Goal: Check status: Check status

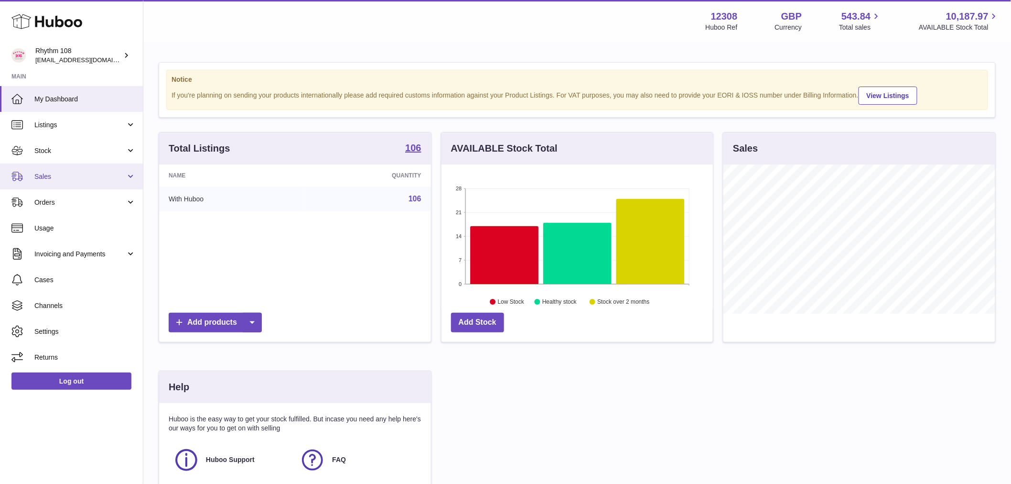
click at [51, 182] on link "Sales" at bounding box center [71, 176] width 143 height 26
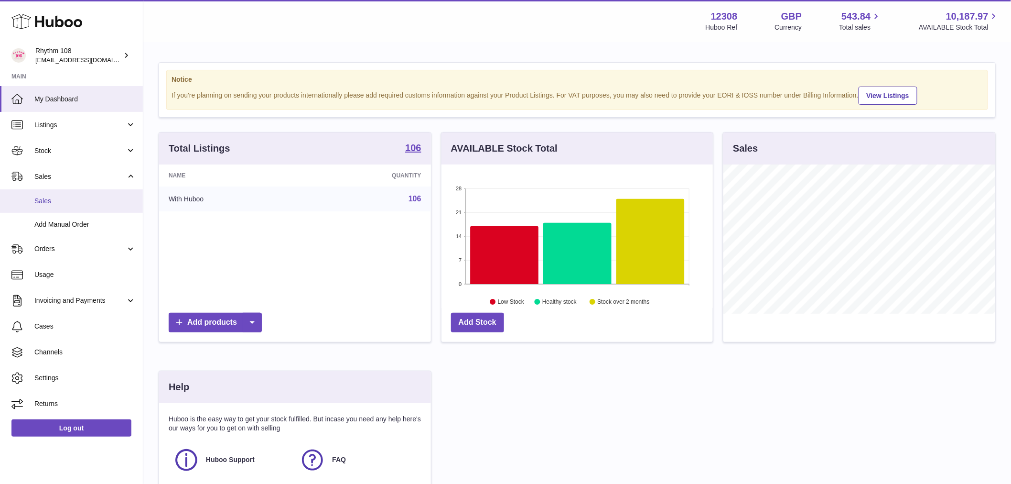
click at [67, 202] on span "Sales" at bounding box center [84, 200] width 101 height 9
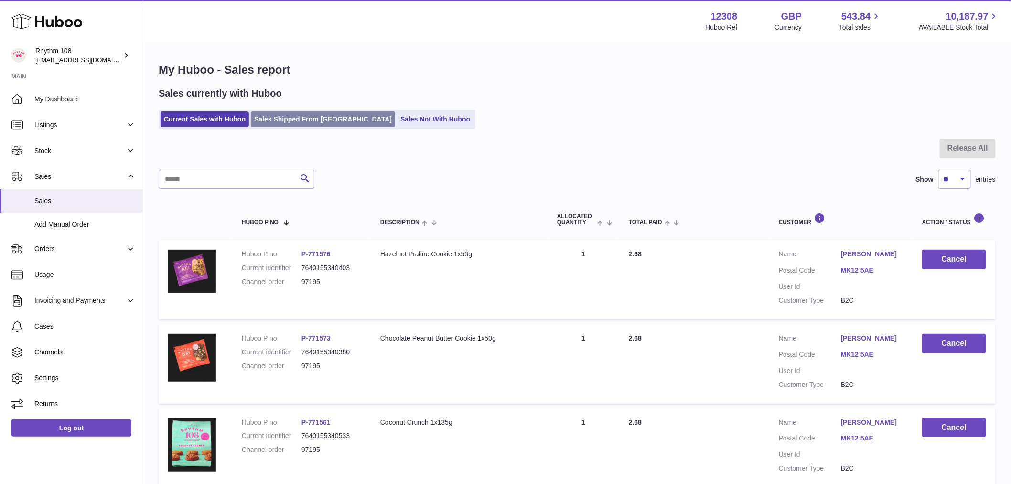
click at [306, 119] on link "Sales Shipped From Huboo" at bounding box center [323, 119] width 144 height 16
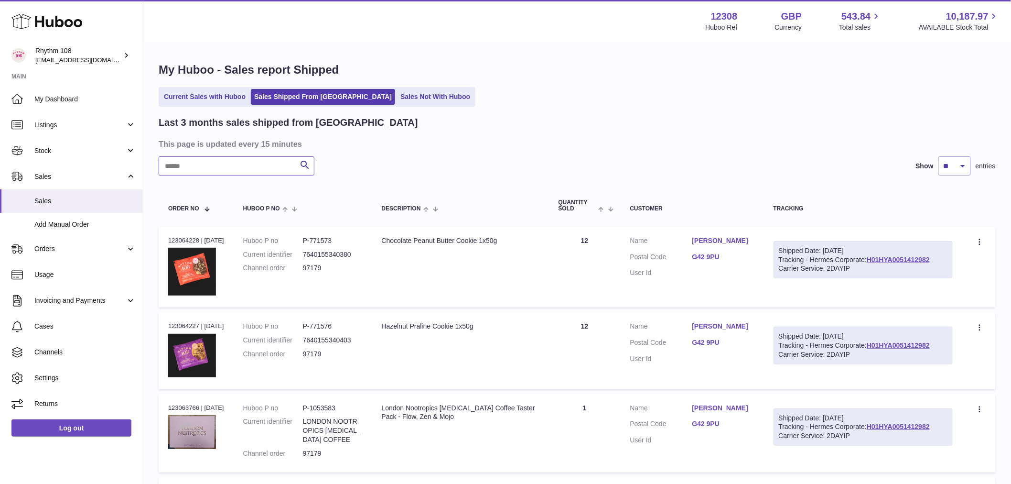
click at [215, 171] on input "text" at bounding box center [237, 165] width 156 height 19
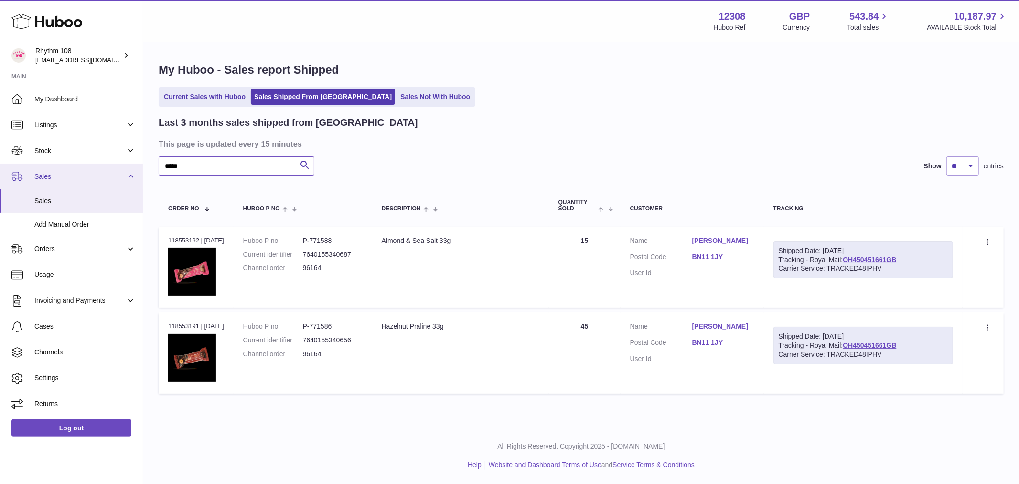
drag, startPoint x: 195, startPoint y: 164, endPoint x: 103, endPoint y: 166, distance: 91.8
click at [104, 166] on div "Huboo Rhythm 108 internalAdmin-12308@internal.huboo.com Main My Dashboard Listi…" at bounding box center [509, 242] width 1019 height 484
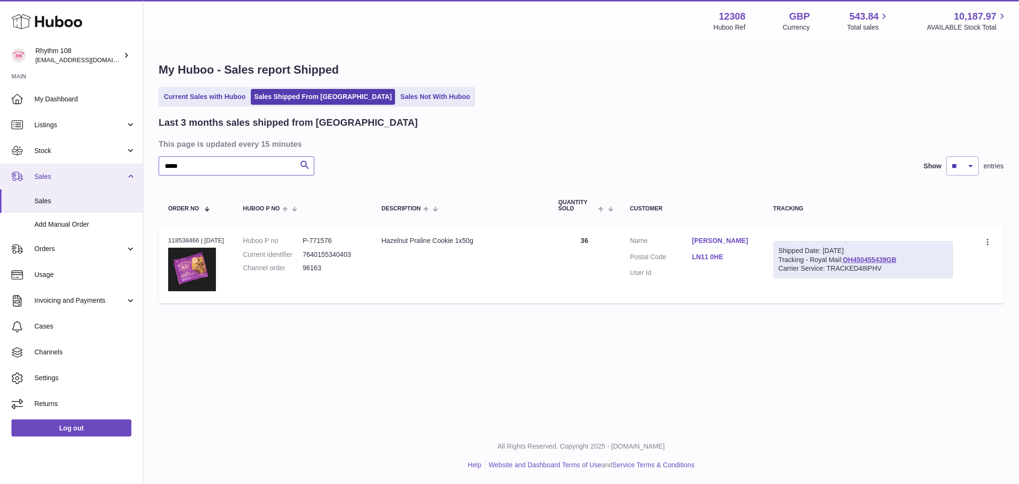
drag, startPoint x: 211, startPoint y: 165, endPoint x: 84, endPoint y: 173, distance: 127.3
click at [66, 168] on div "Huboo Rhythm 108 internalAdmin-12308@internal.huboo.com Main My Dashboard Listi…" at bounding box center [509, 242] width 1019 height 484
paste input "**********"
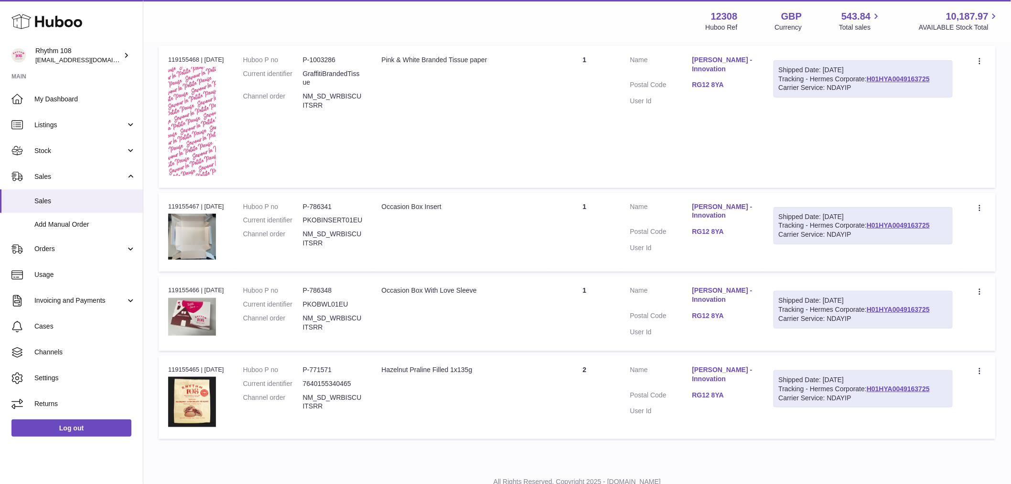
scroll to position [162, 0]
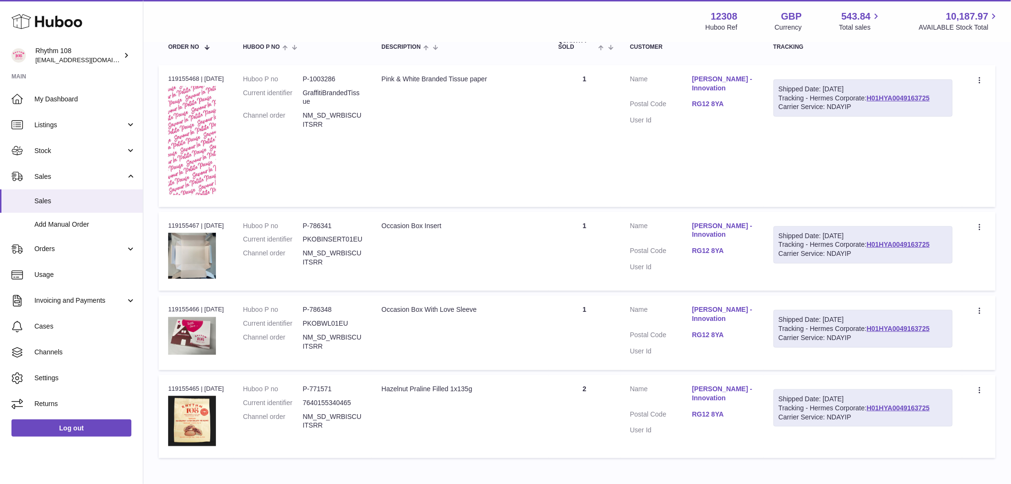
click at [593, 240] on td "Quantity 1" at bounding box center [585, 251] width 72 height 79
click at [576, 96] on td "Quantity 1" at bounding box center [585, 136] width 72 height 142
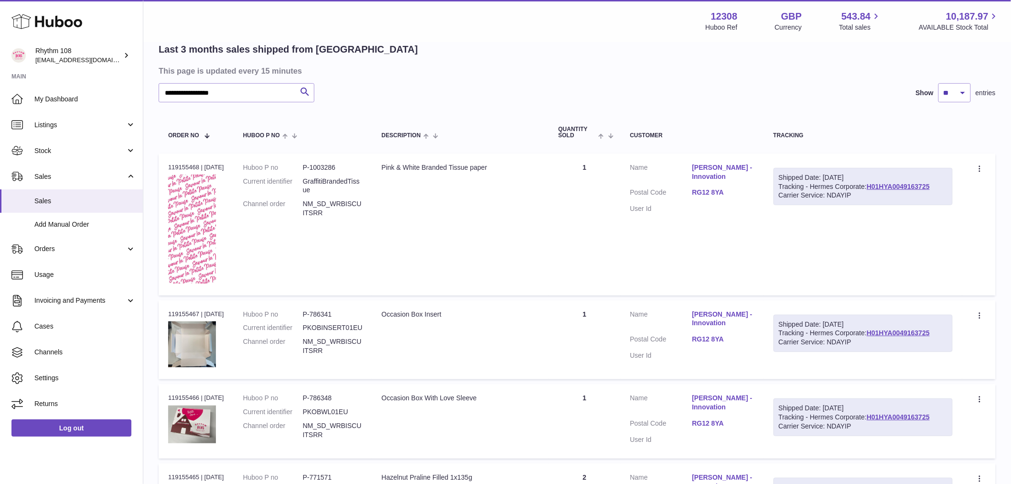
scroll to position [0, 0]
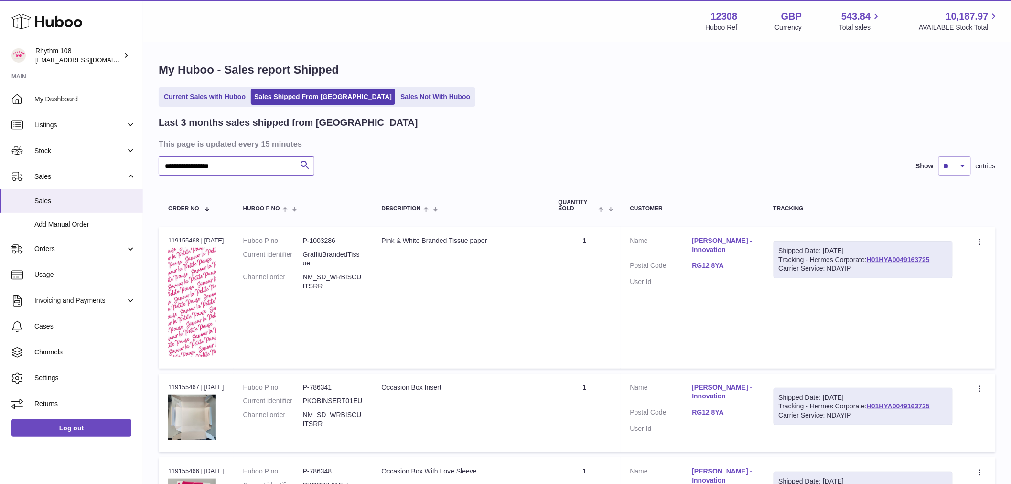
drag, startPoint x: 250, startPoint y: 160, endPoint x: -44, endPoint y: 140, distance: 294.6
click at [0, 140] on html ".st0{fill:#141414;}" at bounding box center [505, 242] width 1011 height 484
paste input "text"
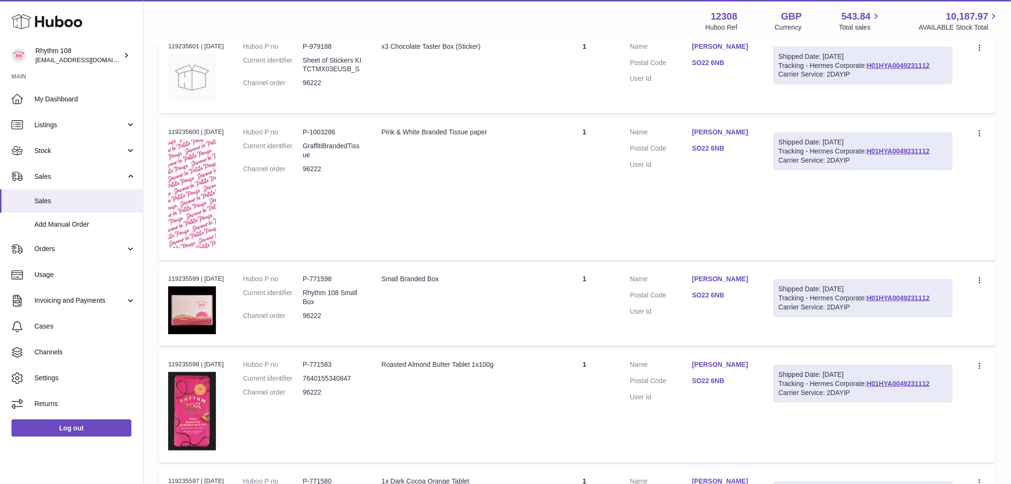
scroll to position [105, 0]
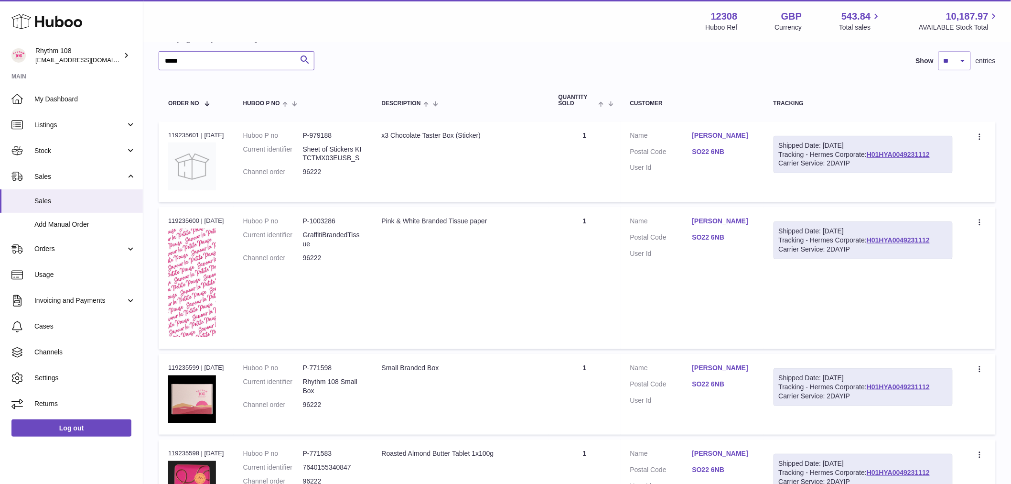
drag, startPoint x: 204, startPoint y: 60, endPoint x: -4, endPoint y: 55, distance: 207.9
click at [0, 55] on html ".st0{fill:#141414;}" at bounding box center [505, 137] width 1011 height 484
paste input "text"
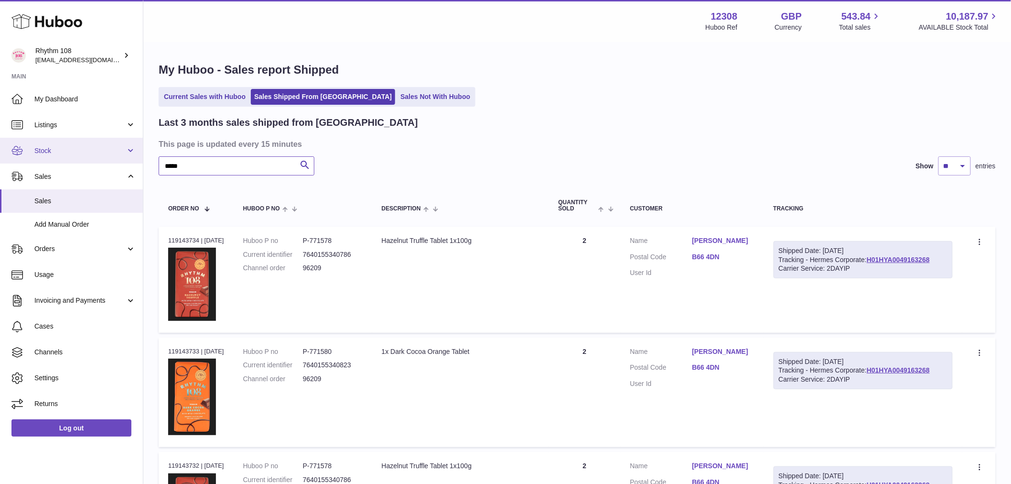
drag, startPoint x: 205, startPoint y: 160, endPoint x: 116, endPoint y: 157, distance: 89.9
click at [116, 165] on div "Huboo Rhythm 108 internalAdmin-12308@internal.huboo.com Main My Dashboard Listi…" at bounding box center [505, 404] width 1011 height 809
paste input "text"
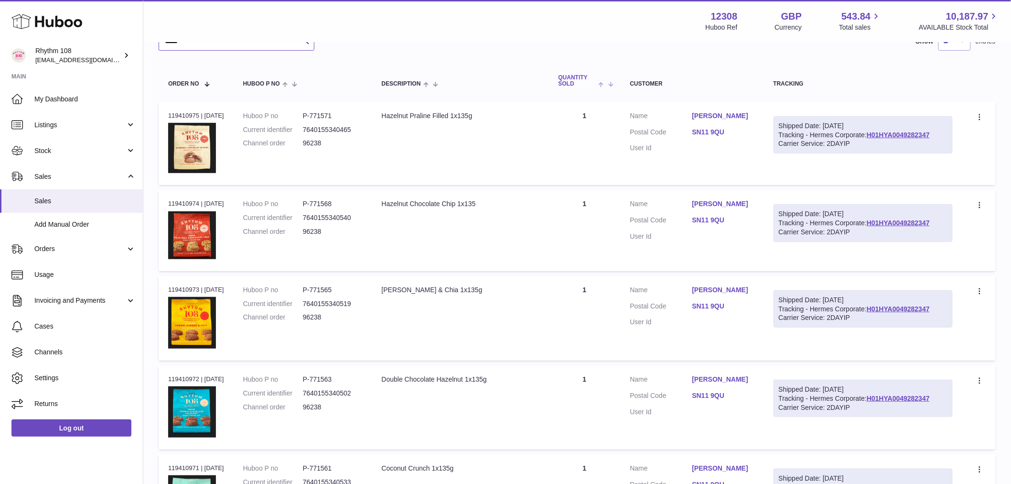
scroll to position [72, 0]
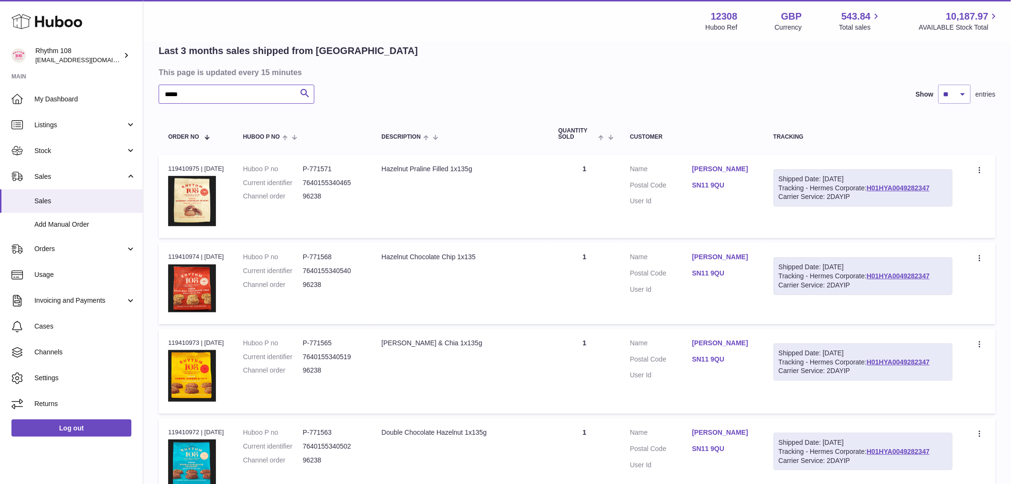
drag, startPoint x: 198, startPoint y: 99, endPoint x: 34, endPoint y: 76, distance: 165.4
click at [34, 76] on div "Huboo Rhythm 108 internalAdmin-12308@internal.huboo.com Main My Dashboard Listi…" at bounding box center [505, 472] width 1011 height 1088
paste input "text"
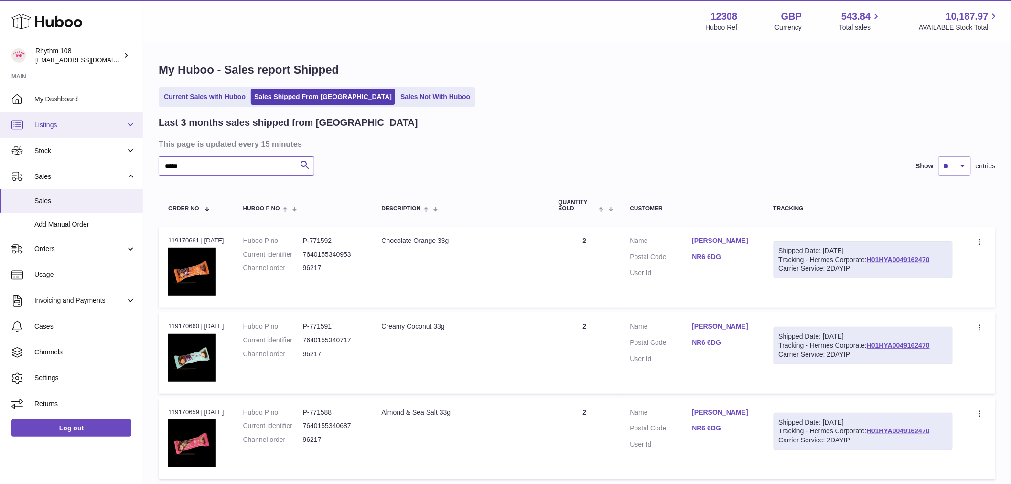
drag, startPoint x: 197, startPoint y: 165, endPoint x: 50, endPoint y: 121, distance: 153.1
click at [10, 145] on div "Huboo Rhythm 108 internalAdmin-12308@internal.huboo.com Main My Dashboard Listi…" at bounding box center [505, 408] width 1011 height 816
paste input "text"
type input "*****"
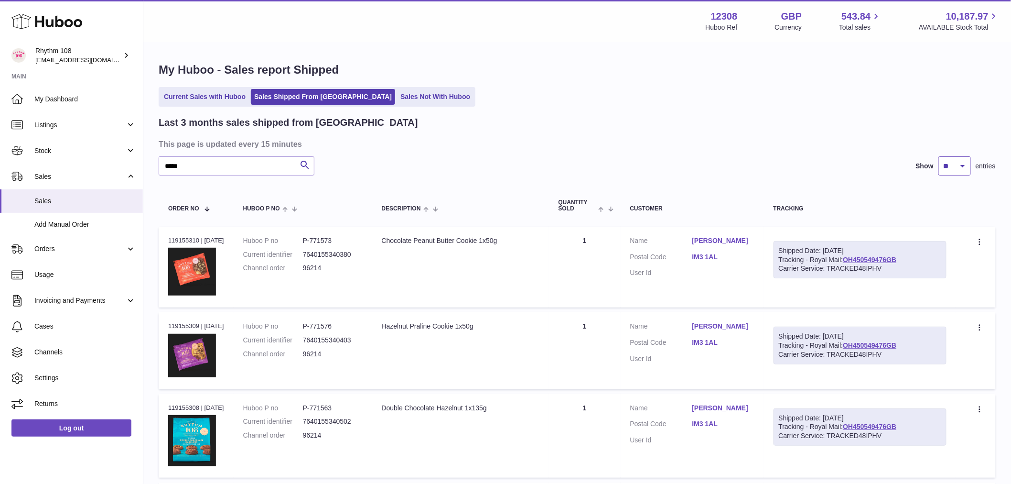
click at [952, 167] on select "** ** **" at bounding box center [954, 165] width 32 height 19
drag, startPoint x: 952, startPoint y: 168, endPoint x: 950, endPoint y: 173, distance: 5.8
click at [952, 168] on select "** ** **" at bounding box center [954, 165] width 32 height 19
select select "**"
click at [938, 156] on select "** ** **" at bounding box center [954, 165] width 32 height 19
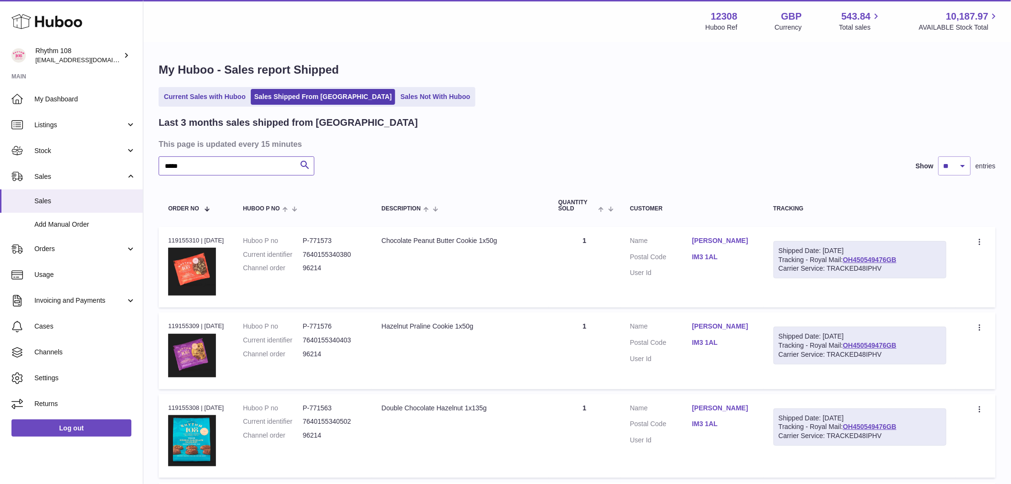
drag, startPoint x: 211, startPoint y: 169, endPoint x: -7, endPoint y: 140, distance: 219.9
click at [0, 140] on html ".st0{fill:#141414;}" at bounding box center [505, 242] width 1011 height 484
paste input "text"
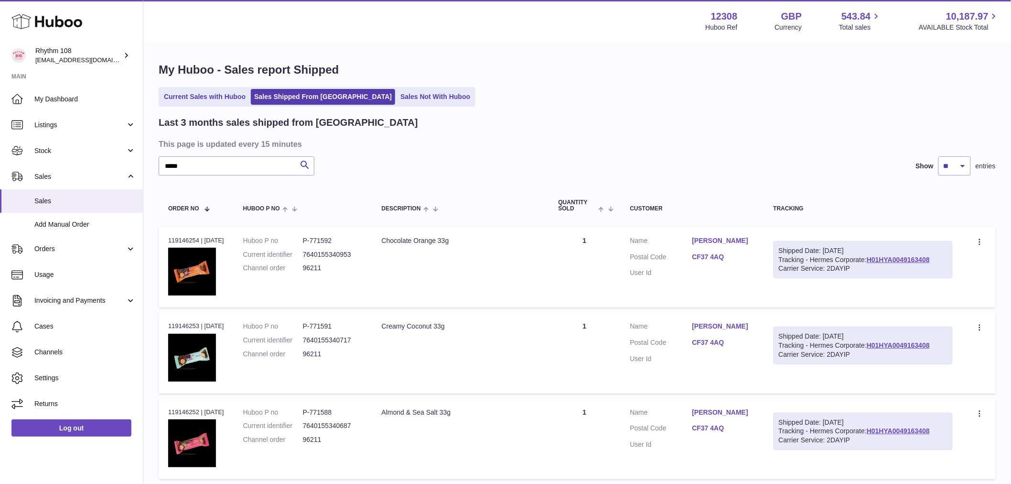
click at [791, 236] on td "Shipped Date: 17th Jun 2025 Tracking - Hermes Corporate: H01HYA0049163408 Carri…" at bounding box center [863, 266] width 198 height 81
drag, startPoint x: 201, startPoint y: 168, endPoint x: -53, endPoint y: 133, distance: 256.6
click at [0, 133] on html ".st0{fill:#141414;}" at bounding box center [505, 242] width 1011 height 484
paste input "text"
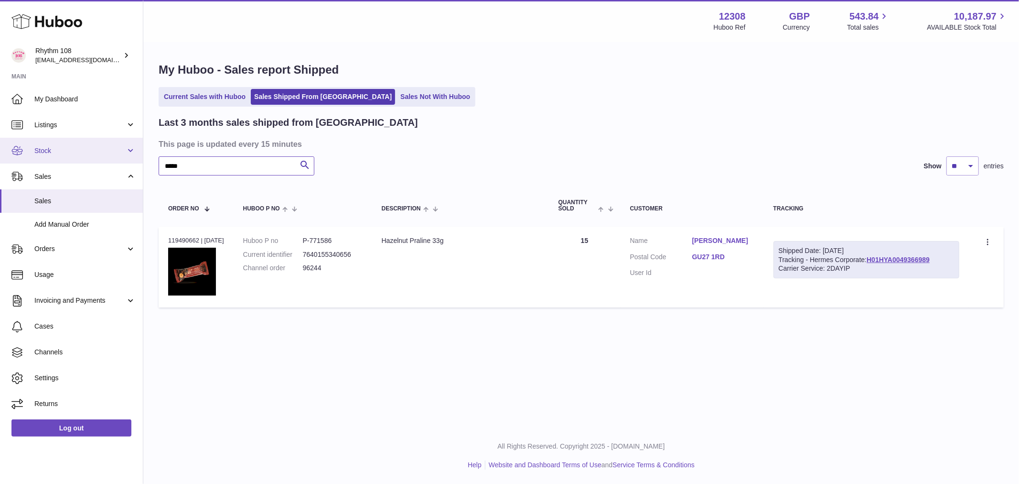
drag, startPoint x: 195, startPoint y: 167, endPoint x: 63, endPoint y: 140, distance: 134.8
click at [45, 165] on div "Huboo Rhythm 108 internalAdmin-12308@internal.huboo.com Main My Dashboard Listi…" at bounding box center [509, 242] width 1019 height 484
paste input "text"
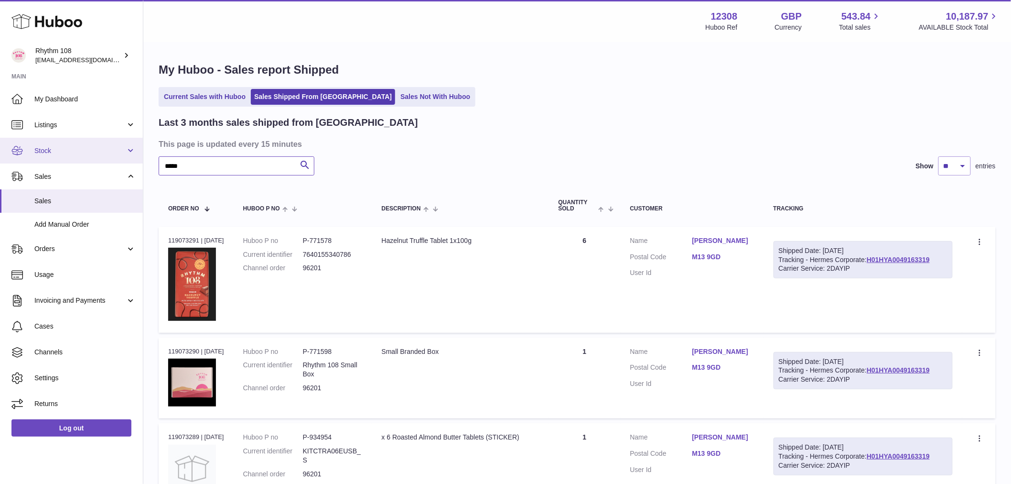
drag, startPoint x: 210, startPoint y: 169, endPoint x: 79, endPoint y: 161, distance: 131.6
click at [80, 163] on div "Huboo Rhythm 108 internalAdmin-12308@internal.huboo.com Main My Dashboard Listi…" at bounding box center [505, 433] width 1011 height 866
paste input "*******"
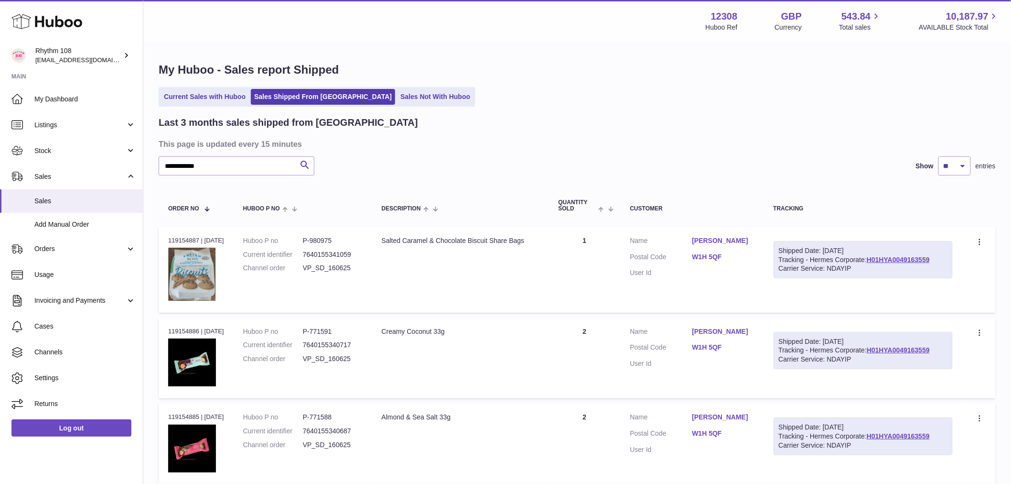
click at [585, 272] on td "Quantity 1" at bounding box center [585, 269] width 72 height 86
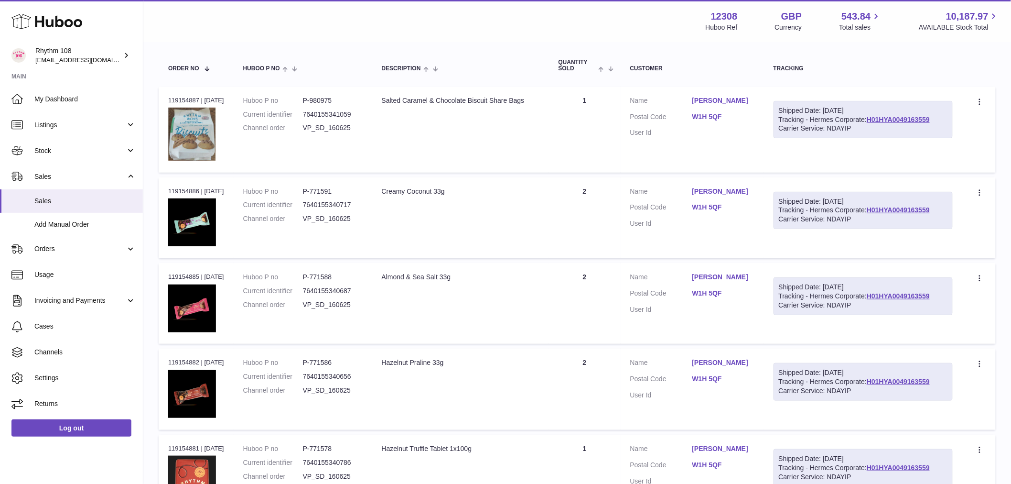
scroll to position [159, 0]
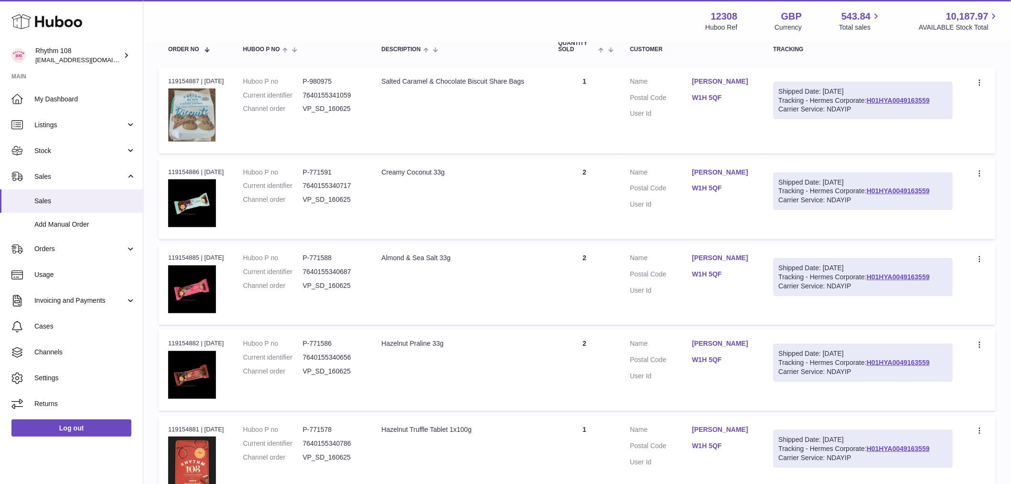
click at [605, 86] on td "Quantity 1" at bounding box center [585, 110] width 72 height 86
click at [588, 168] on td "Quantity 2" at bounding box center [585, 198] width 72 height 81
click at [606, 170] on td "Quantity 2" at bounding box center [585, 198] width 72 height 81
click at [537, 282] on td "Description Almond & Sea Salt 33g" at bounding box center [460, 284] width 177 height 81
click at [613, 287] on td "Quantity 2" at bounding box center [585, 284] width 72 height 81
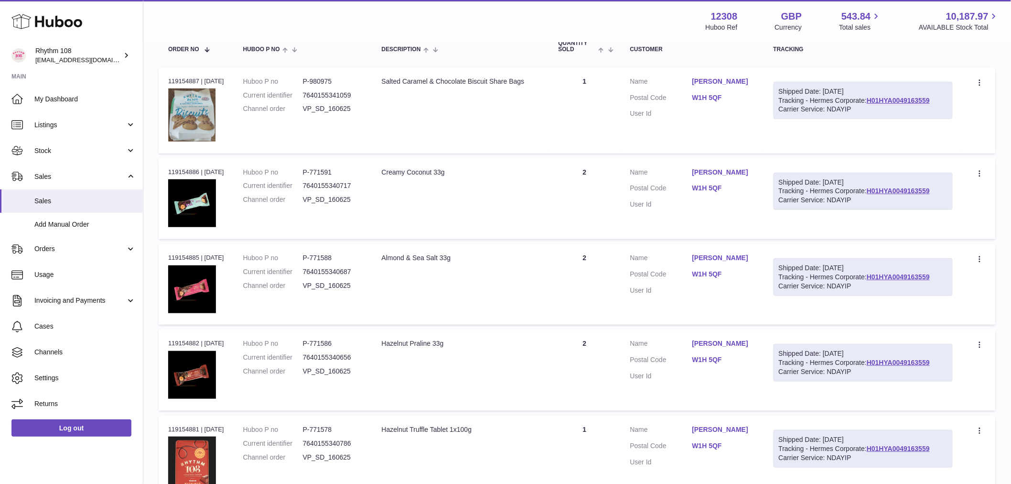
click at [546, 385] on td "Description Hazelnut Praline 33g" at bounding box center [460, 369] width 177 height 81
drag, startPoint x: 603, startPoint y: 382, endPoint x: 607, endPoint y: 338, distance: 44.6
click at [603, 382] on td "Quantity 2" at bounding box center [585, 369] width 72 height 81
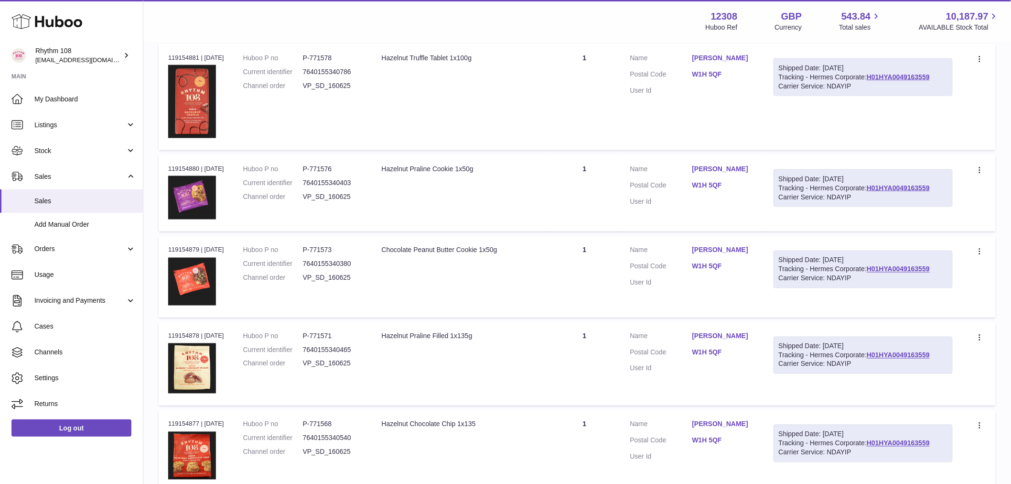
scroll to position [531, 0]
click at [578, 113] on td "Quantity 1" at bounding box center [585, 96] width 72 height 106
click at [585, 171] on td "Quantity 1" at bounding box center [585, 192] width 72 height 76
click at [594, 249] on td "Quantity 1" at bounding box center [585, 276] width 72 height 81
click at [569, 345] on td "Quantity 1" at bounding box center [585, 364] width 72 height 84
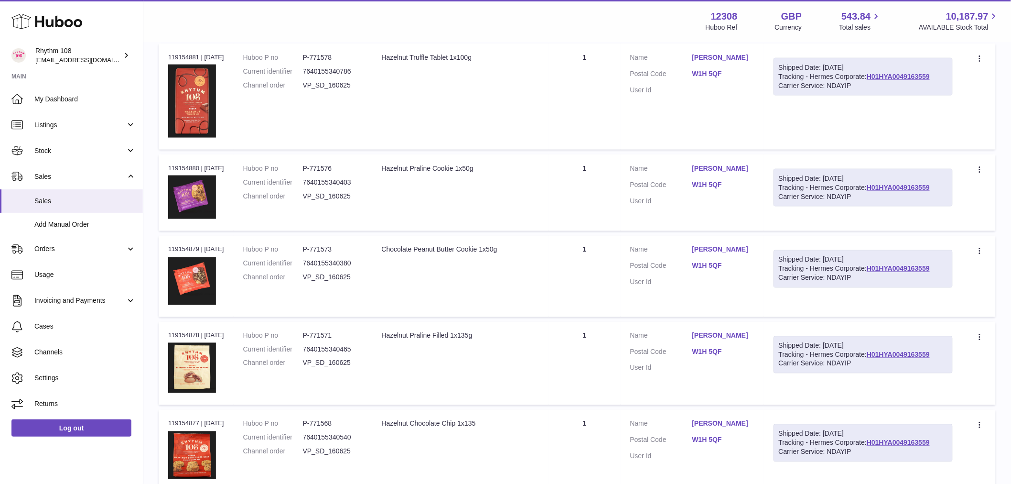
click at [596, 427] on td "Quantity 1" at bounding box center [585, 450] width 72 height 81
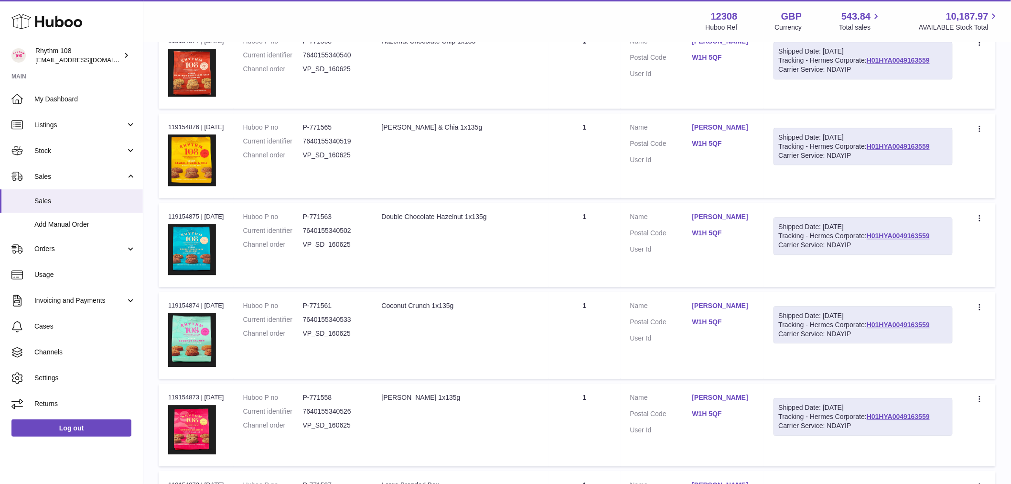
scroll to position [956, 0]
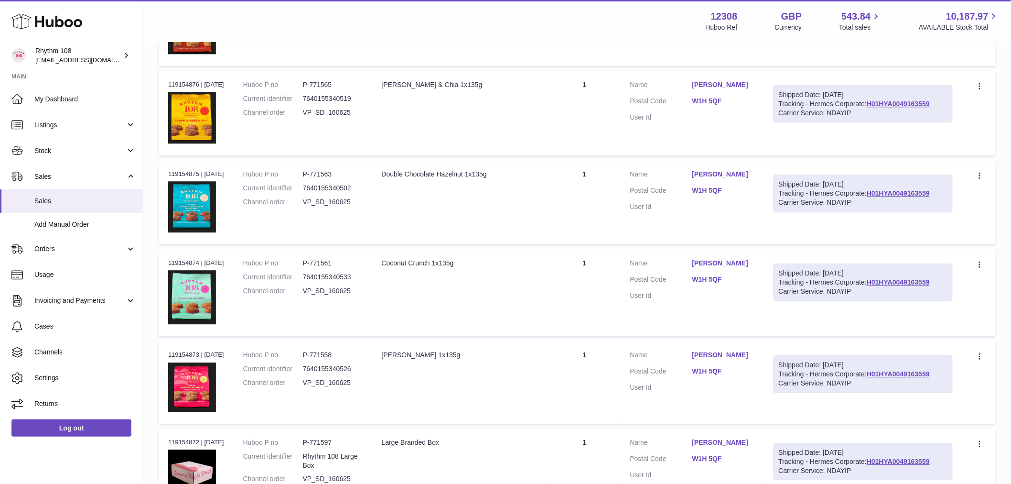
click at [605, 129] on td "Quantity 1" at bounding box center [585, 113] width 72 height 85
click at [601, 226] on td "Quantity 1" at bounding box center [585, 202] width 72 height 84
click at [585, 307] on td "Quantity 1" at bounding box center [585, 292] width 72 height 87
click at [598, 378] on td "Quantity 1" at bounding box center [585, 382] width 72 height 83
click at [572, 458] on td "Quantity 1" at bounding box center [585, 468] width 72 height 81
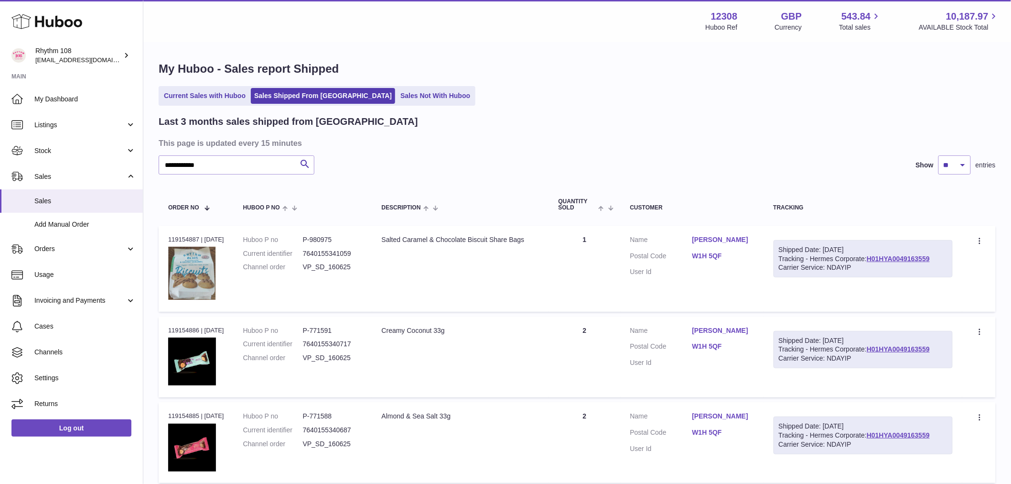
scroll to position [0, 0]
drag, startPoint x: 227, startPoint y: 169, endPoint x: -143, endPoint y: 120, distance: 373.0
click at [0, 120] on html ".st0{fill:#141414;}" at bounding box center [505, 242] width 1011 height 484
paste input "text"
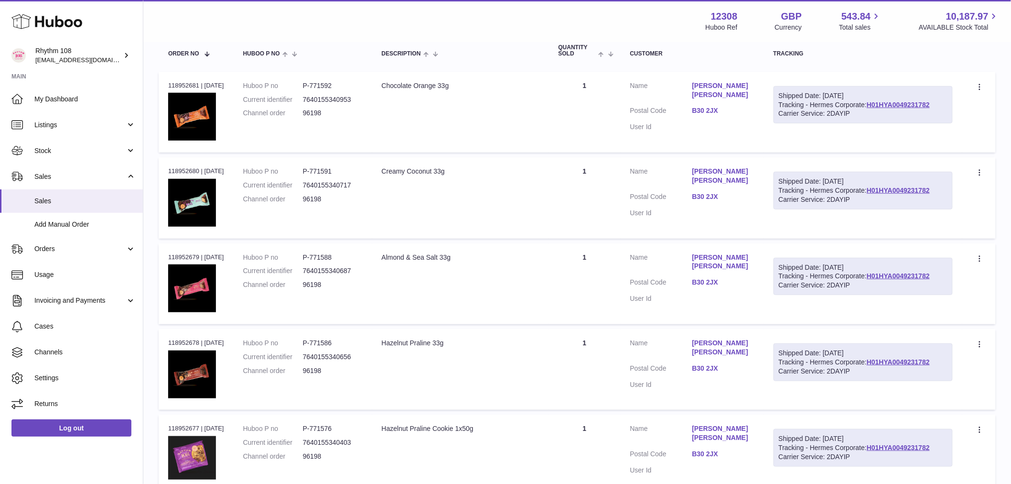
scroll to position [106, 0]
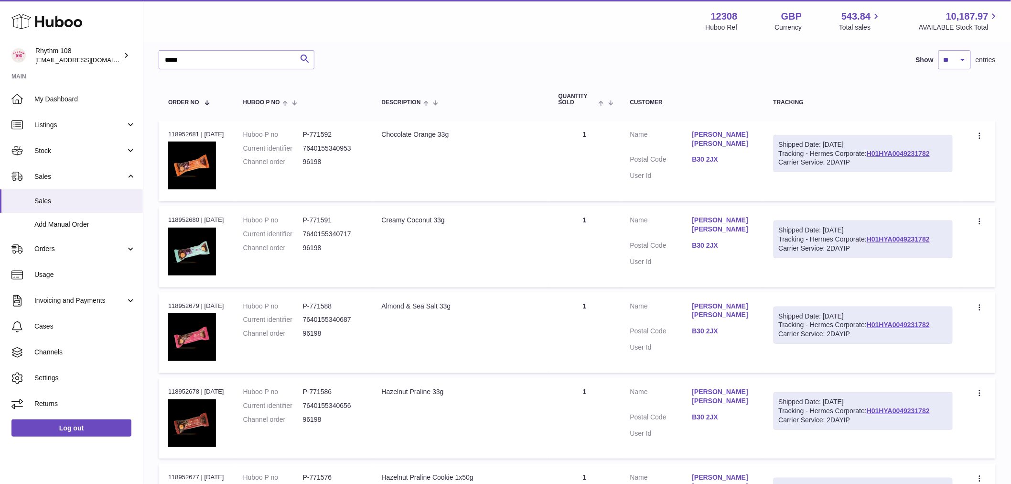
click at [608, 159] on td "Quantity 1" at bounding box center [585, 160] width 72 height 81
click at [591, 236] on td "Quantity 1" at bounding box center [585, 246] width 72 height 81
click at [596, 302] on td "Quantity 1" at bounding box center [585, 332] width 72 height 81
click at [589, 392] on td "Quantity 1" at bounding box center [585, 417] width 72 height 81
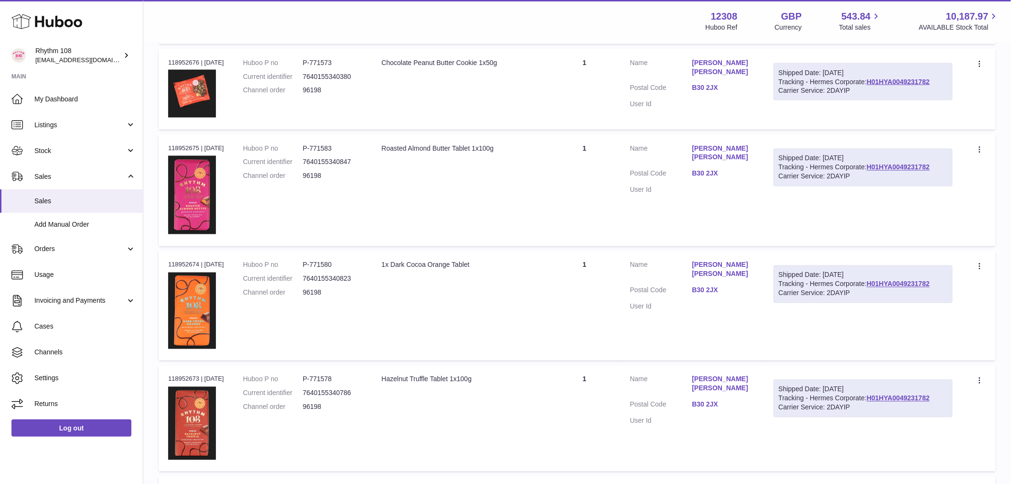
scroll to position [584, 0]
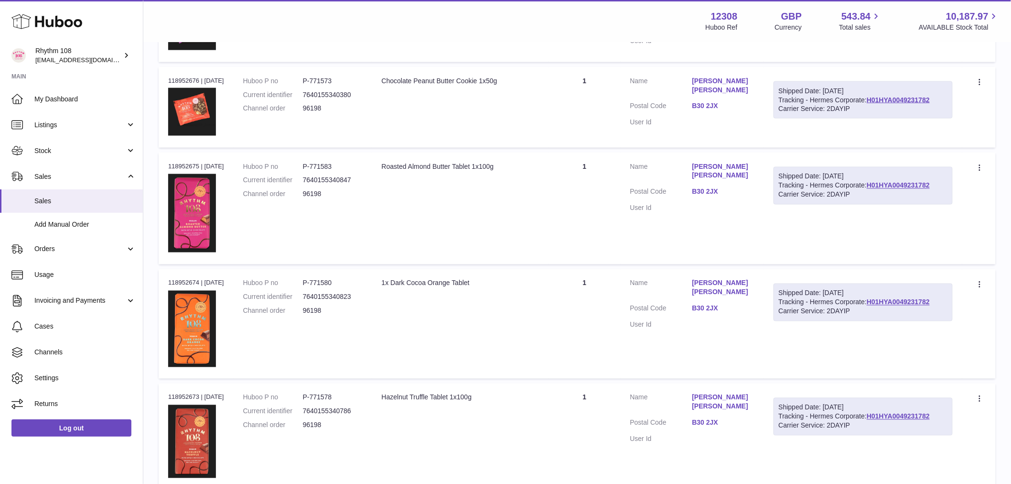
click at [549, 108] on td "Description Chocolate Peanut Butter Cookie 1x50g" at bounding box center [460, 107] width 177 height 81
click at [583, 172] on td "Quantity 1" at bounding box center [585, 208] width 72 height 112
click at [572, 322] on td "Quantity 1" at bounding box center [585, 323] width 72 height 109
drag, startPoint x: 551, startPoint y: 414, endPoint x: 550, endPoint y: 383, distance: 31.1
click at [549, 413] on td "Description Hazelnut Truffle Tablet 1x100g" at bounding box center [460, 436] width 177 height 106
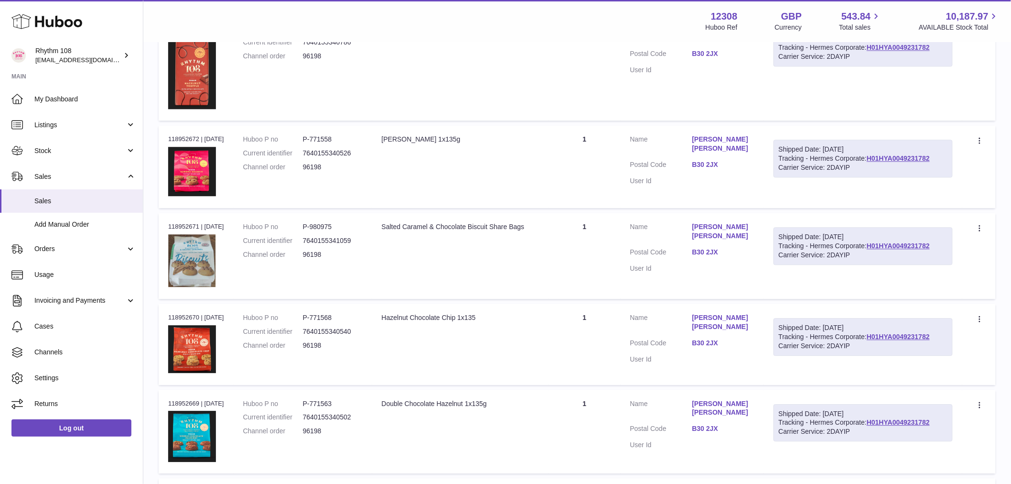
scroll to position [956, 0]
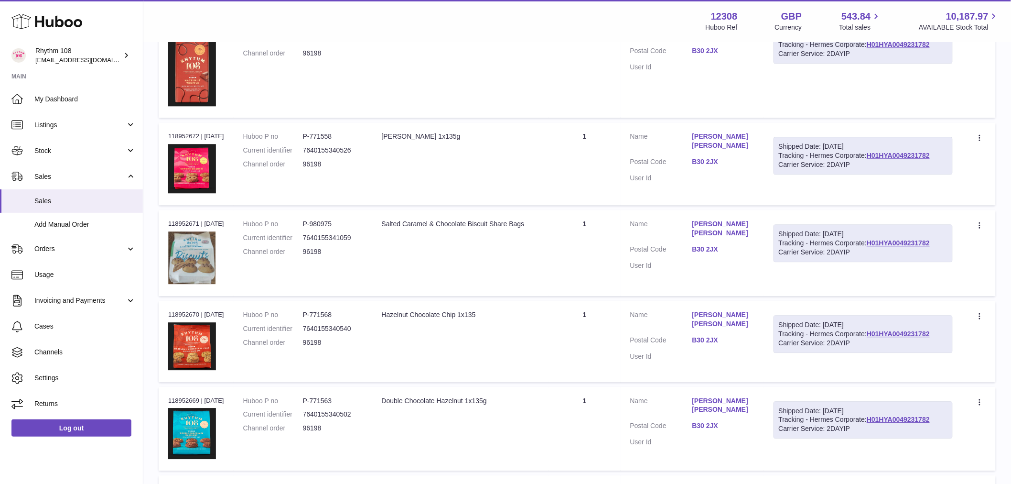
click at [569, 178] on td "Quantity 1" at bounding box center [585, 163] width 72 height 83
click at [579, 236] on td "Quantity 1" at bounding box center [585, 253] width 72 height 86
drag, startPoint x: 583, startPoint y: 320, endPoint x: 577, endPoint y: 337, distance: 17.7
click at [582, 320] on td "Quantity 1" at bounding box center [585, 341] width 72 height 81
drag, startPoint x: 556, startPoint y: 431, endPoint x: 548, endPoint y: 388, distance: 42.8
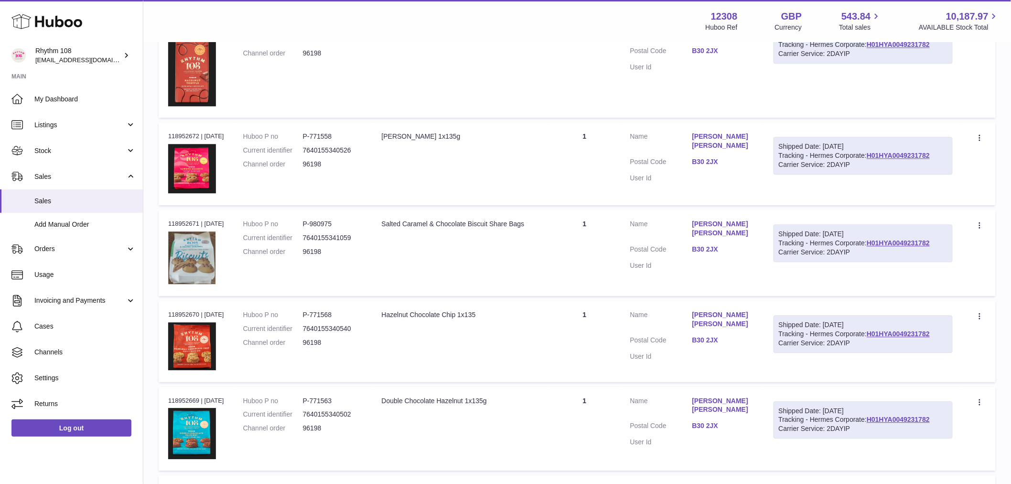
click at [556, 427] on td "Quantity 1" at bounding box center [585, 429] width 72 height 84
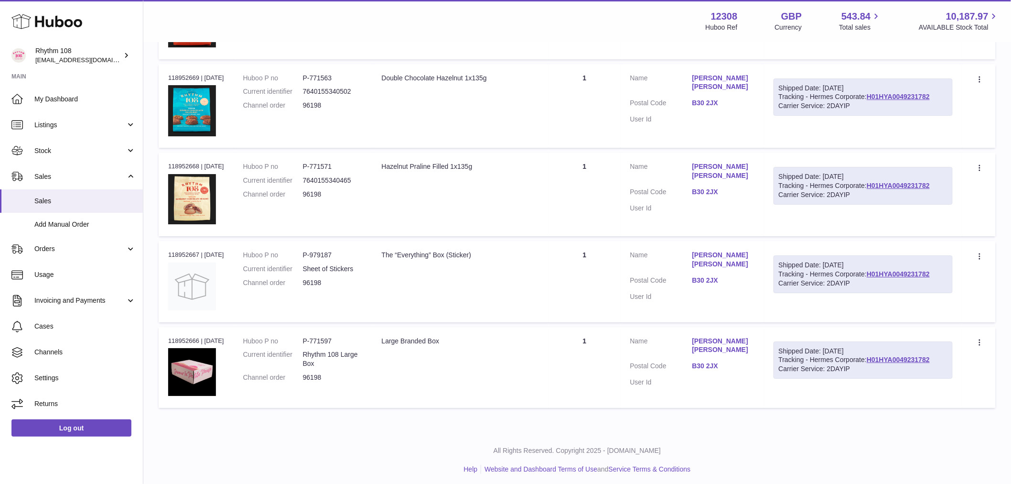
scroll to position [1279, 0]
click at [544, 184] on td "Description Hazelnut Praline Filled 1x135g" at bounding box center [460, 194] width 177 height 84
click at [557, 249] on td "Quantity 1" at bounding box center [585, 280] width 72 height 81
drag, startPoint x: 594, startPoint y: 370, endPoint x: 563, endPoint y: 351, distance: 36.2
click at [593, 370] on td "Quantity 1" at bounding box center [585, 366] width 72 height 81
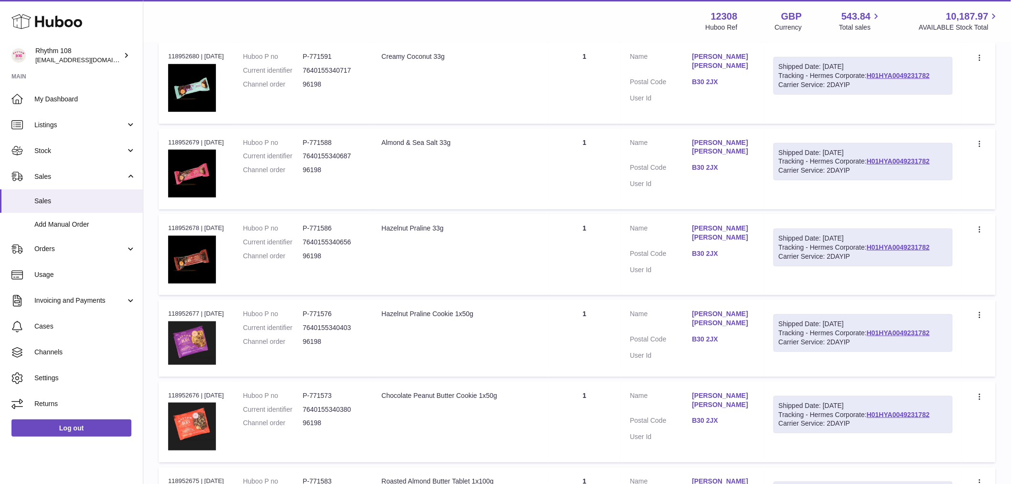
scroll to position [0, 0]
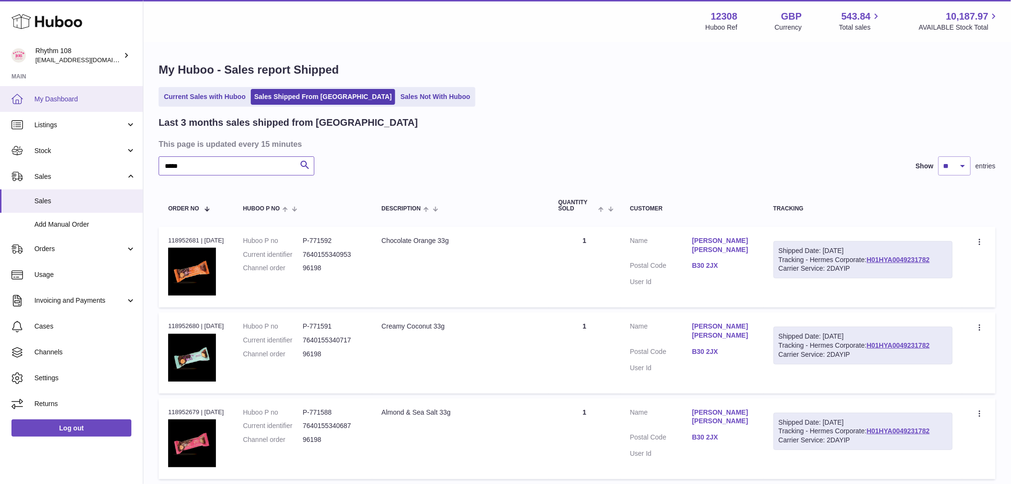
drag, startPoint x: 196, startPoint y: 166, endPoint x: 84, endPoint y: 87, distance: 137.2
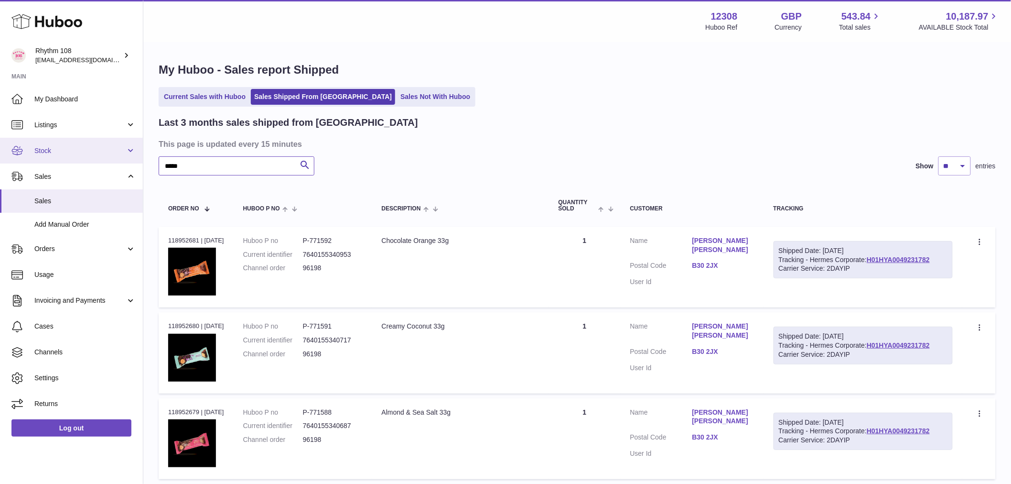
drag, startPoint x: 204, startPoint y: 168, endPoint x: 43, endPoint y: 161, distance: 160.7
paste input "text"
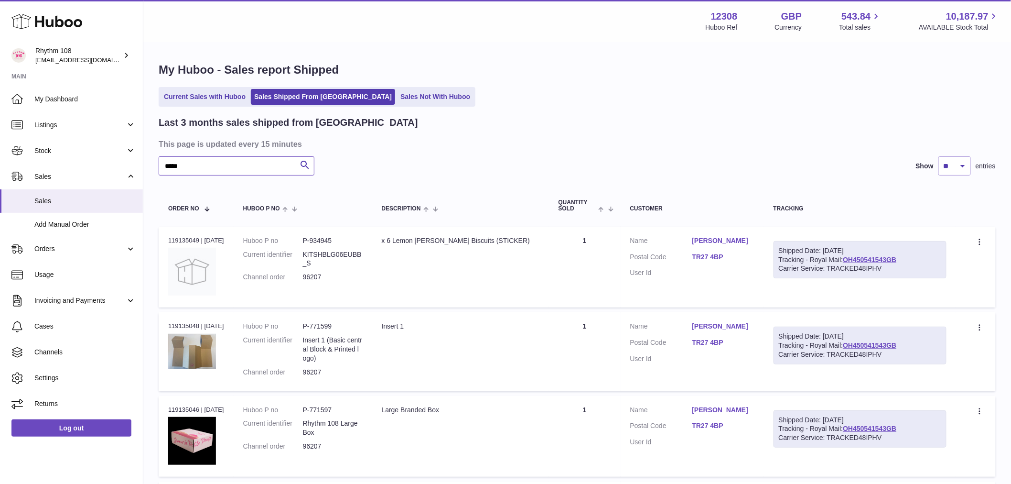
drag, startPoint x: 197, startPoint y: 162, endPoint x: -6, endPoint y: 162, distance: 203.6
click at [0, 162] on html ".st0{fill:#141414;}" at bounding box center [505, 242] width 1011 height 484
paste input "text"
drag, startPoint x: 200, startPoint y: 168, endPoint x: -81, endPoint y: 136, distance: 282.3
click at [0, 136] on html ".st0{fill:#141414;}" at bounding box center [505, 242] width 1011 height 484
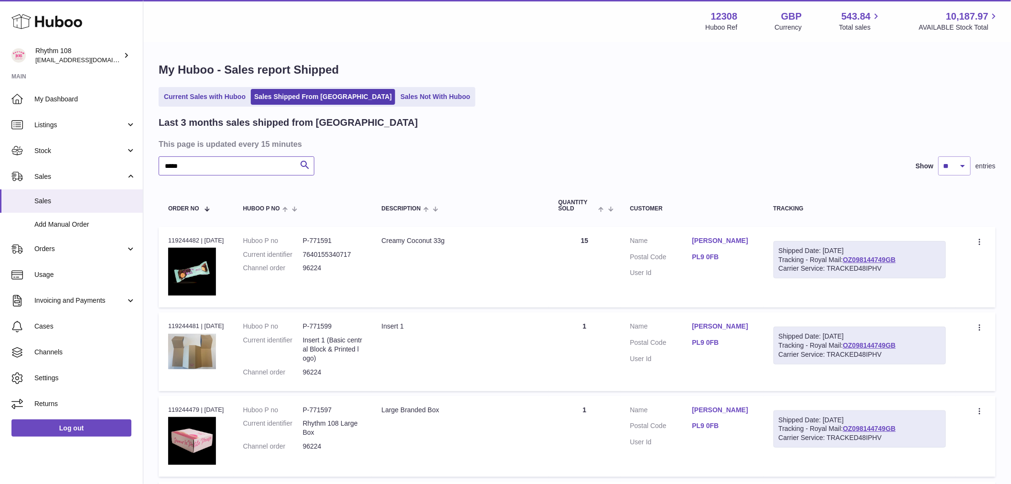
paste input "text"
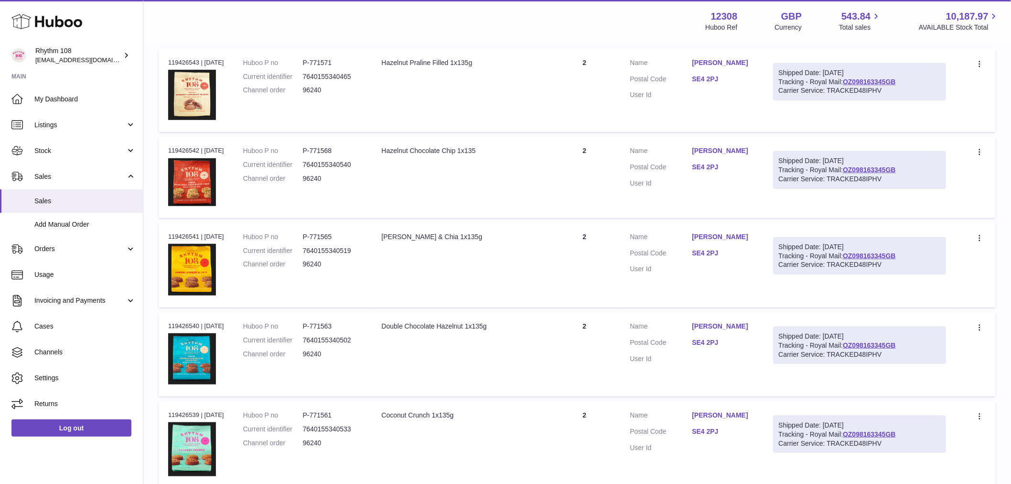
scroll to position [159, 0]
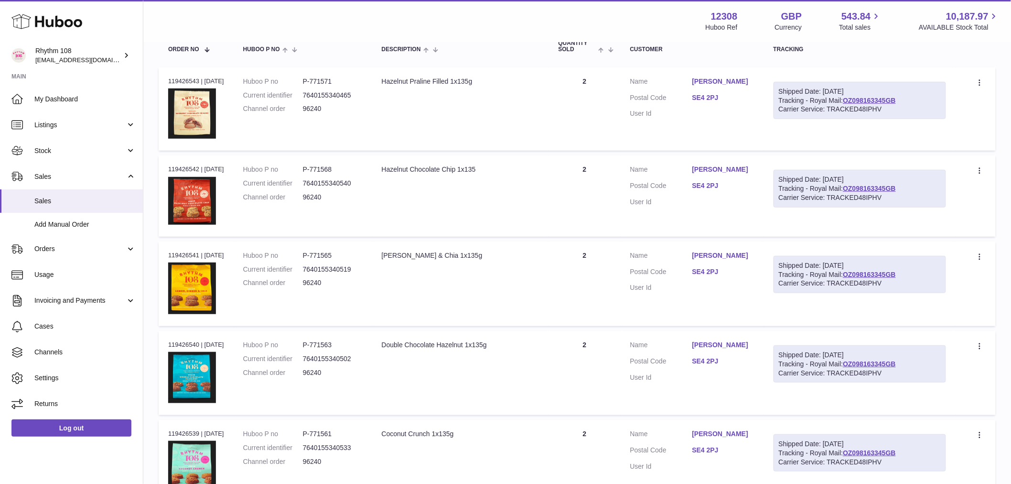
click at [590, 170] on td "Quantity 2" at bounding box center [585, 195] width 72 height 81
click at [576, 273] on td "Quantity 2" at bounding box center [585, 283] width 72 height 85
drag, startPoint x: 584, startPoint y: 380, endPoint x: 600, endPoint y: 377, distance: 16.0
click at [585, 380] on td "Quantity 2" at bounding box center [585, 373] width 72 height 84
click at [580, 439] on td "Quantity 2" at bounding box center [585, 463] width 72 height 87
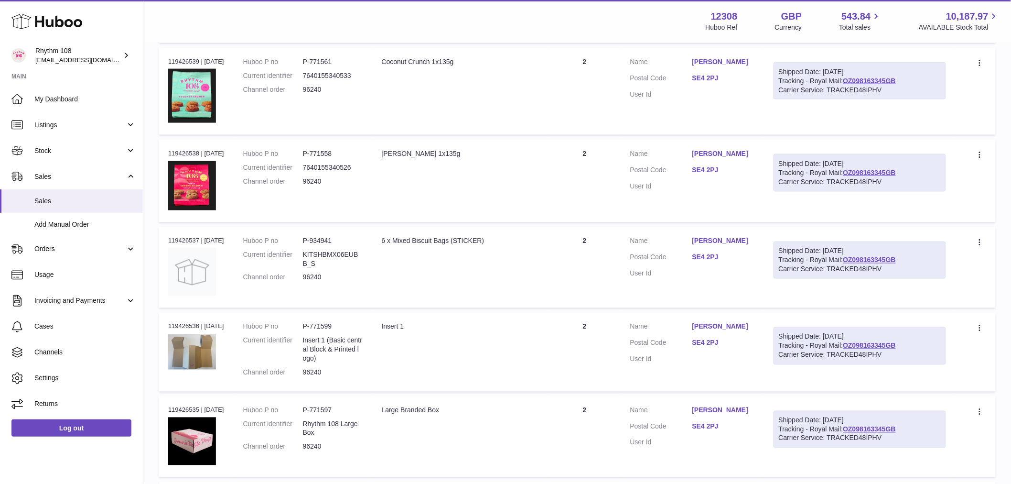
scroll to position [584, 0]
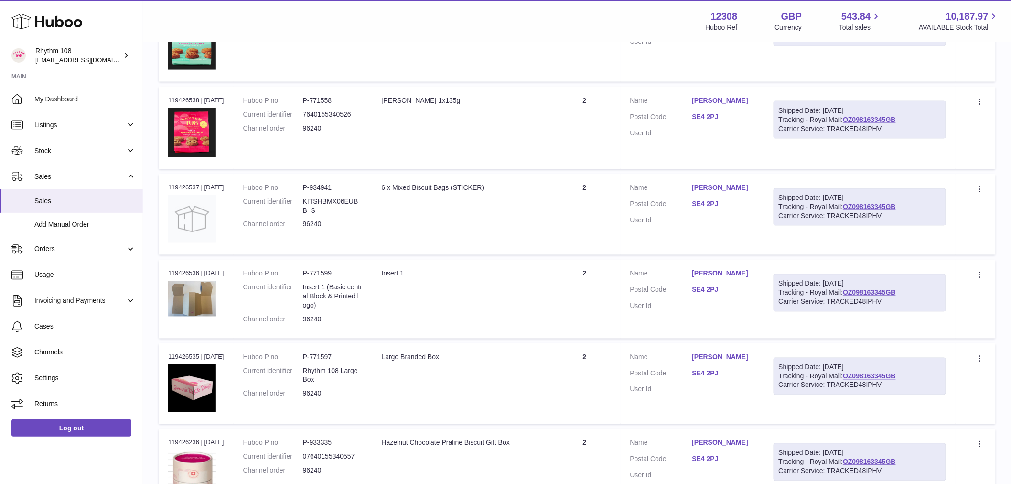
click at [599, 121] on td "Quantity 2" at bounding box center [585, 127] width 72 height 83
click at [621, 208] on td "Quantity 2" at bounding box center [585, 214] width 72 height 81
click at [604, 292] on td "Quantity 2" at bounding box center [585, 298] width 72 height 78
click at [587, 388] on td "Quantity 2" at bounding box center [585, 383] width 72 height 81
click at [589, 442] on td "Quantity 2" at bounding box center [585, 493] width 72 height 128
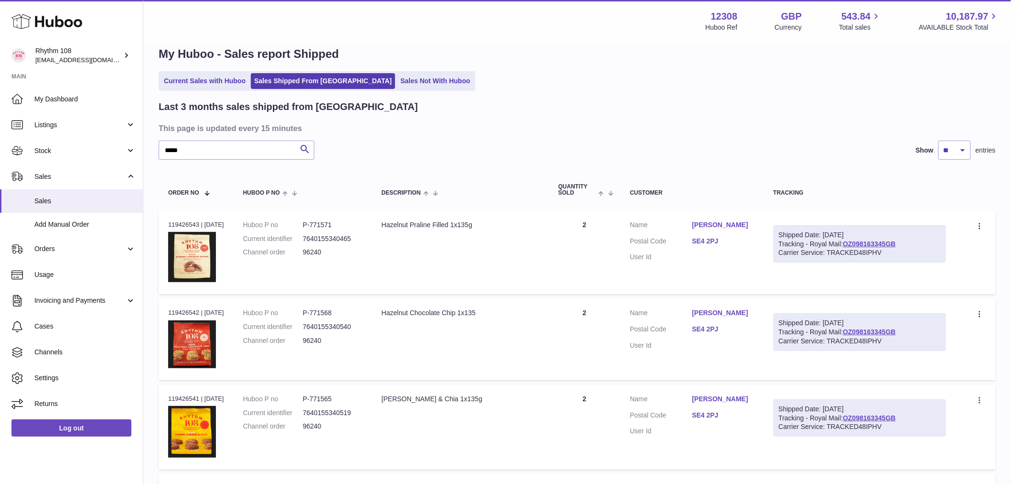
scroll to position [0, 0]
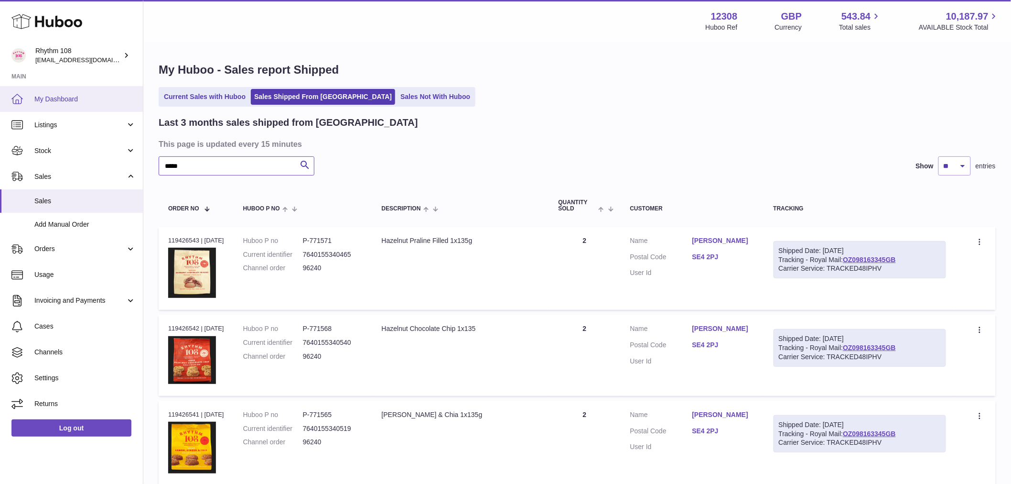
drag, startPoint x: 214, startPoint y: 171, endPoint x: 34, endPoint y: 101, distance: 192.9
paste input "text"
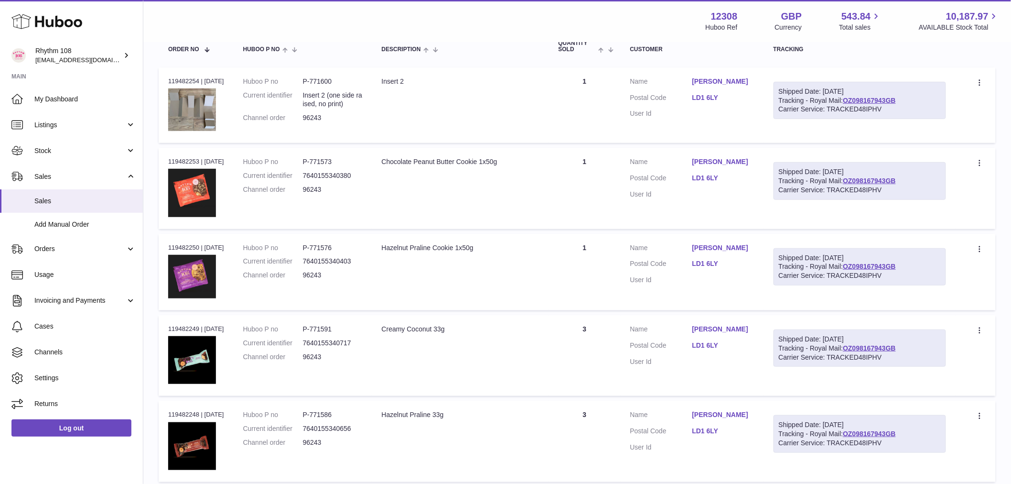
scroll to position [212, 0]
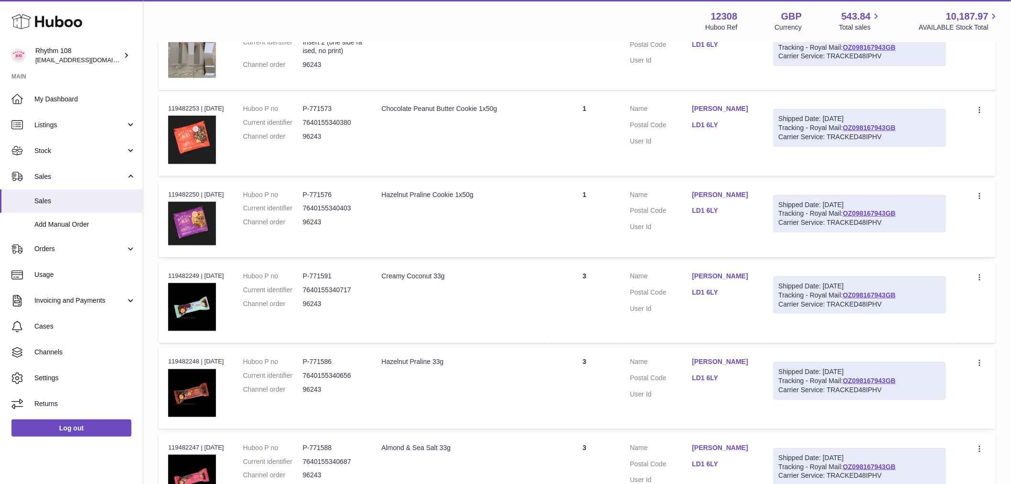
click at [546, 72] on td "Description Insert 2" at bounding box center [460, 51] width 177 height 75
click at [584, 135] on td "Quantity 1" at bounding box center [585, 135] width 72 height 81
click at [584, 210] on td "Quantity 1" at bounding box center [585, 219] width 72 height 76
click at [588, 295] on td "Quantity 3" at bounding box center [585, 302] width 72 height 81
drag, startPoint x: 571, startPoint y: 384, endPoint x: 583, endPoint y: 388, distance: 13.6
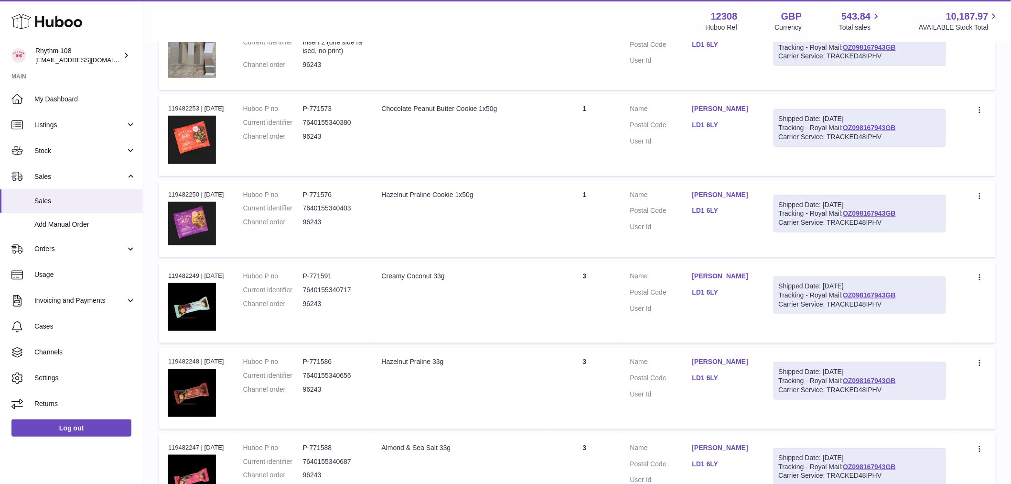
click at [571, 384] on td "Quantity 3" at bounding box center [585, 387] width 72 height 81
click at [590, 450] on td "Quantity 3" at bounding box center [585, 473] width 72 height 81
click at [591, 450] on td "Quantity 3" at bounding box center [585, 473] width 72 height 81
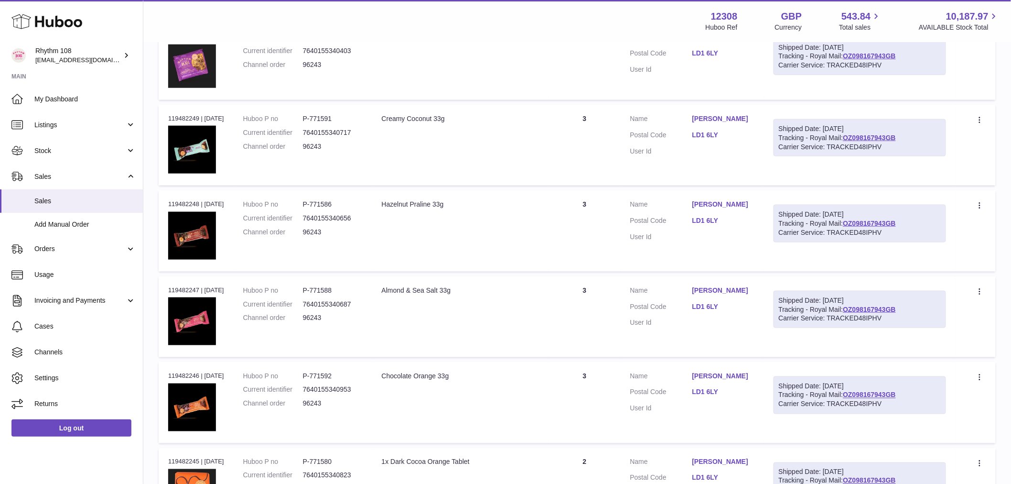
scroll to position [371, 0]
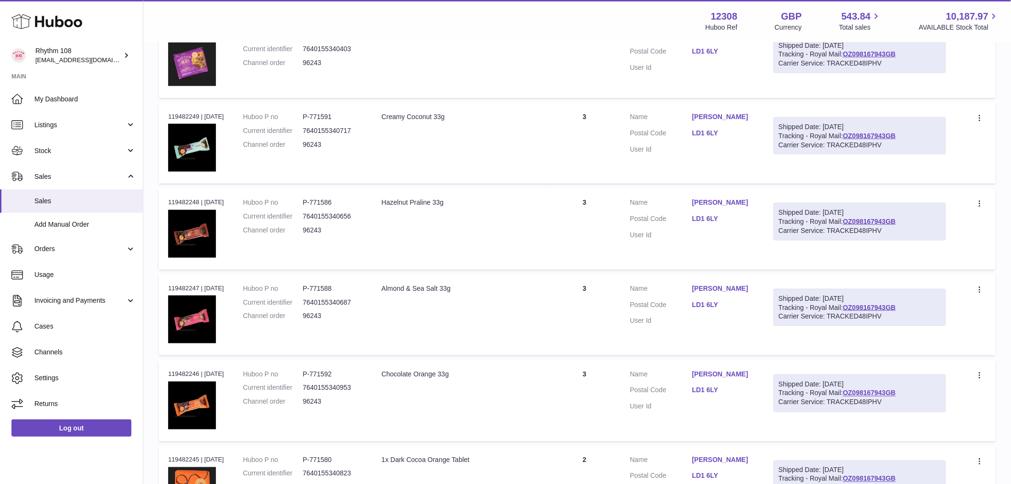
click at [593, 291] on td "Quantity 3" at bounding box center [585, 314] width 72 height 81
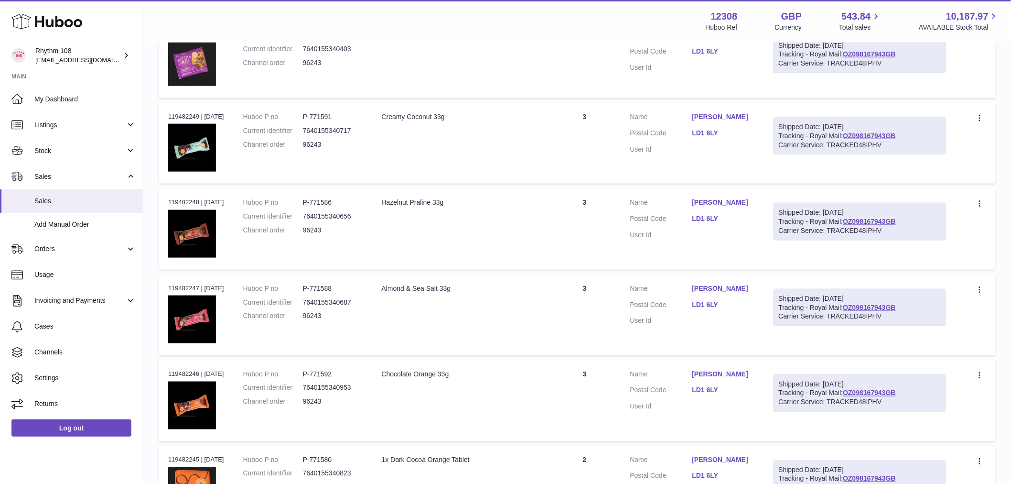
click at [593, 368] on td "Quantity 3" at bounding box center [585, 400] width 72 height 81
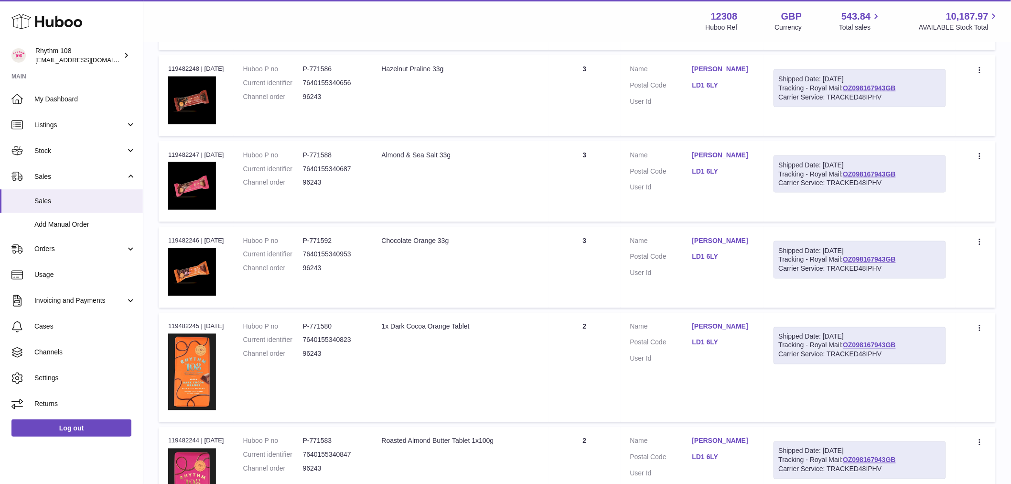
scroll to position [531, 0]
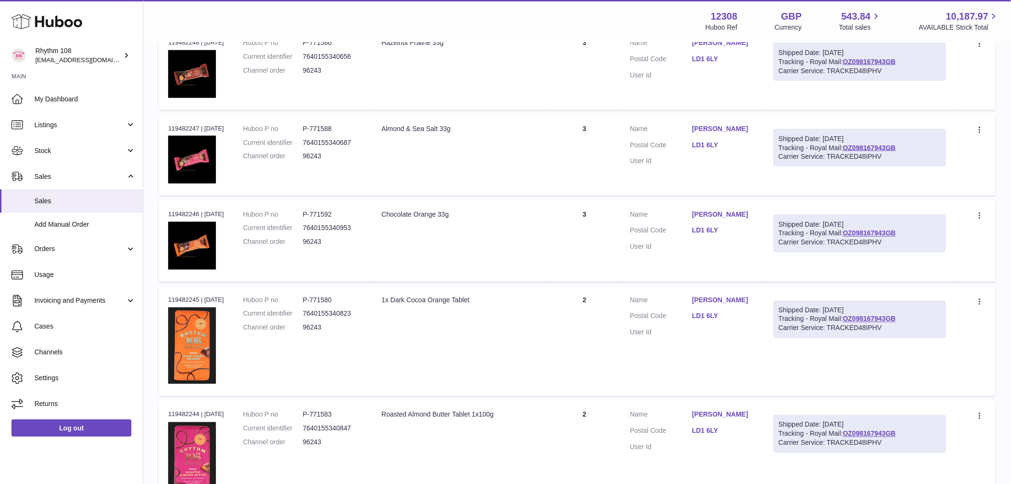
click at [534, 302] on div "1x Dark Cocoa Orange Tablet" at bounding box center [461, 300] width 158 height 9
click at [609, 329] on td "Quantity 2" at bounding box center [585, 340] width 72 height 109
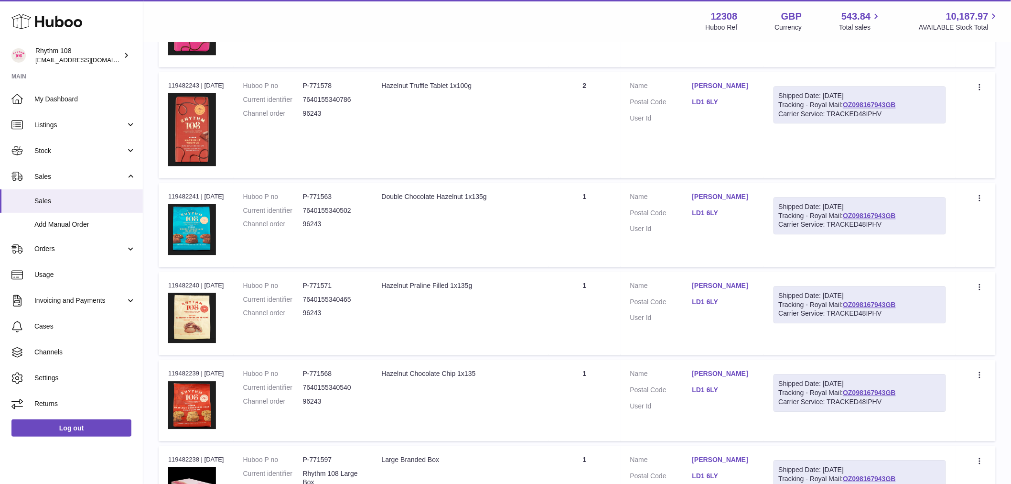
scroll to position [1096, 0]
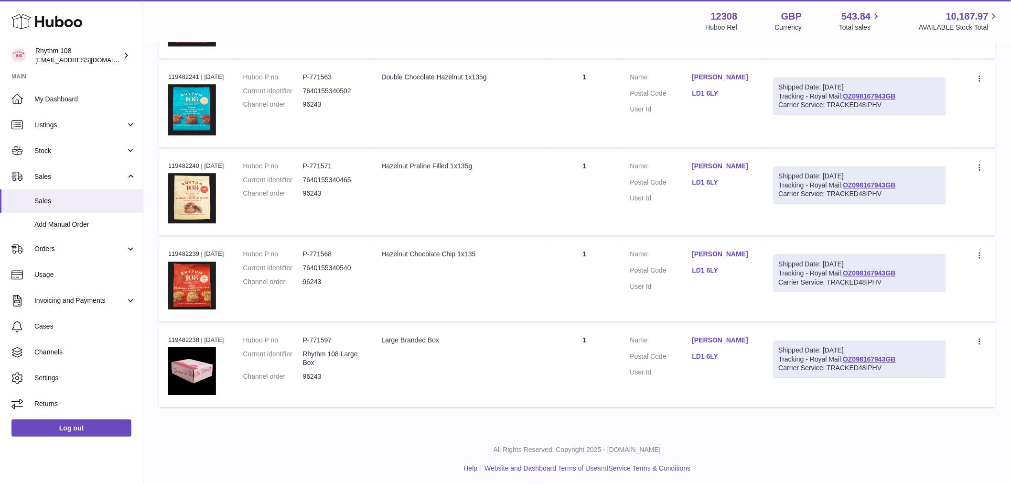
click at [606, 345] on td "Quantity 1" at bounding box center [585, 366] width 72 height 81
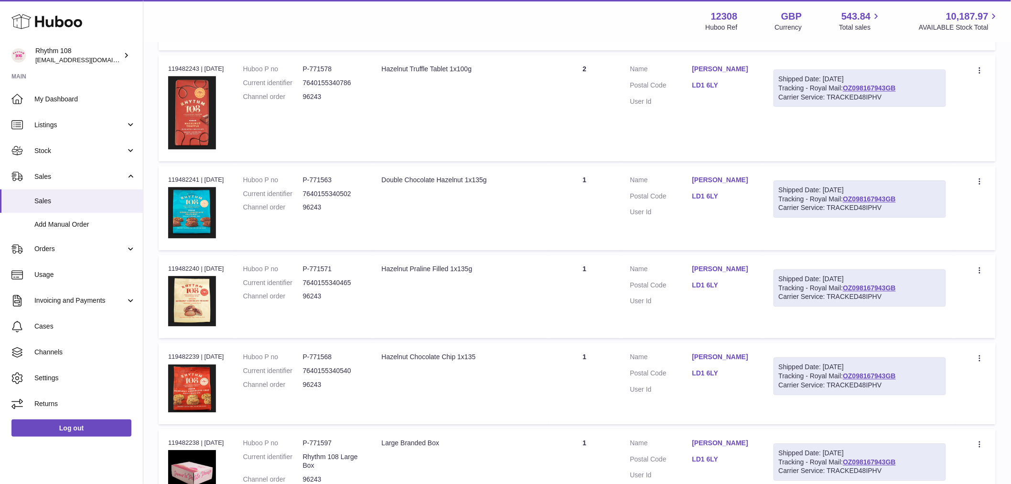
scroll to position [990, 0]
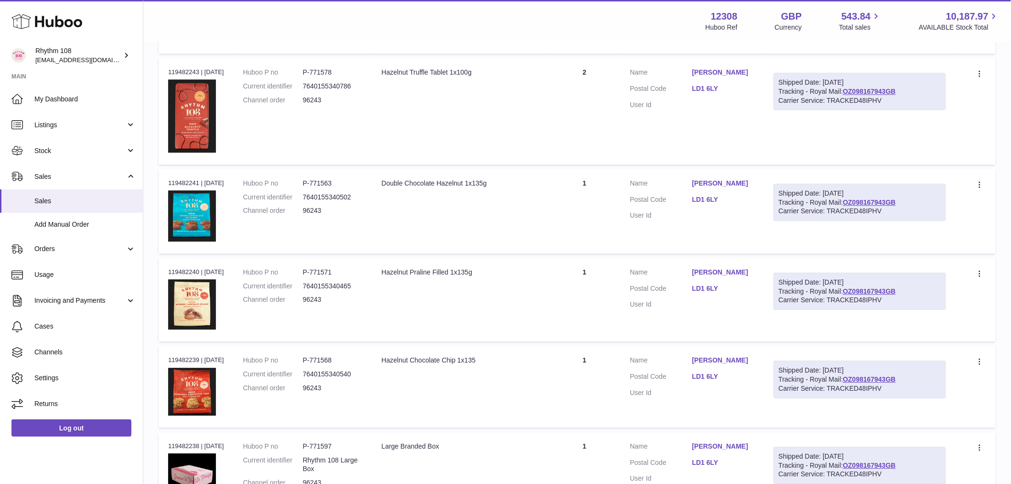
click at [596, 363] on td "Quantity 1" at bounding box center [585, 386] width 72 height 81
click at [590, 288] on td "Quantity 1" at bounding box center [585, 300] width 72 height 84
click at [601, 196] on td "Quantity 1" at bounding box center [585, 211] width 72 height 84
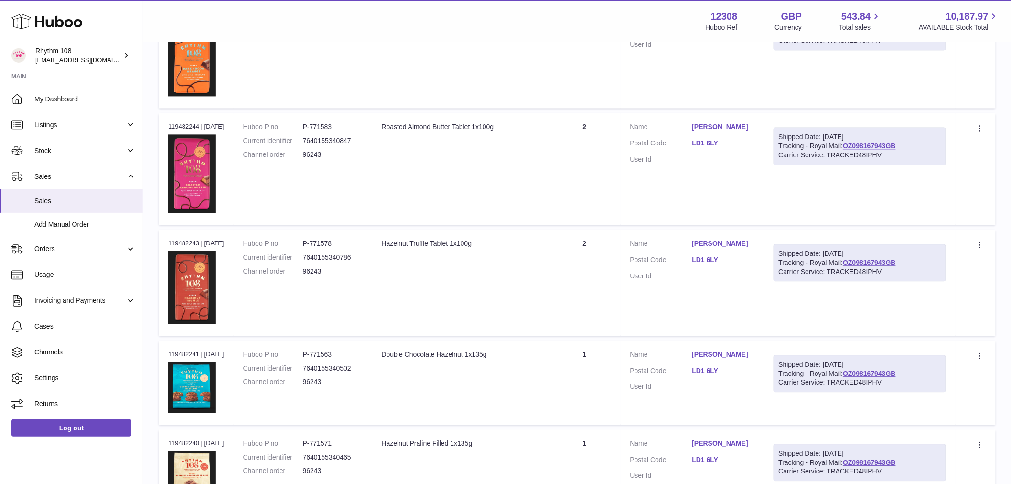
scroll to position [777, 0]
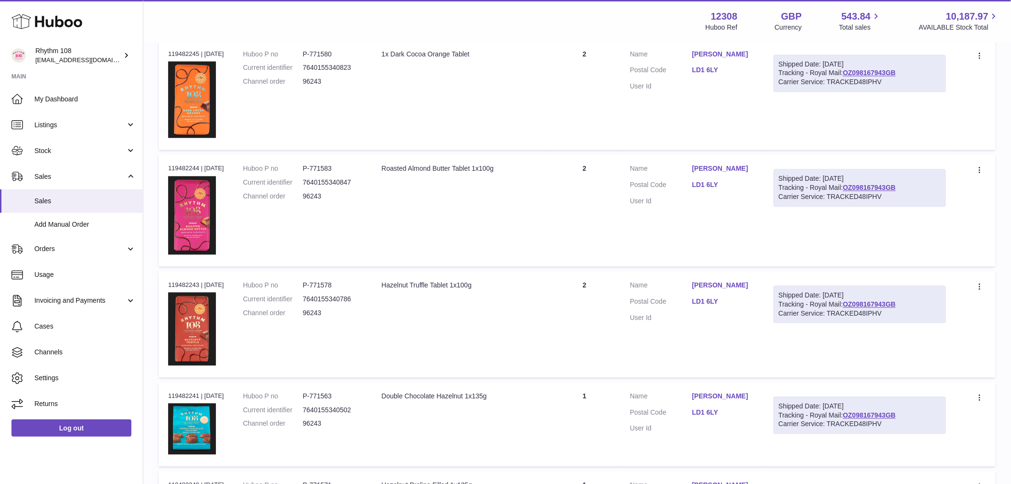
drag, startPoint x: 543, startPoint y: 332, endPoint x: 593, endPoint y: 319, distance: 51.5
click at [542, 332] on td "Description Hazelnut Truffle Tablet 1x100g" at bounding box center [460, 324] width 177 height 106
click at [595, 319] on td "Quantity 2" at bounding box center [585, 324] width 72 height 106
click at [527, 199] on td "Description Roasted Almond Butter Tablet 1x100g" at bounding box center [460, 210] width 177 height 112
click at [615, 203] on td "Quantity 2" at bounding box center [585, 210] width 72 height 112
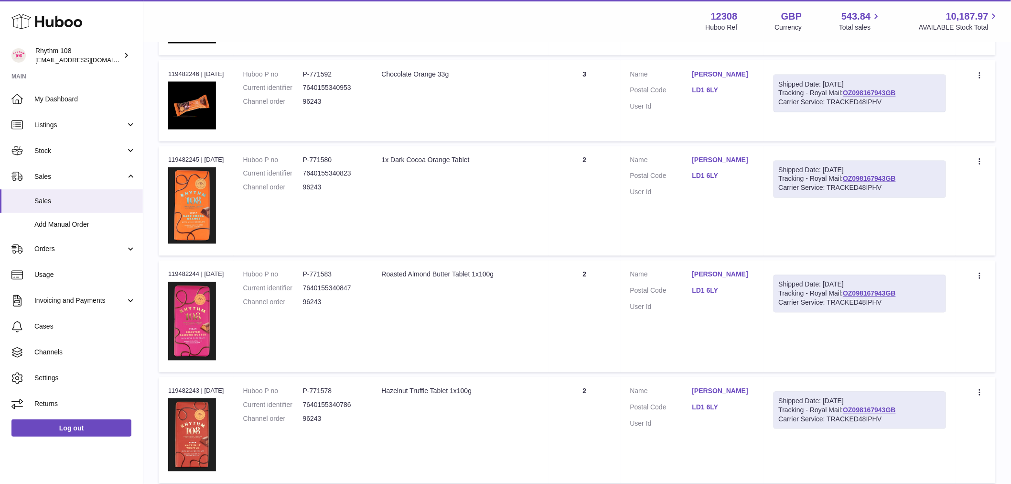
click at [537, 209] on td "Description 1x Dark Cocoa Orange Tablet" at bounding box center [460, 200] width 177 height 109
click at [594, 208] on td "Quantity 2" at bounding box center [585, 200] width 72 height 109
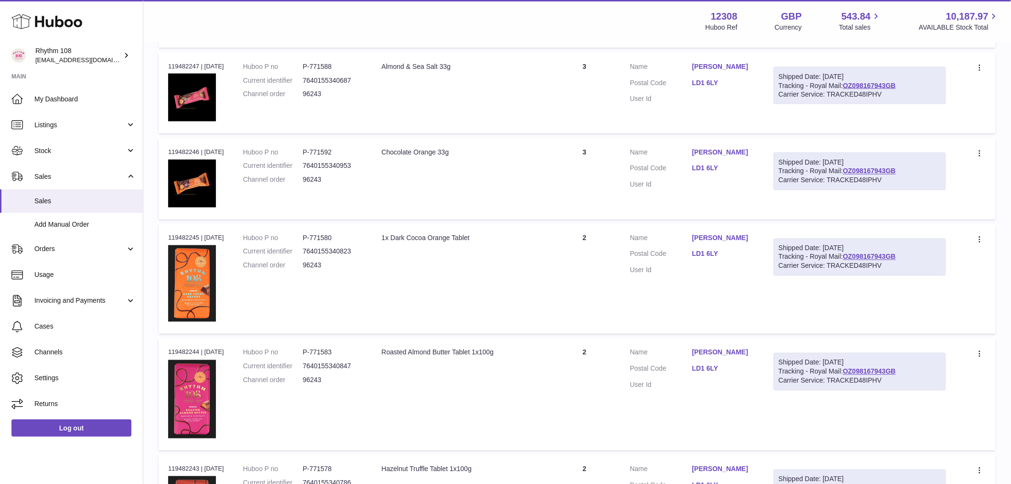
scroll to position [512, 0]
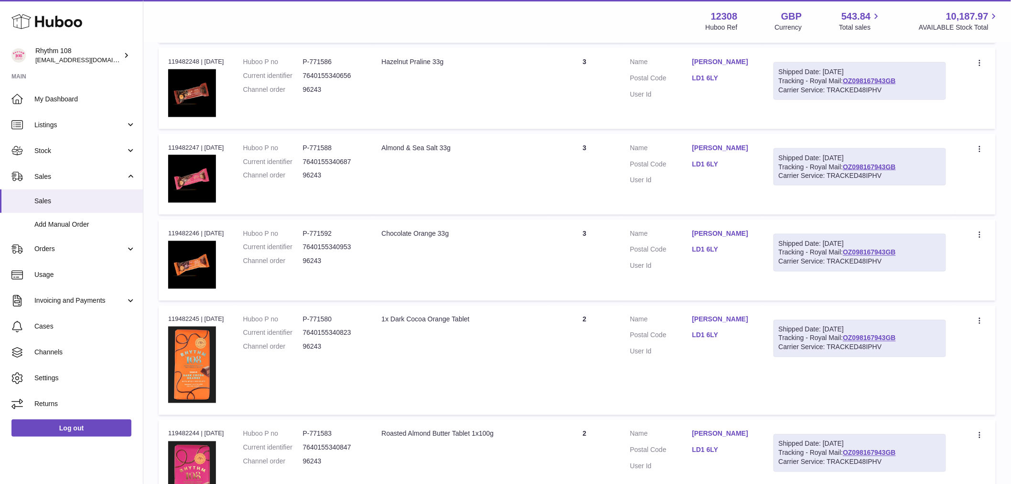
click at [488, 254] on td "Description Chocolate Orange 33g" at bounding box center [460, 259] width 177 height 81
click at [534, 262] on td "Description Chocolate Orange 33g" at bounding box center [460, 259] width 177 height 81
click at [579, 262] on td "Quantity 3" at bounding box center [585, 259] width 72 height 81
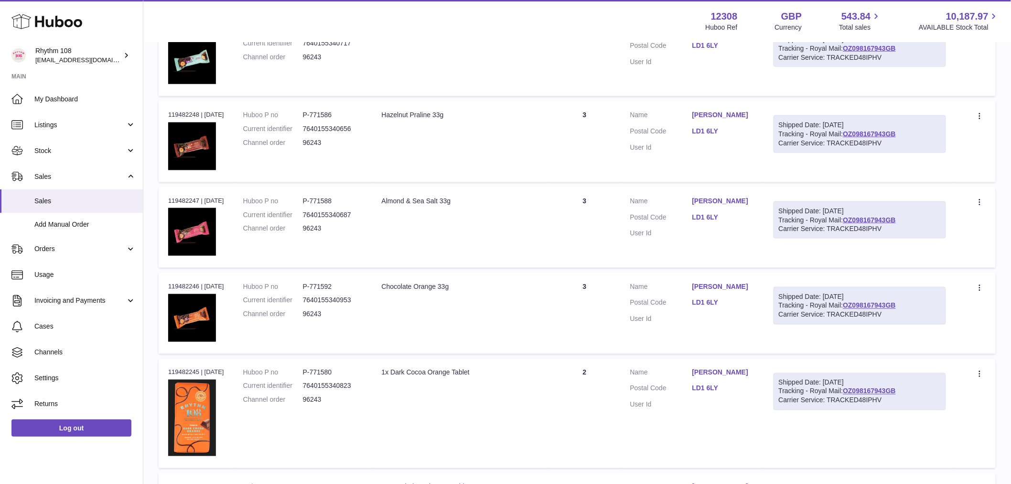
click at [572, 223] on td "Quantity 3" at bounding box center [585, 227] width 72 height 81
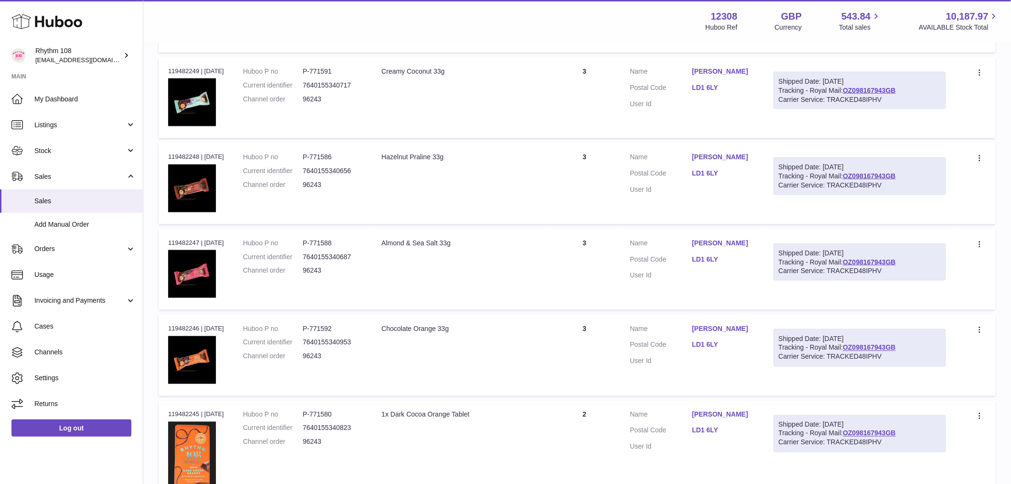
scroll to position [352, 0]
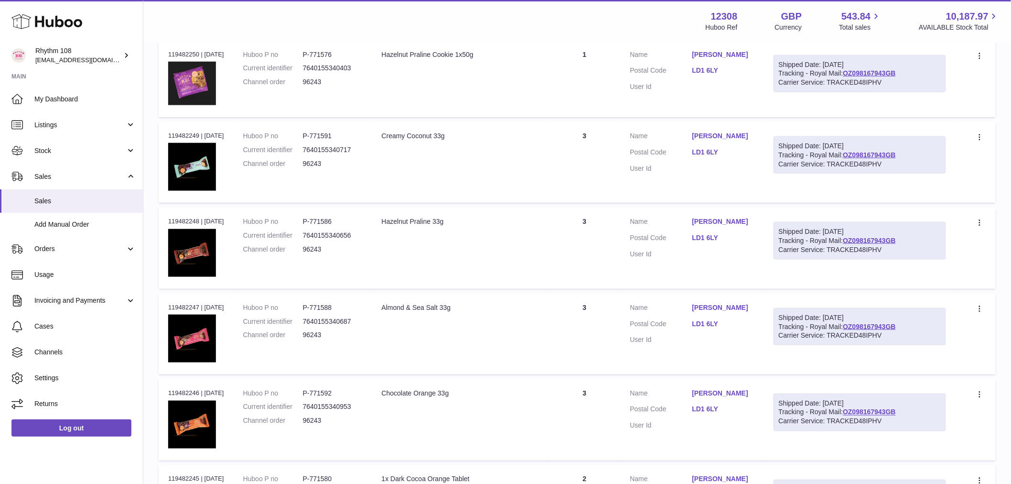
click at [586, 240] on td "Quantity 3" at bounding box center [585, 247] width 72 height 81
click at [586, 154] on td "Quantity 3" at bounding box center [585, 162] width 72 height 81
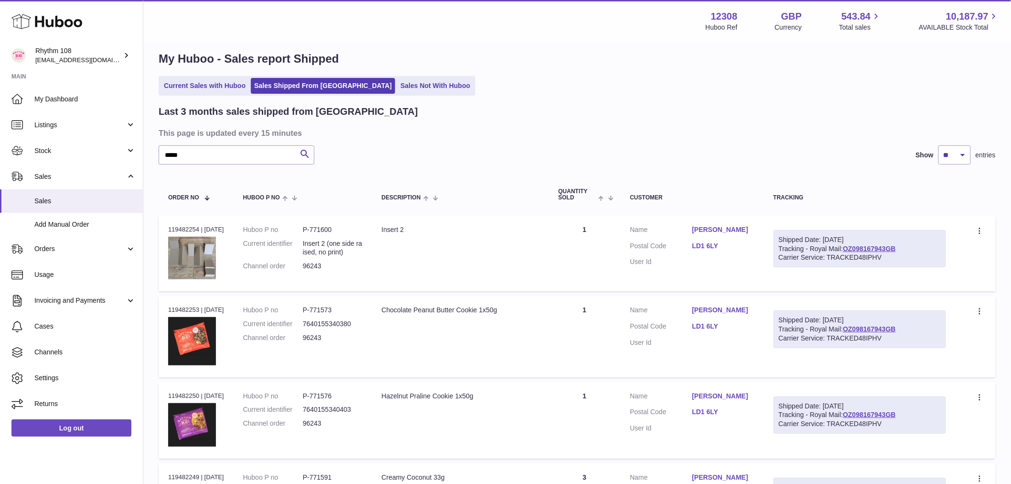
scroll to position [0, 0]
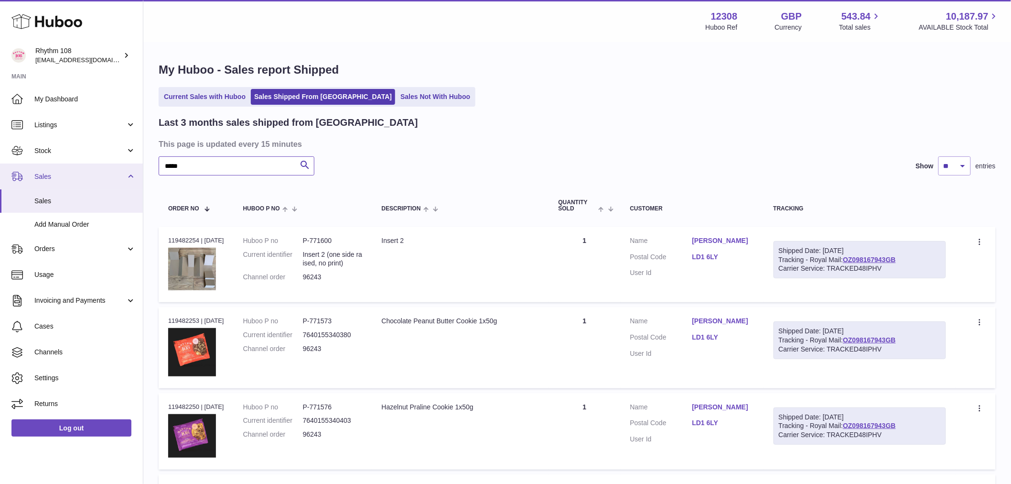
drag, startPoint x: 218, startPoint y: 166, endPoint x: -9, endPoint y: 169, distance: 227.0
click at [0, 169] on html ".st0{fill:#141414;}" at bounding box center [505, 242] width 1011 height 484
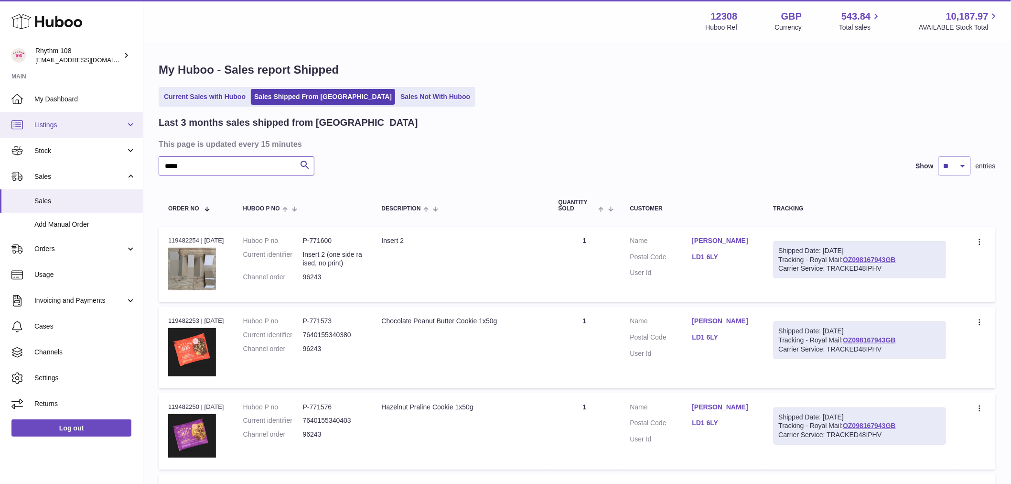
paste input "text"
paste input "*****"
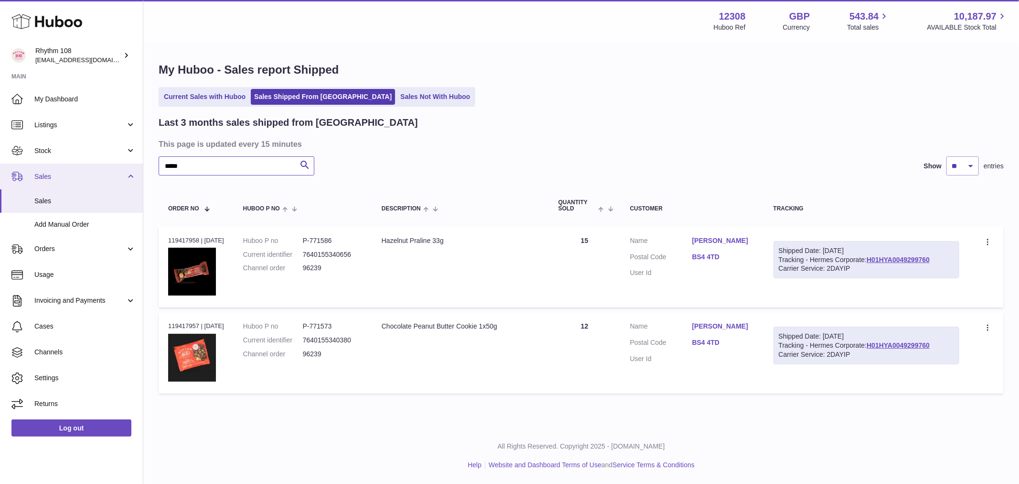
drag, startPoint x: 192, startPoint y: 163, endPoint x: 49, endPoint y: 165, distance: 142.9
click at [49, 165] on div "Huboo Rhythm 108 internalAdmin-12308@internal.huboo.com Main My Dashboard Listi…" at bounding box center [509, 242] width 1019 height 484
paste input "text"
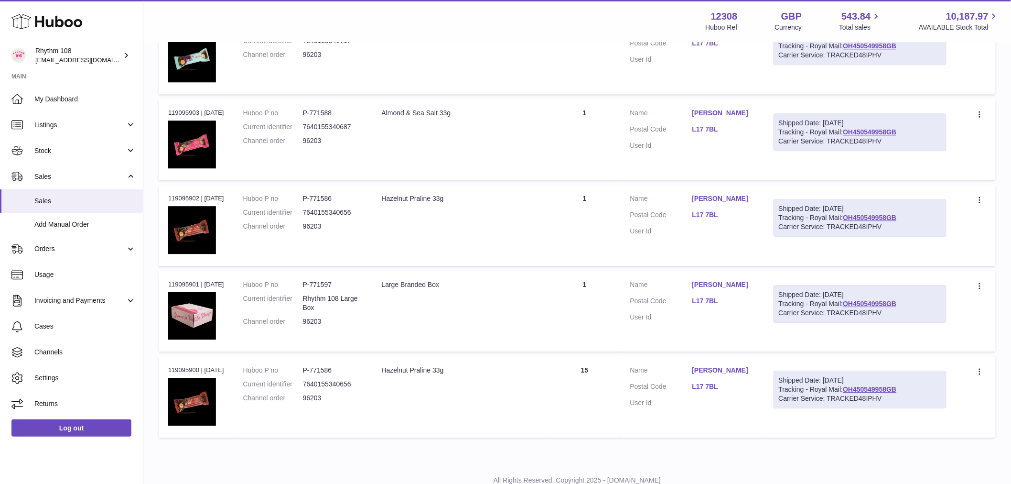
scroll to position [1078, 0]
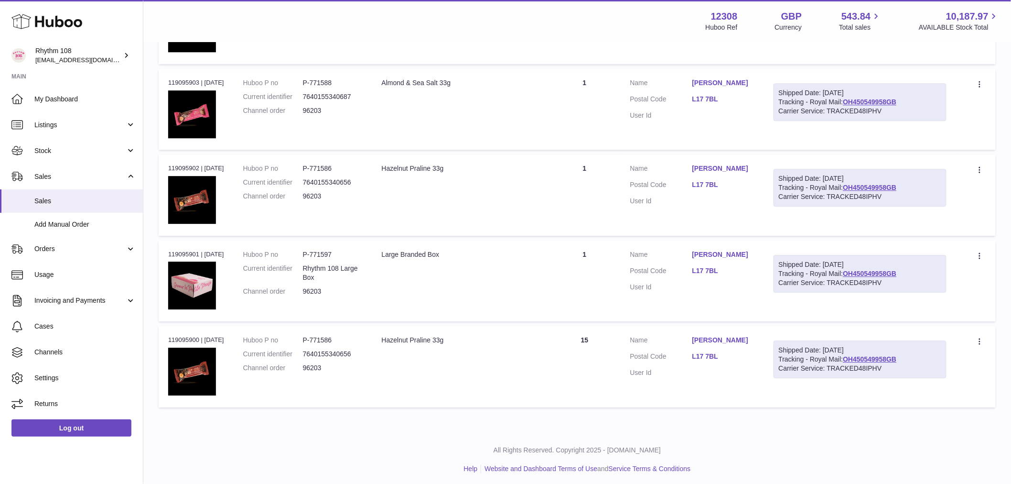
click at [604, 349] on td "Quantity 15" at bounding box center [585, 366] width 72 height 81
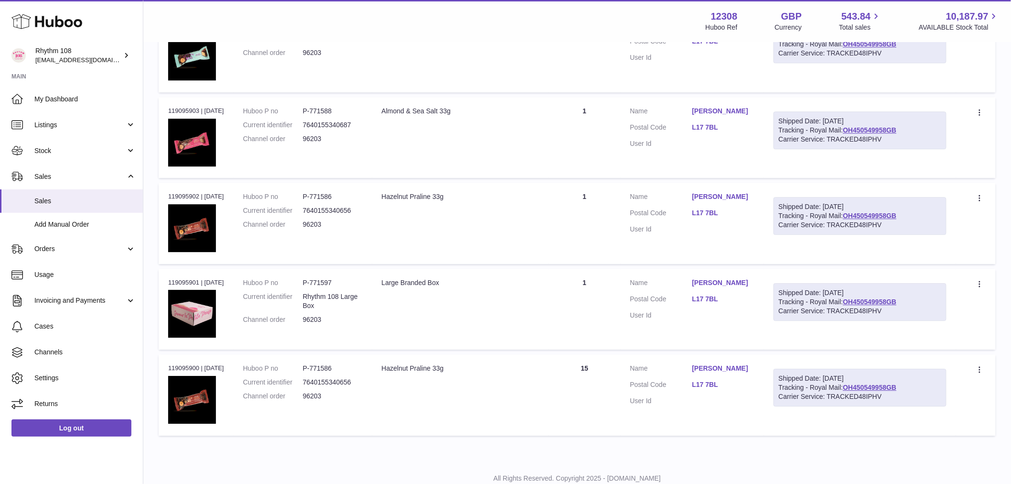
scroll to position [1024, 0]
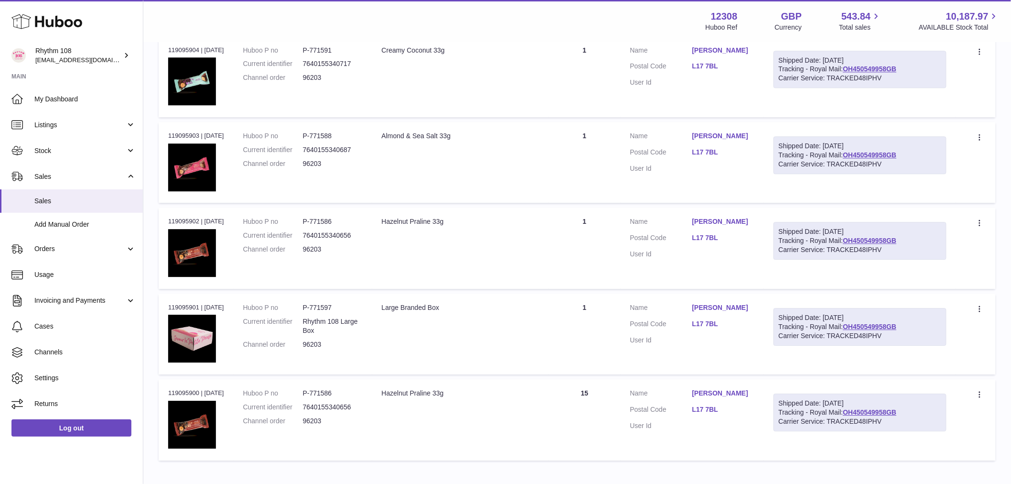
click at [599, 317] on td "Quantity 1" at bounding box center [585, 333] width 72 height 81
click at [612, 241] on td "Quantity 1" at bounding box center [585, 247] width 72 height 81
click at [598, 157] on td "Quantity 1" at bounding box center [585, 162] width 72 height 81
click at [593, 64] on td "Quantity 1" at bounding box center [585, 76] width 72 height 81
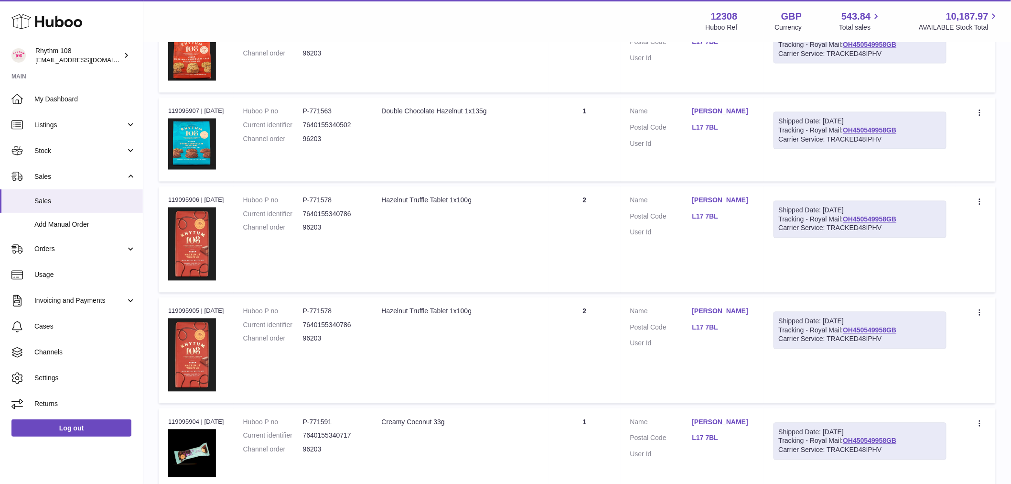
scroll to position [600, 0]
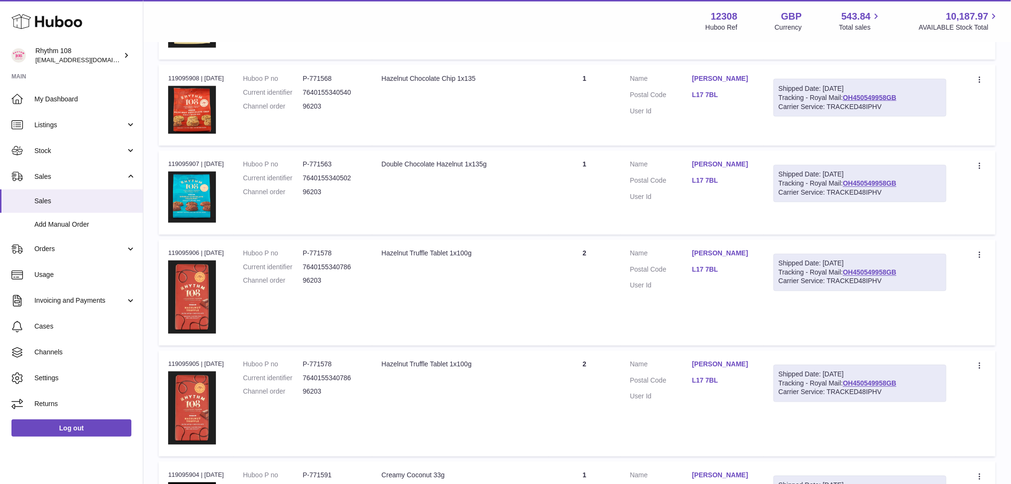
click at [580, 374] on td "Quantity 2" at bounding box center [585, 403] width 72 height 106
click at [600, 381] on td "Quantity 2" at bounding box center [585, 403] width 72 height 106
click at [567, 255] on td "Quantity 2" at bounding box center [585, 292] width 72 height 106
click at [621, 265] on td "Quantity 2" at bounding box center [585, 292] width 72 height 106
click at [555, 164] on td "Quantity 1" at bounding box center [585, 193] width 72 height 84
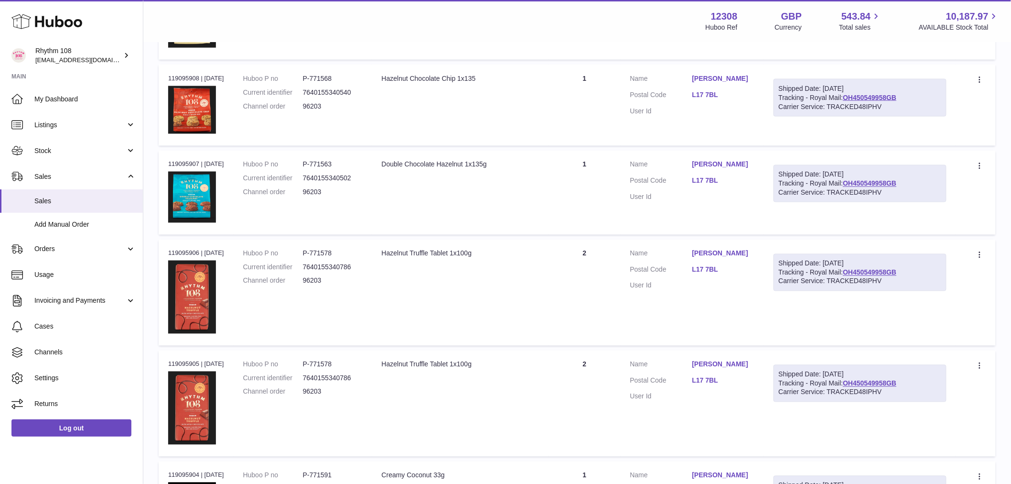
click at [548, 94] on td "Description Hazelnut Chocolate Chip 1x135" at bounding box center [460, 105] width 177 height 81
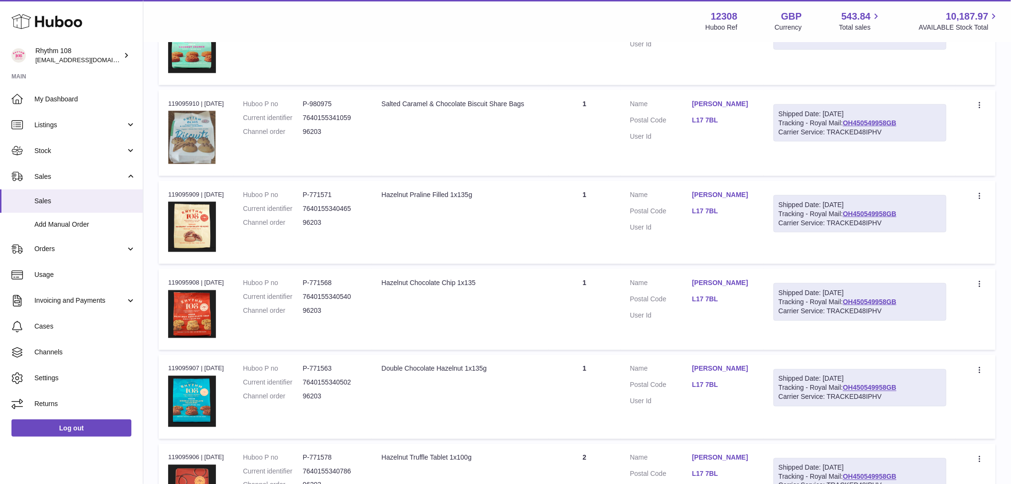
scroll to position [334, 0]
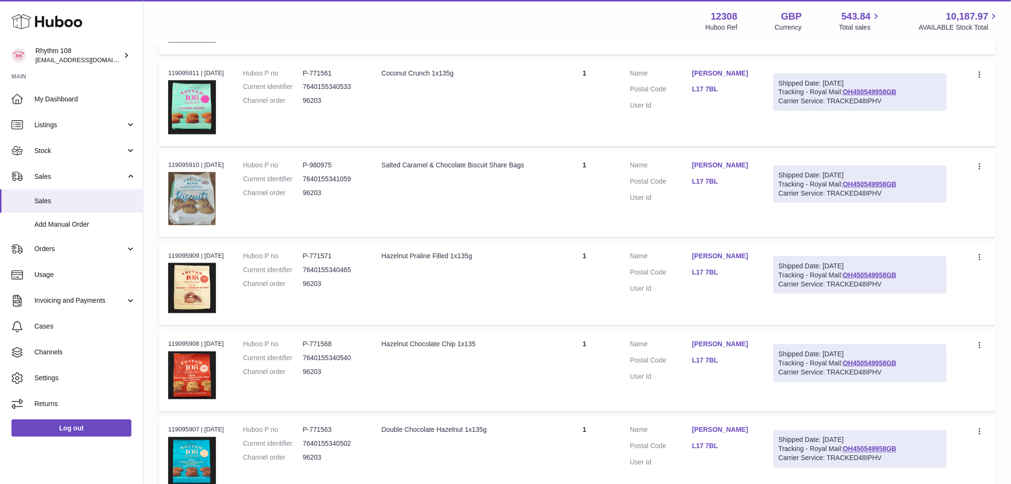
click at [580, 261] on td "Quantity 1" at bounding box center [585, 284] width 72 height 84
click at [582, 171] on td "Quantity 1" at bounding box center [585, 194] width 72 height 86
click at [579, 98] on td "Quantity 1" at bounding box center [585, 102] width 72 height 87
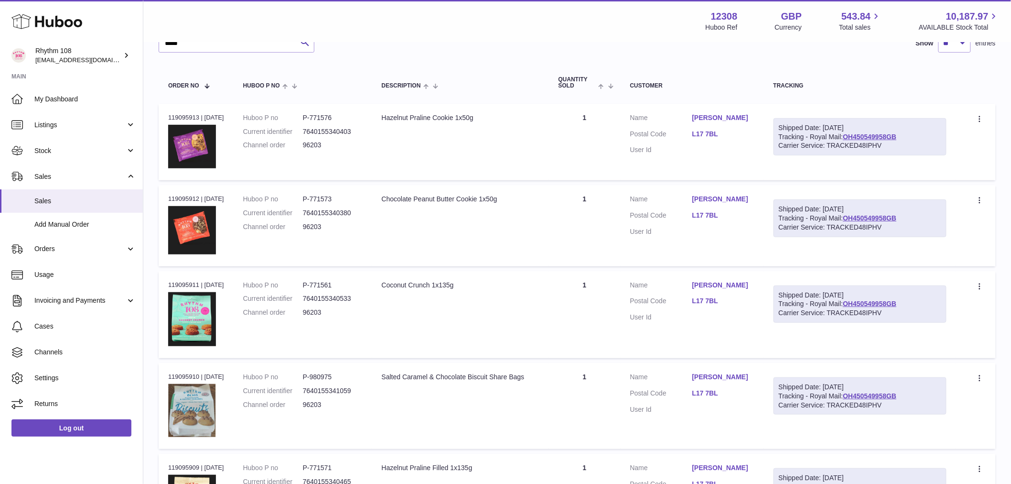
scroll to position [122, 0]
drag, startPoint x: 597, startPoint y: 214, endPoint x: 596, endPoint y: 209, distance: 5.0
click at [596, 209] on td "Quantity 1" at bounding box center [585, 226] width 72 height 81
click at [640, 292] on dl "Customer Name Phil Parsons Postal Code L17 7BL User Id" at bounding box center [692, 304] width 124 height 46
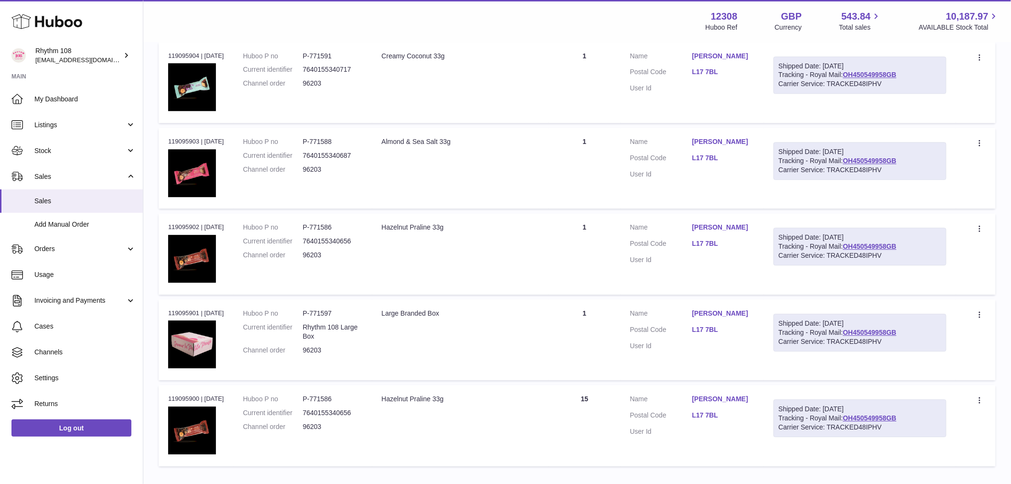
scroll to position [1078, 0]
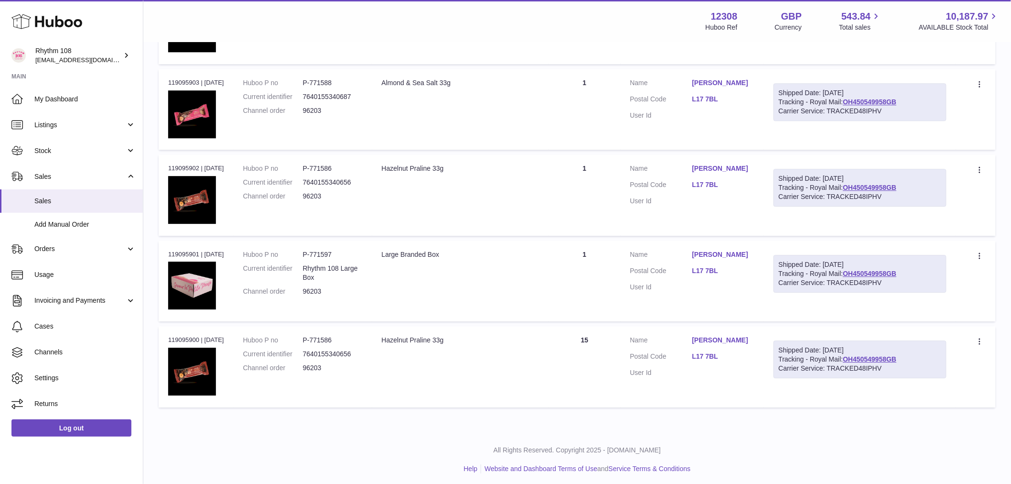
click at [591, 367] on td "Quantity 15" at bounding box center [585, 366] width 72 height 81
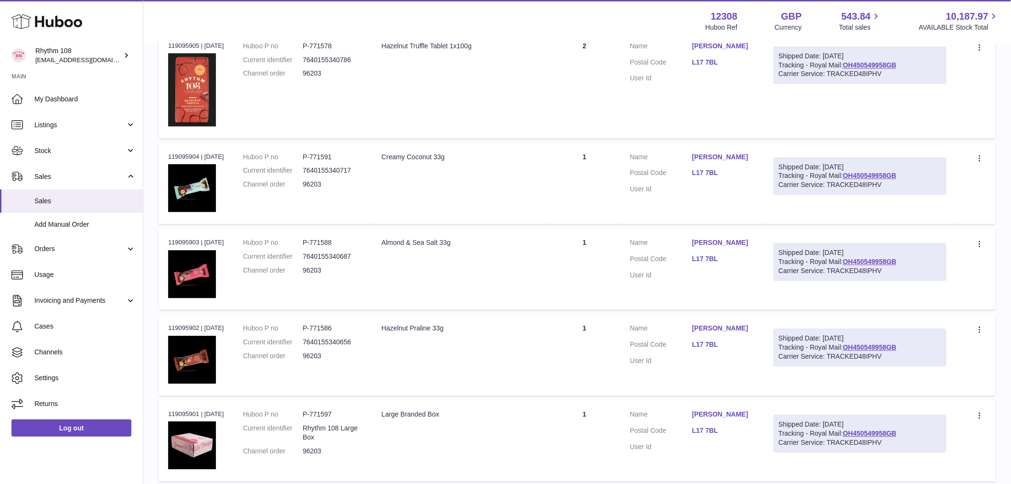
scroll to position [918, 0]
click at [589, 437] on td "Quantity 1" at bounding box center [585, 439] width 72 height 81
click at [590, 343] on td "Quantity 1" at bounding box center [585, 353] width 72 height 81
click at [595, 245] on td "Quantity 1" at bounding box center [585, 268] width 72 height 81
click at [602, 171] on td "Quantity 1" at bounding box center [585, 182] width 72 height 81
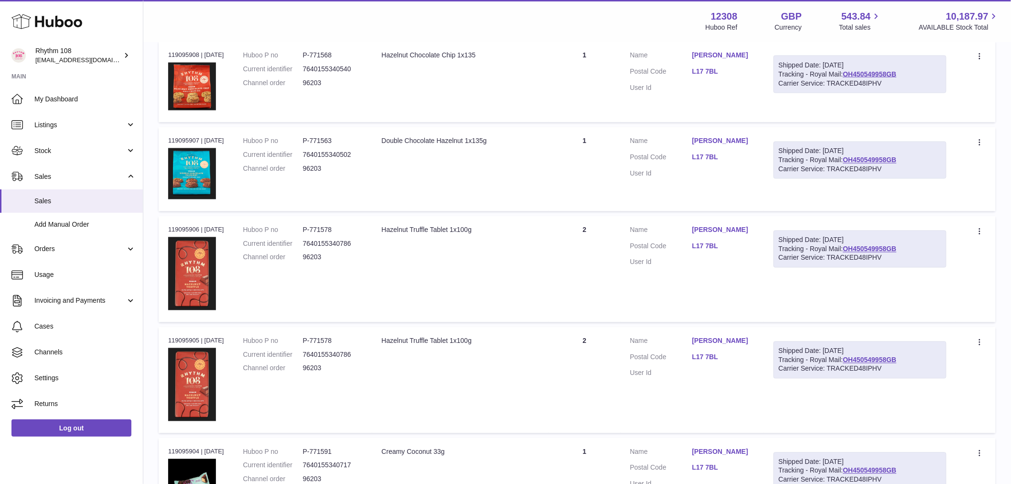
scroll to position [600, 0]
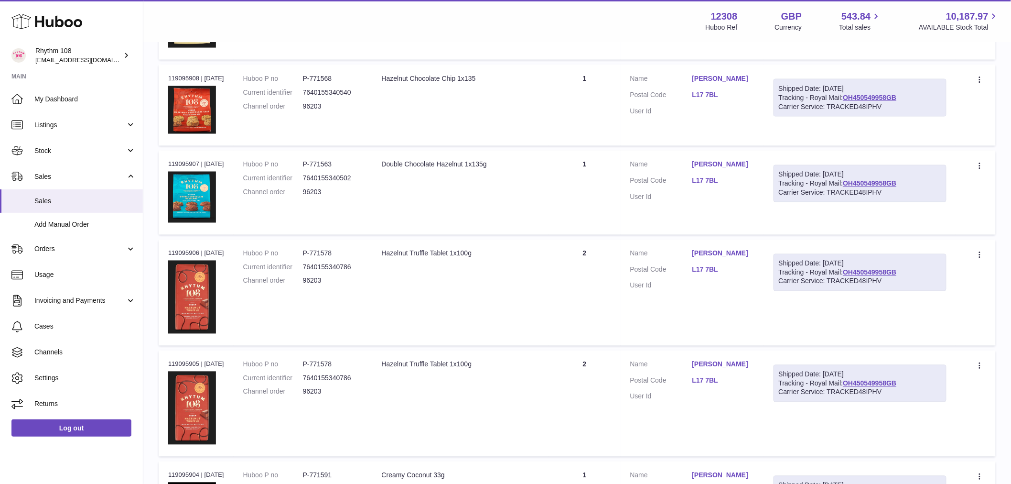
drag, startPoint x: 536, startPoint y: 390, endPoint x: 603, endPoint y: 383, distance: 67.3
click at [537, 391] on td "Description Hazelnut Truffle Tablet 1x100g" at bounding box center [460, 403] width 177 height 106
click at [607, 385] on td "Quantity 2" at bounding box center [585, 403] width 72 height 106
click at [520, 260] on td "Description Hazelnut Truffle Tablet 1x100g" at bounding box center [460, 292] width 177 height 106
click at [593, 271] on td "Quantity 2" at bounding box center [585, 292] width 72 height 106
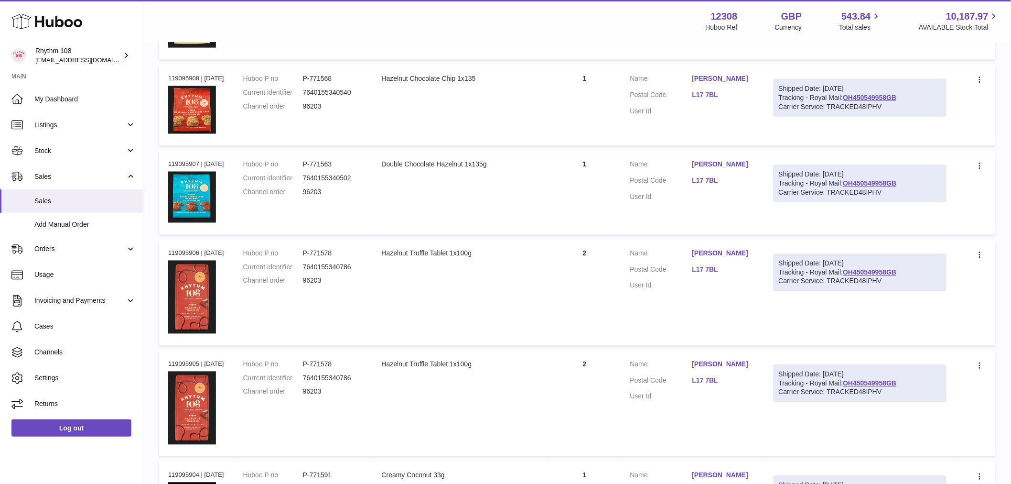
scroll to position [441, 0]
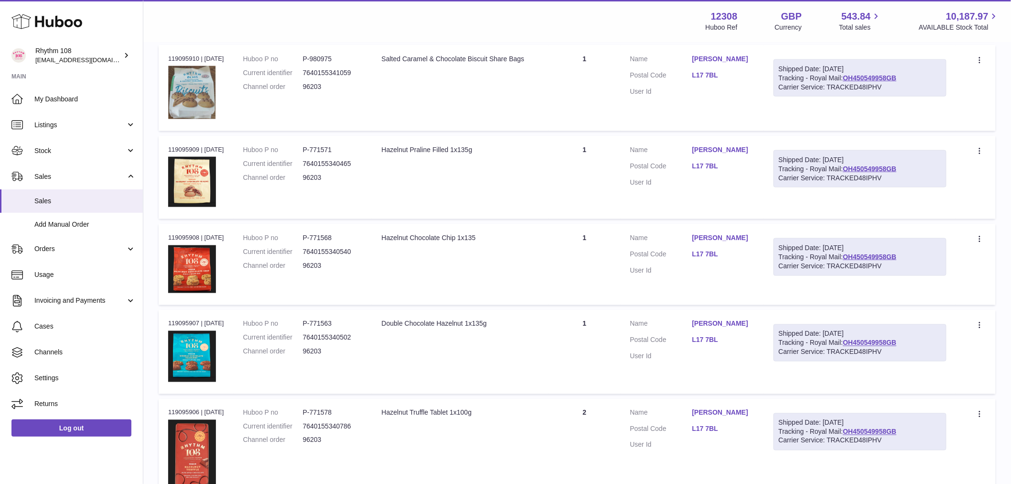
click at [584, 342] on td "Quantity 1" at bounding box center [585, 352] width 72 height 84
click at [583, 251] on td "Quantity 1" at bounding box center [585, 264] width 72 height 81
click at [588, 167] on td "Quantity 1" at bounding box center [585, 178] width 72 height 84
click at [579, 90] on td "Quantity 1" at bounding box center [585, 88] width 72 height 86
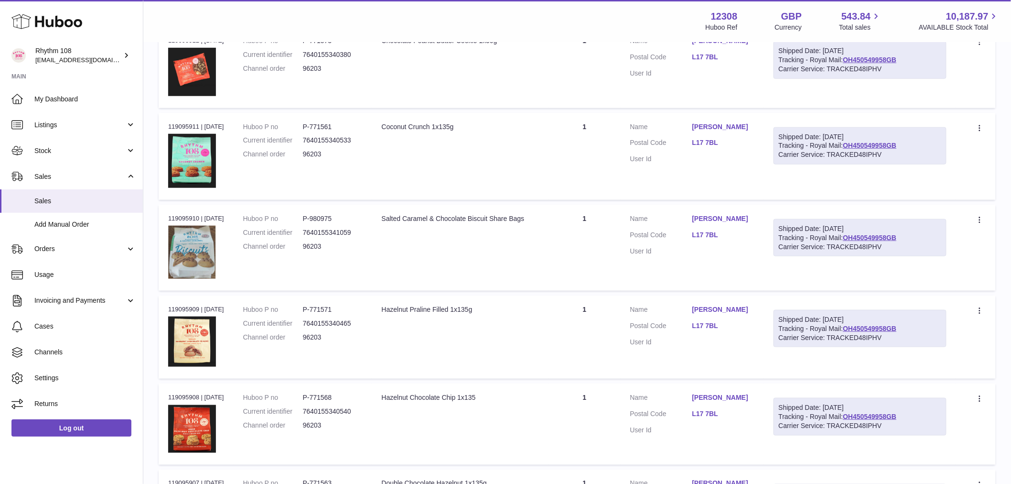
click at [596, 144] on td "Quantity 1" at bounding box center [585, 156] width 72 height 87
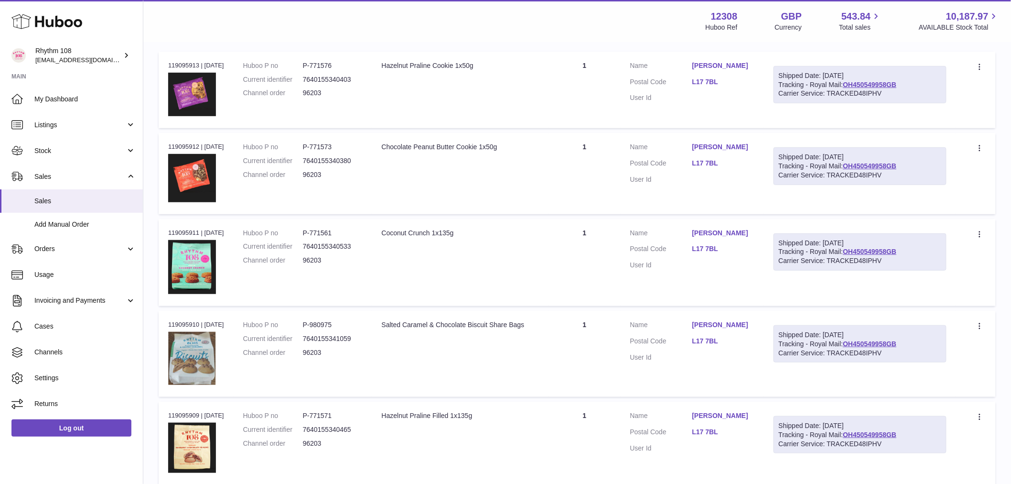
click at [575, 161] on td "Quantity 1" at bounding box center [585, 173] width 72 height 81
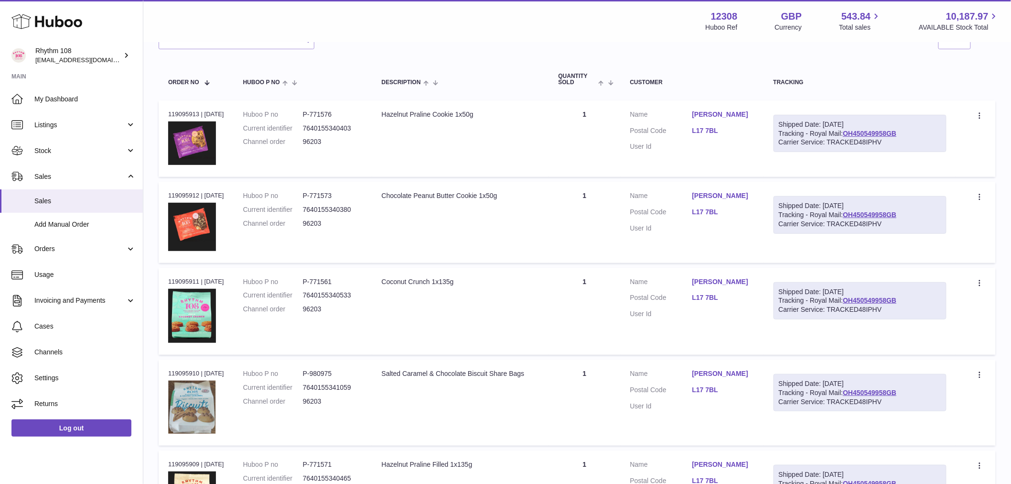
scroll to position [69, 0]
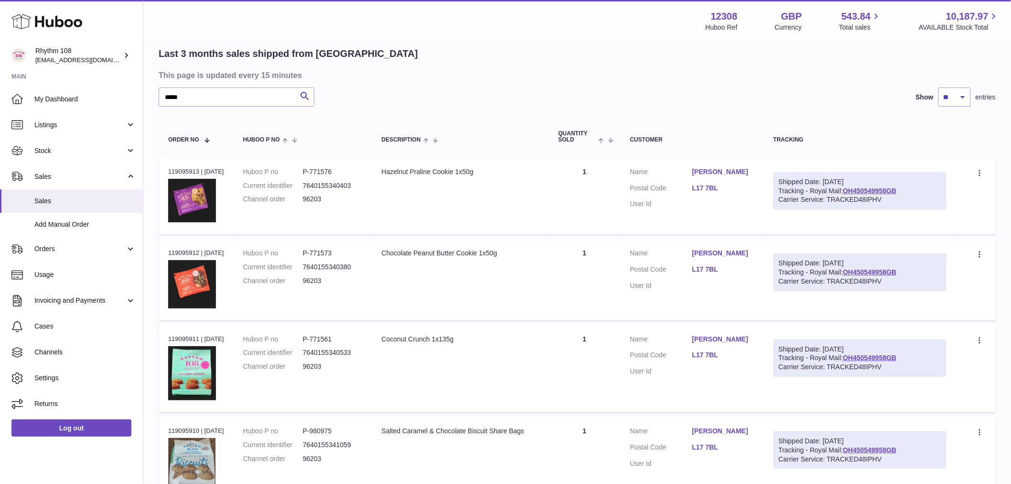
click at [589, 179] on td "Quantity 1" at bounding box center [585, 196] width 72 height 76
drag, startPoint x: 215, startPoint y: 103, endPoint x: 97, endPoint y: 100, distance: 118.5
paste input "***"
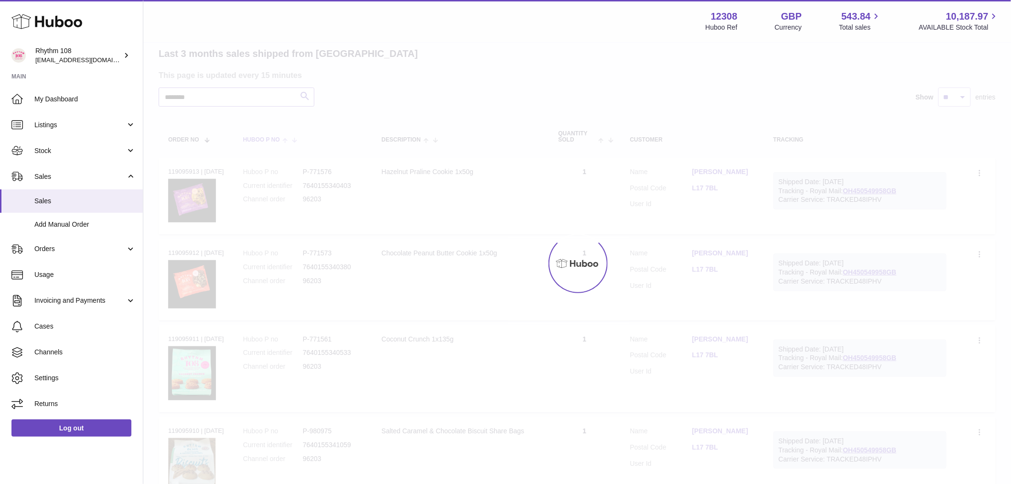
scroll to position [17, 0]
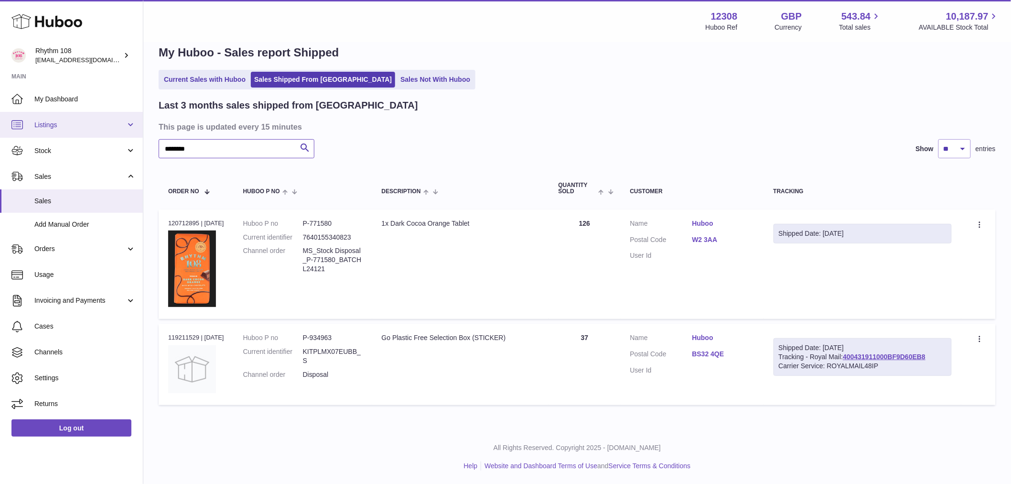
drag, startPoint x: 226, startPoint y: 154, endPoint x: 32, endPoint y: 131, distance: 194.4
click at [32, 131] on div "Huboo Rhythm 108 internalAdmin-12308@internal.huboo.com Main My Dashboard Listi…" at bounding box center [505, 234] width 1011 height 502
paste input "text"
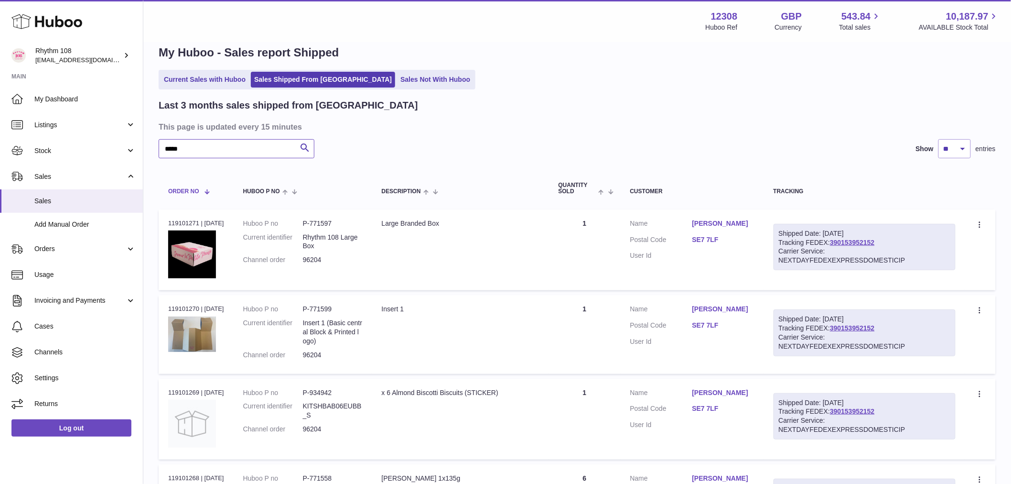
scroll to position [69, 0]
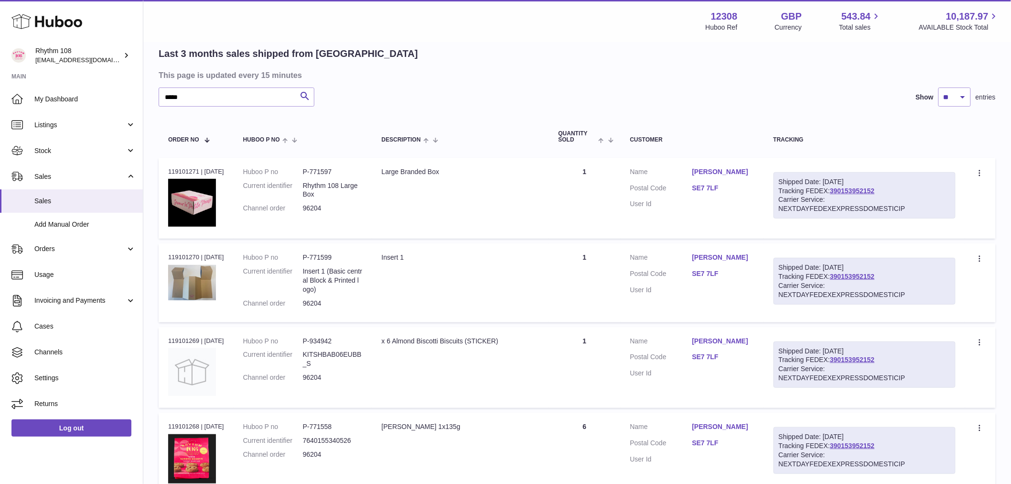
click at [564, 179] on td "Quantity 1" at bounding box center [585, 198] width 72 height 81
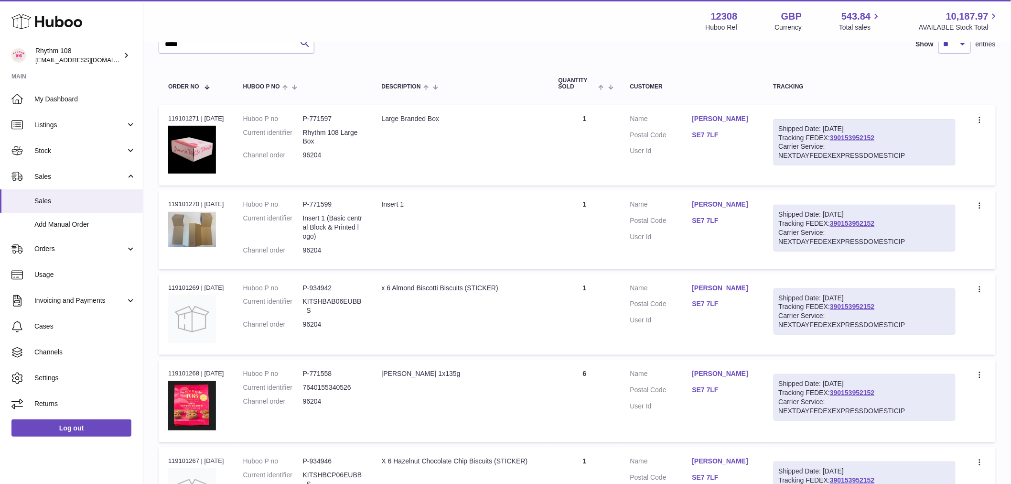
click at [580, 208] on td "Quantity 1" at bounding box center [585, 229] width 72 height 78
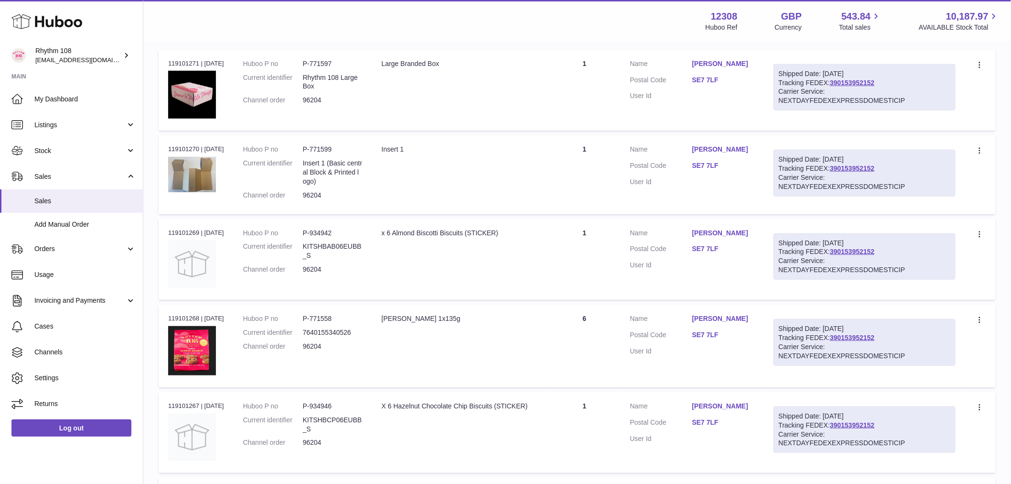
scroll to position [228, 0]
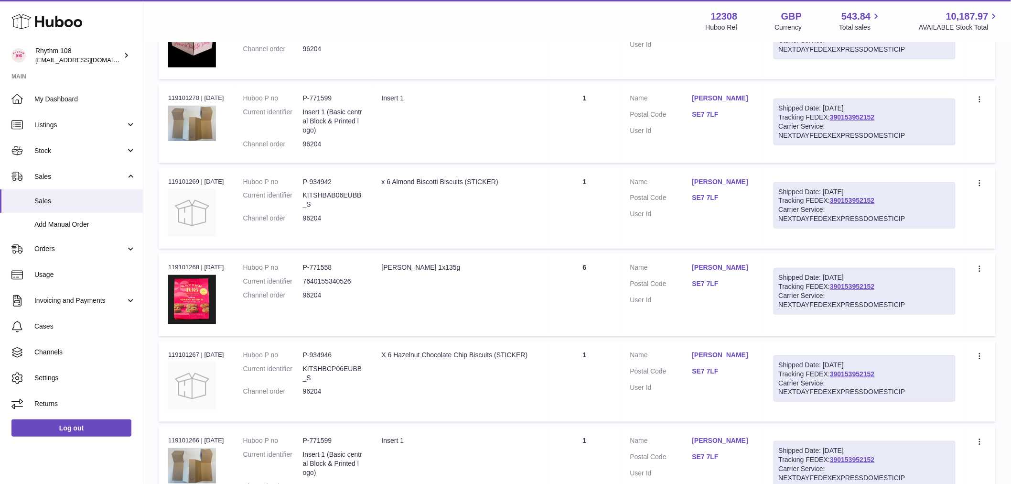
click at [580, 211] on td "Quantity 1" at bounding box center [585, 208] width 72 height 81
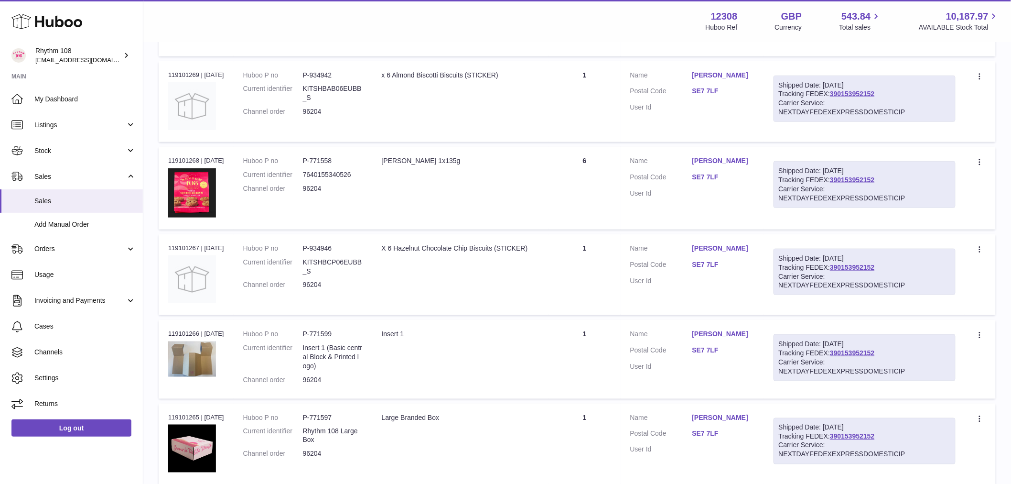
click at [567, 288] on td "Quantity 1" at bounding box center [585, 274] width 72 height 81
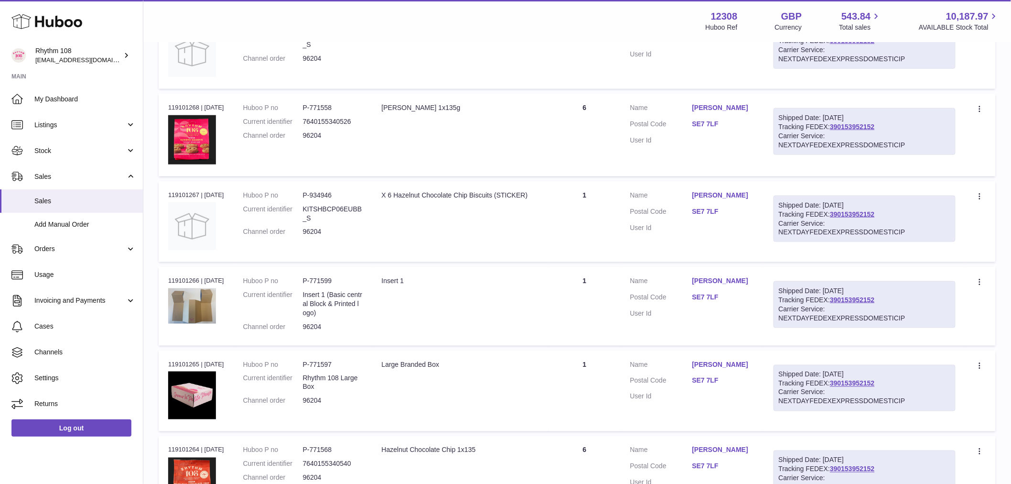
click at [562, 300] on td "Quantity 1" at bounding box center [585, 306] width 72 height 78
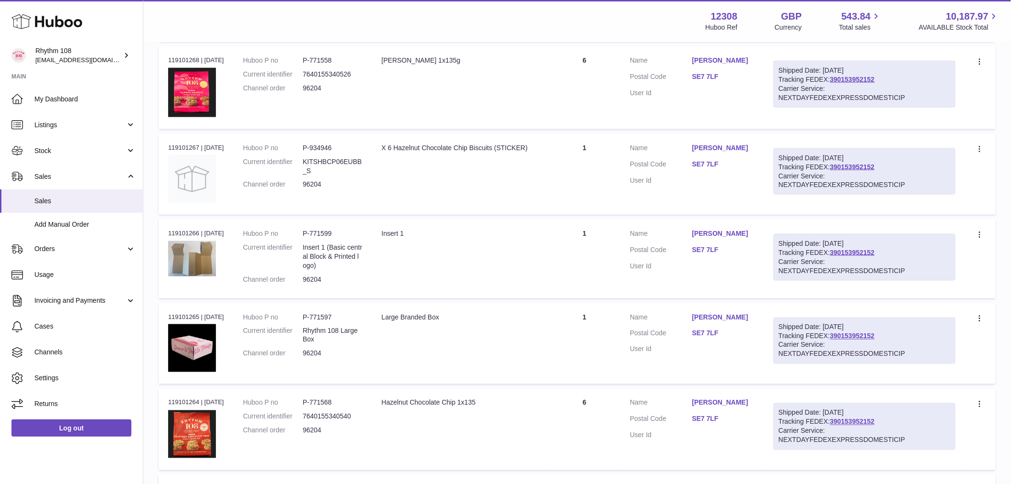
scroll to position [494, 0]
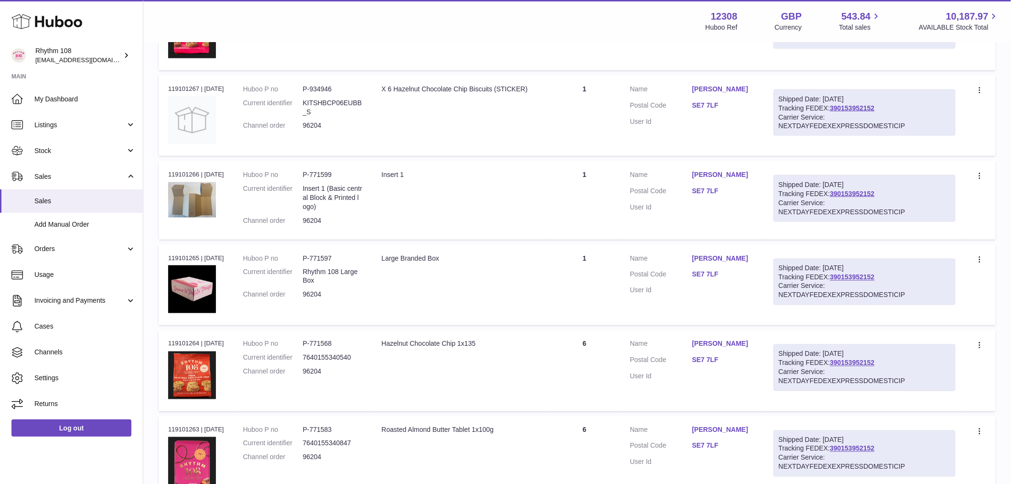
click at [564, 284] on td "Quantity 1" at bounding box center [585, 284] width 72 height 81
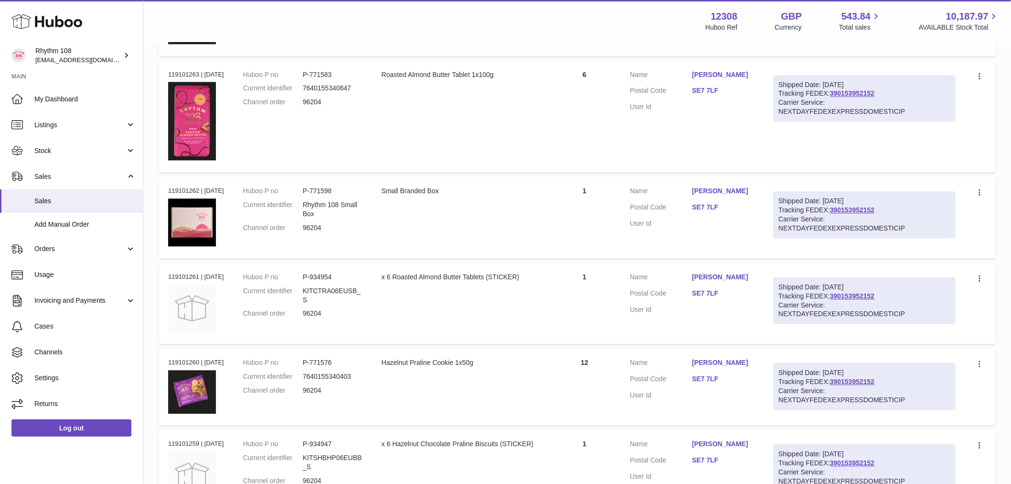
scroll to position [865, 0]
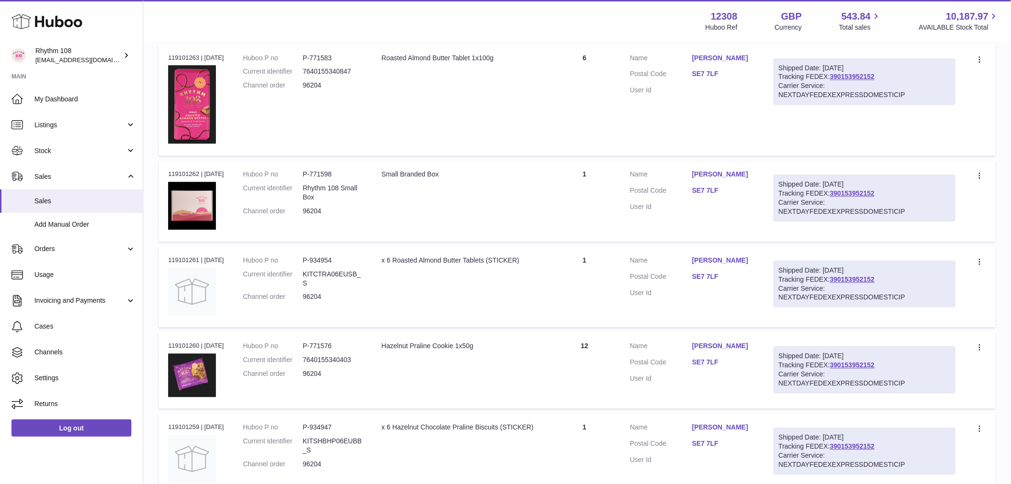
click at [579, 200] on td "Quantity 1" at bounding box center [585, 200] width 72 height 81
click at [588, 276] on td "Quantity 1" at bounding box center [585, 286] width 72 height 81
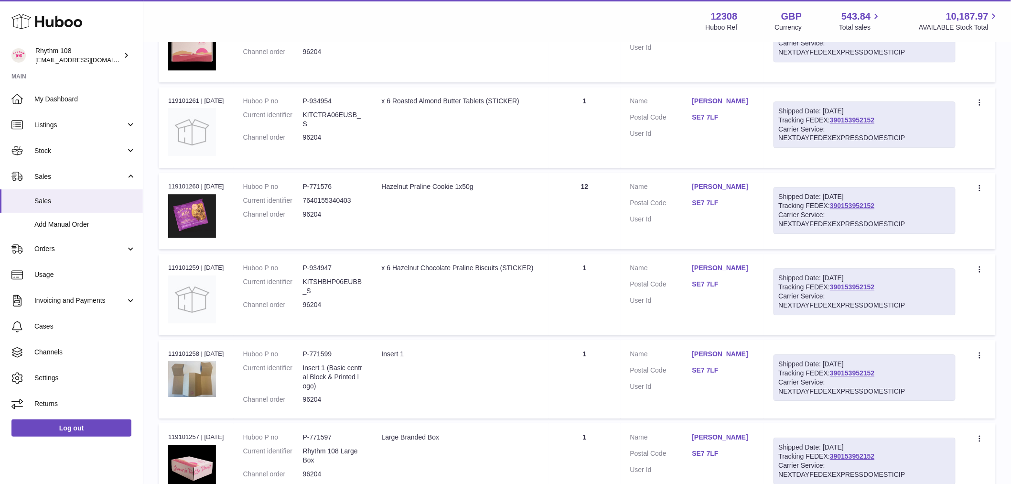
click at [594, 262] on td "Quantity 1" at bounding box center [585, 294] width 72 height 81
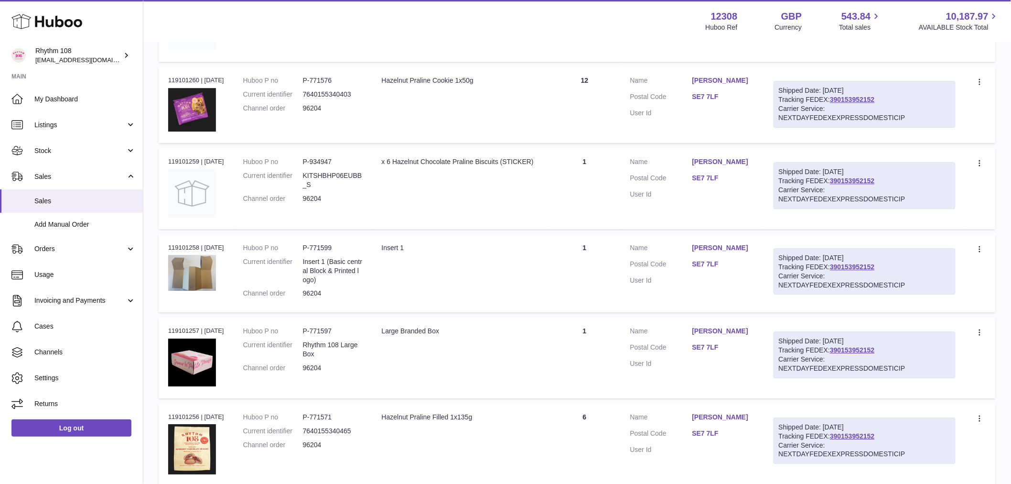
click at [600, 263] on td "Quantity 1" at bounding box center [585, 273] width 72 height 78
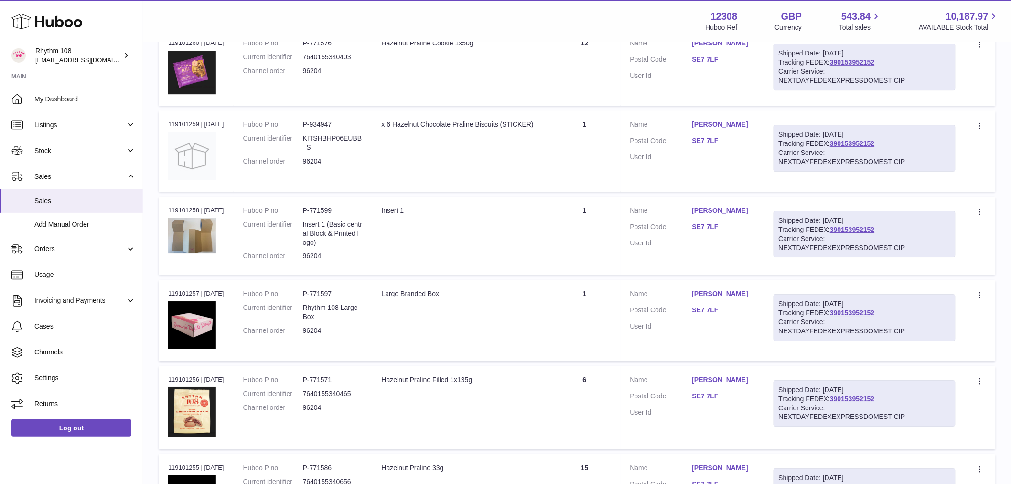
scroll to position [1184, 0]
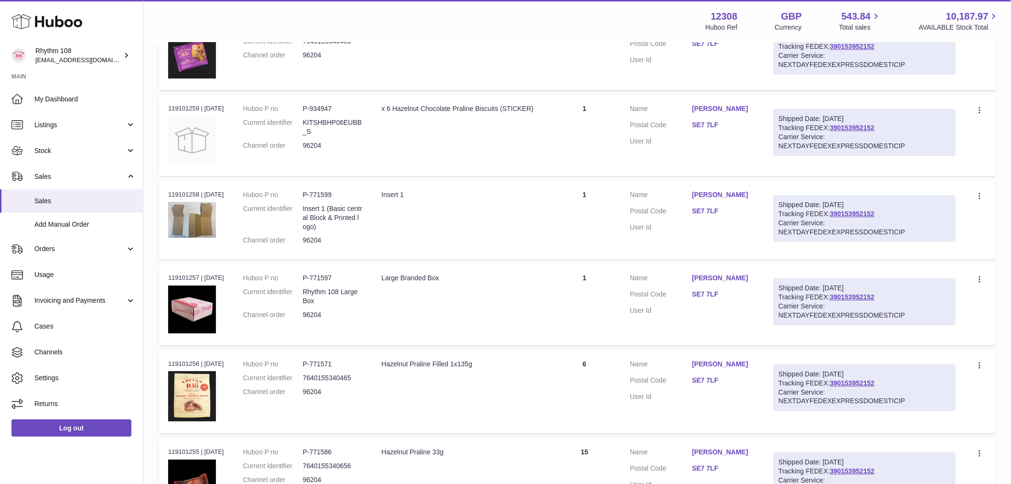
click at [595, 275] on td "Quantity 1" at bounding box center [585, 304] width 72 height 81
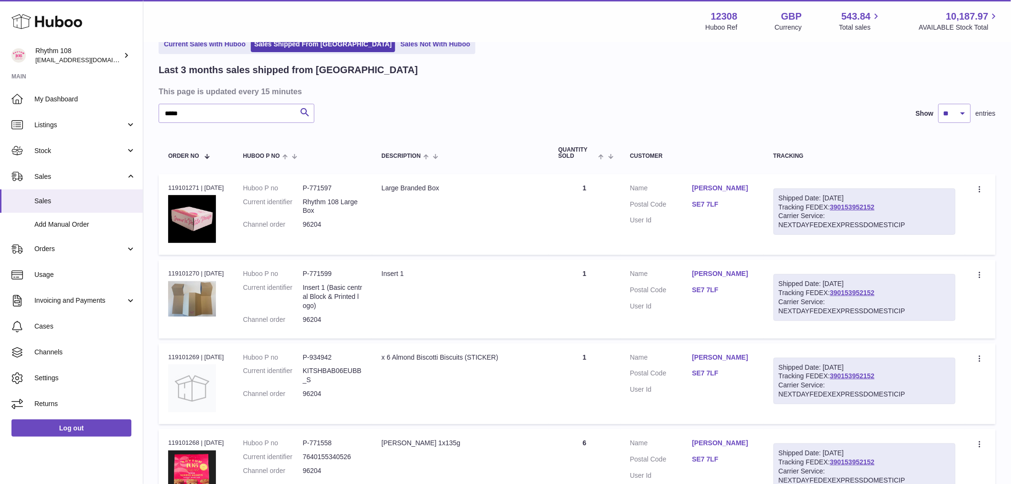
scroll to position [0, 0]
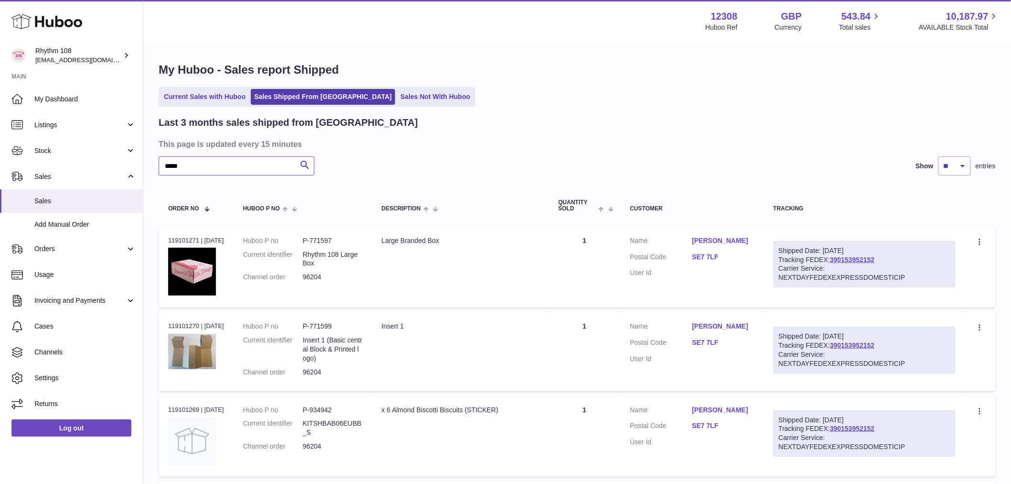
drag, startPoint x: 226, startPoint y: 163, endPoint x: -32, endPoint y: 164, distance: 258.0
click at [0, 164] on html ".st0{fill:#141414;}" at bounding box center [505, 242] width 1011 height 484
type input "*"
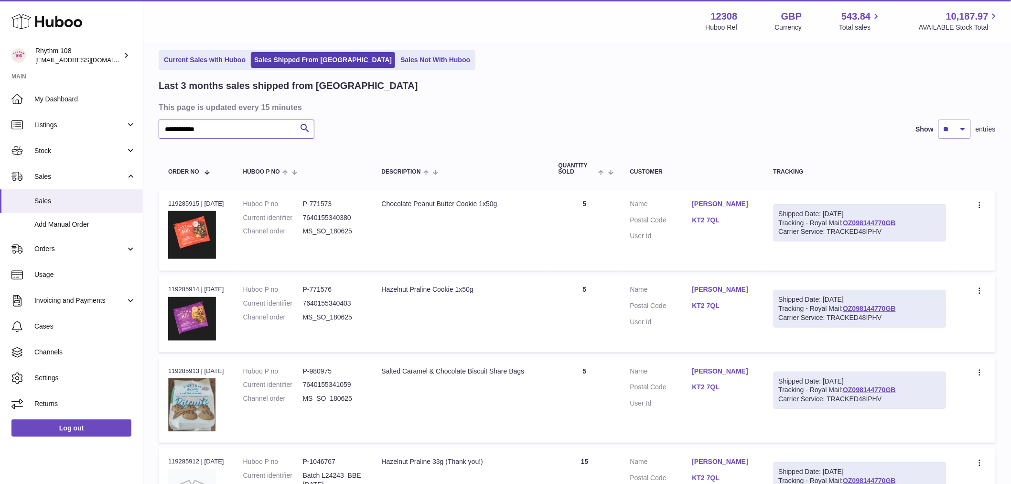
scroll to position [53, 0]
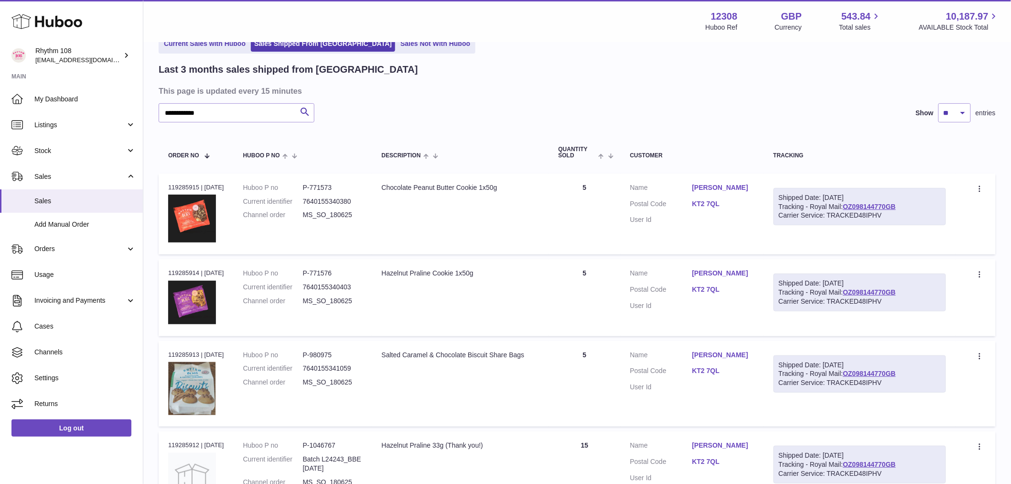
click at [613, 183] on td "Quantity 5" at bounding box center [585, 213] width 72 height 81
click at [579, 280] on td "Quantity 5" at bounding box center [585, 297] width 72 height 76
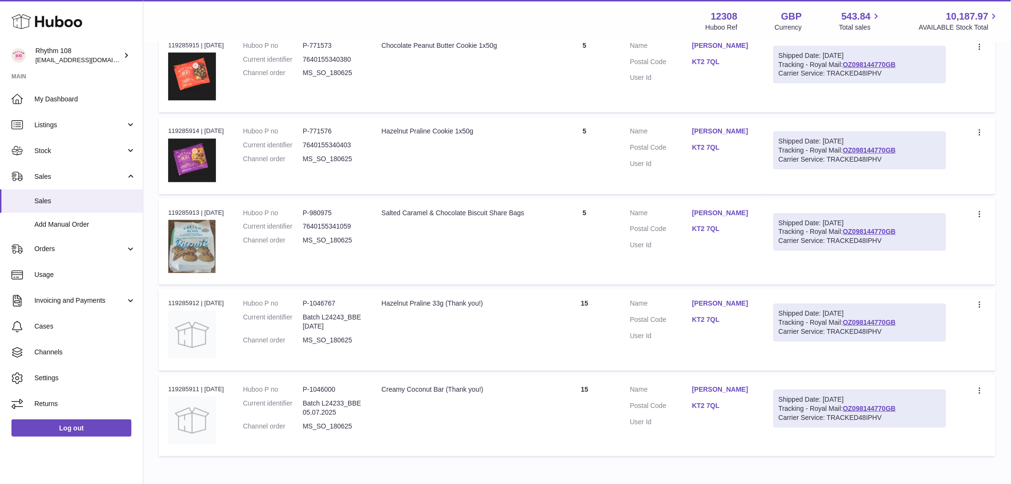
scroll to position [246, 0]
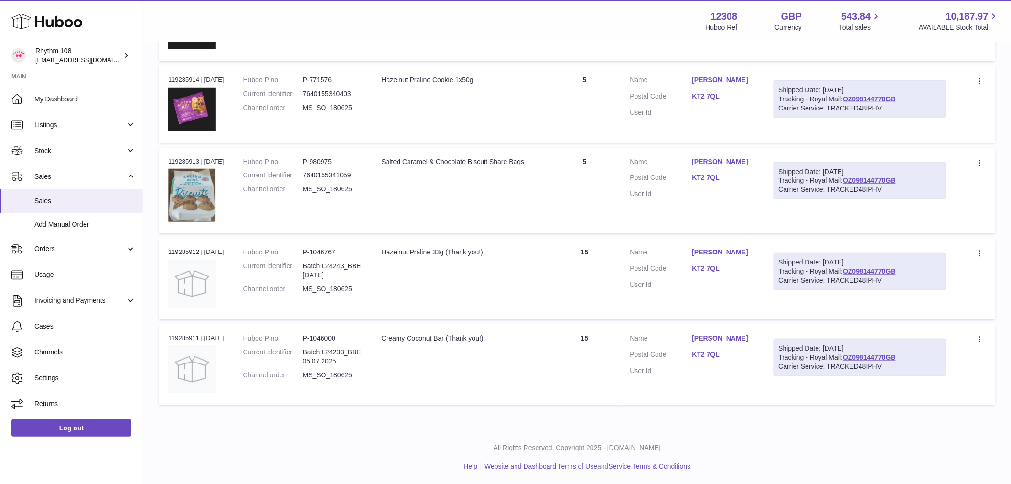
click at [597, 280] on td "Quantity 15" at bounding box center [585, 278] width 72 height 81
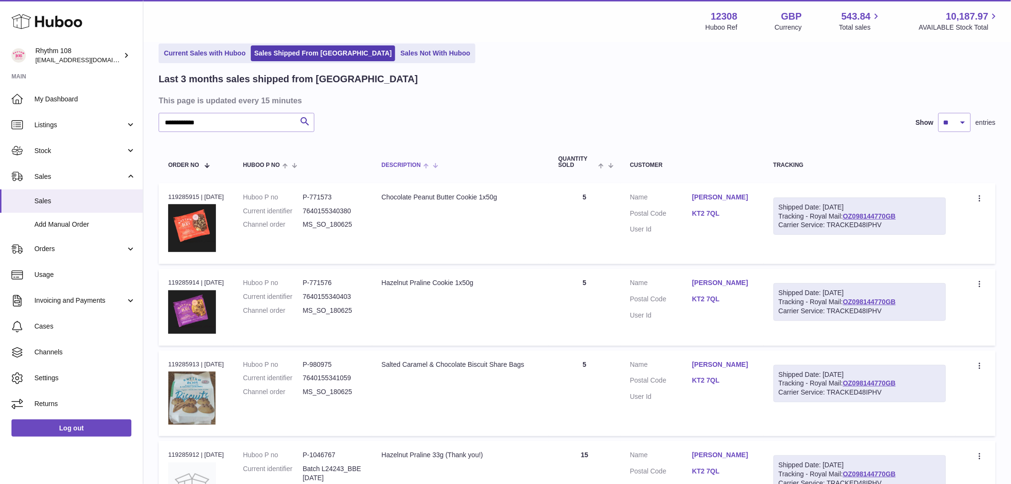
scroll to position [0, 0]
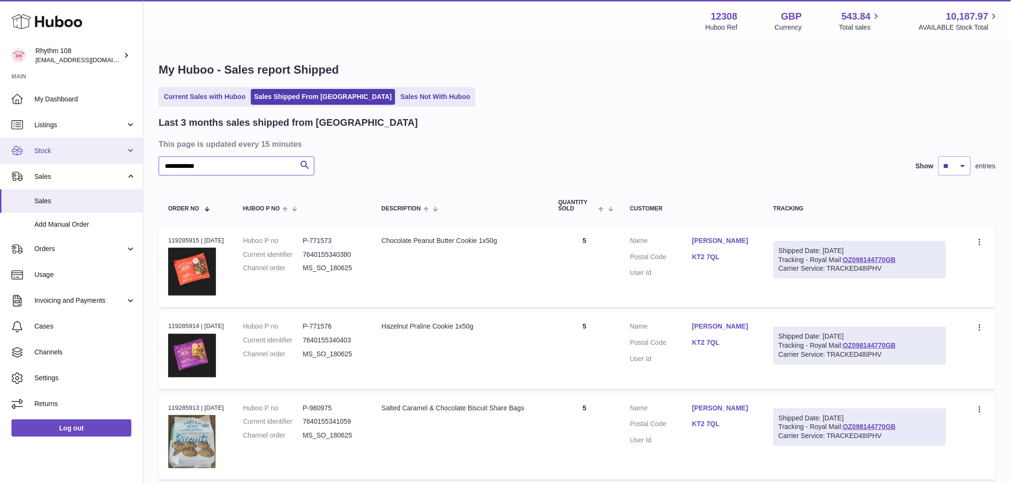
drag, startPoint x: 236, startPoint y: 169, endPoint x: 39, endPoint y: 155, distance: 197.4
click at [39, 155] on div "Huboo Rhythm 108 internalAdmin-12308@internal.huboo.com Main My Dashboard Listi…" at bounding box center [505, 365] width 1011 height 731
paste input "****"
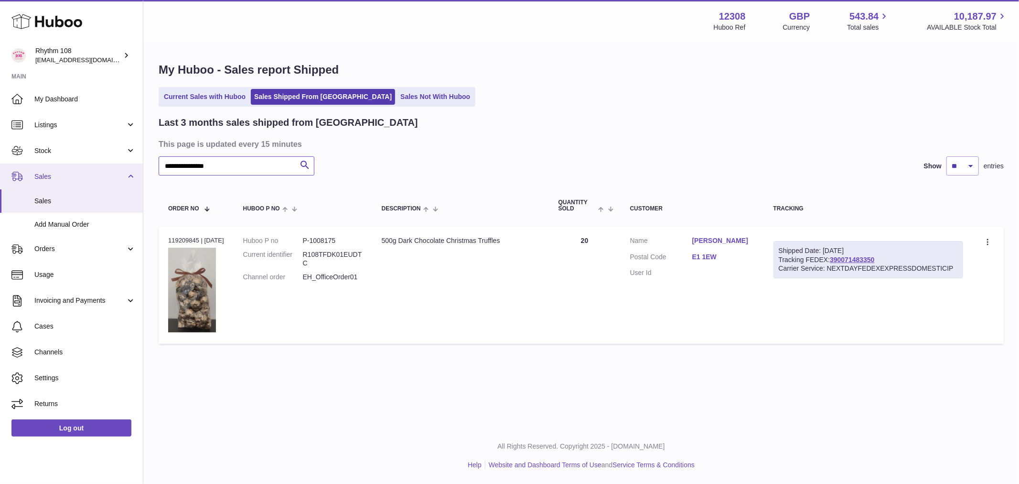
drag, startPoint x: 236, startPoint y: 168, endPoint x: 8, endPoint y: 165, distance: 228.4
click at [8, 165] on div "Huboo Rhythm 108 internalAdmin-12308@internal.huboo.com Main My Dashboard Listi…" at bounding box center [509, 242] width 1019 height 484
paste input "text"
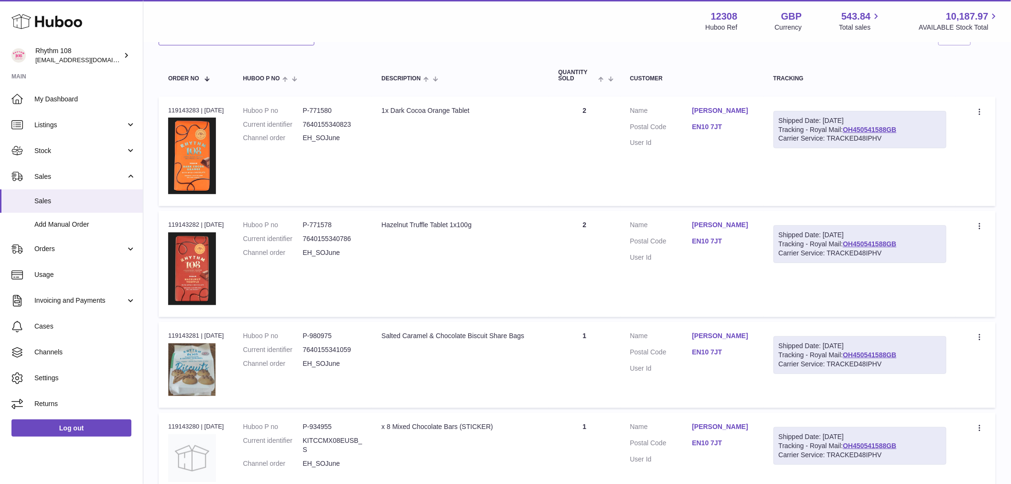
scroll to position [159, 0]
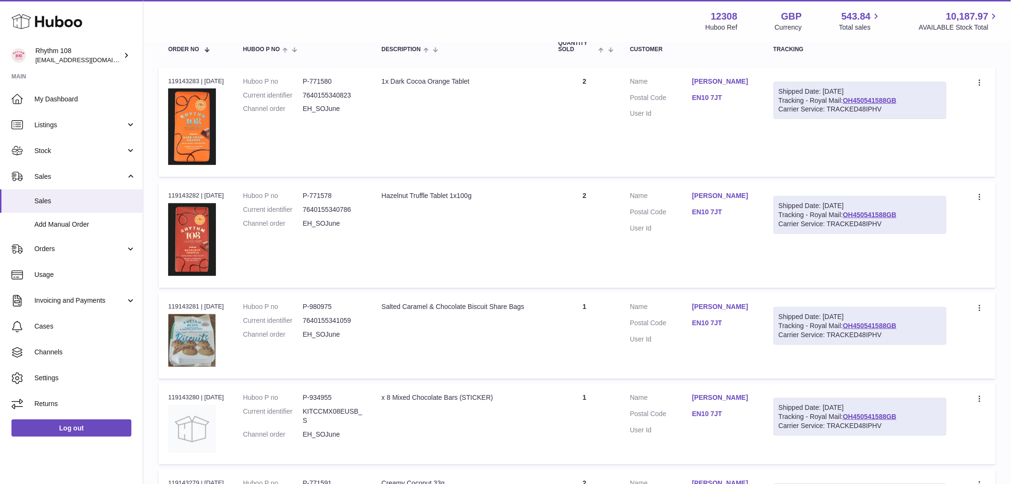
click at [561, 133] on td "Quantity 2" at bounding box center [585, 121] width 72 height 109
drag, startPoint x: 553, startPoint y: 240, endPoint x: 559, endPoint y: 244, distance: 6.9
click at [554, 241] on td "Quantity 2" at bounding box center [585, 235] width 72 height 106
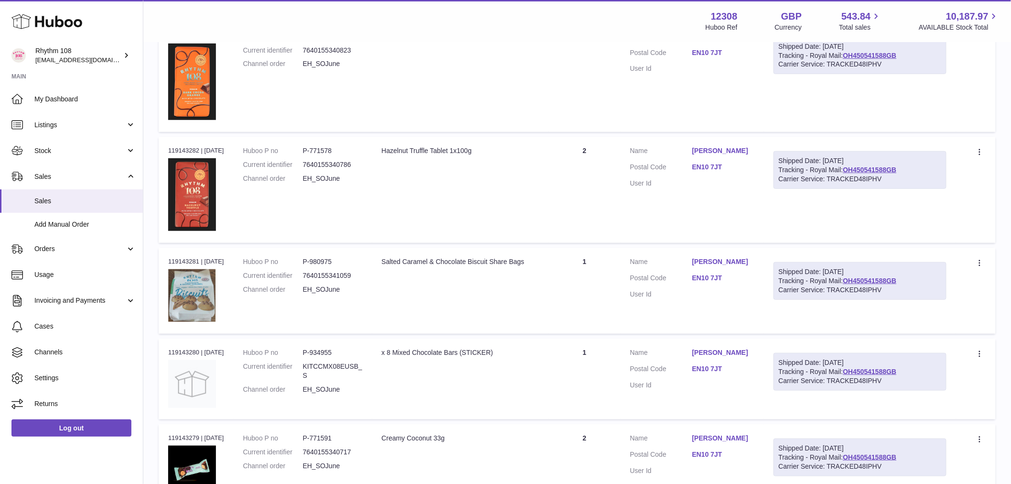
scroll to position [265, 0]
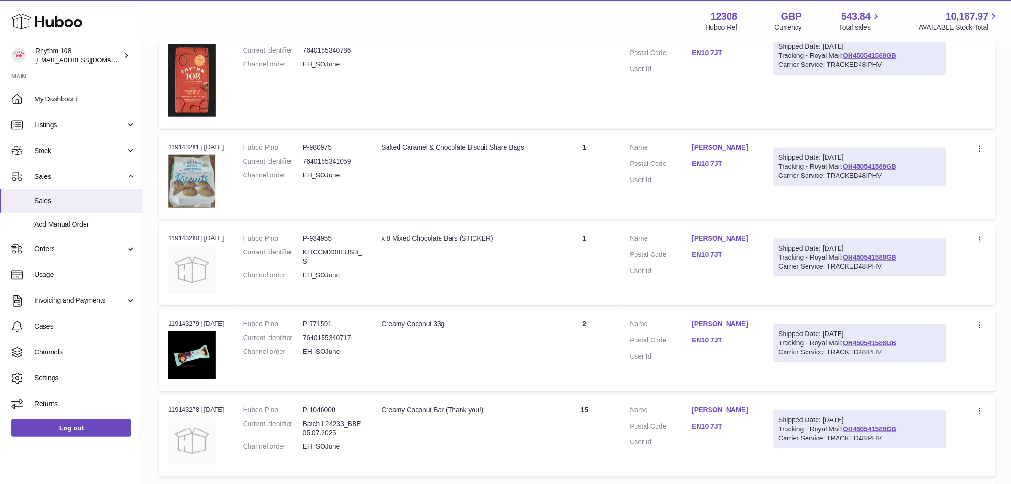
click at [573, 336] on td "Quantity 2" at bounding box center [585, 350] width 72 height 81
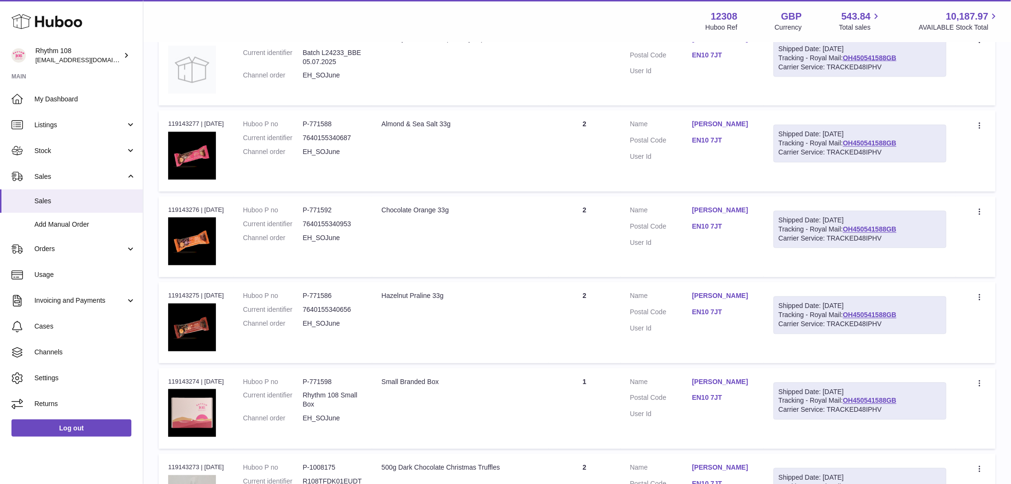
scroll to position [690, 0]
click at [604, 154] on td "Quantity 2" at bounding box center [585, 149] width 72 height 81
click at [601, 208] on td "Quantity 2" at bounding box center [585, 235] width 72 height 81
click at [603, 298] on td "Quantity 2" at bounding box center [585, 321] width 72 height 81
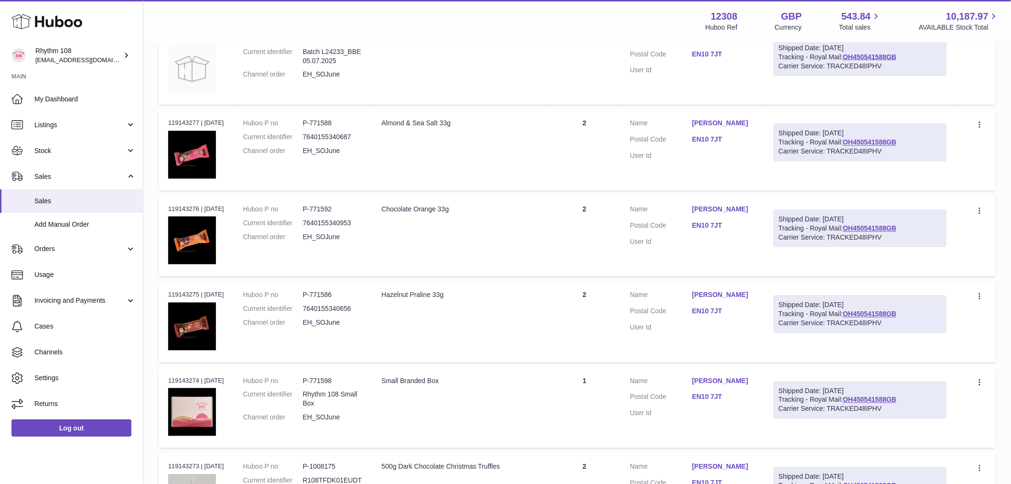
click at [570, 407] on td "Quantity 1" at bounding box center [585, 407] width 72 height 81
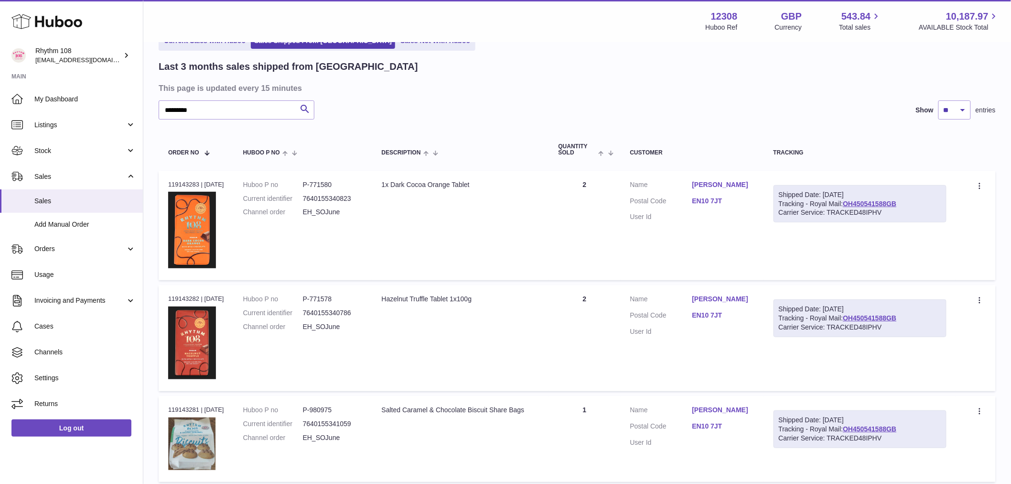
scroll to position [5, 0]
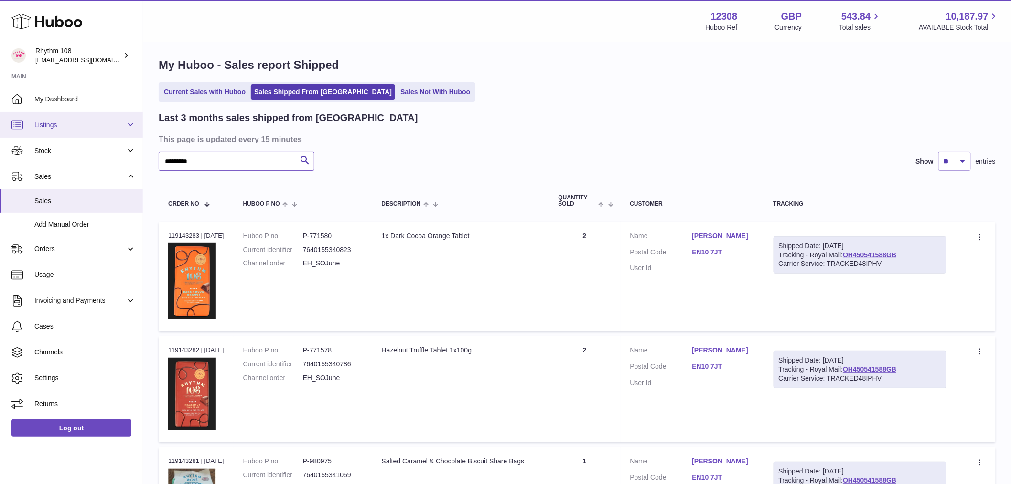
drag, startPoint x: 236, startPoint y: 157, endPoint x: 31, endPoint y: 134, distance: 206.2
paste input "text"
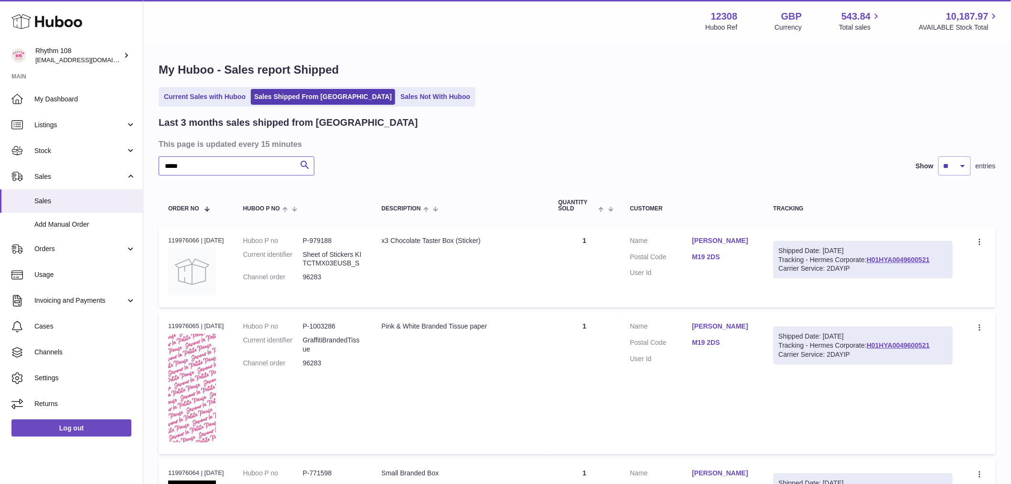
drag, startPoint x: 201, startPoint y: 171, endPoint x: -84, endPoint y: 135, distance: 287.0
click at [0, 135] on html ".st0{fill:#141414;}" at bounding box center [505, 242] width 1011 height 484
drag, startPoint x: 209, startPoint y: 165, endPoint x: -71, endPoint y: 140, distance: 281.1
click at [0, 140] on html ".st0{fill:#141414;}" at bounding box center [505, 242] width 1011 height 484
drag, startPoint x: 207, startPoint y: 165, endPoint x: 11, endPoint y: 143, distance: 198.0
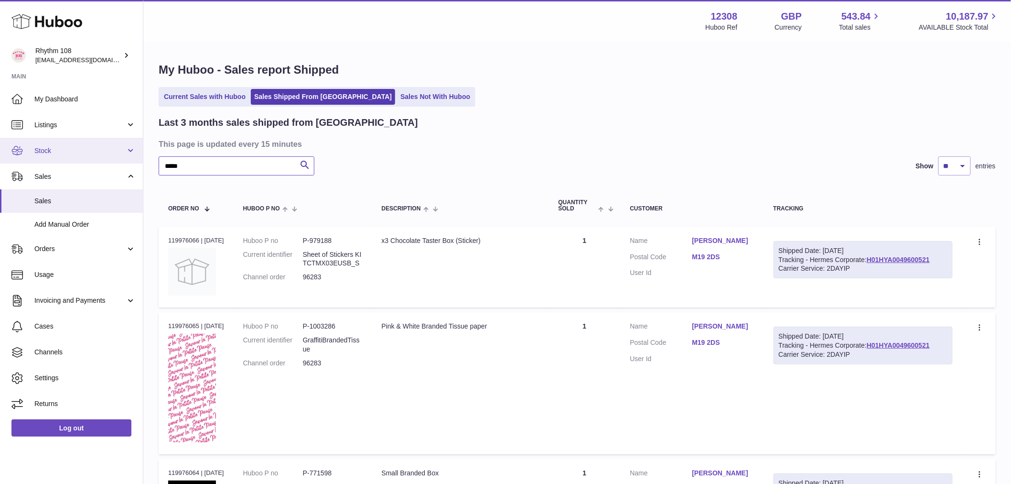
click at [0, 159] on html ".st0{fill:#141414;}" at bounding box center [505, 242] width 1011 height 484
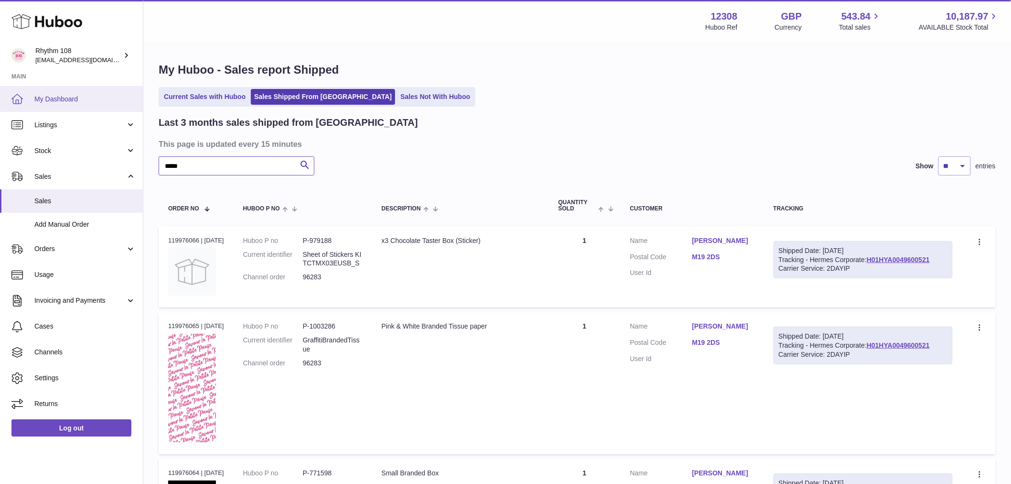
paste input "text"
drag, startPoint x: 215, startPoint y: 175, endPoint x: 208, endPoint y: 166, distance: 11.2
click at [209, 170] on input "*****" at bounding box center [237, 165] width 156 height 19
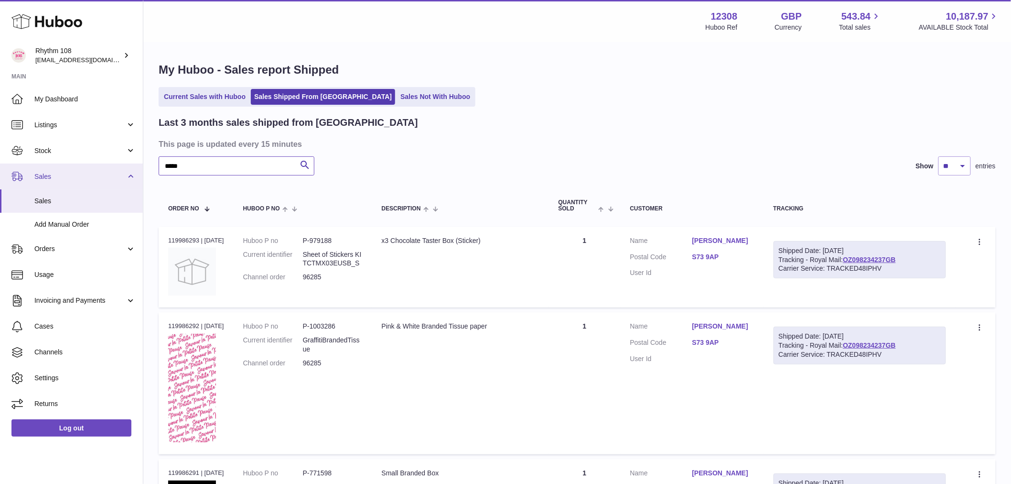
drag, startPoint x: 206, startPoint y: 164, endPoint x: 63, endPoint y: 168, distance: 143.9
paste input "text"
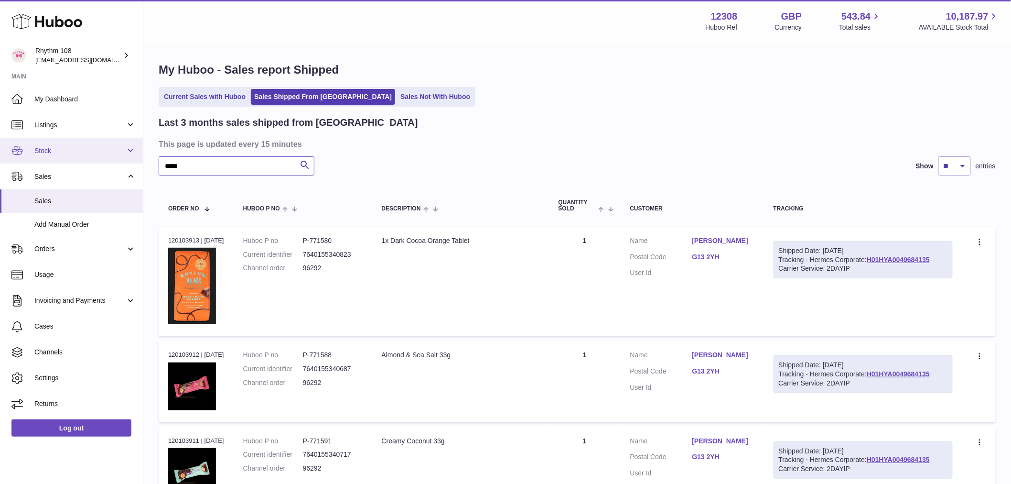
drag, startPoint x: 206, startPoint y: 163, endPoint x: 21, endPoint y: 155, distance: 185.1
type input "*"
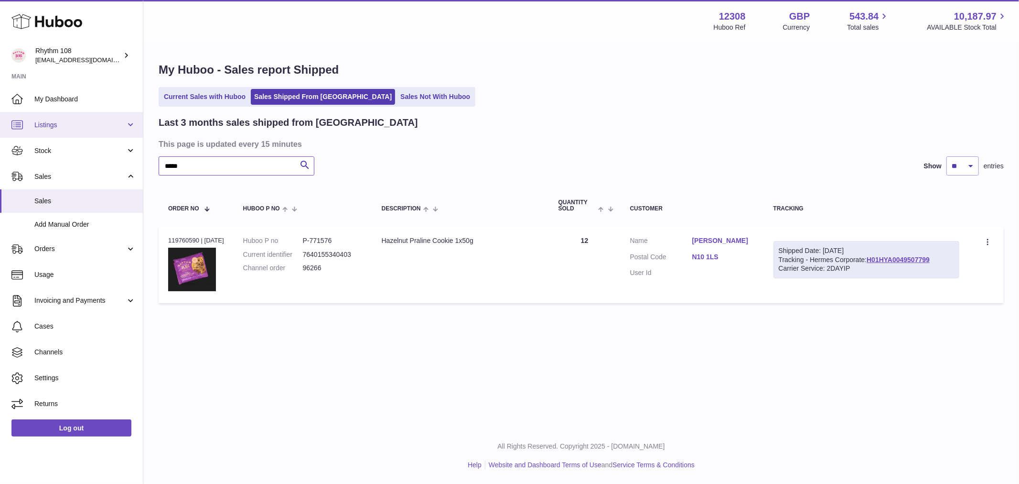
drag, startPoint x: 219, startPoint y: 164, endPoint x: 52, endPoint y: 112, distance: 175.3
click at [6, 160] on div "Huboo Rhythm 108 internalAdmin-12308@internal.huboo.com Main My Dashboard Listi…" at bounding box center [509, 242] width 1019 height 484
paste input "text"
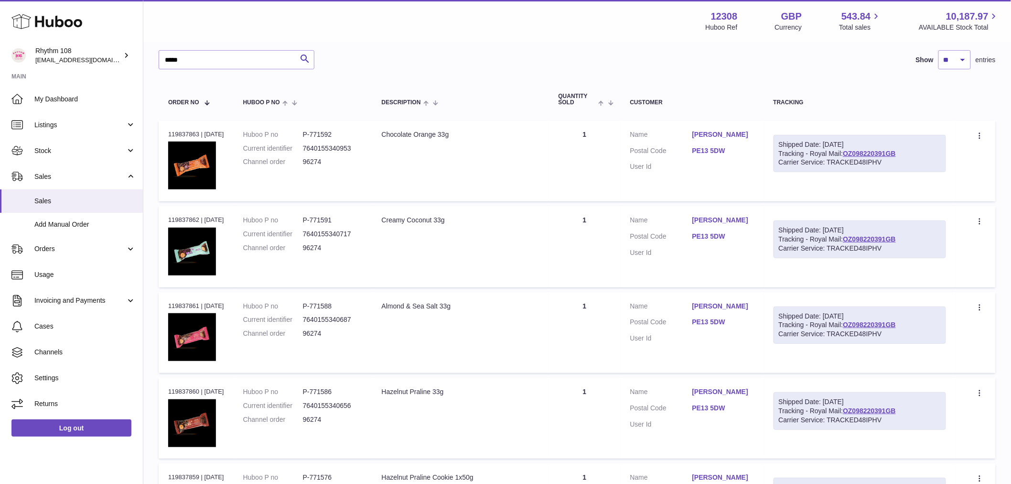
click at [595, 252] on td "Quantity 1" at bounding box center [585, 246] width 72 height 81
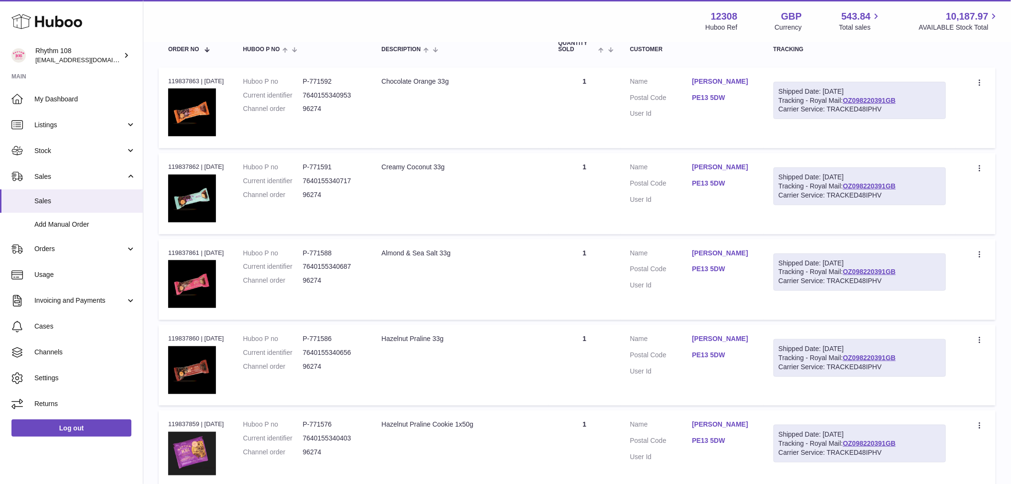
click at [601, 256] on td "Quantity 1" at bounding box center [585, 279] width 72 height 81
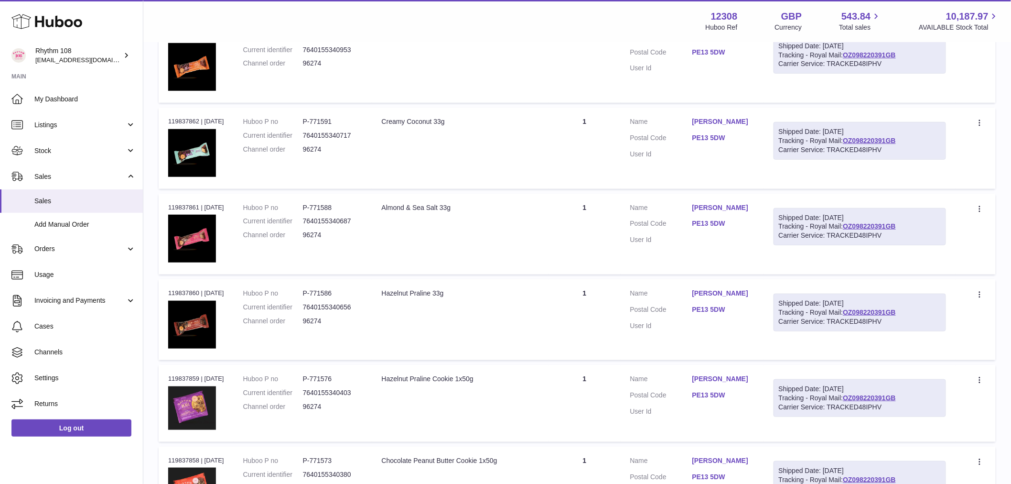
scroll to position [265, 0]
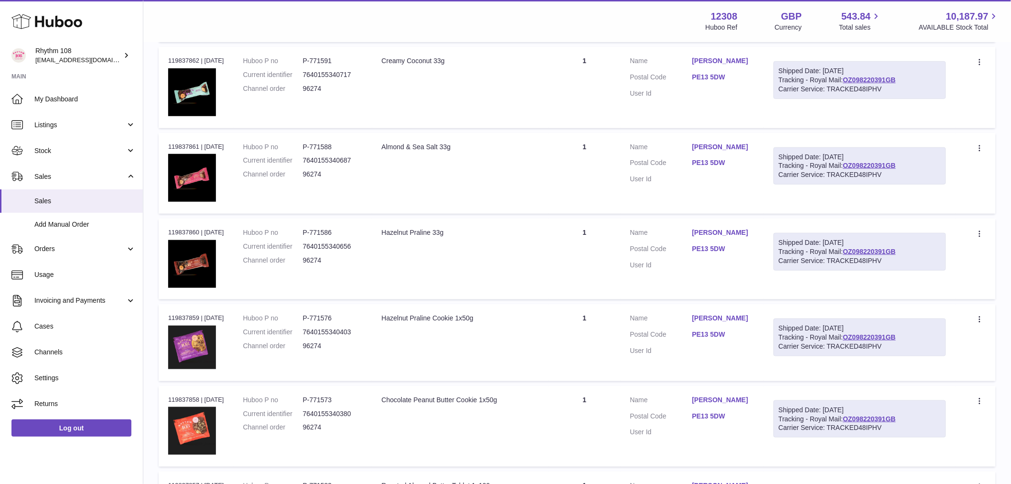
click at [604, 266] on td "Quantity 1" at bounding box center [585, 258] width 72 height 81
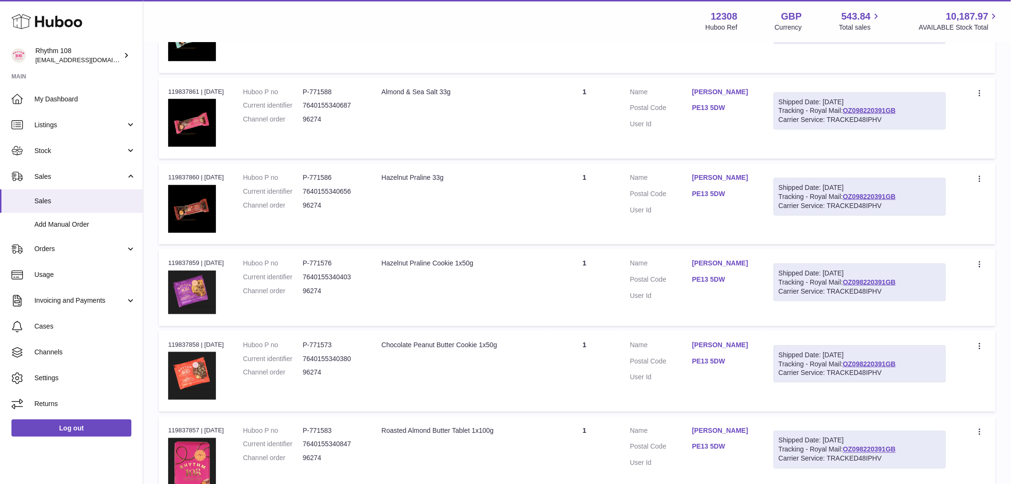
scroll to position [371, 0]
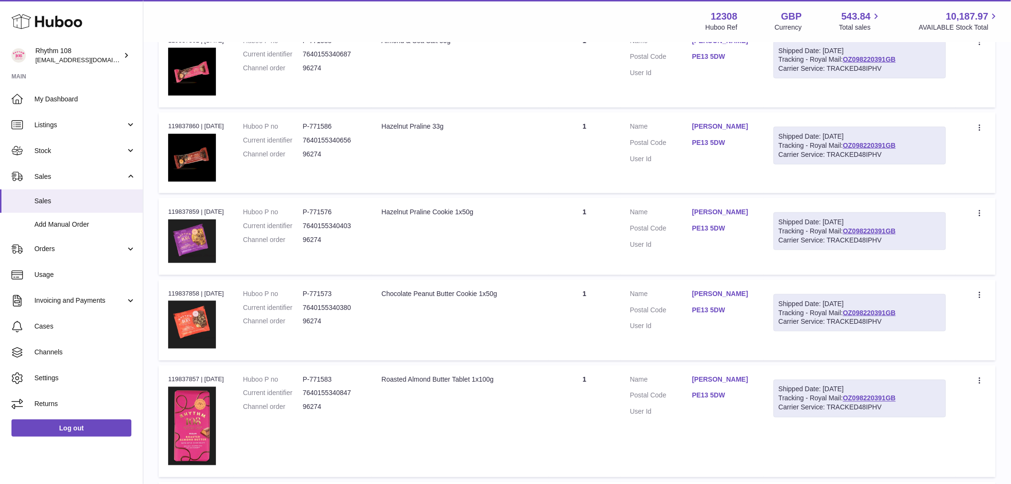
click at [601, 235] on td "Quantity 1" at bounding box center [585, 236] width 72 height 76
click at [607, 299] on td "Quantity 1" at bounding box center [585, 320] width 72 height 81
click at [576, 383] on td "Quantity 1" at bounding box center [585, 421] width 72 height 112
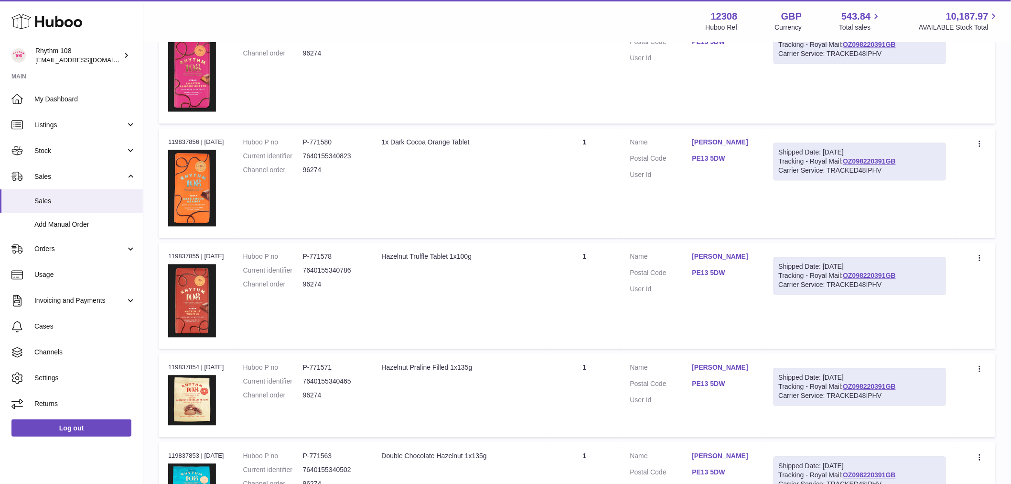
scroll to position [743, 0]
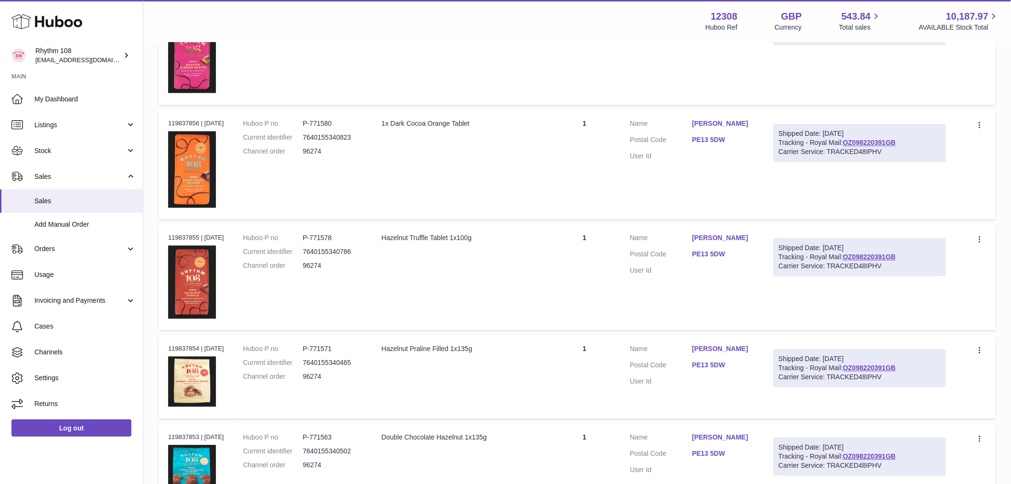
click at [609, 157] on td "Quantity 1" at bounding box center [585, 164] width 72 height 109
click at [606, 259] on td "Quantity 1" at bounding box center [585, 277] width 72 height 106
click at [590, 345] on td "Quantity 1" at bounding box center [585, 377] width 72 height 84
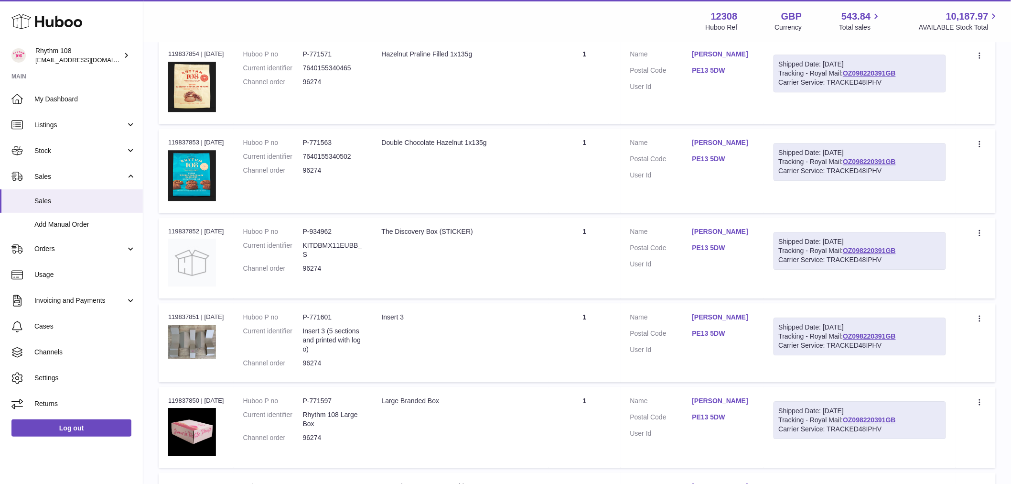
scroll to position [1062, 0]
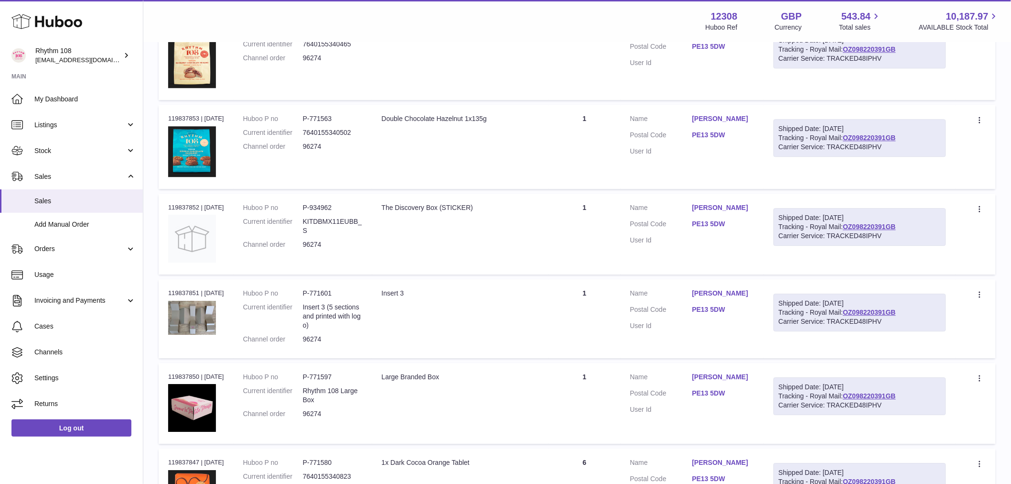
click at [606, 138] on td "Quantity 1" at bounding box center [585, 147] width 72 height 84
click at [598, 214] on td "Quantity 1" at bounding box center [585, 234] width 72 height 81
drag, startPoint x: 604, startPoint y: 309, endPoint x: 601, endPoint y: 328, distance: 19.0
click at [604, 310] on td "Quantity 1" at bounding box center [585, 318] width 72 height 78
click at [598, 383] on td "Quantity 1" at bounding box center [585, 403] width 72 height 81
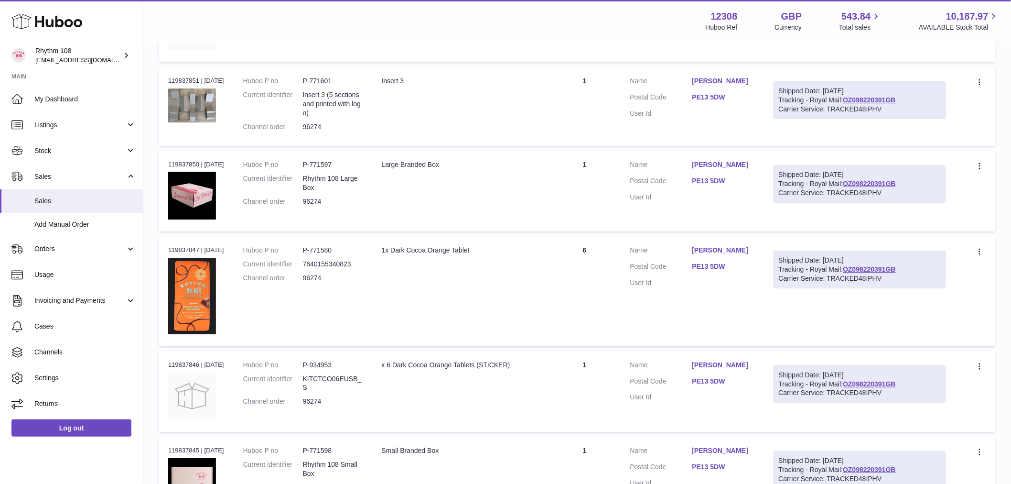
scroll to position [1380, 0]
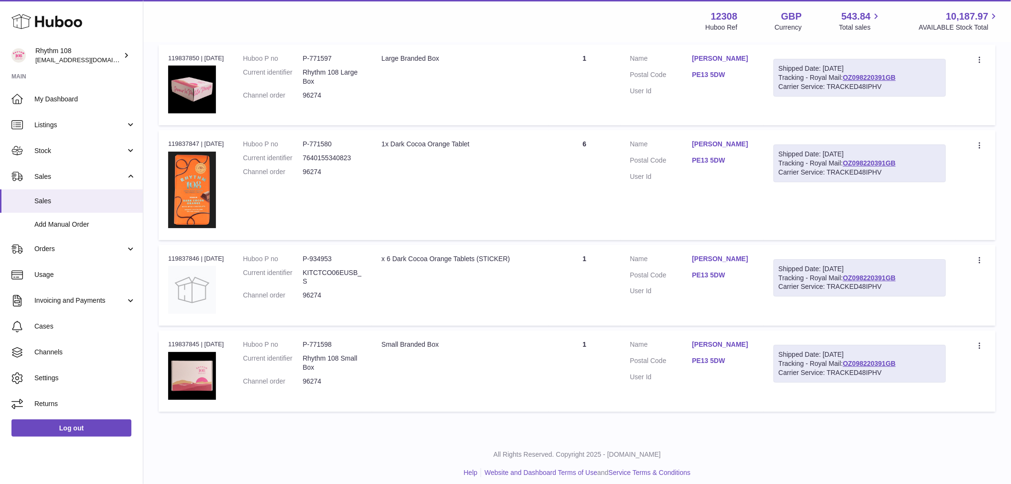
click at [594, 276] on td "Quantity 1" at bounding box center [585, 285] width 72 height 81
click at [593, 363] on td "Quantity 1" at bounding box center [585, 370] width 72 height 81
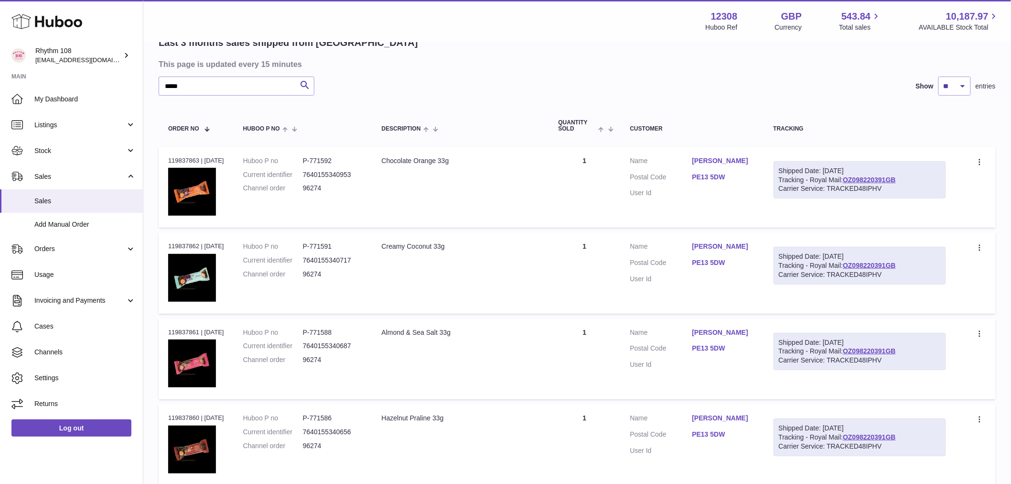
scroll to position [0, 0]
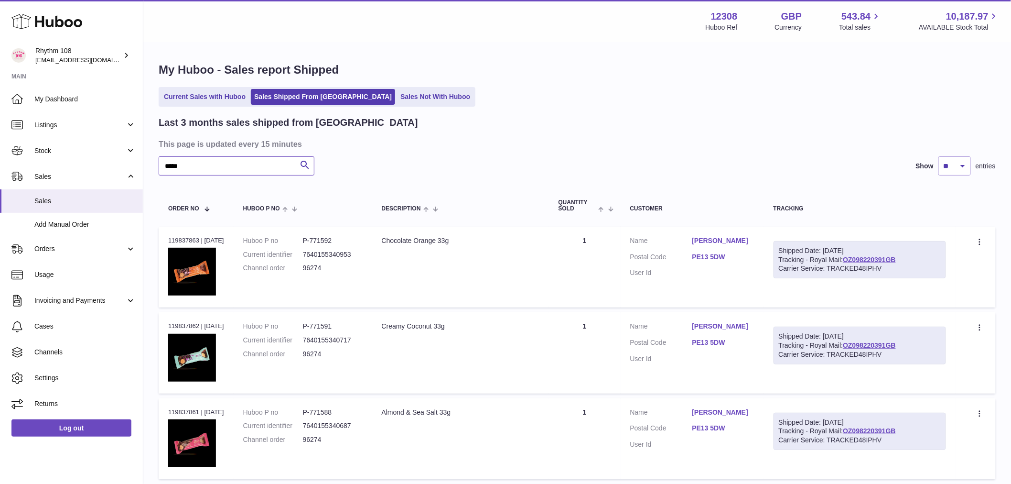
drag, startPoint x: 207, startPoint y: 162, endPoint x: -89, endPoint y: 148, distance: 296.6
click at [0, 148] on html ".st0{fill:#141414;}" at bounding box center [505, 242] width 1011 height 484
paste input "text"
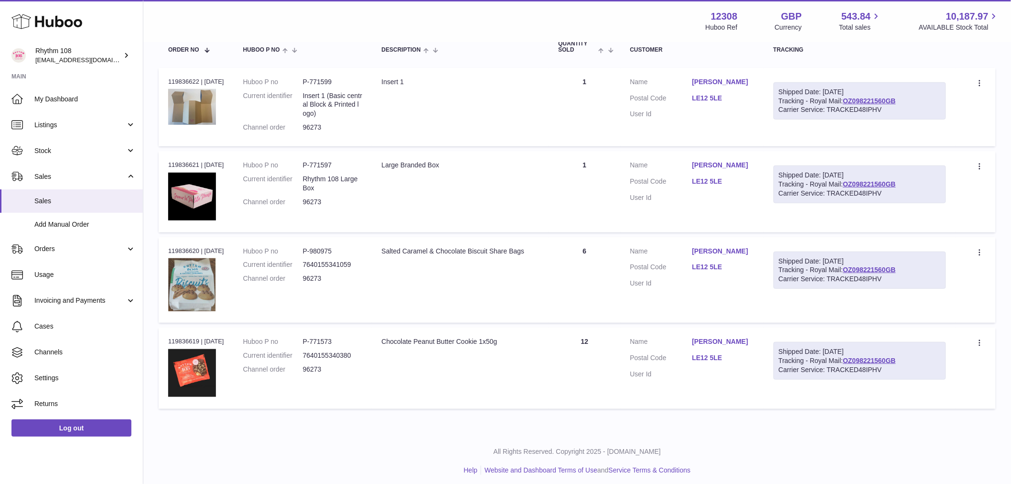
scroll to position [163, 0]
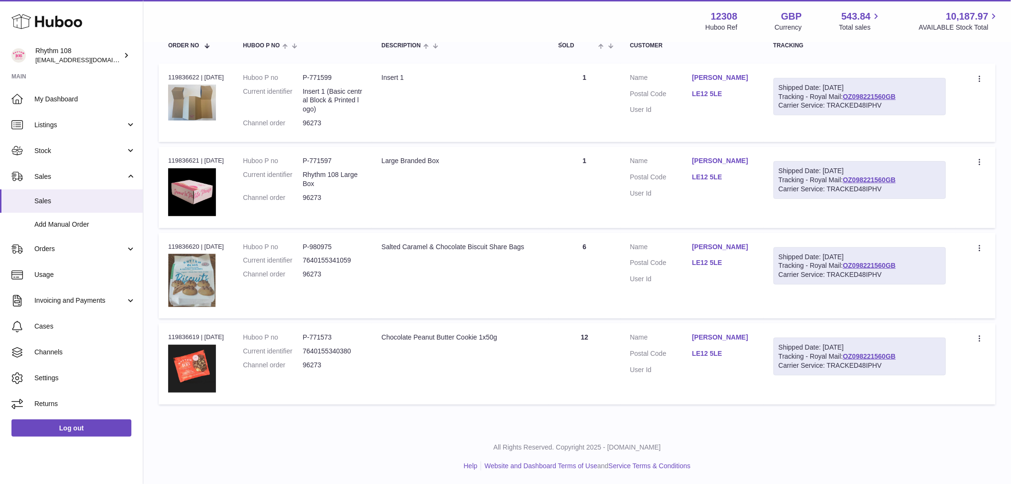
click at [611, 257] on td "Quantity 6" at bounding box center [585, 276] width 72 height 86
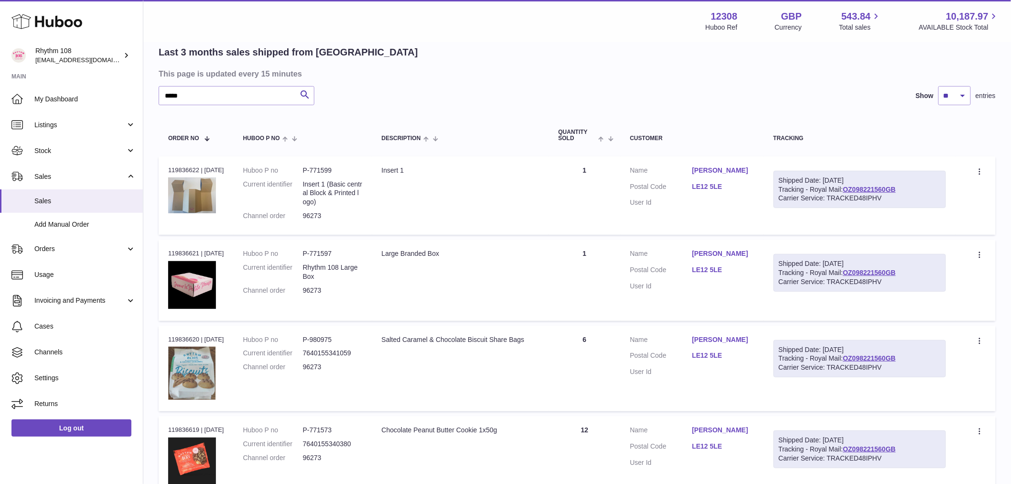
scroll to position [0, 0]
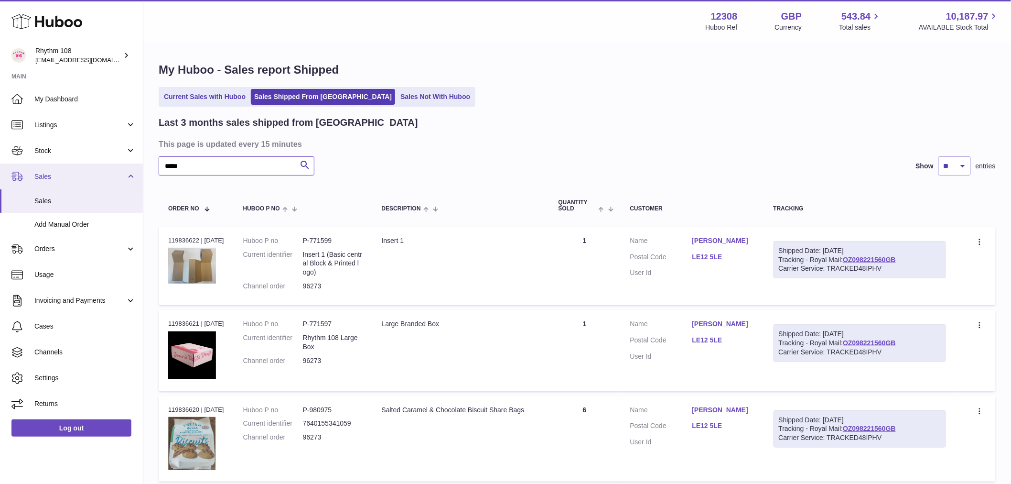
drag, startPoint x: 188, startPoint y: 167, endPoint x: 17, endPoint y: 168, distance: 170.6
click at [18, 170] on div "Huboo Rhythm 108 internalAdmin-12308@internal.huboo.com Main My Dashboard Listi…" at bounding box center [505, 323] width 1011 height 647
paste input "text"
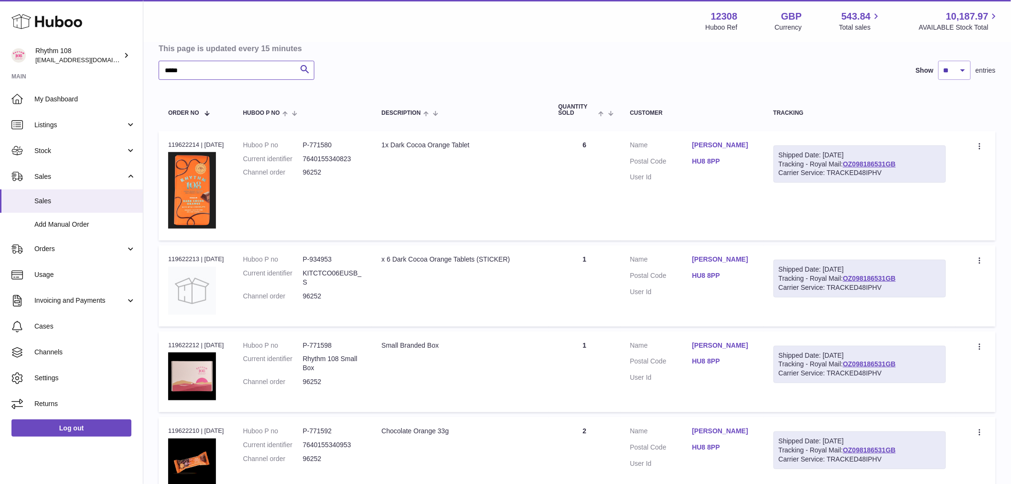
scroll to position [106, 0]
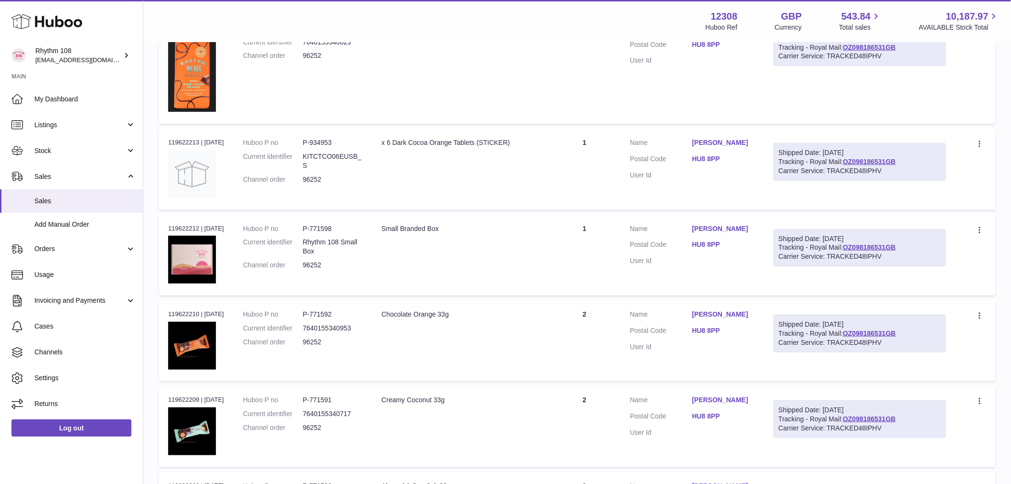
click at [595, 314] on td "Quantity 2" at bounding box center [585, 340] width 72 height 81
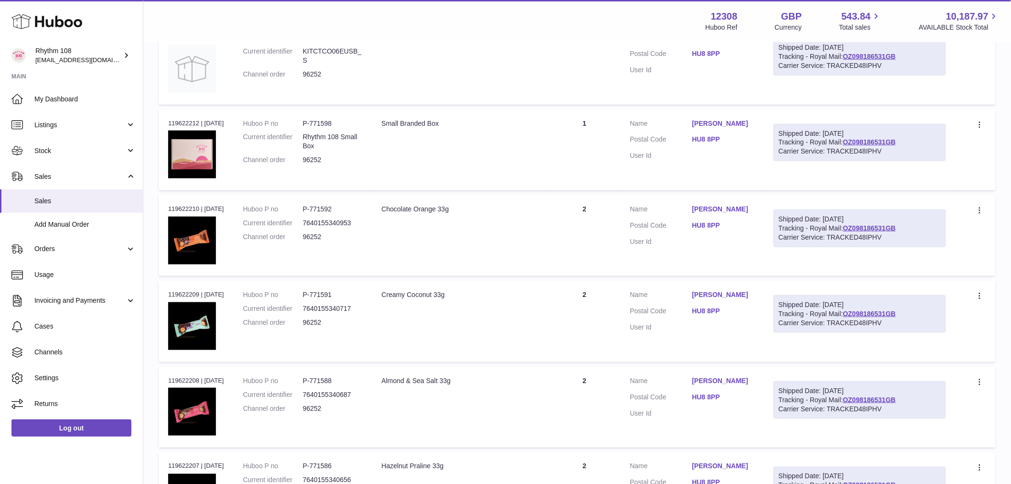
scroll to position [318, 0]
click at [607, 297] on td "Quantity 2" at bounding box center [585, 320] width 72 height 81
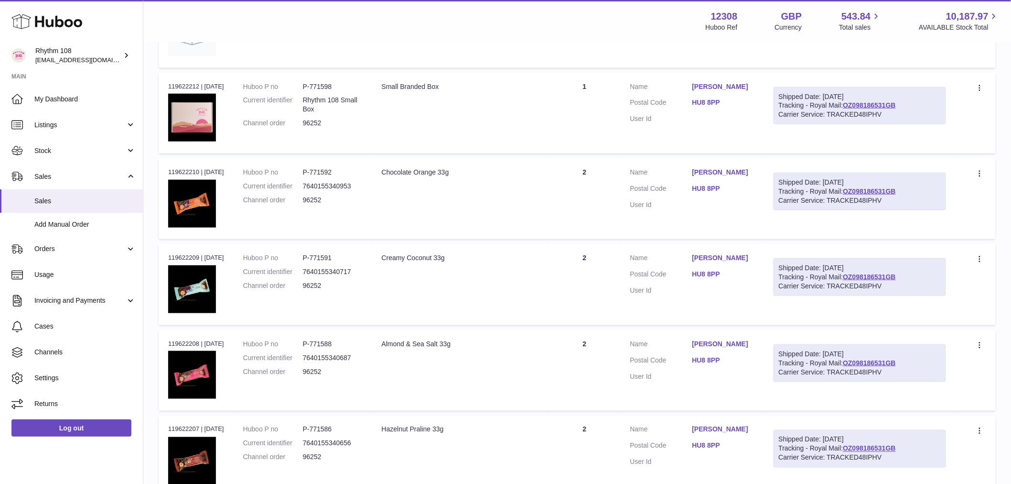
scroll to position [371, 0]
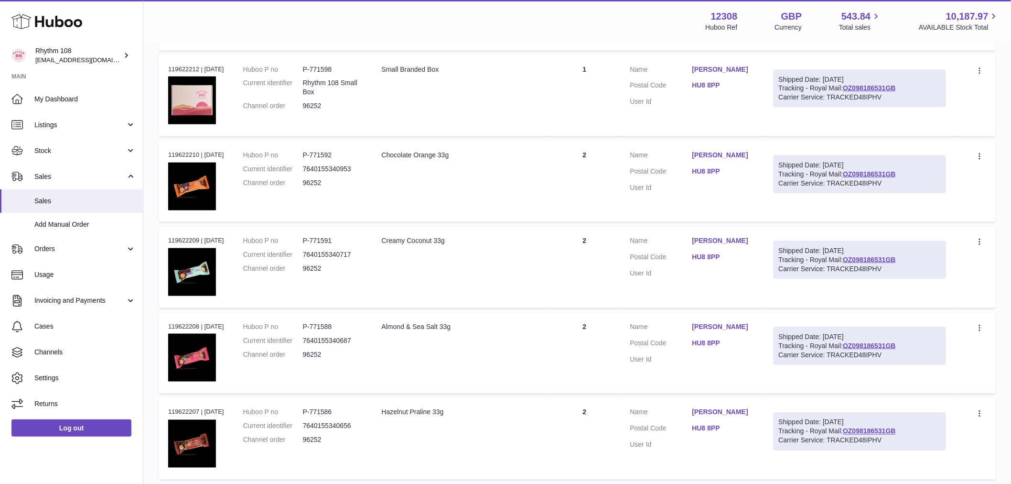
click at [580, 324] on td "Quantity 2" at bounding box center [585, 353] width 72 height 81
click at [575, 235] on td "Quantity 2" at bounding box center [585, 266] width 72 height 81
click at [602, 240] on td "Quantity 2" at bounding box center [585, 266] width 72 height 81
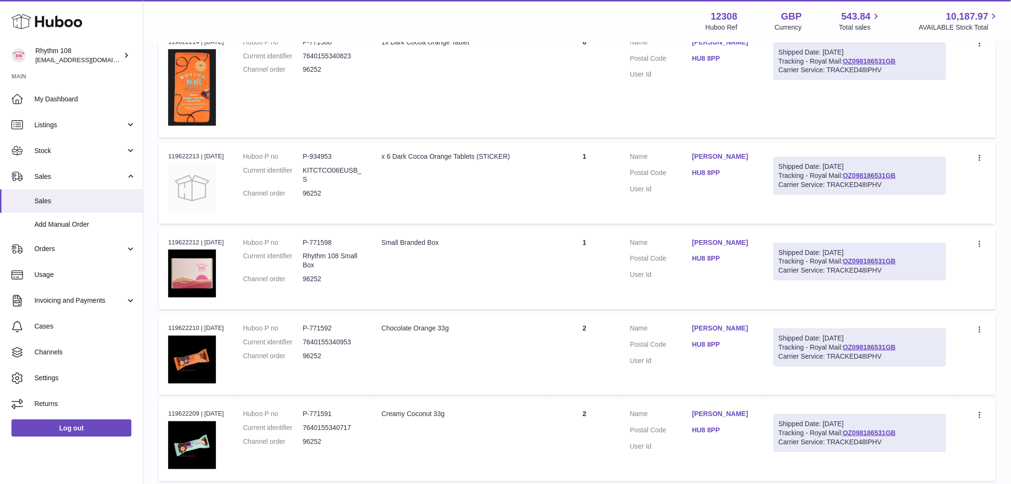
scroll to position [212, 0]
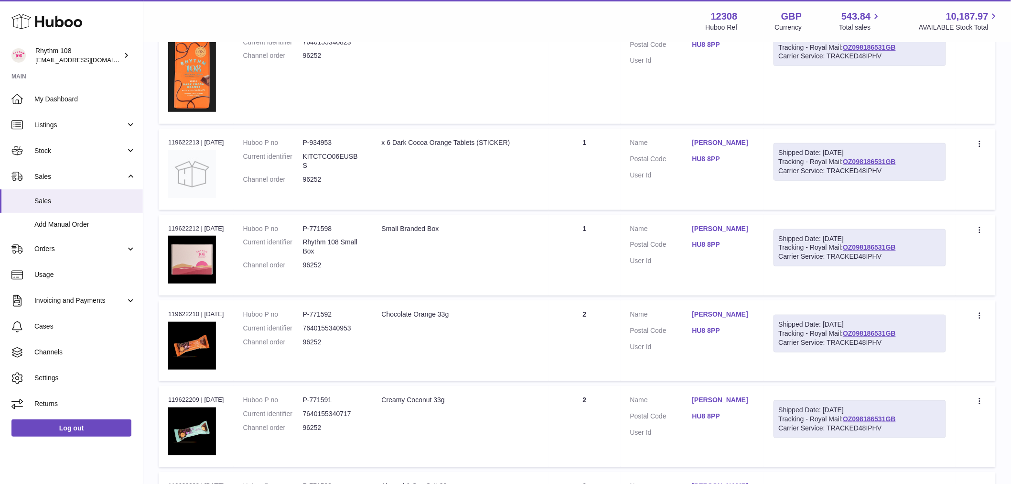
drag, startPoint x: 604, startPoint y: 235, endPoint x: 602, endPoint y: 256, distance: 21.1
click at [604, 243] on tbody "Order no 119622214 | 23rd Jun Huboo P no P-771580 Current identifier 7640155340…" at bounding box center [577, 452] width 837 height 877
click at [593, 277] on td "Quantity 1" at bounding box center [585, 255] width 72 height 81
click at [581, 340] on td "Quantity 2" at bounding box center [585, 340] width 72 height 81
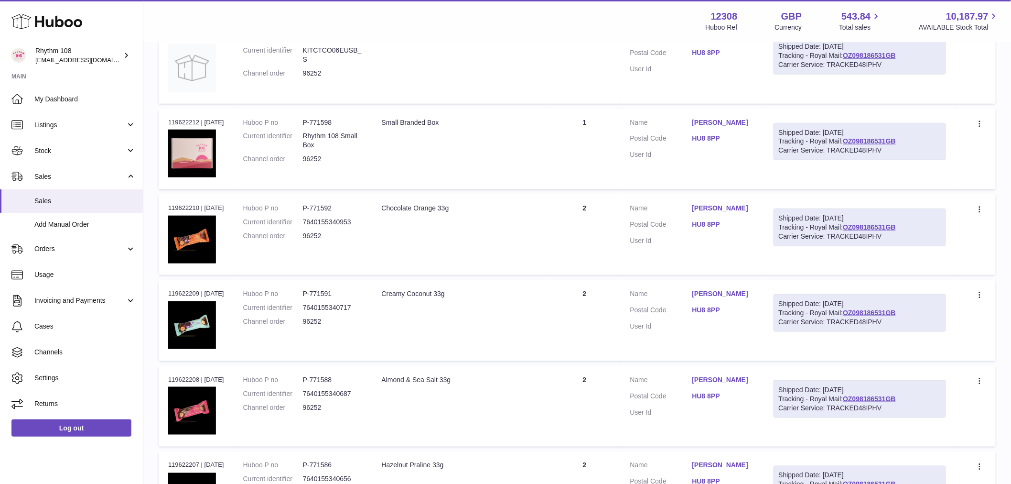
click at [586, 287] on td "Quantity 2" at bounding box center [585, 320] width 72 height 81
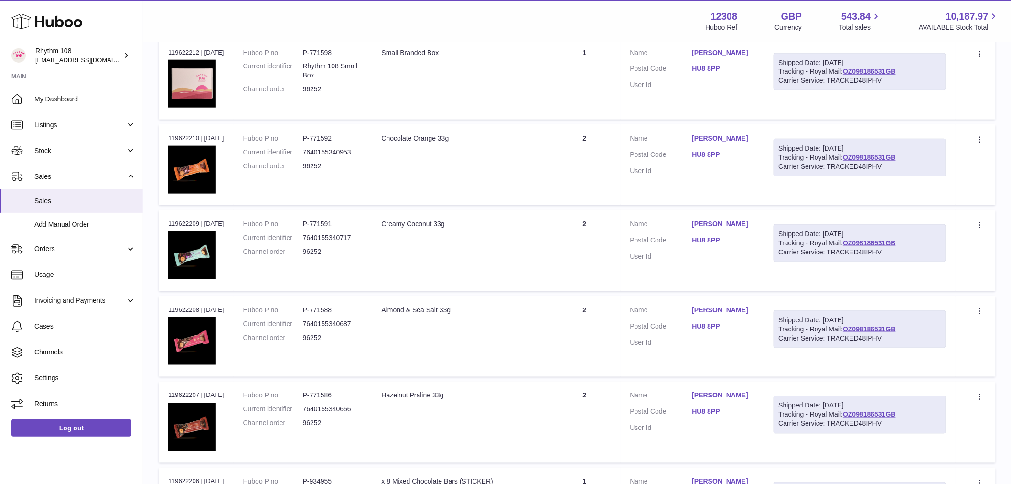
scroll to position [478, 0]
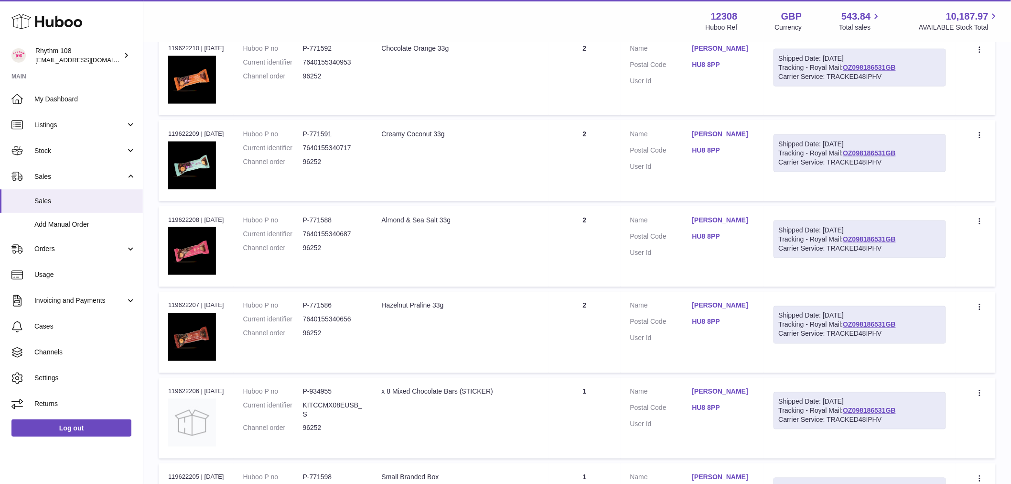
click at [582, 220] on td "Quantity 2" at bounding box center [585, 246] width 72 height 81
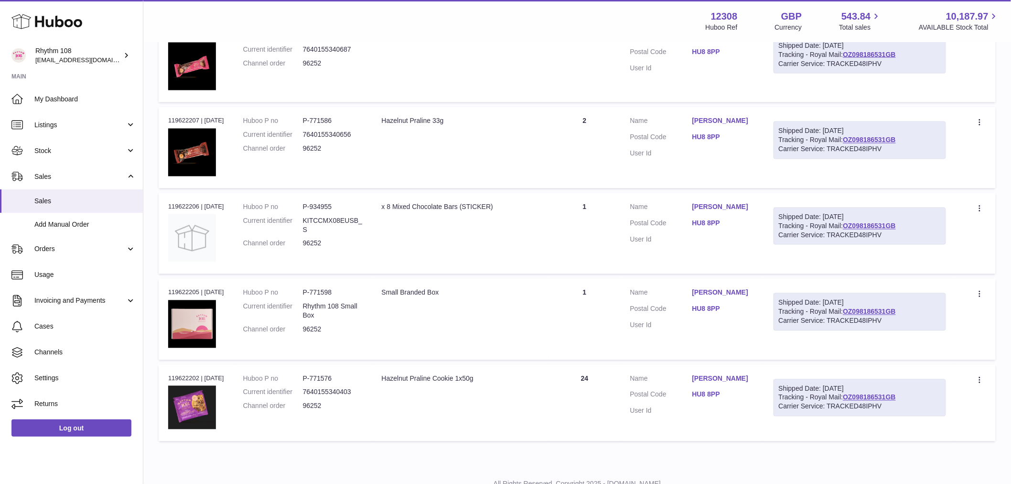
scroll to position [698, 0]
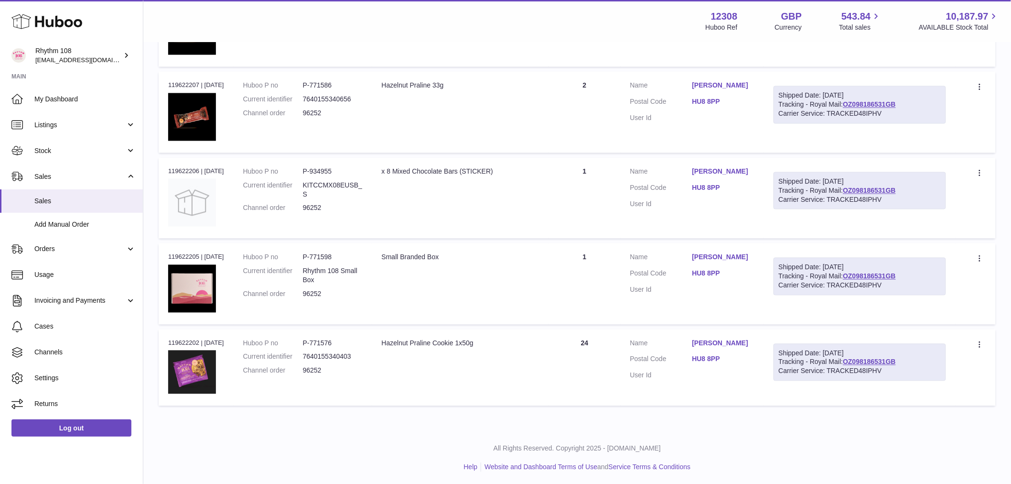
click at [607, 356] on td "Quantity 24" at bounding box center [585, 367] width 72 height 76
click at [606, 356] on td "Quantity 24" at bounding box center [585, 367] width 72 height 76
drag, startPoint x: 609, startPoint y: 354, endPoint x: 634, endPoint y: 327, distance: 37.2
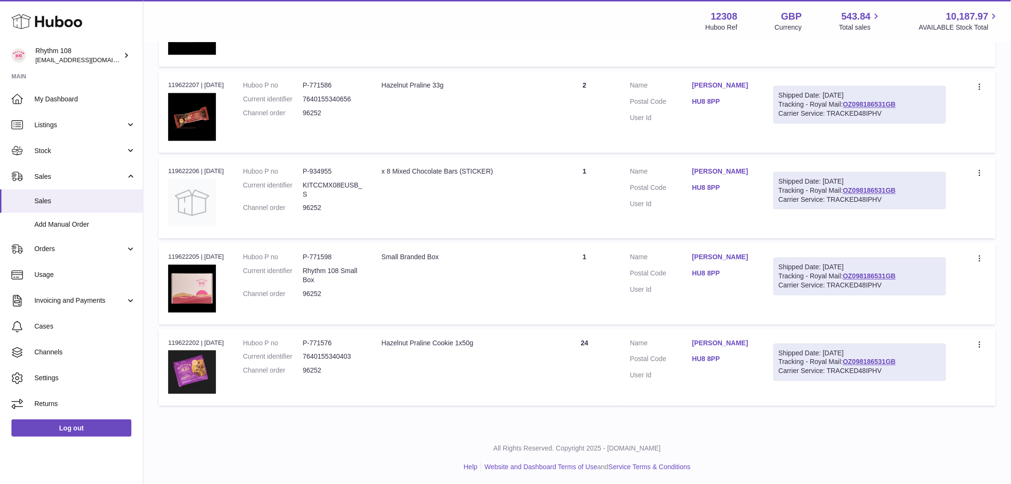
click at [610, 354] on td "Quantity 24" at bounding box center [585, 367] width 72 height 76
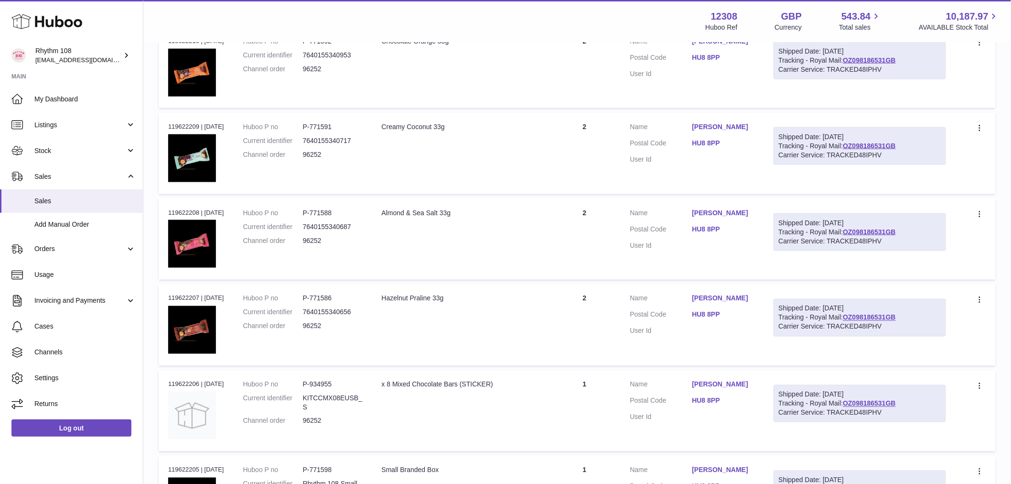
click at [602, 315] on td "Quantity 2" at bounding box center [585, 324] width 72 height 81
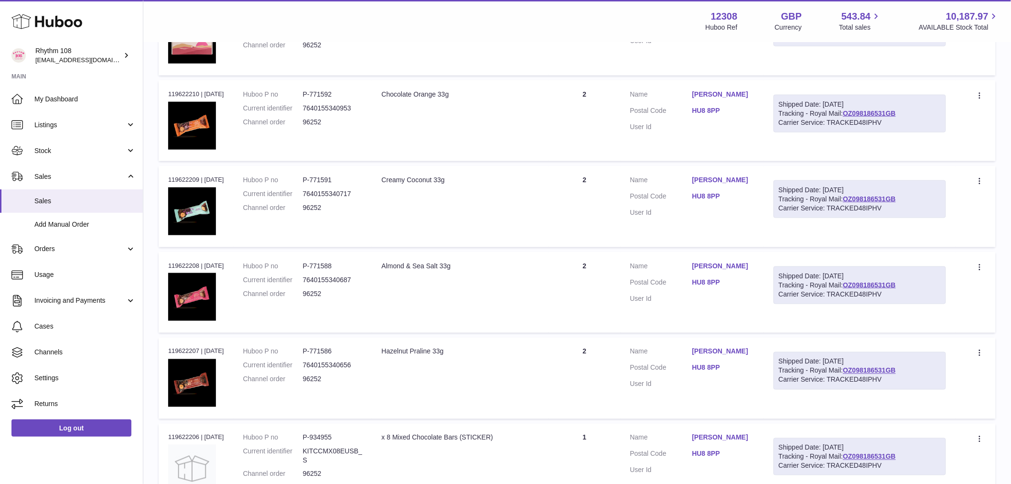
drag, startPoint x: 593, startPoint y: 297, endPoint x: 608, endPoint y: 260, distance: 39.4
click at [593, 297] on td "Quantity 2" at bounding box center [585, 292] width 72 height 81
click at [607, 199] on td "Quantity 2" at bounding box center [585, 206] width 72 height 81
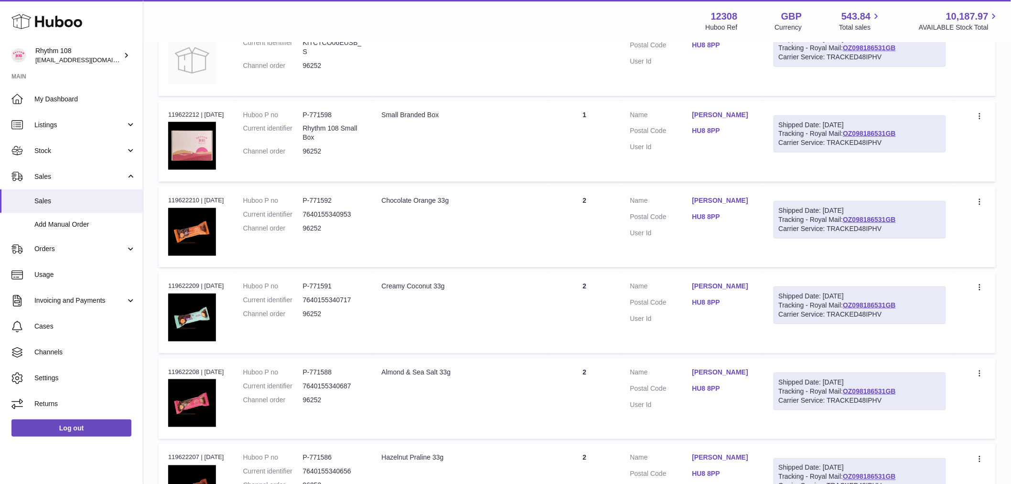
click at [598, 204] on td "Quantity 2" at bounding box center [585, 226] width 72 height 81
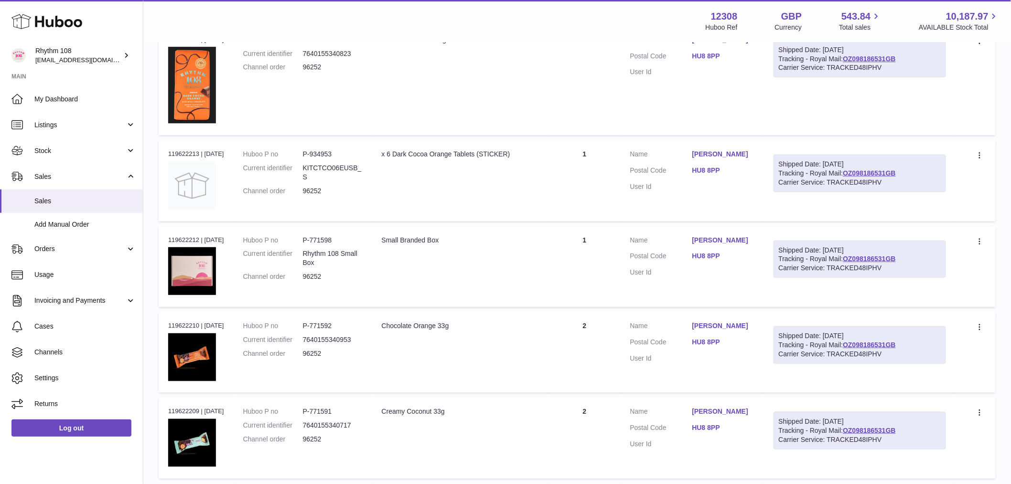
scroll to position [166, 0]
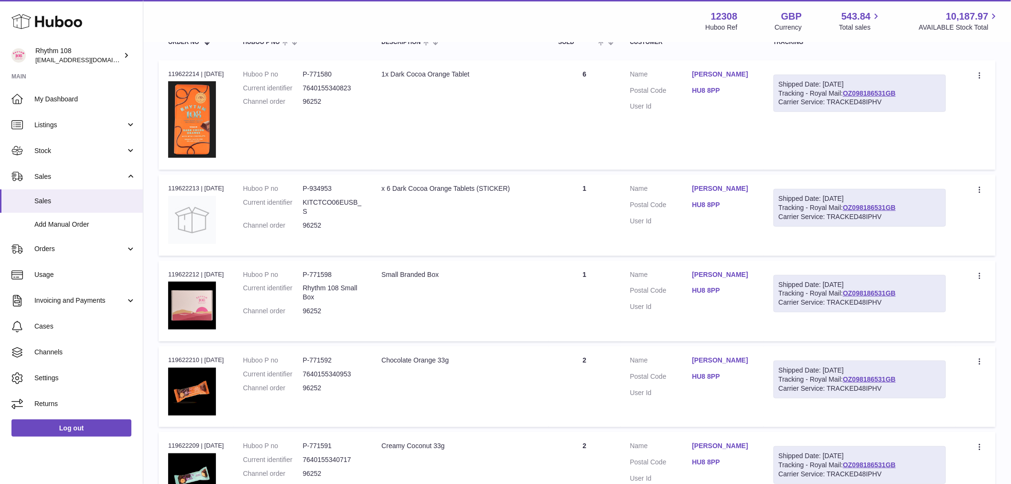
drag, startPoint x: 603, startPoint y: 294, endPoint x: 593, endPoint y: 172, distance: 122.7
click at [603, 294] on td "Quantity 1" at bounding box center [585, 300] width 72 height 81
click at [596, 169] on td "Quantity 6" at bounding box center [585, 114] width 72 height 109
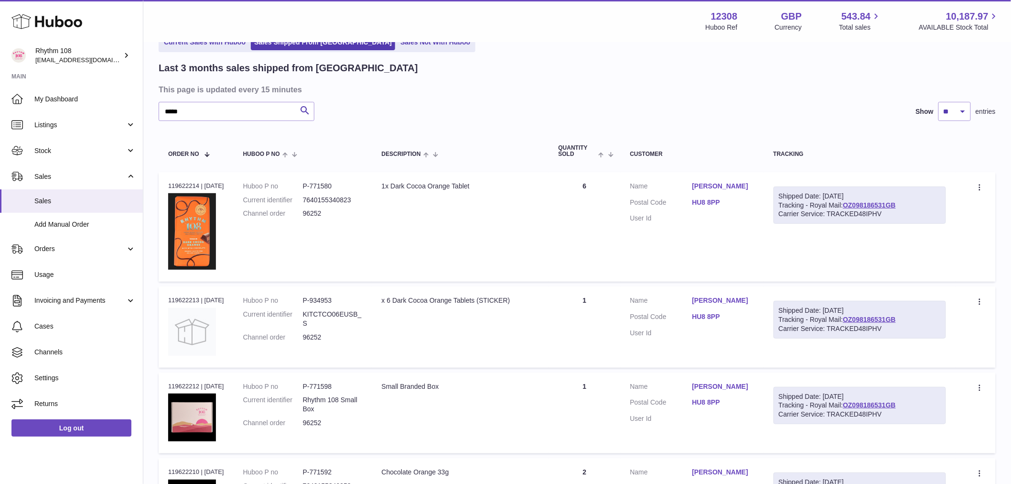
scroll to position [0, 0]
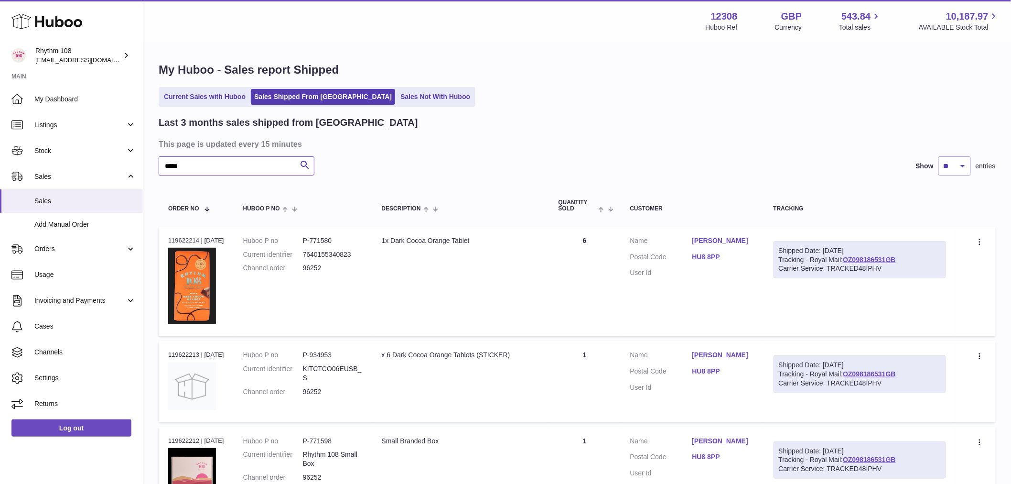
drag, startPoint x: 200, startPoint y: 170, endPoint x: -108, endPoint y: 131, distance: 310.6
click at [0, 131] on html ".st0{fill:#141414;}" at bounding box center [505, 242] width 1011 height 484
paste input "text"
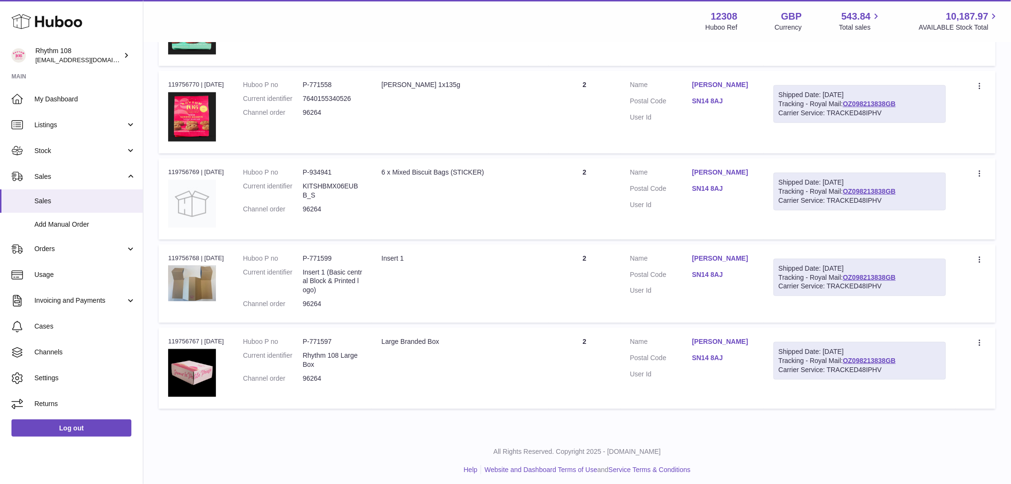
scroll to position [1783, 0]
click at [621, 349] on td "Quantity 2" at bounding box center [585, 367] width 72 height 81
click at [610, 261] on td "Quantity 2" at bounding box center [585, 283] width 72 height 78
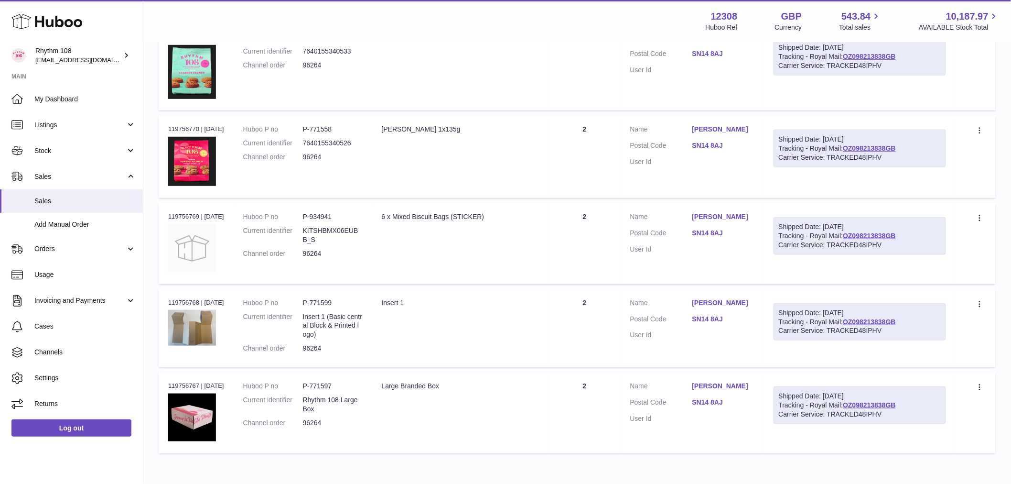
scroll to position [1676, 0]
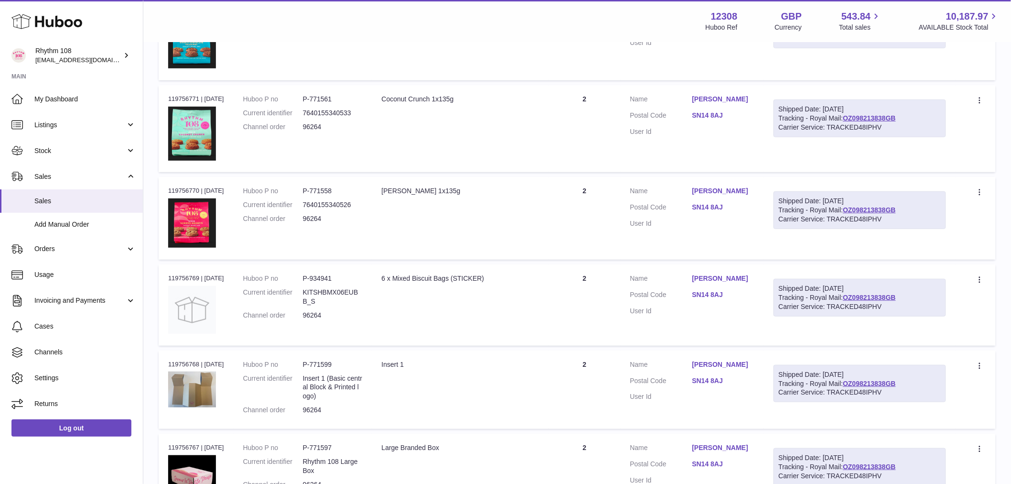
click at [607, 279] on td "Quantity 2" at bounding box center [585, 304] width 72 height 81
click at [598, 216] on td "Quantity 2" at bounding box center [585, 218] width 72 height 83
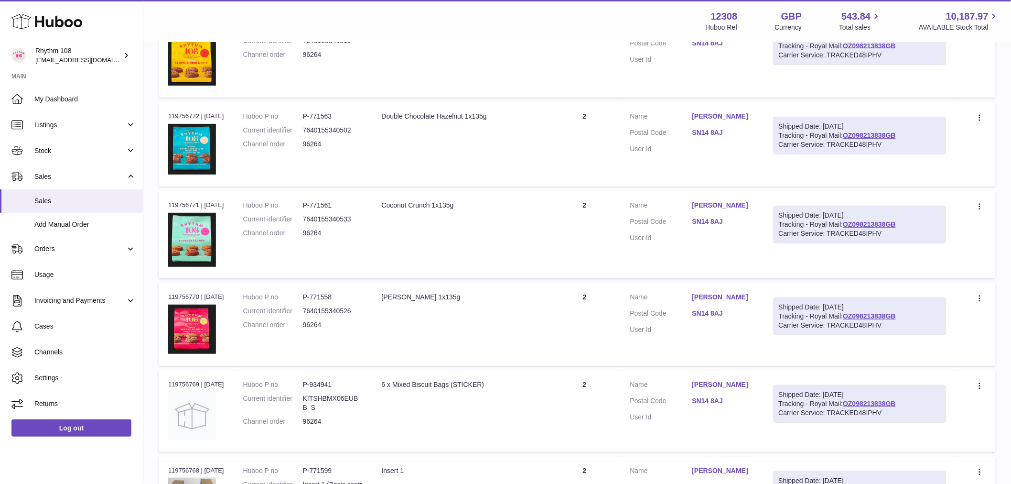
click at [604, 204] on td "Quantity 2" at bounding box center [585, 234] width 72 height 87
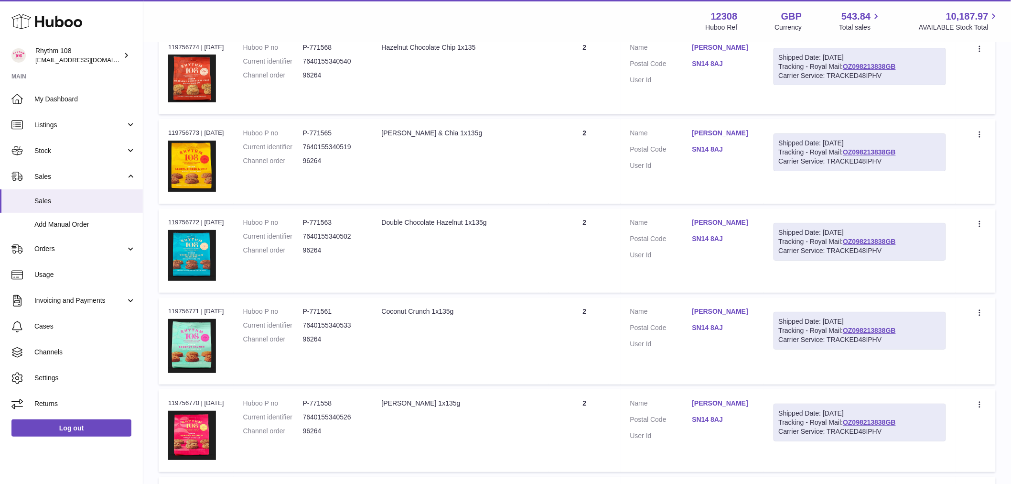
drag, startPoint x: 607, startPoint y: 214, endPoint x: 647, endPoint y: 220, distance: 40.7
click at [607, 214] on td "Quantity 2" at bounding box center [585, 250] width 72 height 84
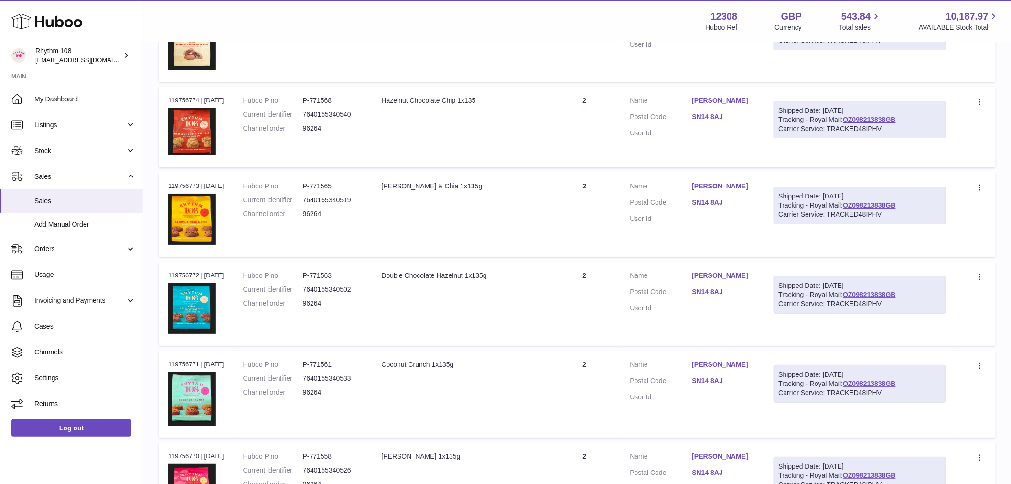
click at [612, 213] on td "Quantity 2" at bounding box center [585, 214] width 72 height 85
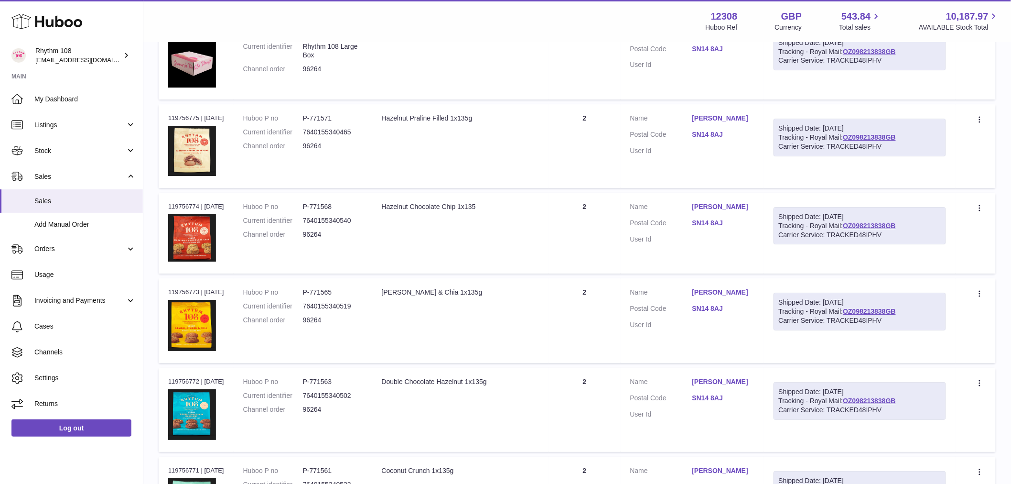
click at [588, 214] on td "Quantity 2" at bounding box center [585, 233] width 72 height 81
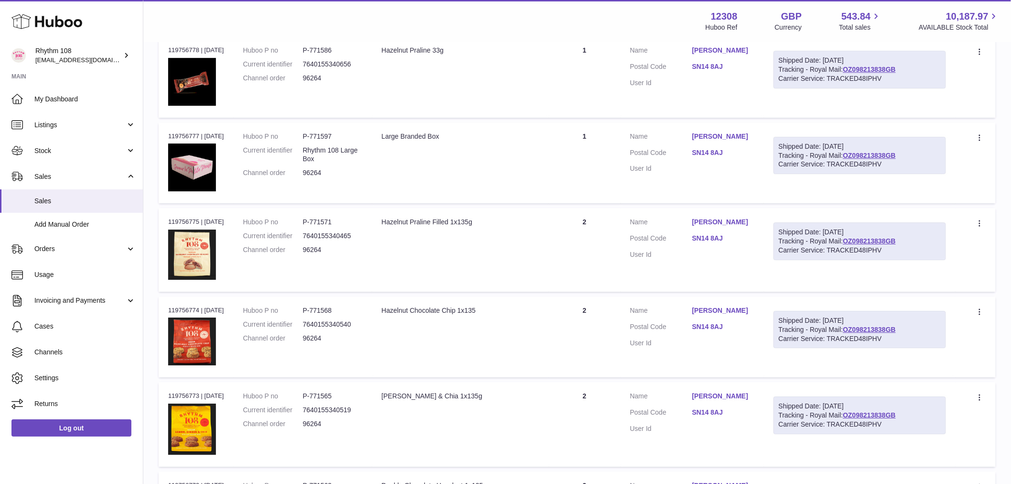
scroll to position [1198, 0]
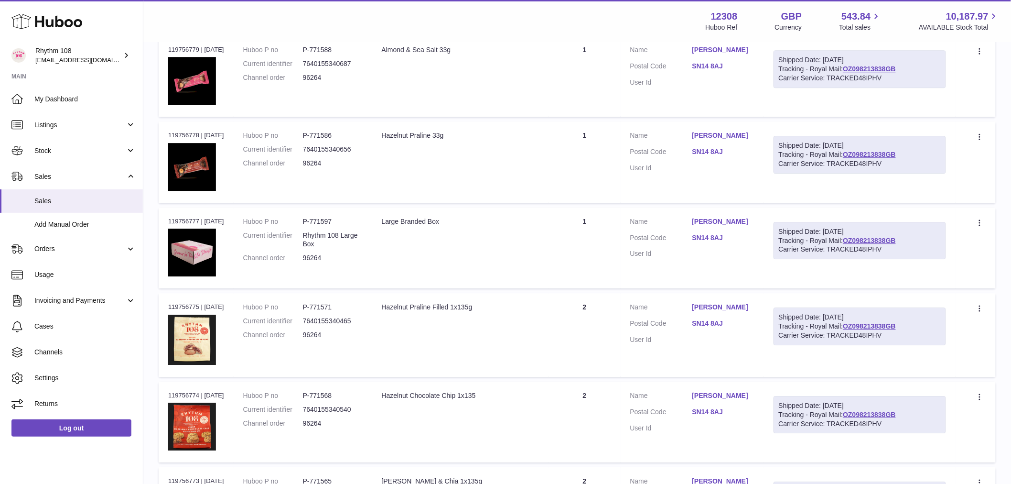
scroll to position [1092, 0]
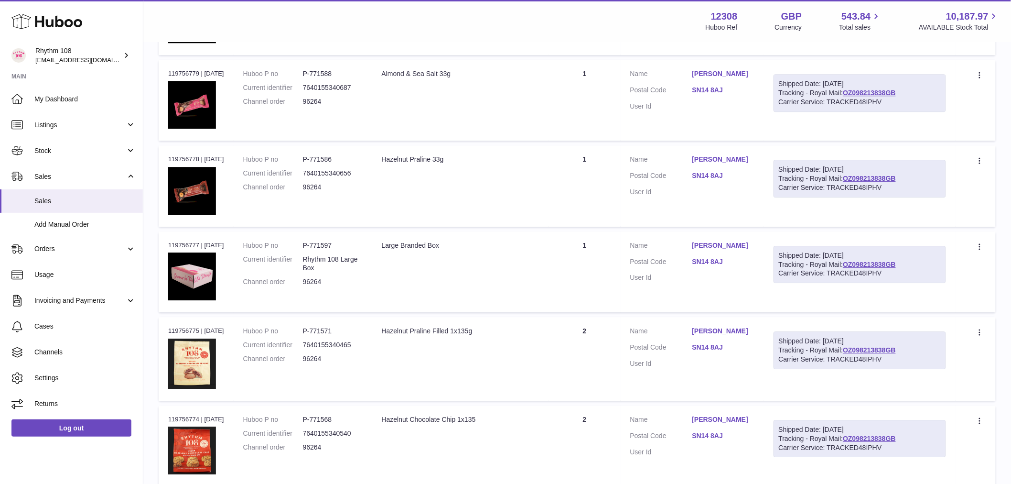
drag, startPoint x: 602, startPoint y: 270, endPoint x: 598, endPoint y: 260, distance: 10.7
click at [600, 265] on td "Quantity 1" at bounding box center [585, 271] width 72 height 81
click at [598, 157] on td "Quantity 1" at bounding box center [585, 185] width 72 height 81
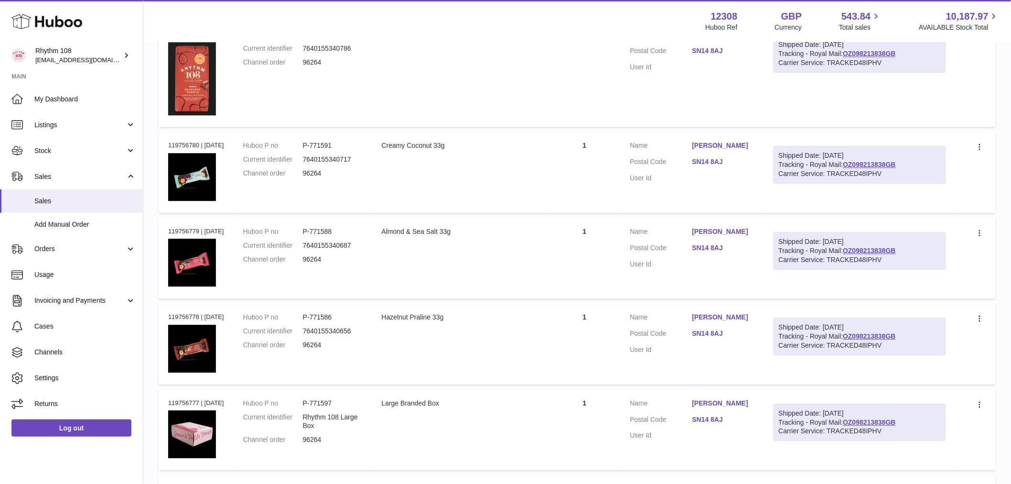
scroll to position [933, 0]
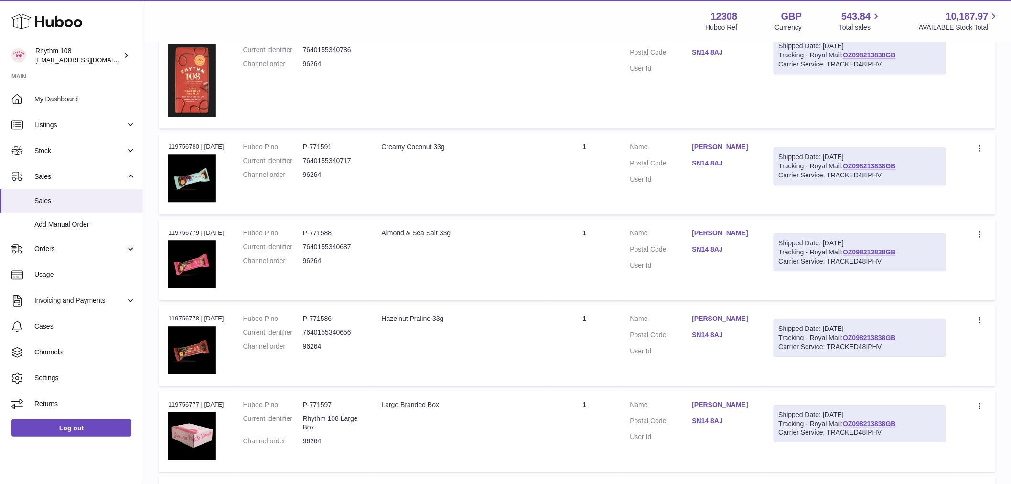
click at [610, 234] on td "Quantity 1" at bounding box center [585, 259] width 72 height 81
click at [592, 159] on td "Quantity 1" at bounding box center [585, 173] width 72 height 81
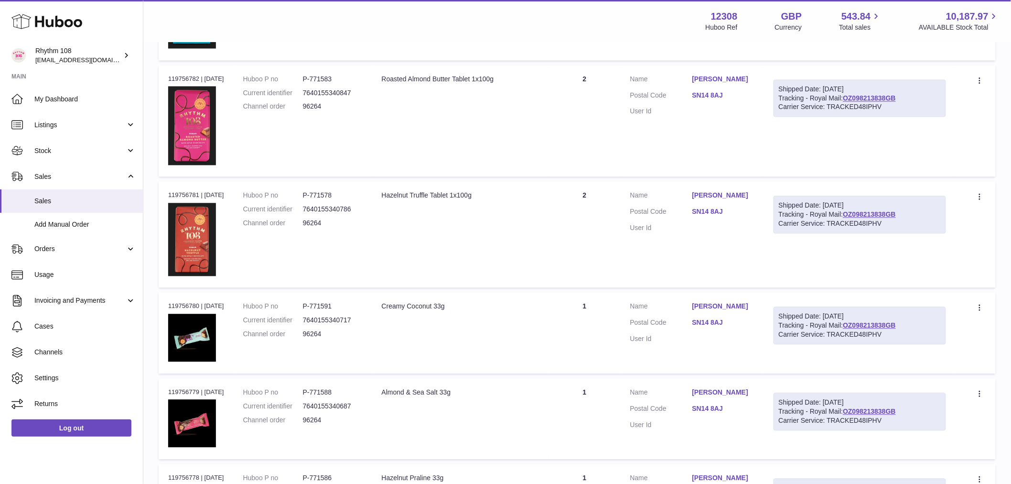
click at [594, 207] on td "Quantity 2" at bounding box center [585, 234] width 72 height 106
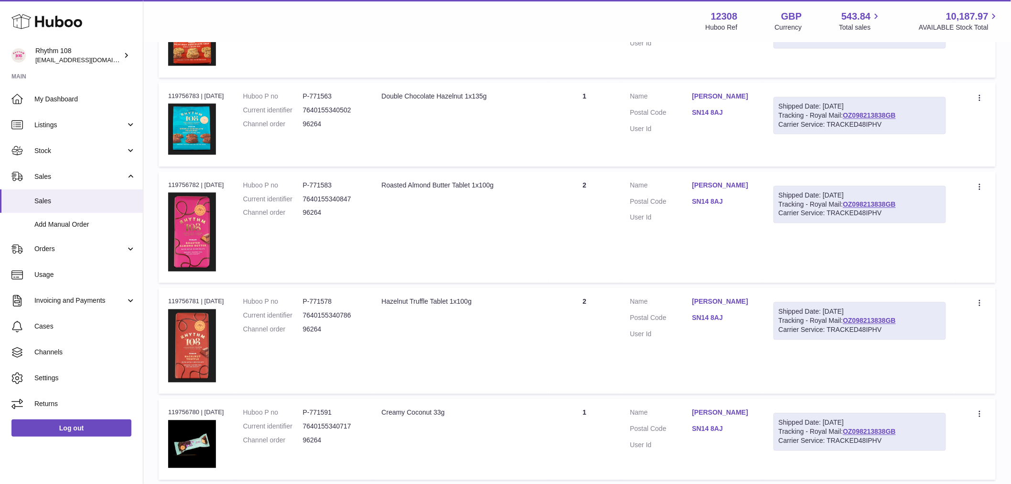
click at [575, 198] on td "Quantity 2" at bounding box center [585, 228] width 72 height 112
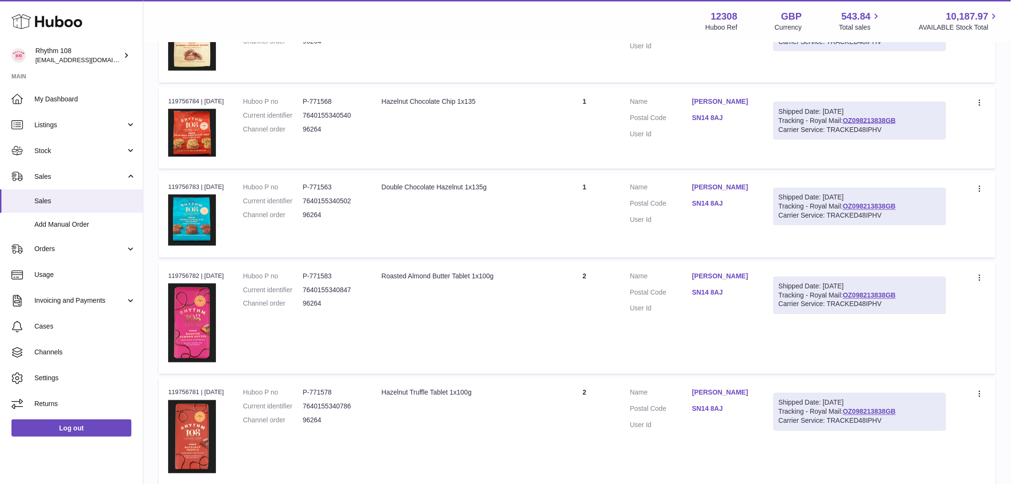
scroll to position [508, 0]
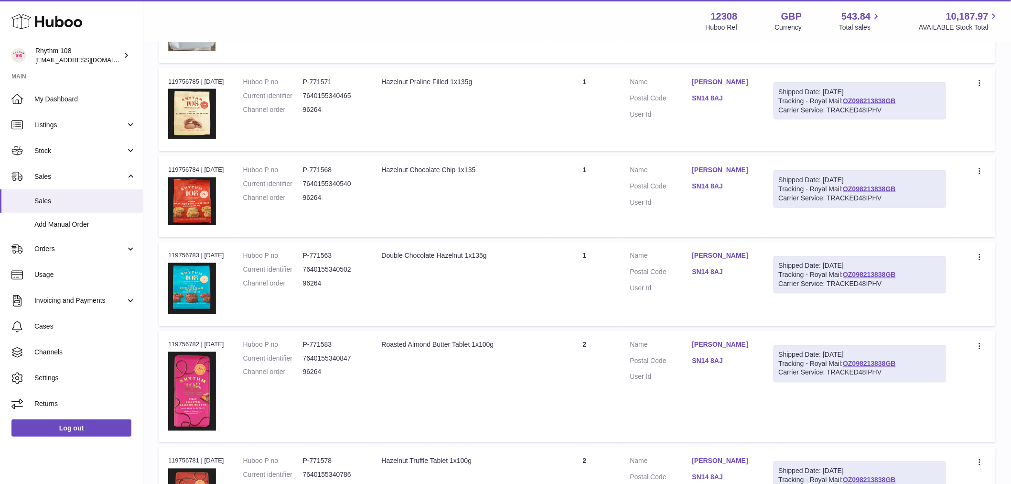
drag, startPoint x: 600, startPoint y: 240, endPoint x: 595, endPoint y: 182, distance: 58.5
click at [595, 182] on td "Quantity 1" at bounding box center [585, 196] width 72 height 81
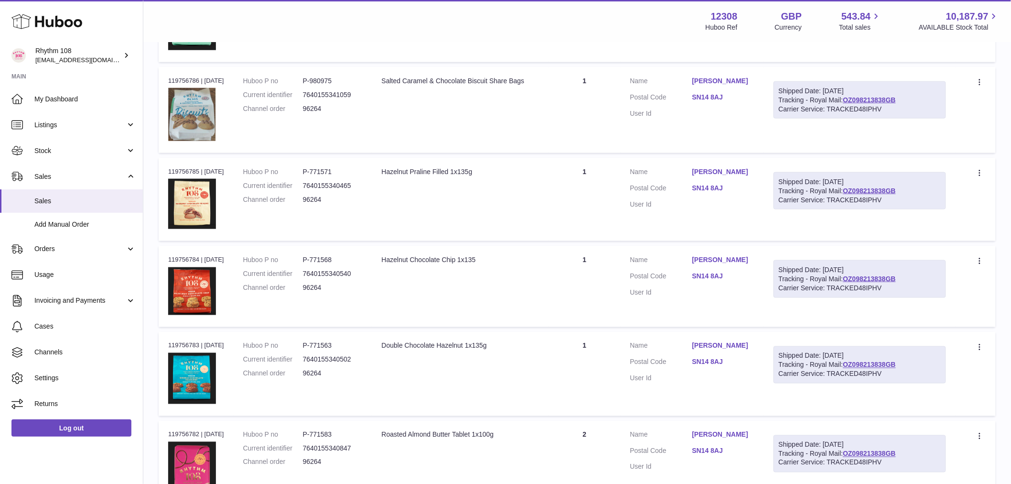
scroll to position [402, 0]
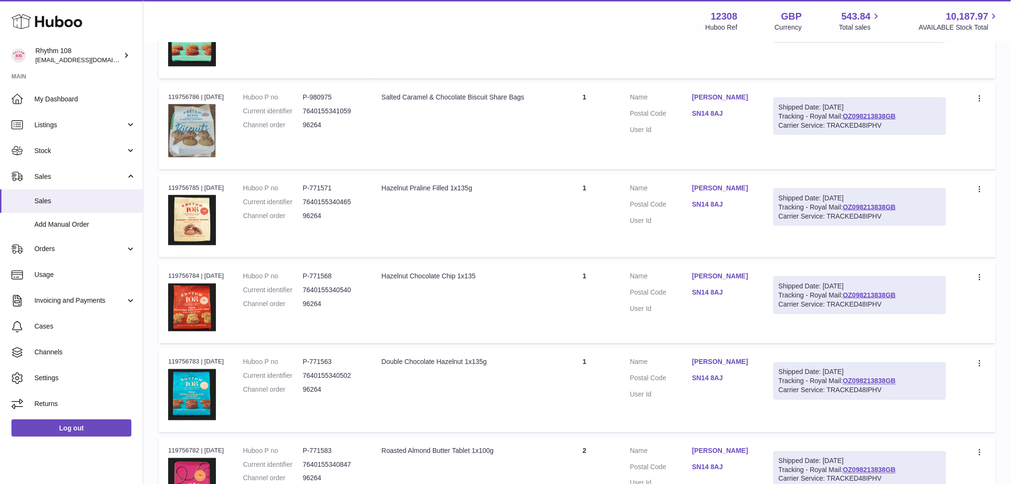
drag, startPoint x: 604, startPoint y: 213, endPoint x: 603, endPoint y: 206, distance: 6.3
click at [603, 206] on td "Quantity 1" at bounding box center [585, 216] width 72 height 84
click at [595, 120] on td "Quantity 1" at bounding box center [585, 126] width 72 height 86
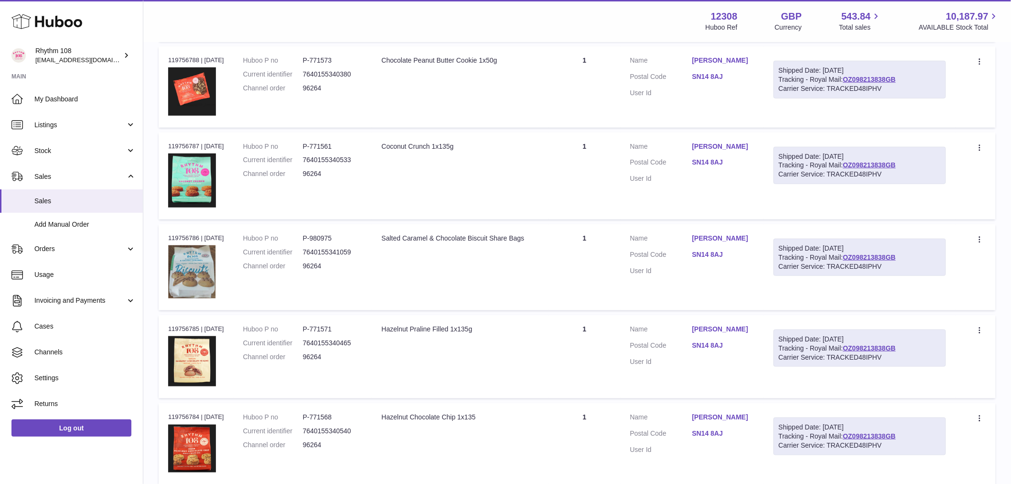
scroll to position [243, 0]
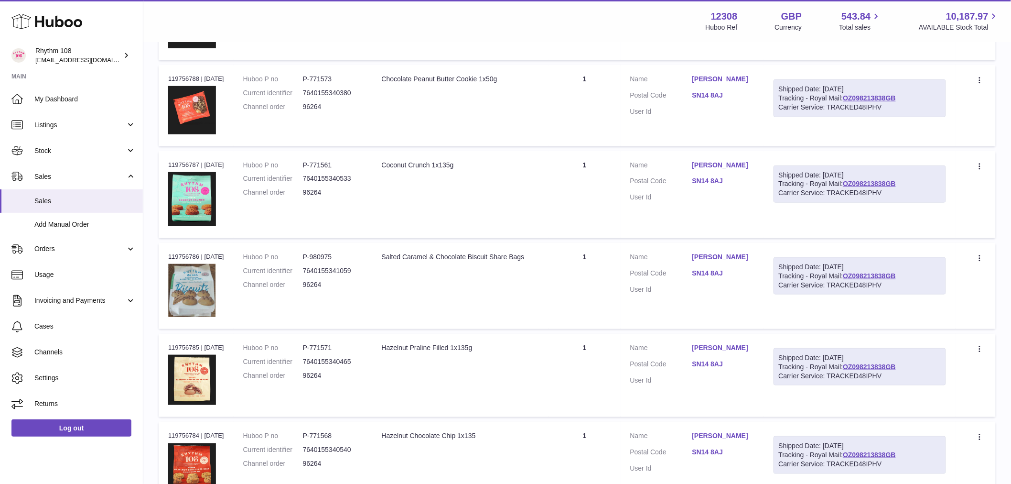
click at [604, 199] on td "Quantity 1" at bounding box center [585, 194] width 72 height 87
click at [597, 84] on td "Quantity 1" at bounding box center [585, 105] width 72 height 81
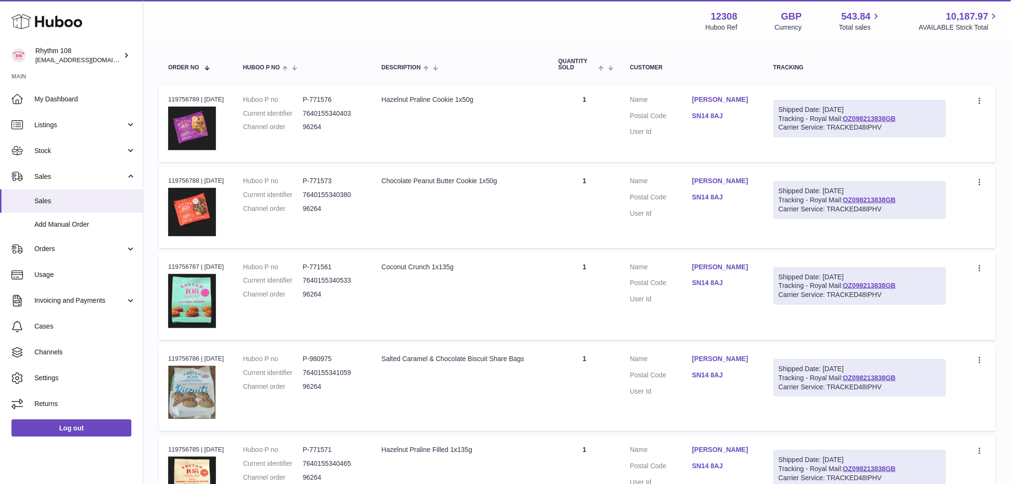
scroll to position [137, 0]
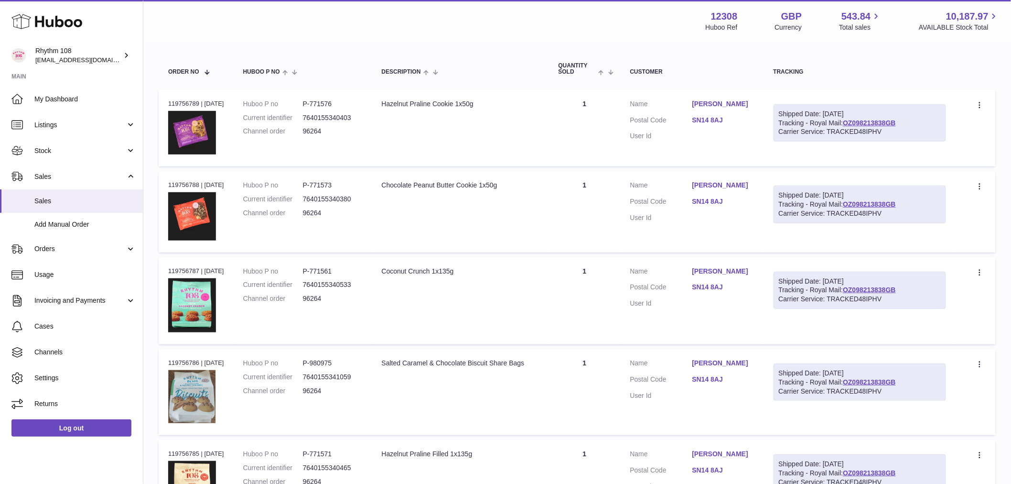
click at [604, 144] on td "Quantity 1" at bounding box center [585, 128] width 72 height 76
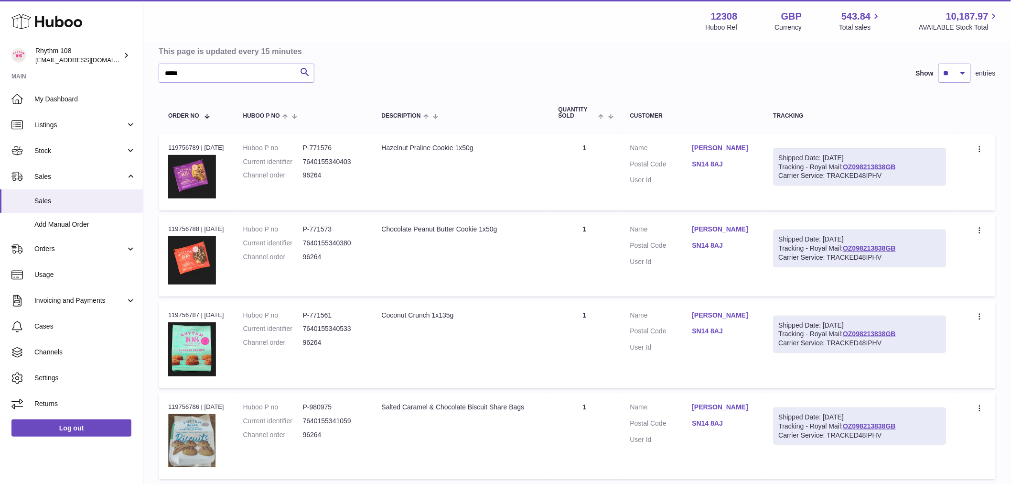
scroll to position [106, 0]
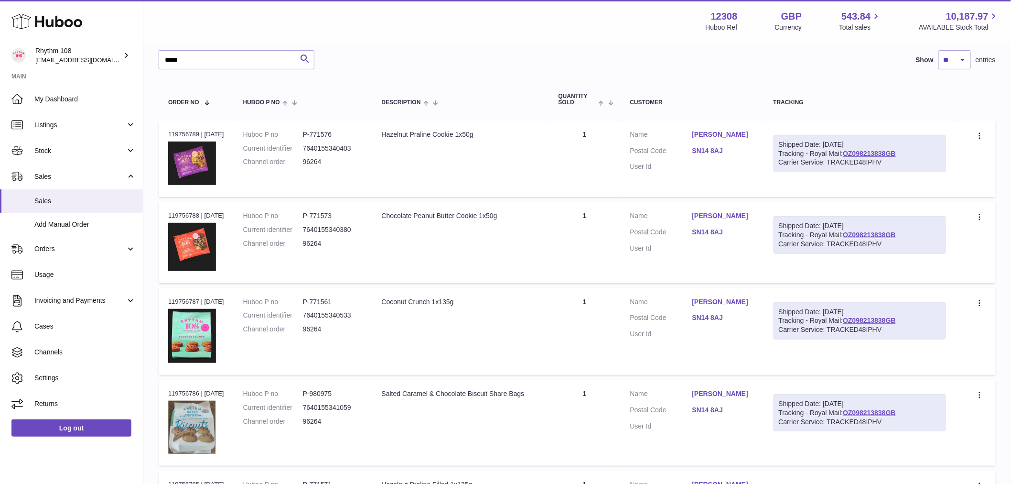
click at [588, 174] on td "Quantity 1" at bounding box center [585, 158] width 72 height 76
click at [582, 227] on td "Quantity 1" at bounding box center [585, 242] width 72 height 81
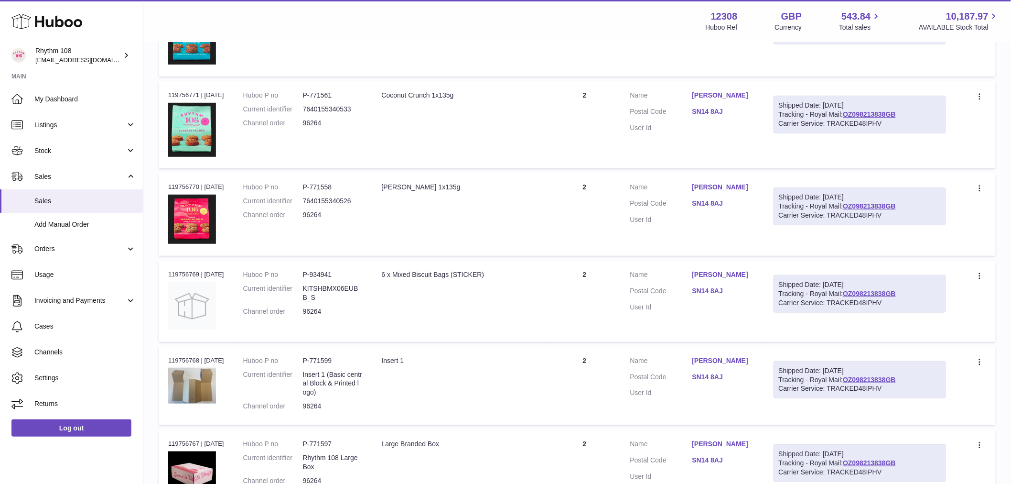
scroll to position [1783, 0]
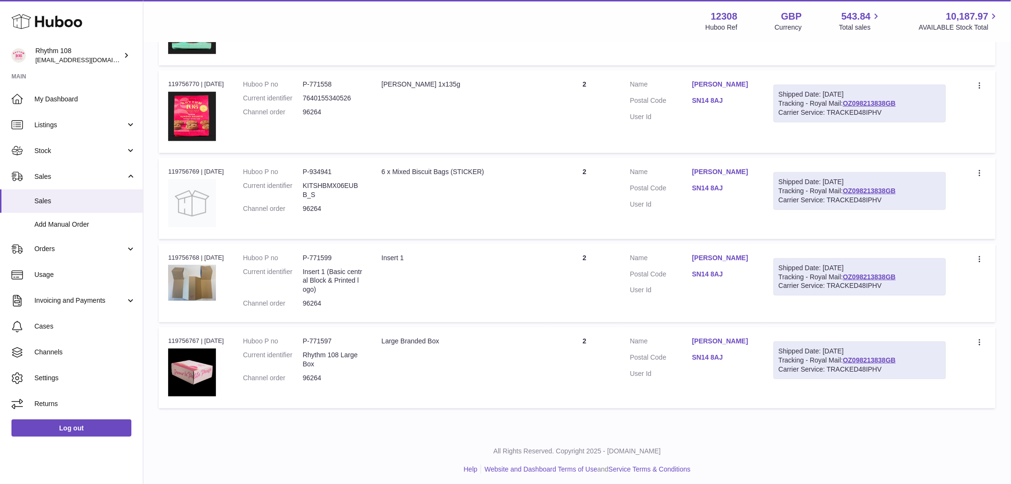
click at [587, 345] on td "Quantity 2" at bounding box center [585, 367] width 72 height 81
click at [587, 261] on td "Quantity 2" at bounding box center [585, 283] width 72 height 78
click at [588, 168] on td "Quantity 2" at bounding box center [585, 198] width 72 height 81
click at [576, 105] on td "Quantity 2" at bounding box center [585, 111] width 72 height 83
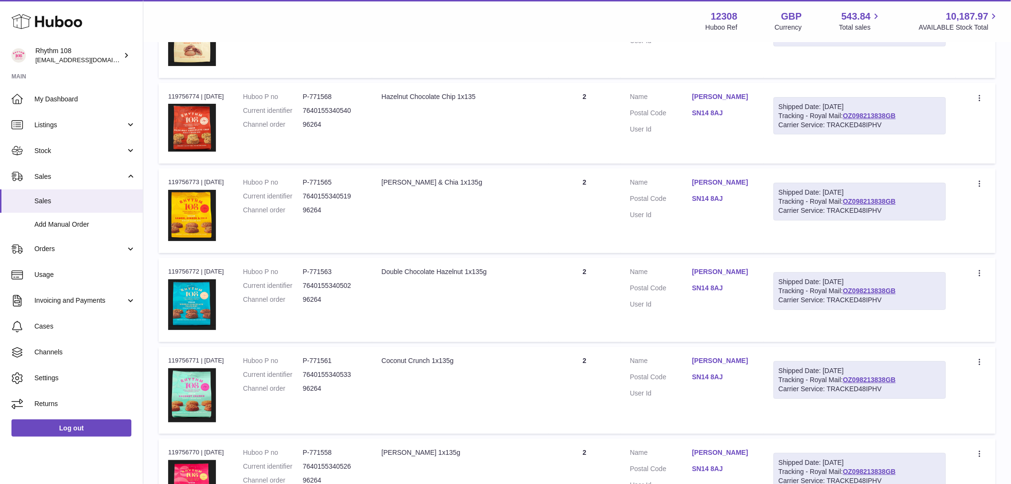
scroll to position [1411, 0]
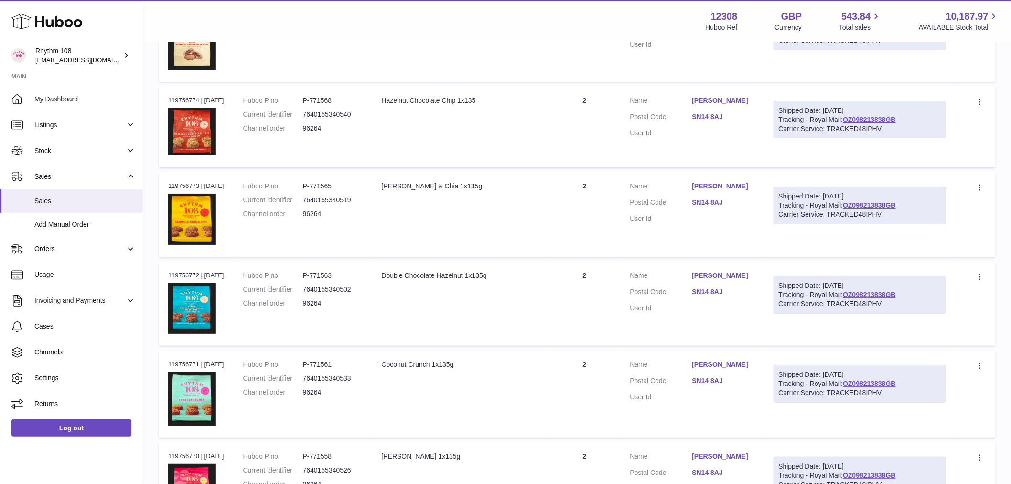
click at [590, 375] on td "Quantity 2" at bounding box center [585, 393] width 72 height 87
click at [584, 303] on td "Quantity 2" at bounding box center [585, 303] width 72 height 84
click at [582, 205] on td "Quantity 2" at bounding box center [585, 214] width 72 height 85
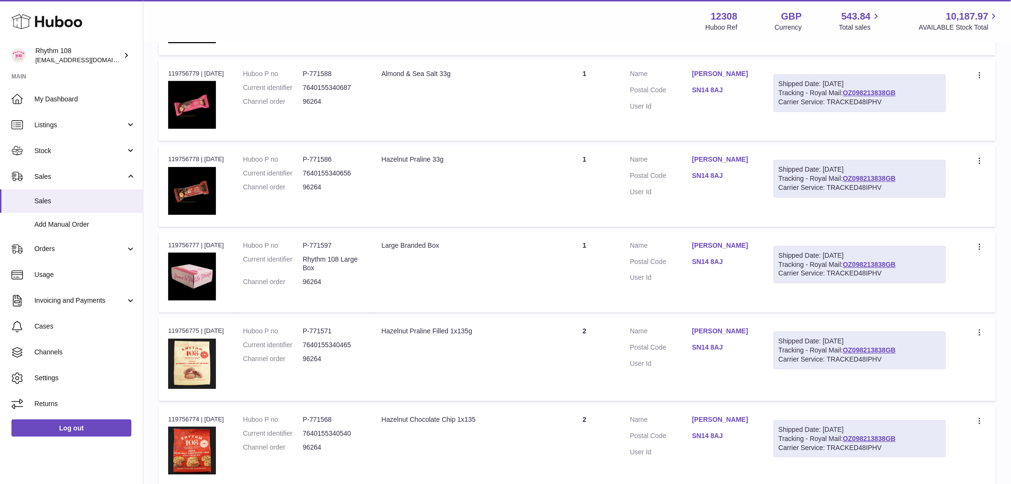
scroll to position [1039, 0]
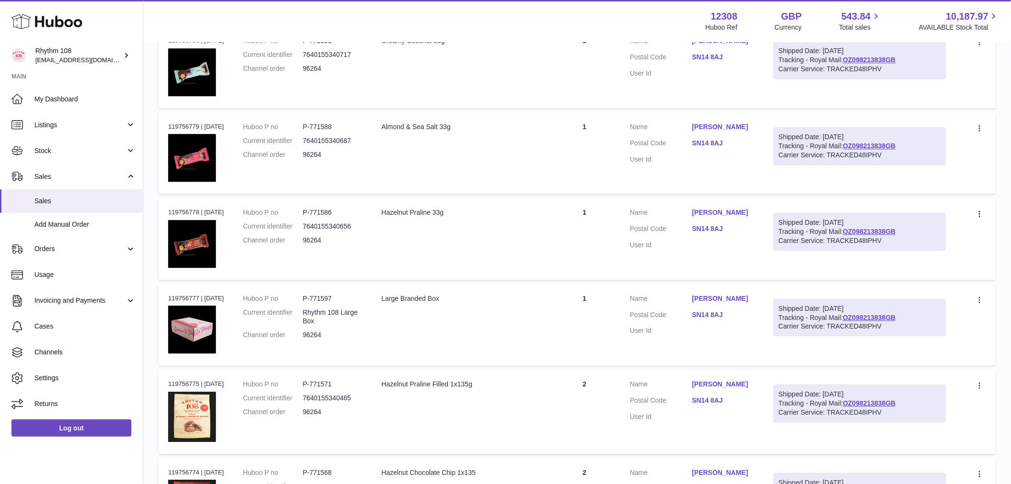
drag, startPoint x: 581, startPoint y: 388, endPoint x: 596, endPoint y: 389, distance: 14.8
click at [581, 388] on td "Quantity 2" at bounding box center [585, 412] width 72 height 84
drag, startPoint x: 583, startPoint y: 333, endPoint x: 561, endPoint y: 264, distance: 72.5
click at [583, 331] on td "Quantity 1" at bounding box center [585, 324] width 72 height 81
click at [546, 226] on td "Description Hazelnut Praline 33g" at bounding box center [460, 238] width 177 height 81
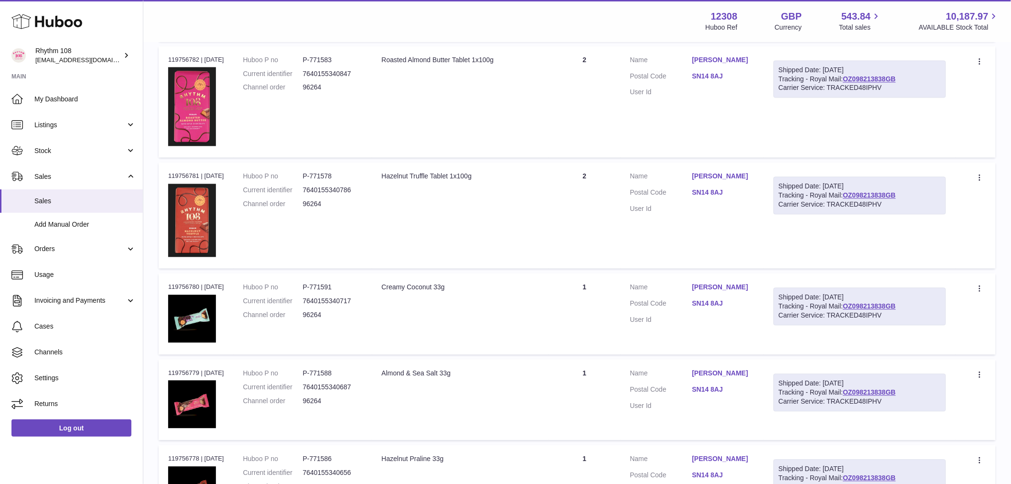
scroll to position [774, 0]
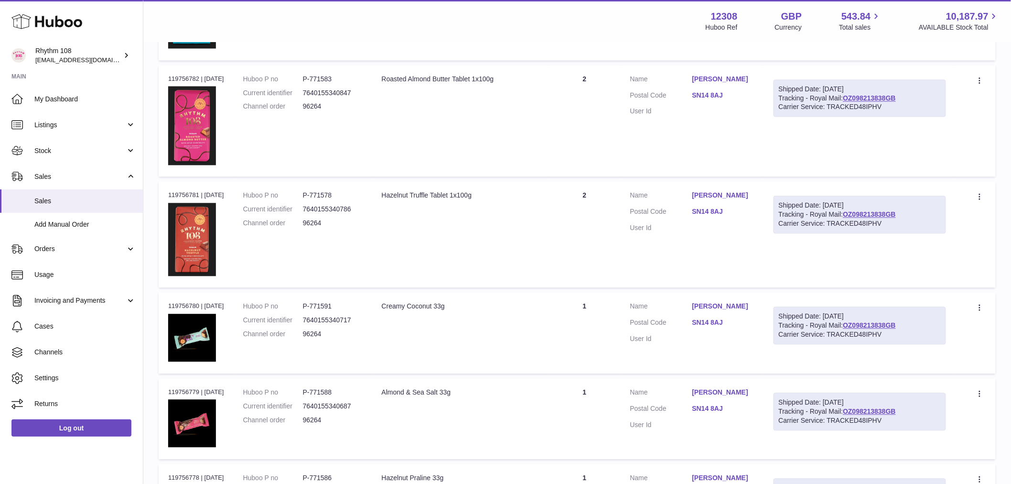
click at [605, 390] on td "Quantity 1" at bounding box center [585, 418] width 72 height 81
click at [584, 314] on td "Quantity 1" at bounding box center [585, 332] width 72 height 81
click at [593, 223] on td "Quantity 2" at bounding box center [585, 234] width 72 height 106
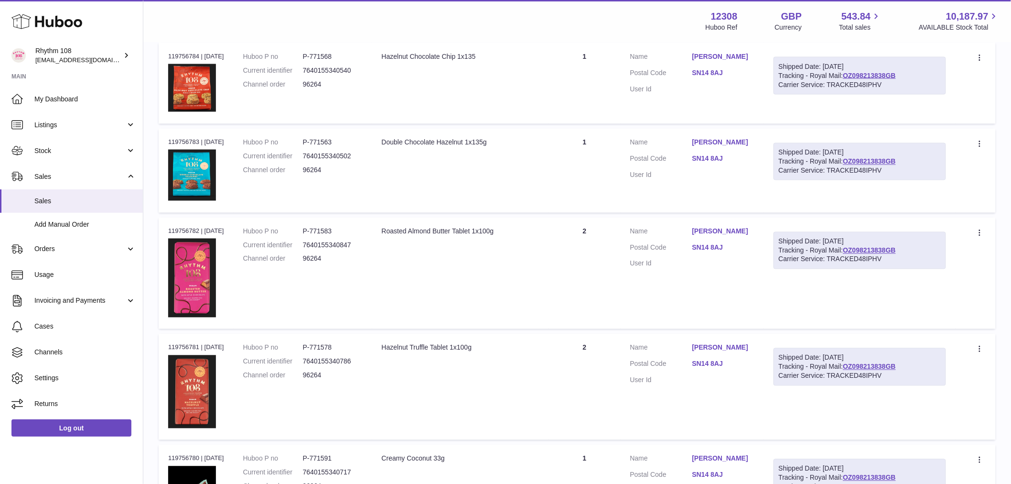
scroll to position [615, 0]
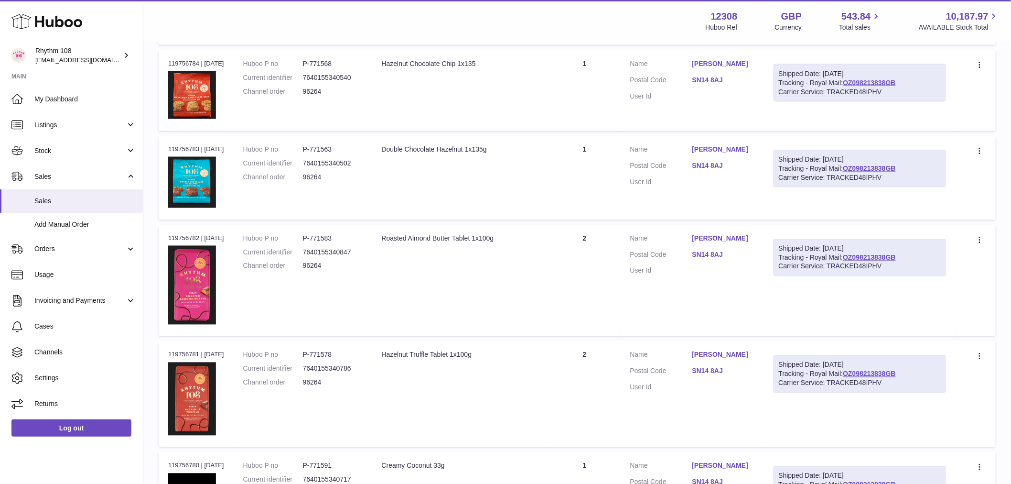
click at [586, 275] on td "Quantity 2" at bounding box center [585, 281] width 72 height 112
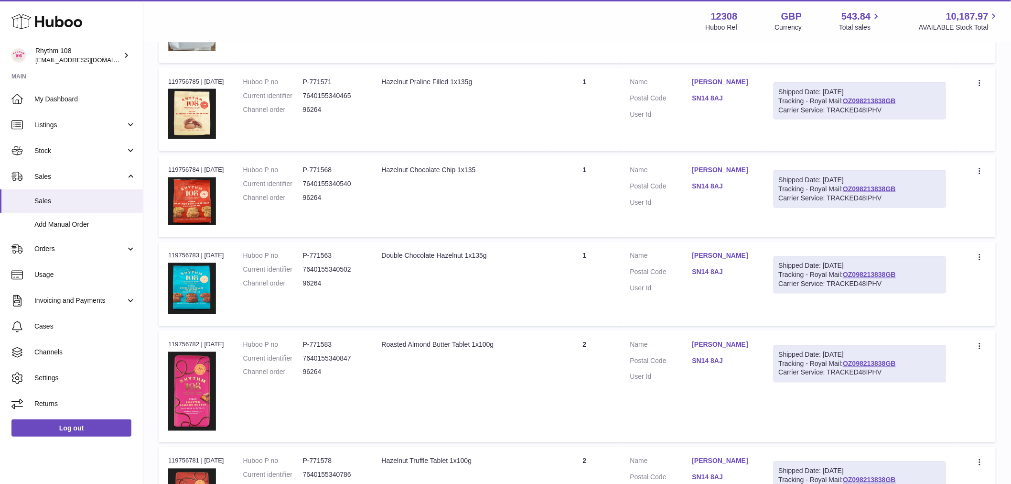
click at [600, 287] on td "Quantity 1" at bounding box center [585, 284] width 72 height 84
click at [586, 183] on td "Quantity 1" at bounding box center [585, 196] width 72 height 81
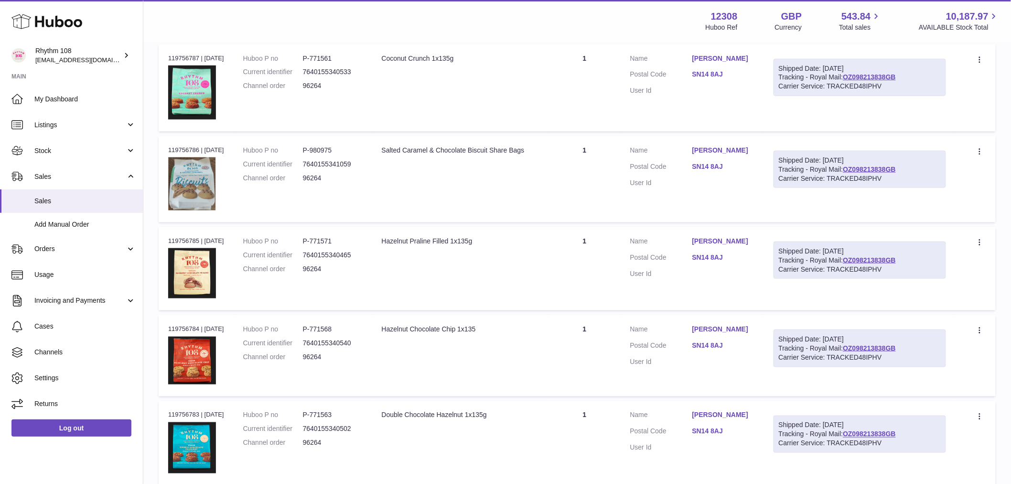
scroll to position [296, 0]
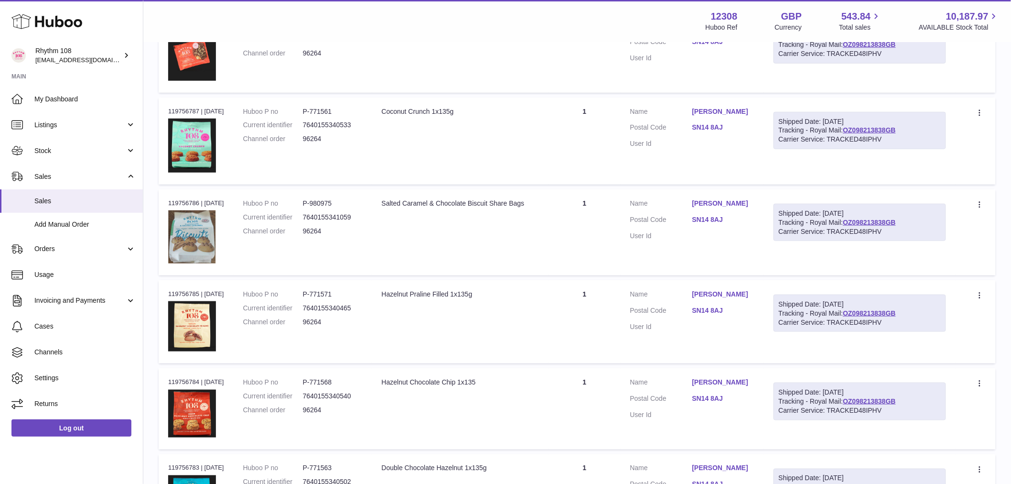
click at [597, 299] on td "Quantity 1" at bounding box center [585, 322] width 72 height 84
click at [593, 228] on td "Quantity 1" at bounding box center [585, 232] width 72 height 86
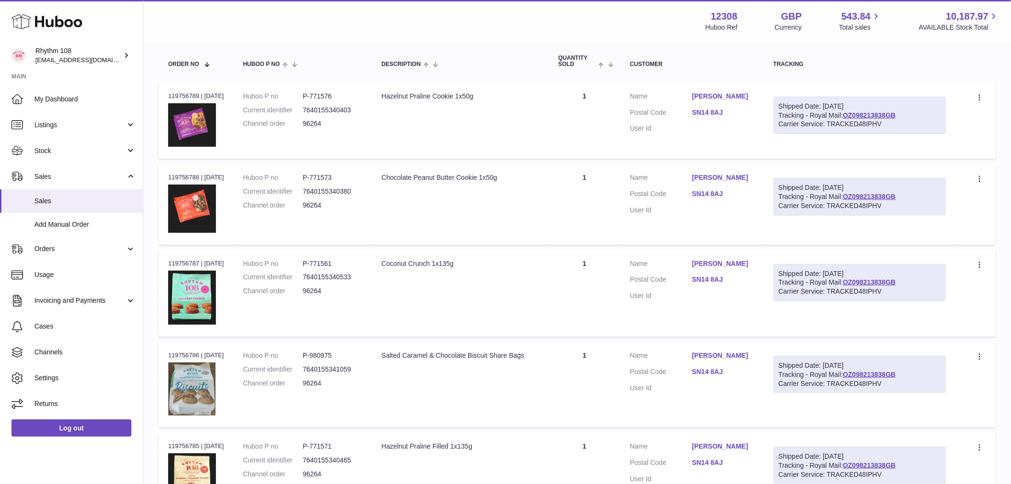
scroll to position [137, 0]
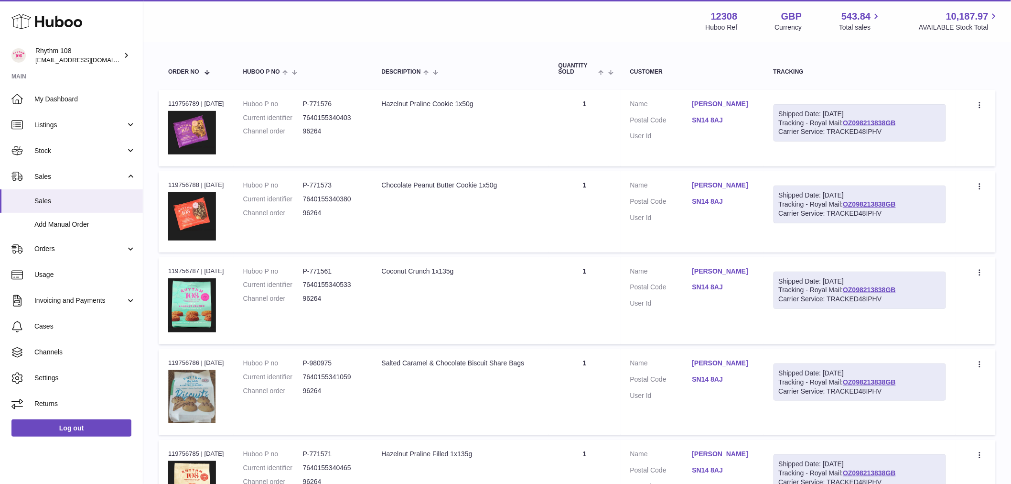
drag, startPoint x: 598, startPoint y: 280, endPoint x: 592, endPoint y: 246, distance: 34.1
click at [596, 280] on td "Quantity 1" at bounding box center [585, 300] width 72 height 87
click at [593, 212] on td "Quantity 1" at bounding box center [585, 211] width 72 height 81
click at [575, 131] on td "Quantity 1" at bounding box center [585, 128] width 72 height 76
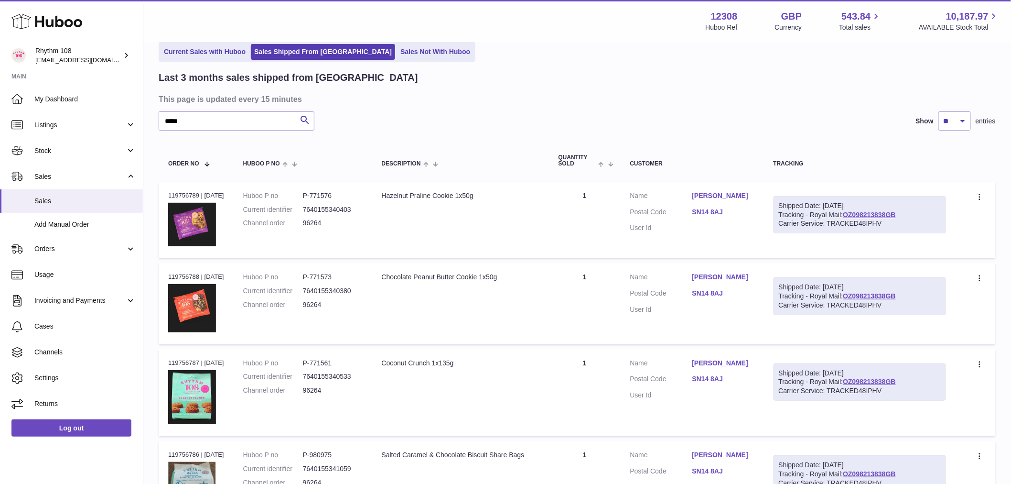
scroll to position [0, 0]
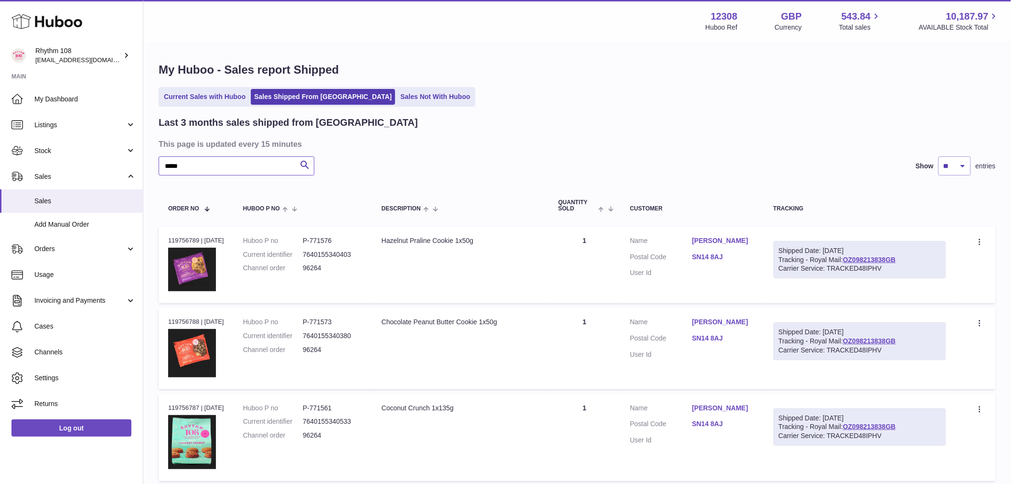
drag, startPoint x: 185, startPoint y: 168, endPoint x: -114, endPoint y: 147, distance: 299.4
click at [0, 147] on html ".st0{fill:#141414;}" at bounding box center [505, 242] width 1011 height 484
paste input "text"
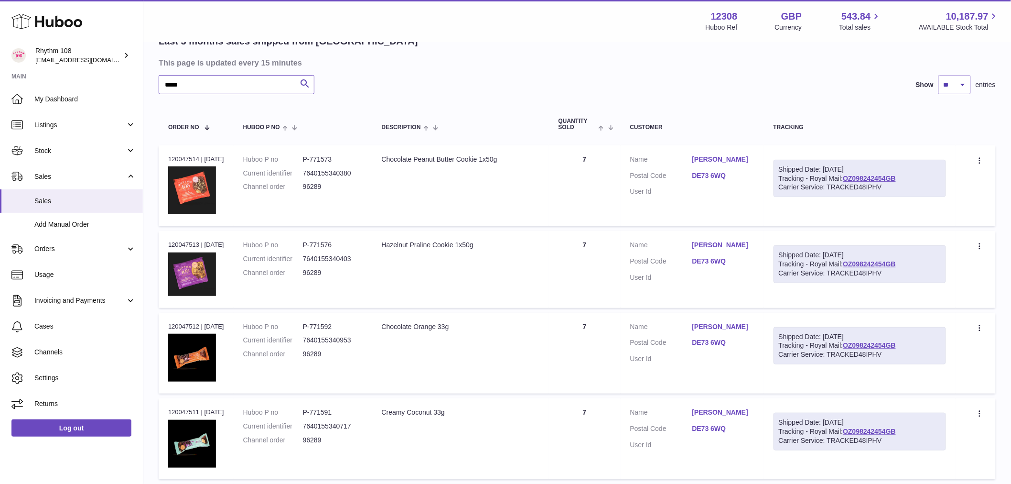
scroll to position [106, 0]
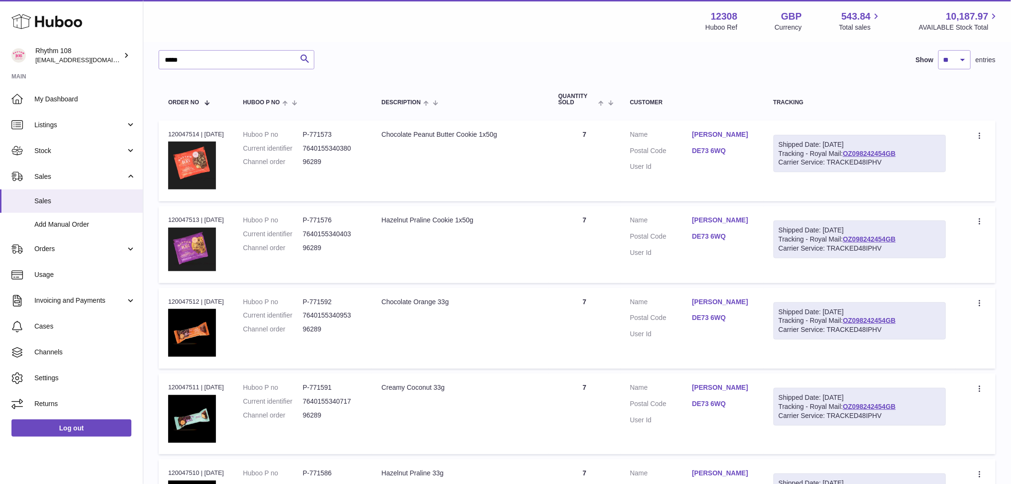
click at [583, 145] on td "Quantity 7" at bounding box center [585, 160] width 72 height 81
click at [592, 243] on td "Quantity 7" at bounding box center [585, 244] width 72 height 76
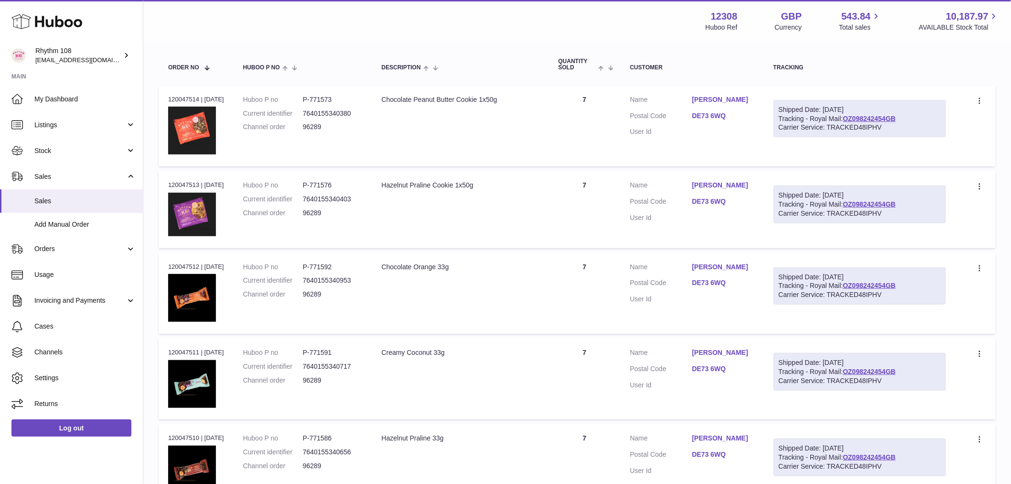
scroll to position [159, 0]
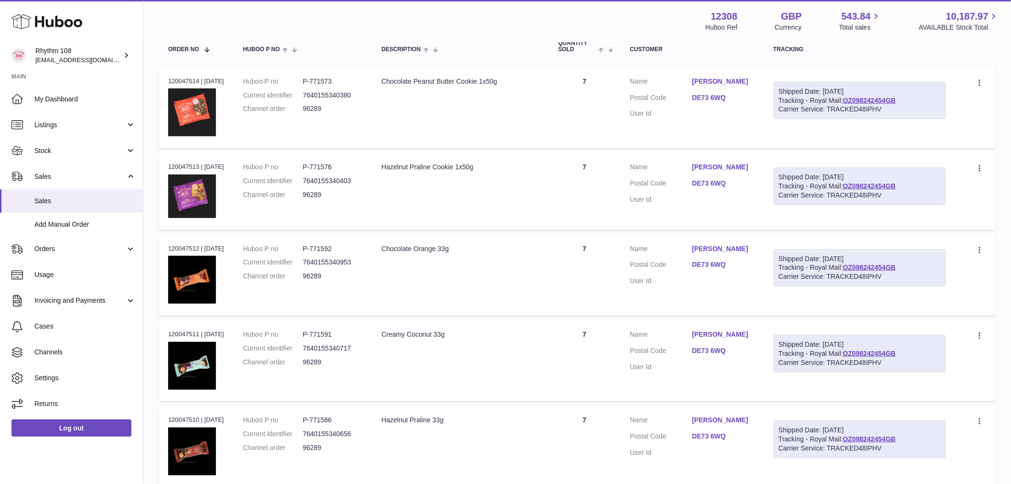
drag, startPoint x: 583, startPoint y: 265, endPoint x: 593, endPoint y: 266, distance: 9.1
click at [584, 265] on td "Quantity 7" at bounding box center [585, 275] width 72 height 81
click at [594, 330] on td "Quantity 7" at bounding box center [585, 360] width 72 height 81
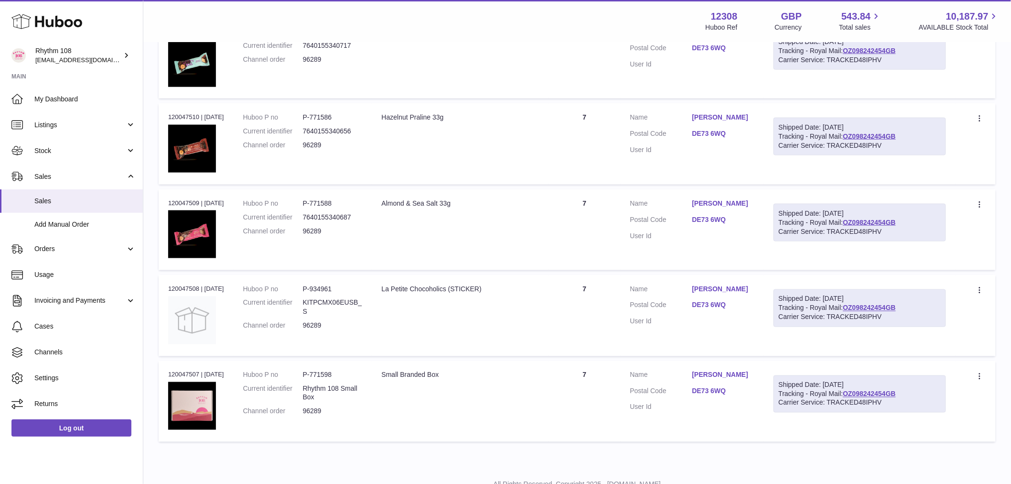
scroll to position [478, 0]
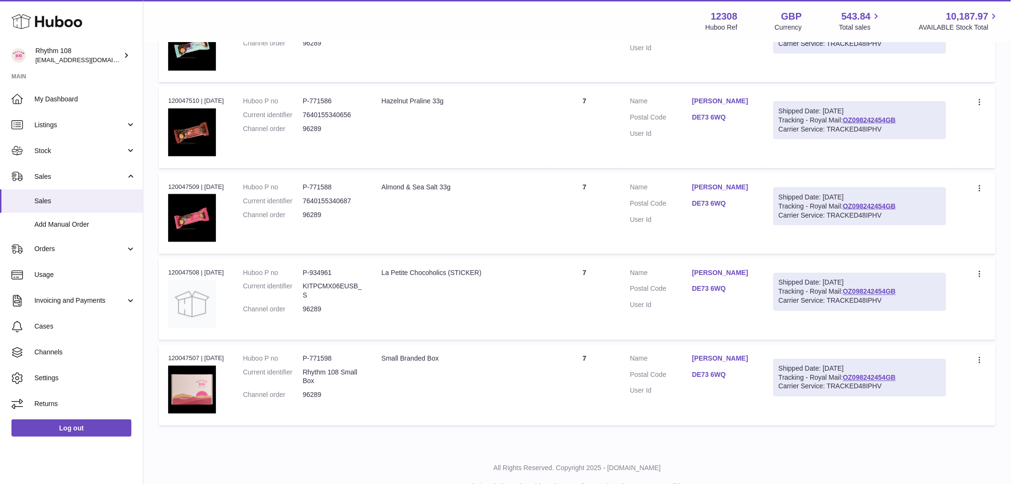
click at [585, 131] on td "Quantity 7" at bounding box center [585, 127] width 72 height 81
click at [590, 198] on td "Quantity 7" at bounding box center [585, 213] width 72 height 81
click at [596, 290] on td "Quantity 7" at bounding box center [585, 299] width 72 height 81
click at [579, 367] on td "Quantity 7" at bounding box center [585, 385] width 72 height 81
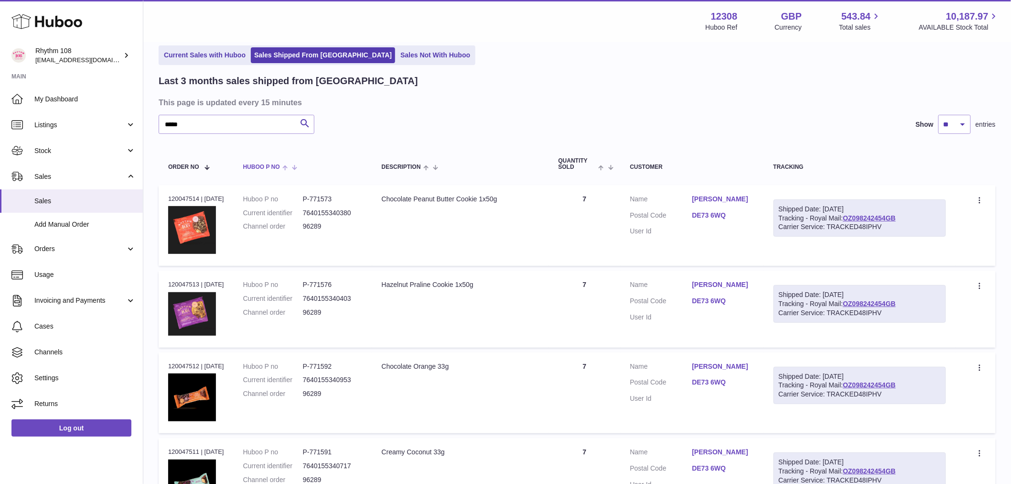
scroll to position [0, 0]
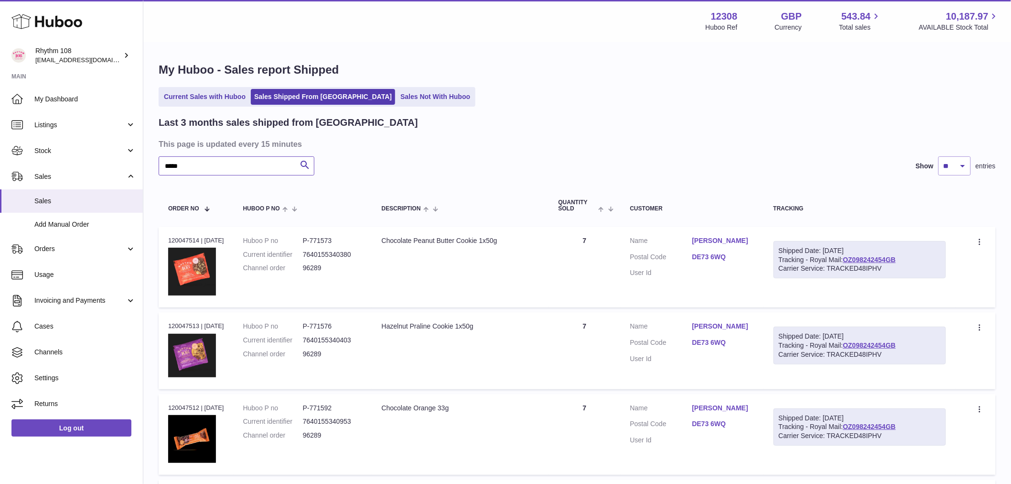
drag, startPoint x: 203, startPoint y: 164, endPoint x: -52, endPoint y: 145, distance: 255.4
click at [0, 145] on html ".st0{fill:#141414;}" at bounding box center [505, 242] width 1011 height 484
paste input "text"
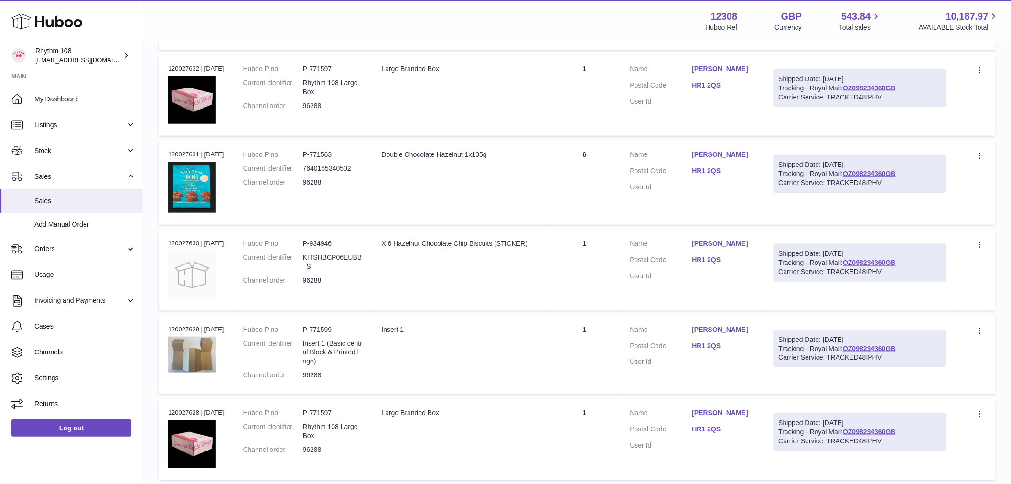
drag, startPoint x: 600, startPoint y: 313, endPoint x: 587, endPoint y: 350, distance: 39.6
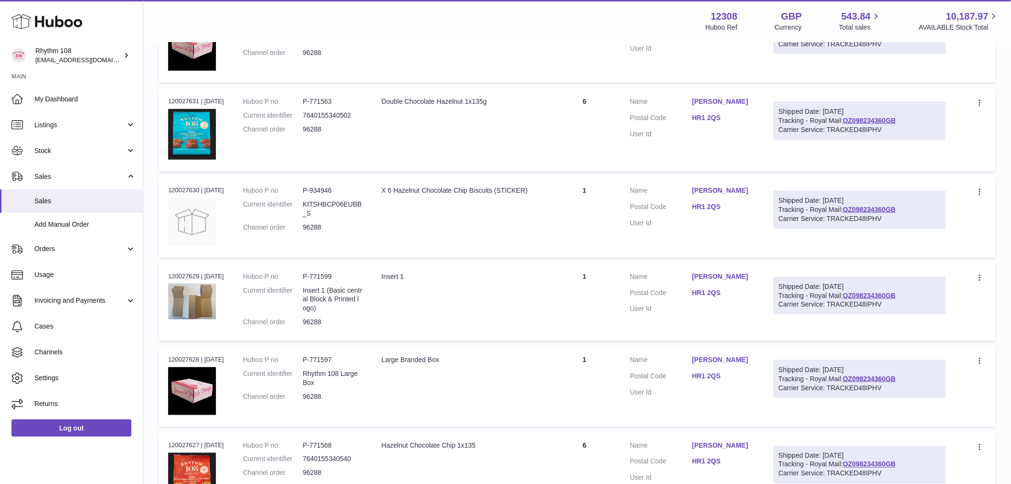
drag, startPoint x: 587, startPoint y: 350, endPoint x: 480, endPoint y: 312, distance: 113.2
click at [480, 312] on td "Description Insert 1" at bounding box center [460, 301] width 177 height 78
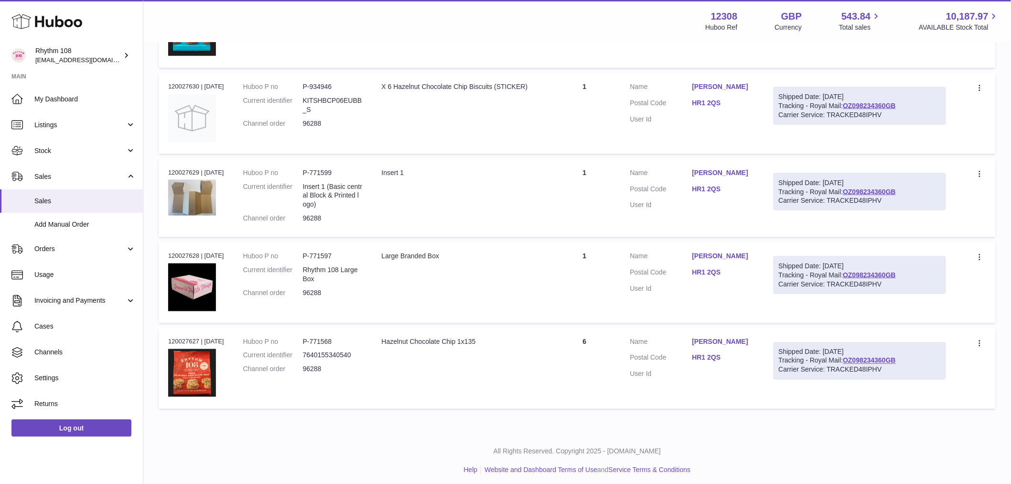
click at [619, 375] on td "Quantity 6" at bounding box center [585, 368] width 72 height 81
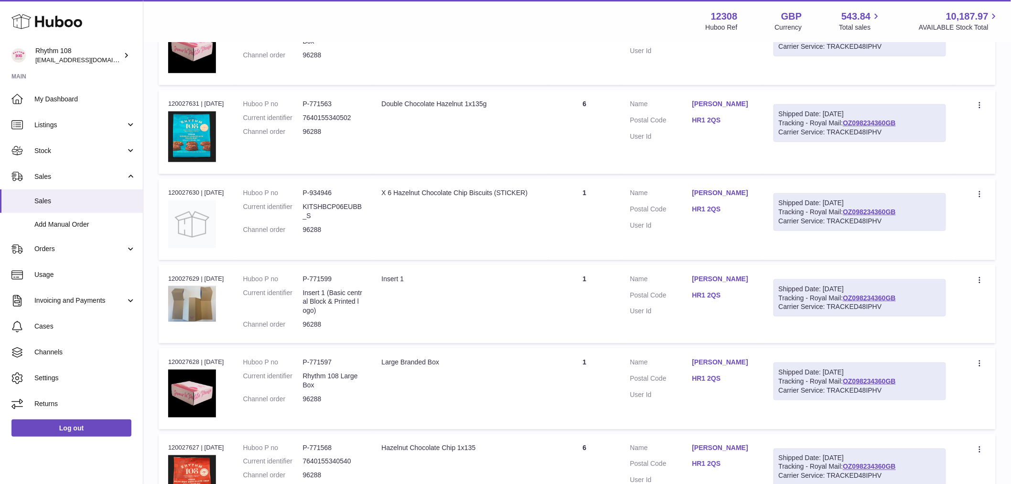
drag, startPoint x: 596, startPoint y: 381, endPoint x: 615, endPoint y: 316, distance: 67.6
click at [595, 378] on td "Quantity 1" at bounding box center [585, 388] width 72 height 81
click at [613, 307] on td "Quantity 1" at bounding box center [585, 304] width 72 height 78
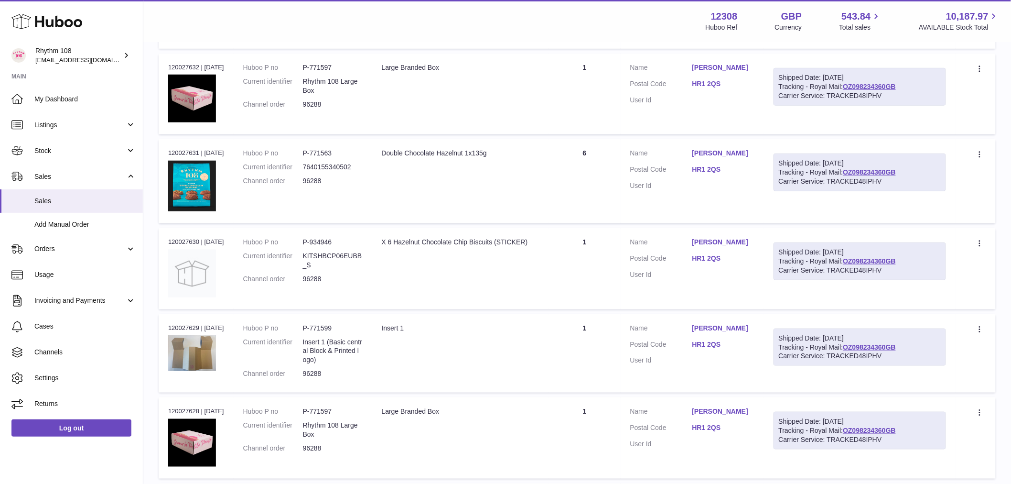
scroll to position [1749, 0]
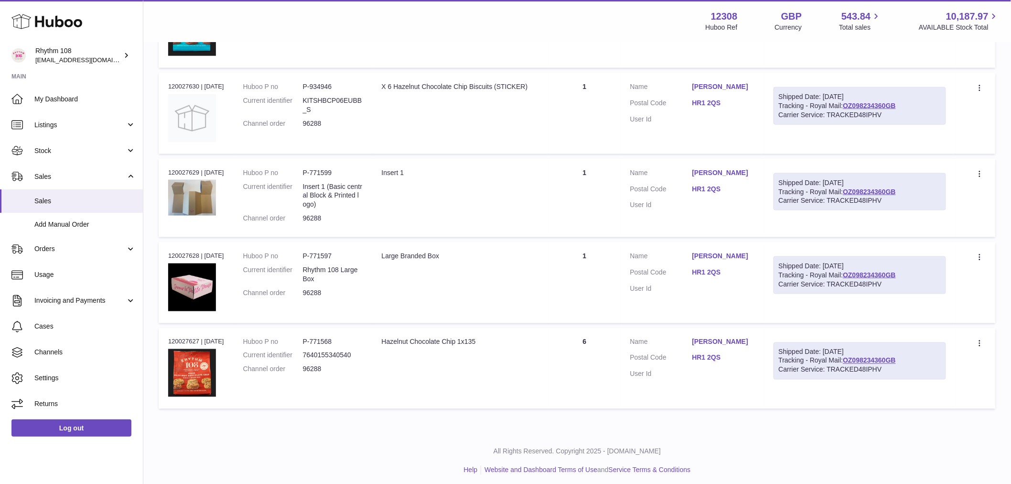
click at [580, 360] on td "Quantity 6" at bounding box center [585, 368] width 72 height 81
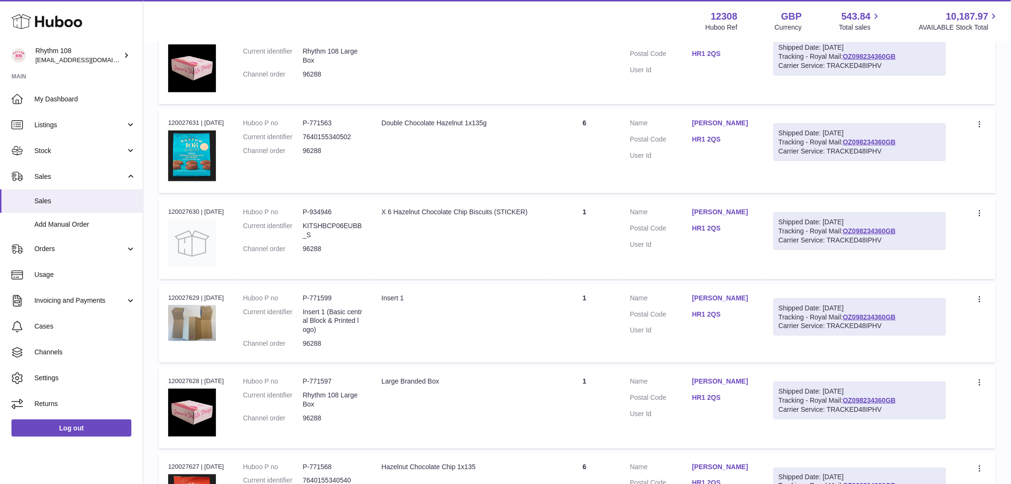
scroll to position [1802, 0]
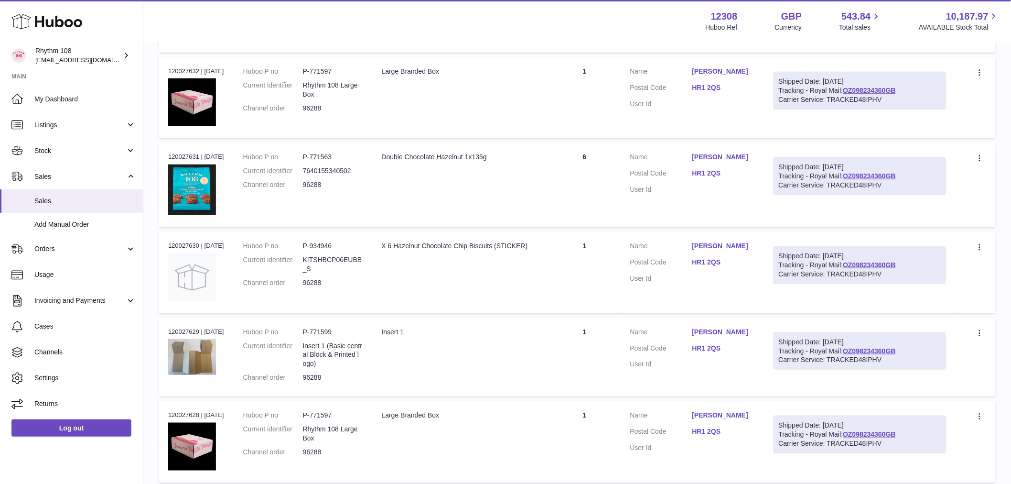
click at [594, 274] on td "Quantity 1" at bounding box center [585, 272] width 72 height 81
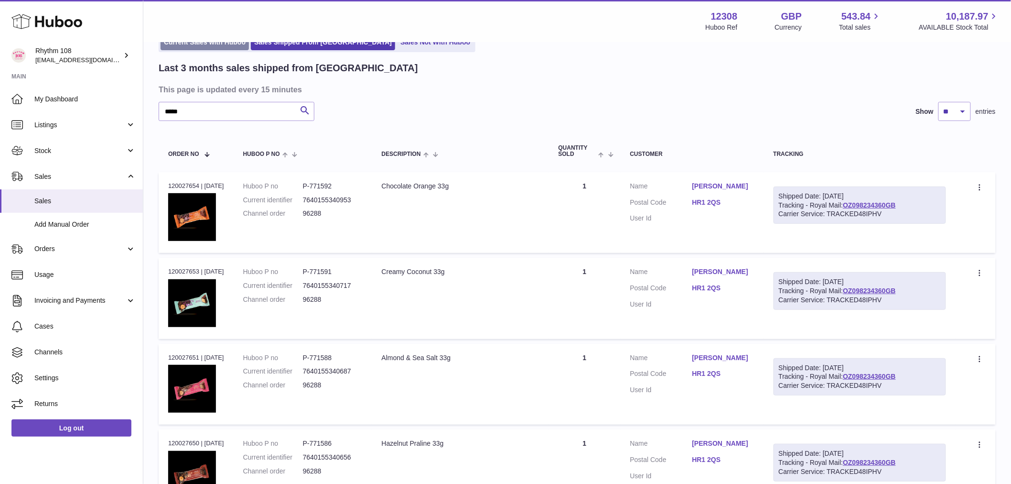
scroll to position [0, 0]
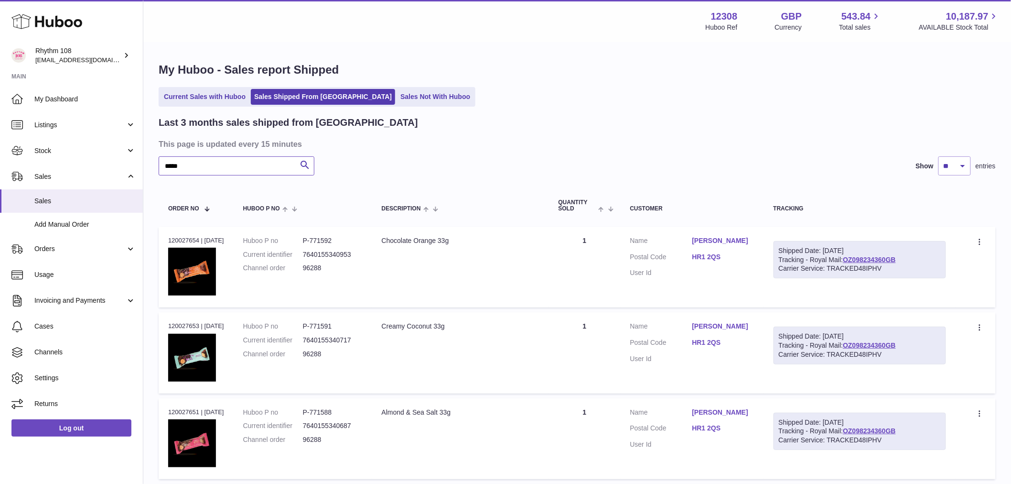
drag, startPoint x: 190, startPoint y: 168, endPoint x: -73, endPoint y: 150, distance: 263.0
click at [0, 150] on html ".st0{fill:#141414;}" at bounding box center [505, 242] width 1011 height 484
paste input "**********"
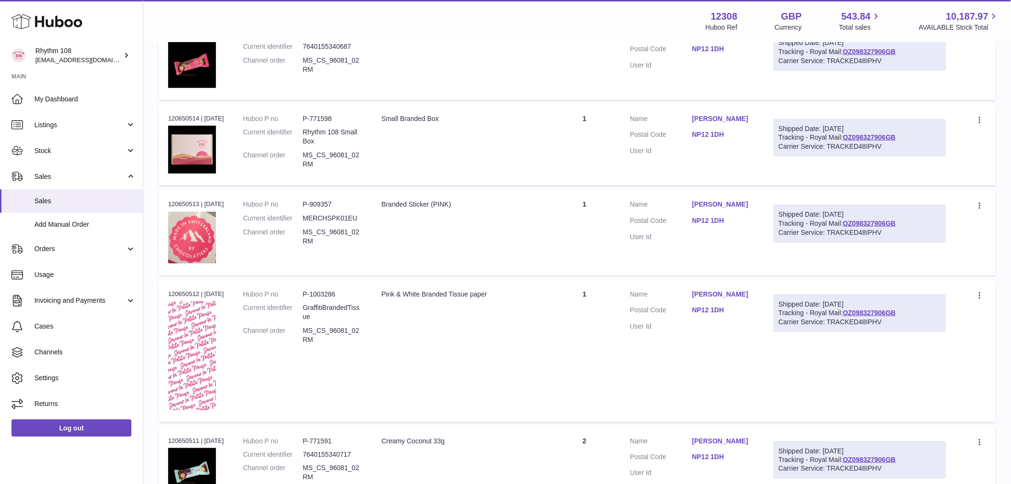
scroll to position [318, 0]
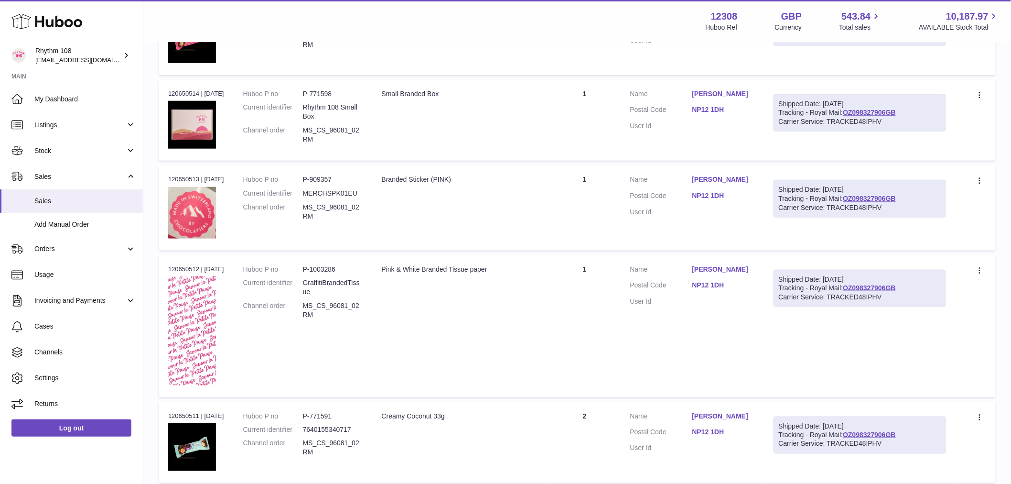
click at [545, 403] on td "Description Creamy Coconut 33g" at bounding box center [460, 442] width 177 height 81
click at [594, 409] on td "Quantity 2" at bounding box center [585, 442] width 72 height 81
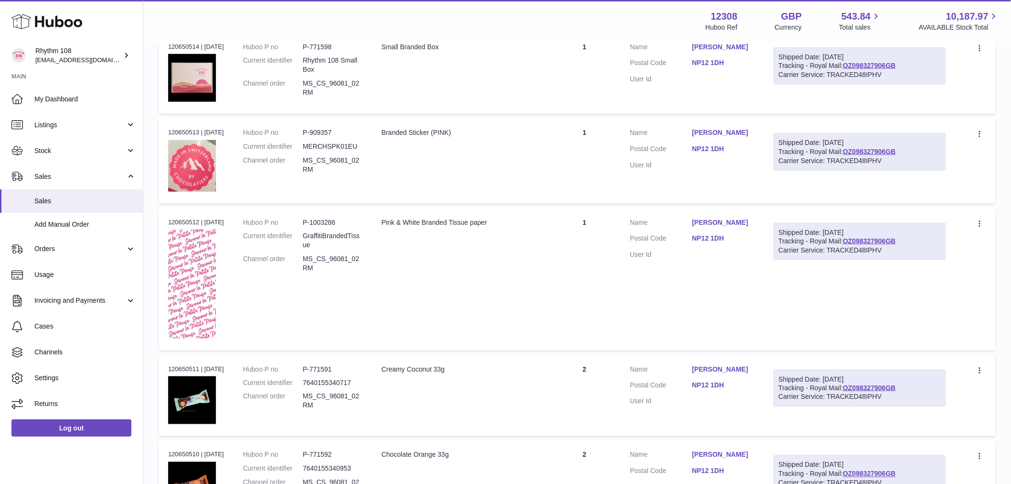
scroll to position [424, 0]
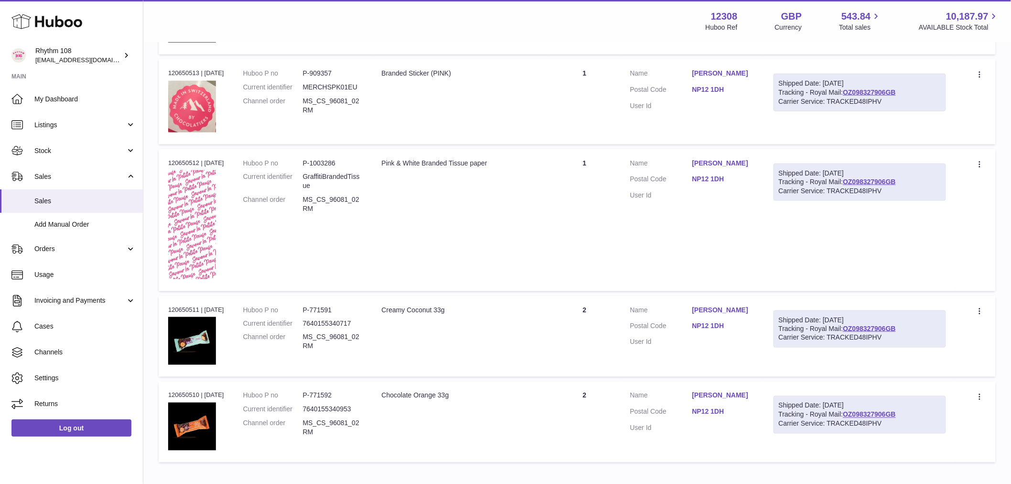
drag, startPoint x: 537, startPoint y: 396, endPoint x: 643, endPoint y: 408, distance: 106.8
click at [539, 397] on div "Chocolate Orange 33g" at bounding box center [461, 395] width 158 height 9
click at [644, 408] on dt "Postal Code" at bounding box center [661, 412] width 62 height 11
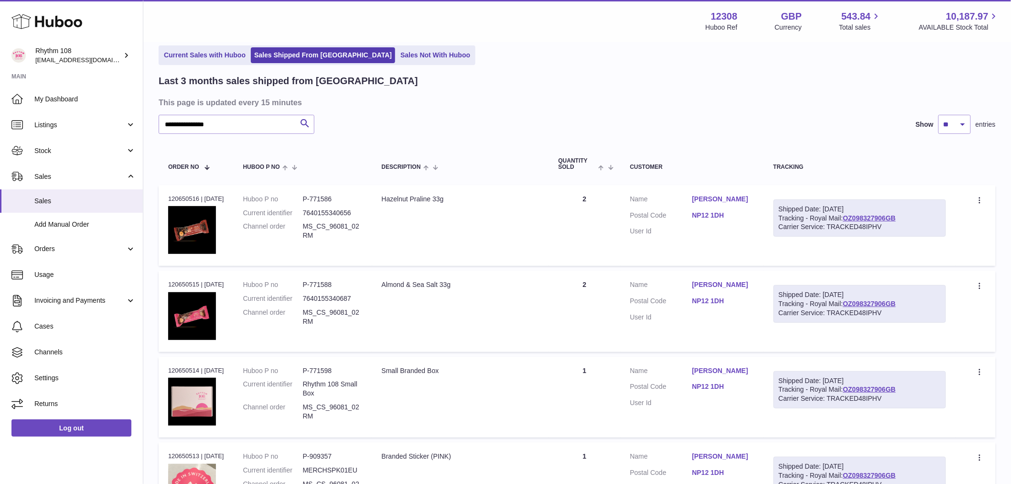
scroll to position [0, 0]
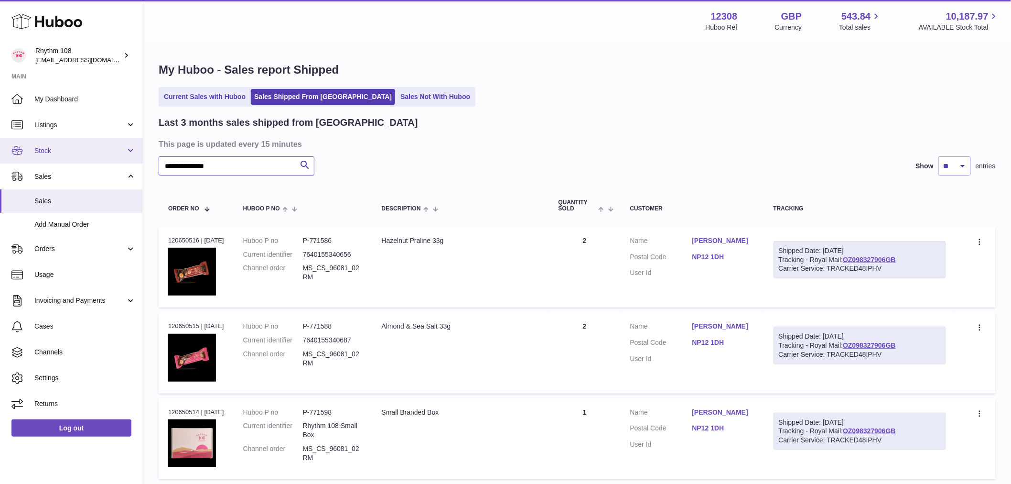
drag, startPoint x: 263, startPoint y: 171, endPoint x: 13, endPoint y: 151, distance: 251.2
click at [20, 155] on div "Huboo Rhythm 108 internalAdmin-12308@internal.huboo.com Main My Dashboard Listi…" at bounding box center [505, 483] width 1011 height 967
paste input "text"
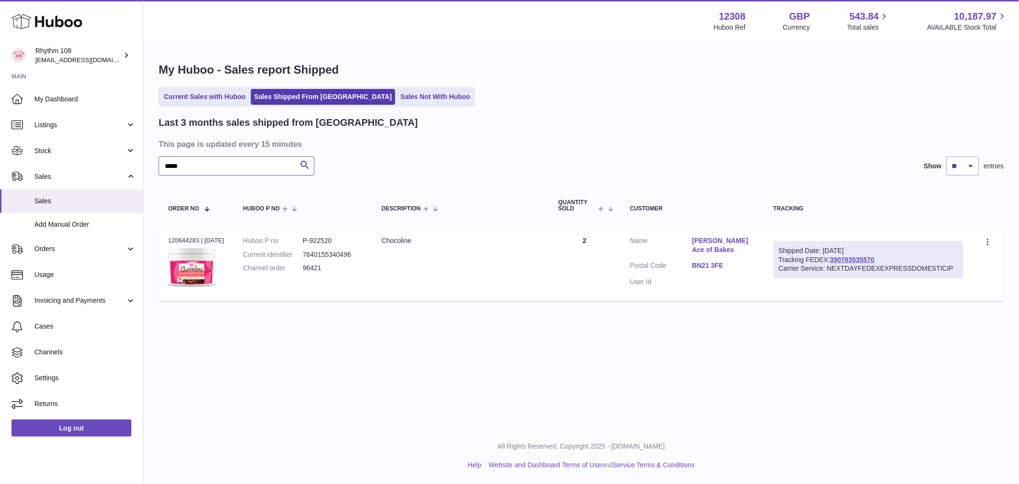
drag, startPoint x: 156, startPoint y: 165, endPoint x: -31, endPoint y: 145, distance: 187.9
click at [0, 145] on html ".st0{fill:#141414;}" at bounding box center [509, 242] width 1019 height 484
paste input "text"
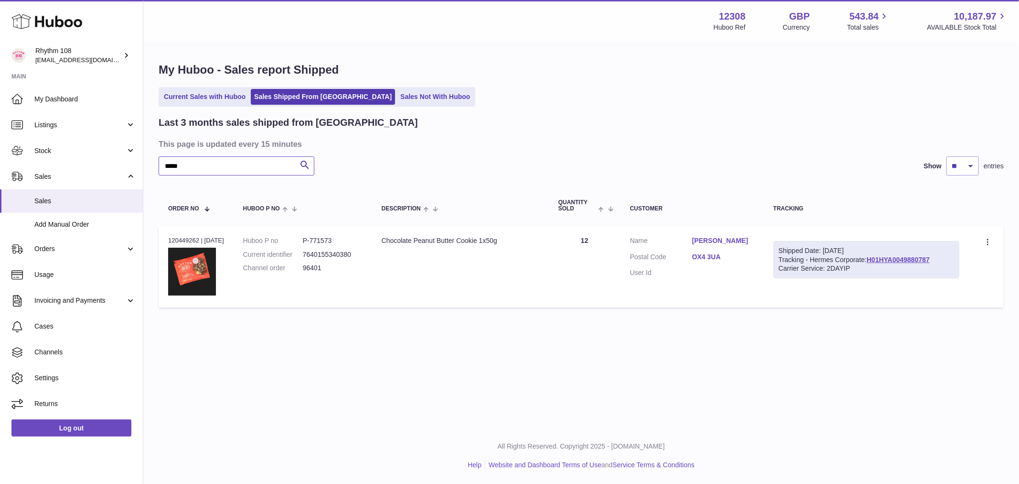
drag, startPoint x: 237, startPoint y: 168, endPoint x: -41, endPoint y: 140, distance: 279.1
click at [0, 140] on html ".st0{fill:#141414;}" at bounding box center [509, 242] width 1019 height 484
paste input "text"
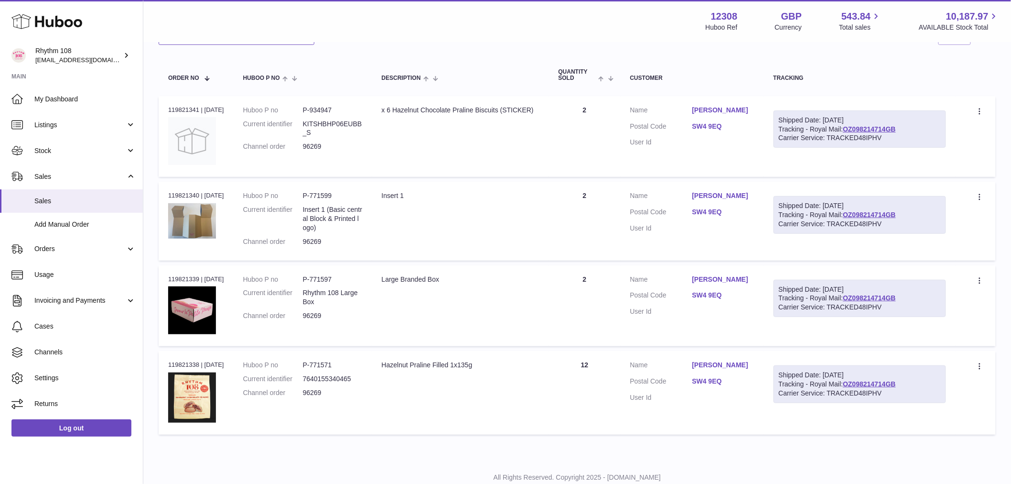
scroll to position [107, 0]
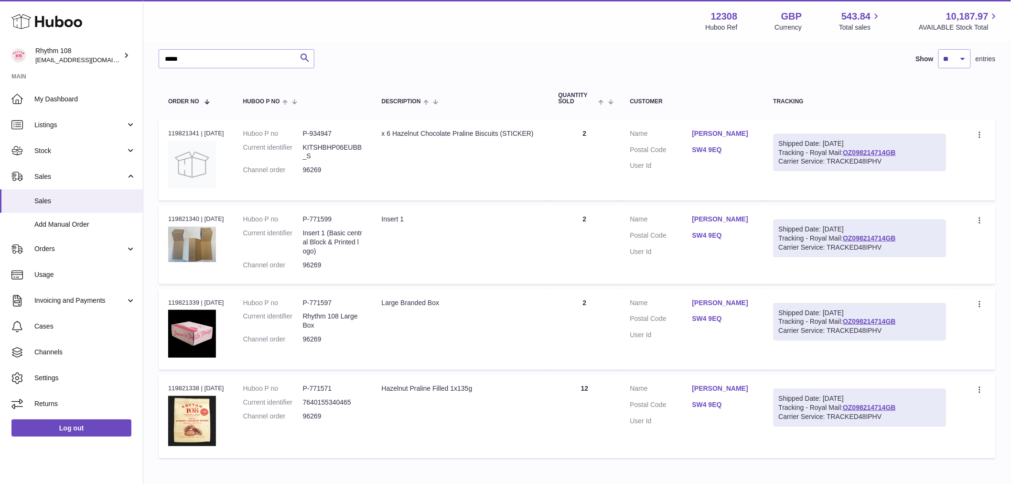
click at [571, 374] on td "Quantity 12" at bounding box center [585, 416] width 72 height 84
click at [596, 316] on td "Quantity 2" at bounding box center [585, 329] width 72 height 81
drag, startPoint x: 631, startPoint y: 231, endPoint x: 596, endPoint y: 185, distance: 57.9
click at [620, 227] on tr "Order no 119821340 | 26th Jun Huboo P no P-771599 Current identifier Insert 1 (…" at bounding box center [577, 244] width 837 height 78
drag, startPoint x: 604, startPoint y: 337, endPoint x: 604, endPoint y: 329, distance: 8.1
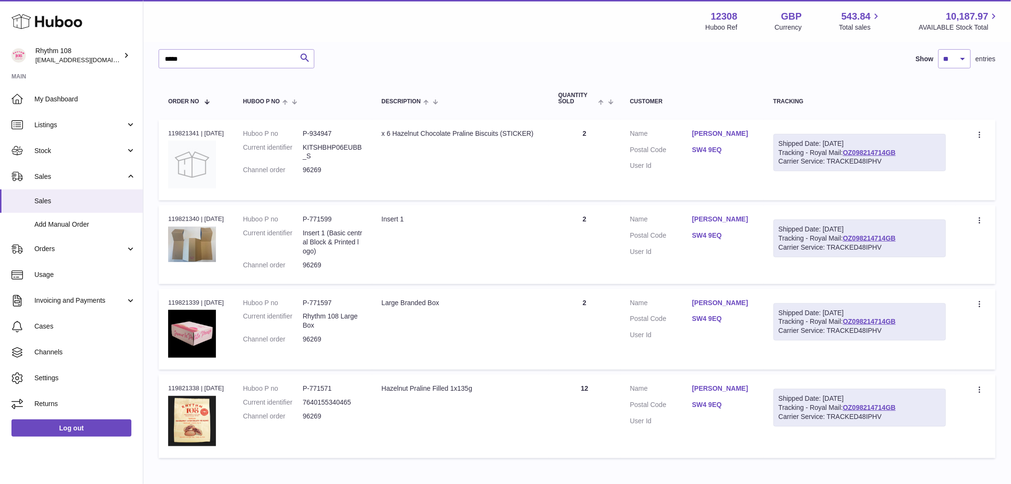
click at [604, 333] on td "Quantity 2" at bounding box center [585, 329] width 72 height 81
click at [589, 256] on td "Quantity 2" at bounding box center [585, 244] width 72 height 78
click at [577, 144] on td "Quantity 2" at bounding box center [585, 159] width 72 height 81
drag, startPoint x: 207, startPoint y: 59, endPoint x: -25, endPoint y: 42, distance: 232.8
click at [0, 42] on html ".st0{fill:#141414;}" at bounding box center [505, 135] width 1011 height 484
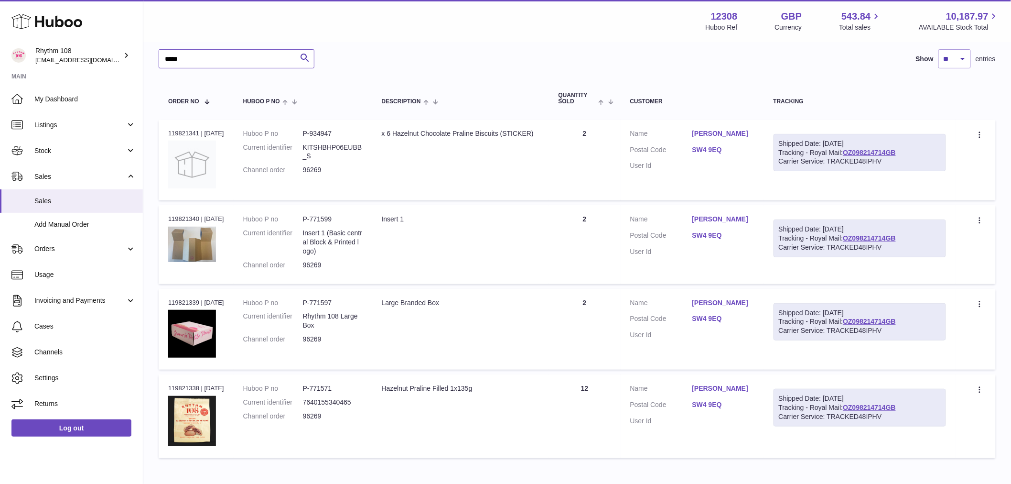
paste input "text"
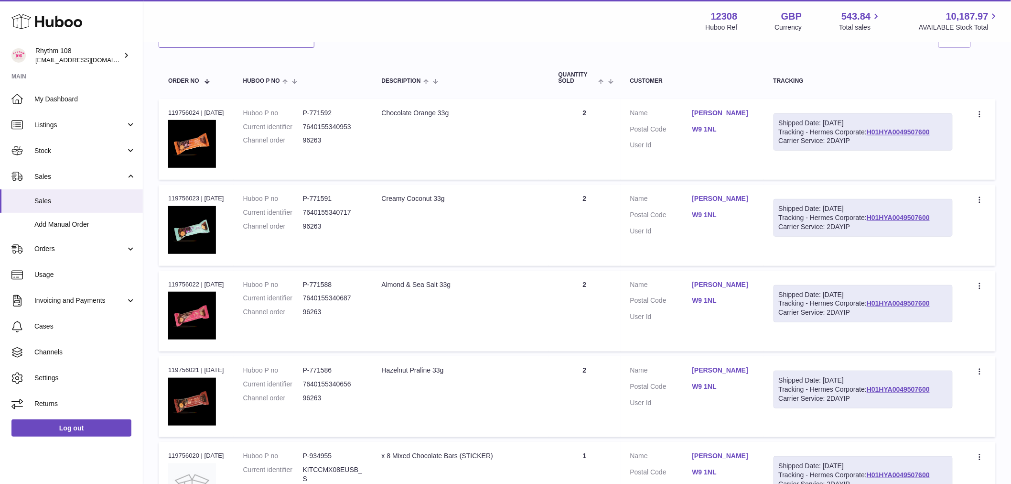
scroll to position [160, 0]
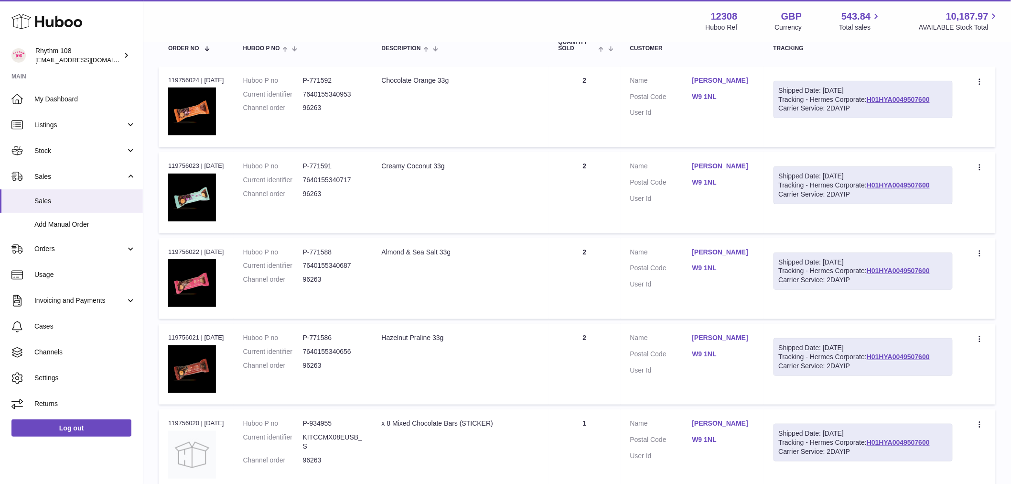
click at [606, 79] on td "Quantity 2" at bounding box center [585, 106] width 72 height 81
click at [605, 182] on td "Quantity 2" at bounding box center [585, 192] width 72 height 81
click at [600, 258] on td "Quantity 2" at bounding box center [585, 278] width 72 height 81
drag, startPoint x: 601, startPoint y: 376, endPoint x: 624, endPoint y: 204, distance: 174.1
click at [601, 376] on td "Quantity 2" at bounding box center [585, 364] width 72 height 81
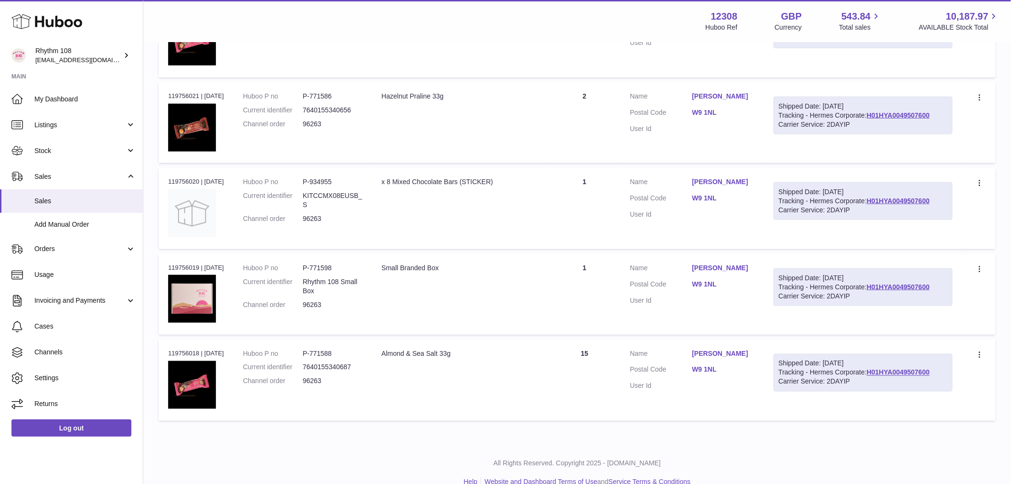
scroll to position [417, 0]
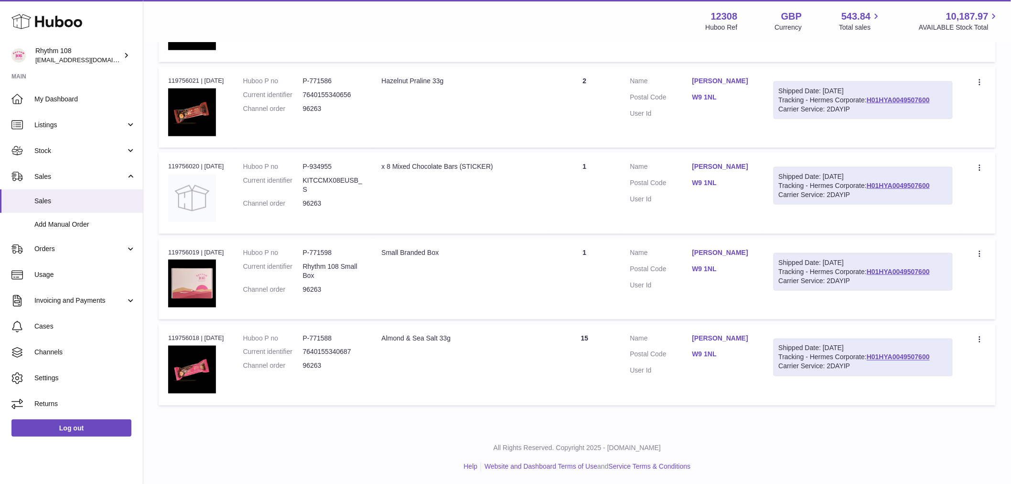
click at [601, 178] on td "Quantity 1" at bounding box center [585, 192] width 72 height 81
click at [621, 283] on td "Quantity 1" at bounding box center [585, 278] width 72 height 81
click at [569, 375] on td "Quantity 15" at bounding box center [585, 364] width 72 height 81
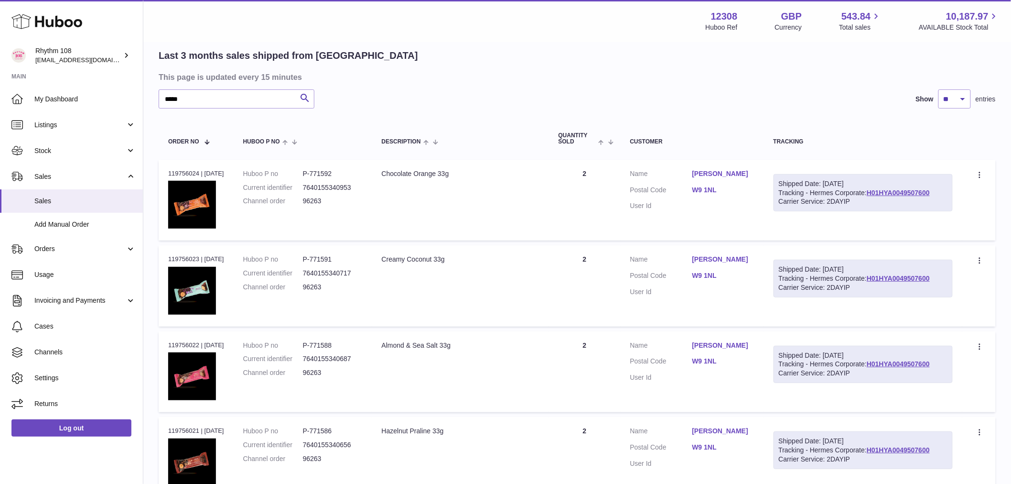
scroll to position [0, 0]
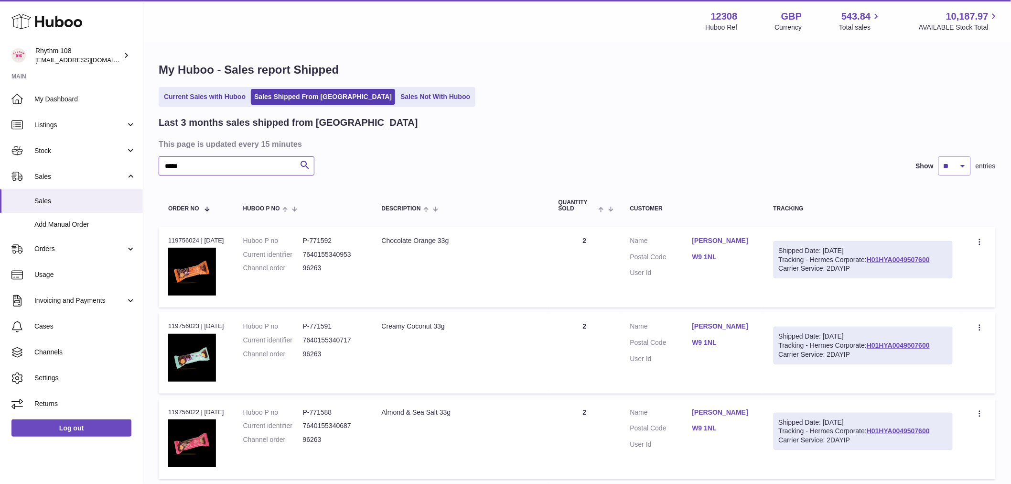
drag, startPoint x: 201, startPoint y: 164, endPoint x: -66, endPoint y: 149, distance: 267.6
click at [0, 149] on html ".st0{fill:#141414;}" at bounding box center [505, 242] width 1011 height 484
paste input "text"
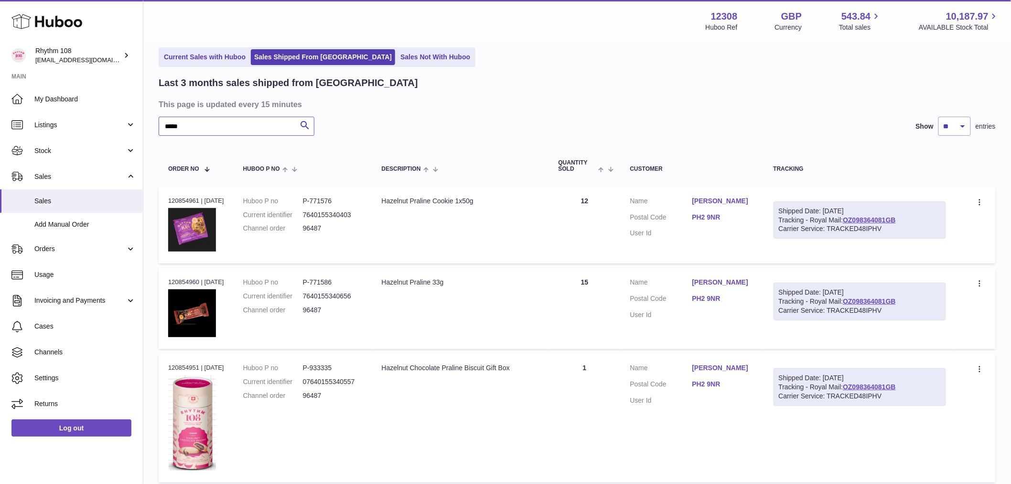
scroll to position [117, 0]
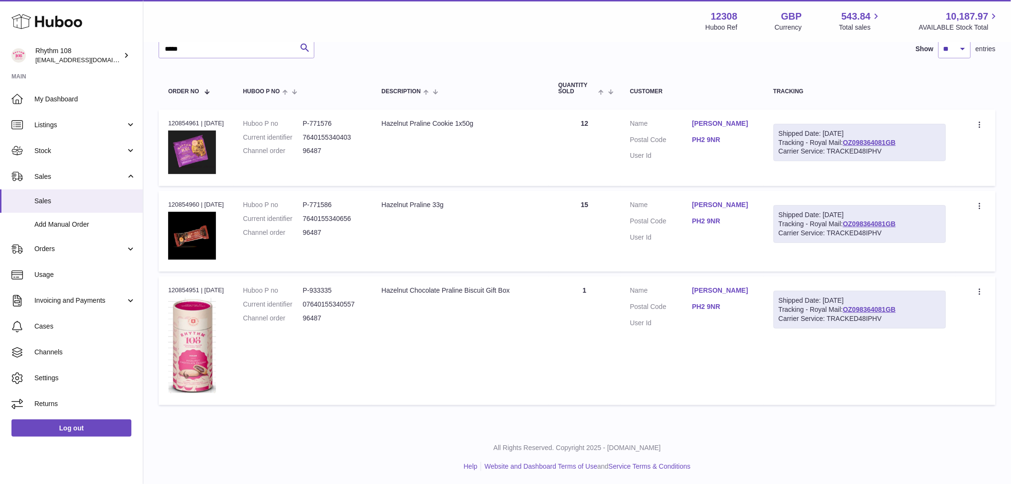
click at [593, 104] on table "Order No Huboo P no Description Quantity Sold Customer Tracking Order no 120854…" at bounding box center [577, 239] width 837 height 342
click at [604, 218] on td "Quantity 15" at bounding box center [585, 231] width 72 height 81
click at [591, 119] on td "Quantity 12" at bounding box center [585, 147] width 72 height 76
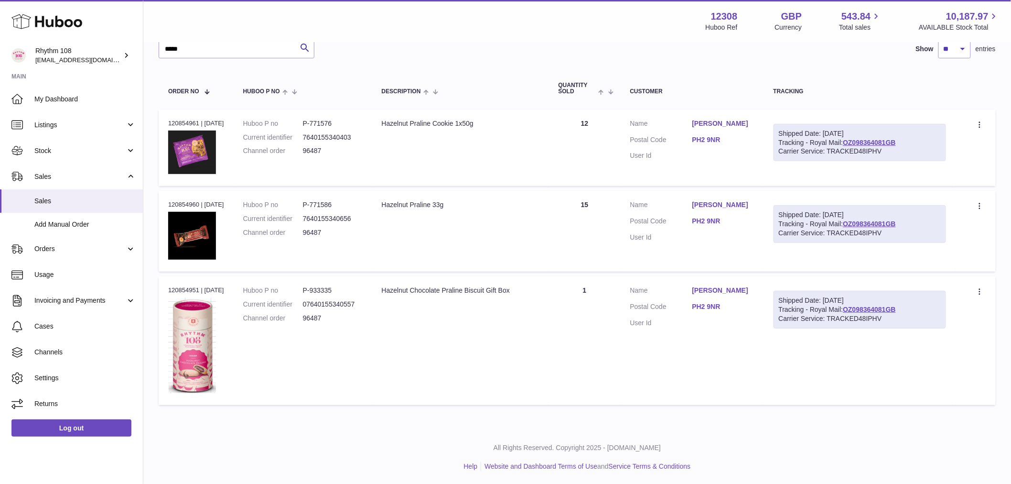
click at [582, 240] on td "Quantity 15" at bounding box center [585, 231] width 72 height 81
drag, startPoint x: 608, startPoint y: 247, endPoint x: 573, endPoint y: 315, distance: 76.7
click at [607, 248] on td "Quantity 15" at bounding box center [585, 231] width 72 height 81
click at [574, 315] on td "Quantity 1" at bounding box center [585, 340] width 72 height 128
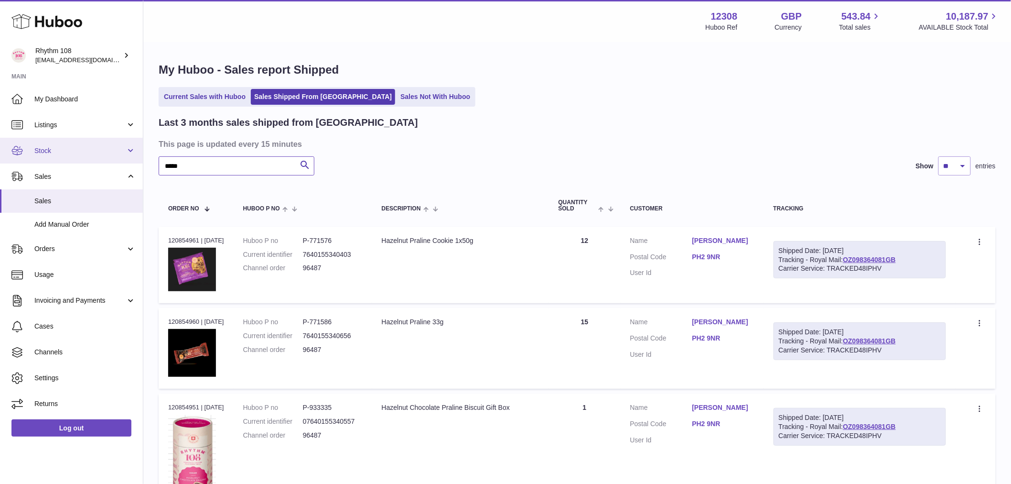
drag, startPoint x: 221, startPoint y: 166, endPoint x: 6, endPoint y: 143, distance: 216.2
click at [6, 145] on div "Huboo Rhythm 108 internalAdmin-12308@internal.huboo.com Main My Dashboard Listi…" at bounding box center [505, 301] width 1011 height 602
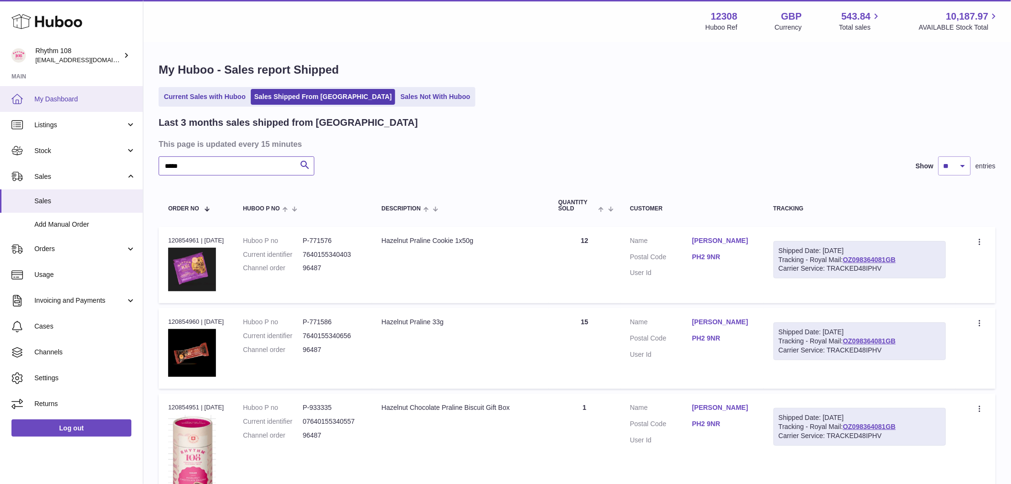
paste input "text"
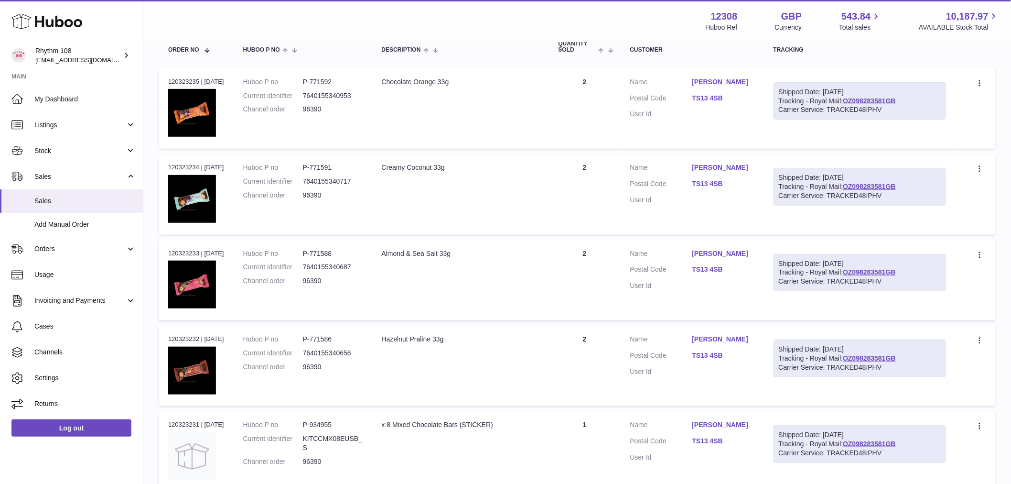
scroll to position [159, 0]
click at [618, 93] on td "Quantity 2" at bounding box center [585, 107] width 72 height 81
click at [610, 179] on td "Quantity 2" at bounding box center [585, 193] width 72 height 81
drag, startPoint x: 582, startPoint y: 266, endPoint x: 600, endPoint y: 318, distance: 54.6
click at [583, 266] on td "Quantity 2" at bounding box center [585, 279] width 72 height 81
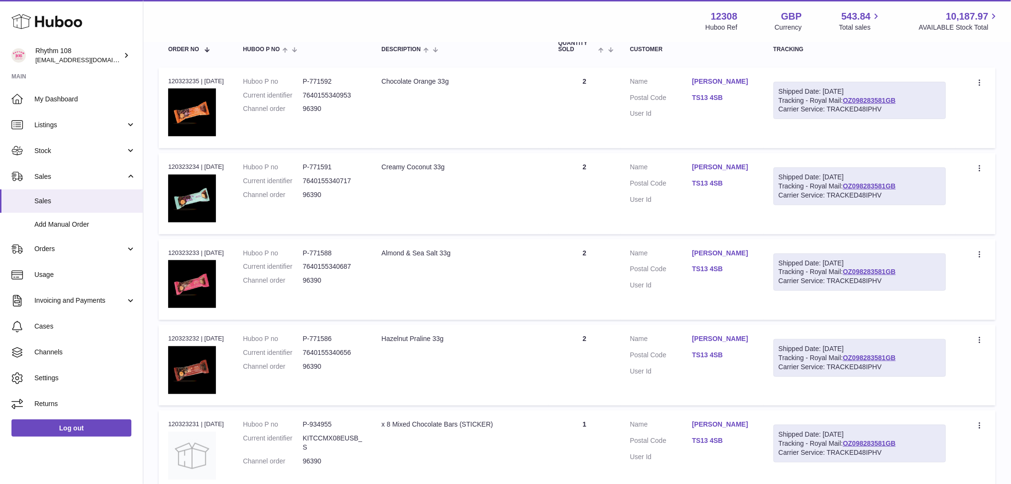
drag, startPoint x: 586, startPoint y: 352, endPoint x: 634, endPoint y: 233, distance: 127.8
click at [587, 351] on td "Quantity 2" at bounding box center [585, 364] width 72 height 81
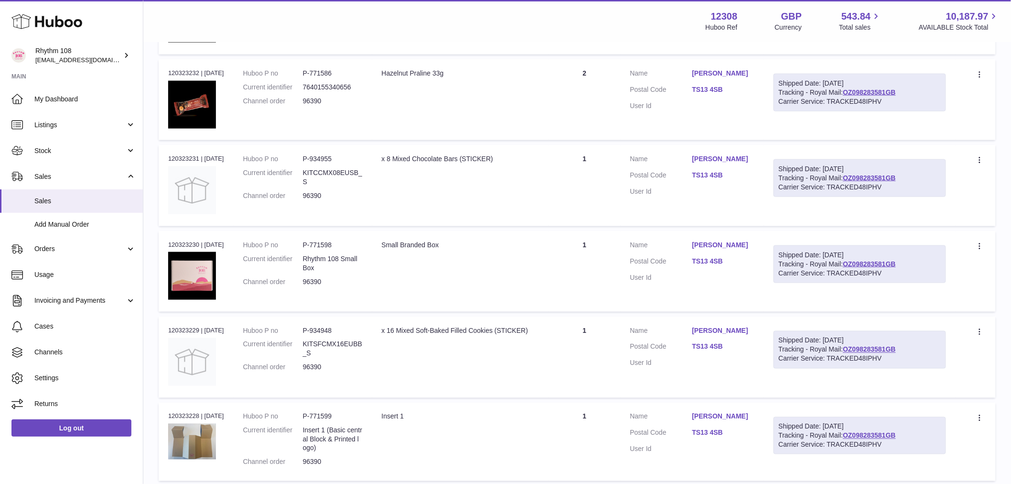
scroll to position [478, 0]
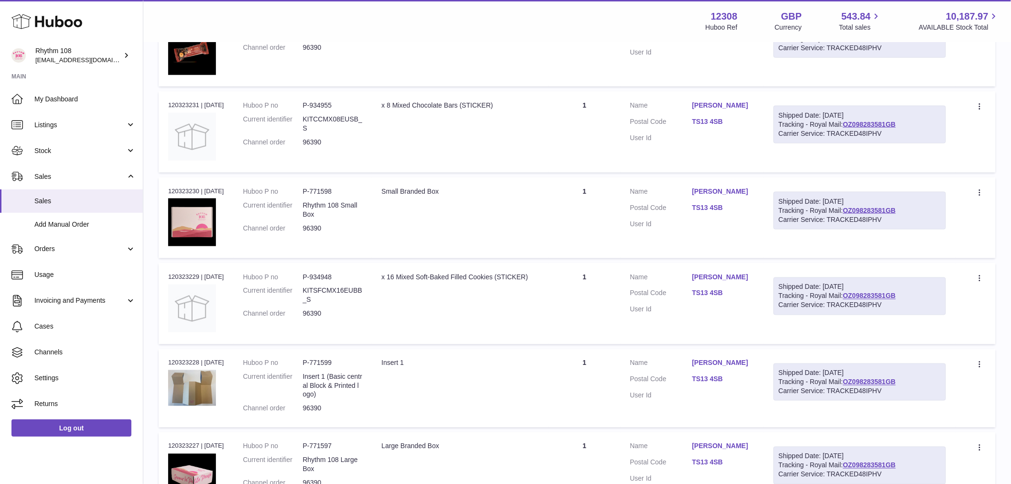
click at [607, 119] on td "Quantity 1" at bounding box center [585, 131] width 72 height 81
click at [604, 187] on td "Quantity 1" at bounding box center [585, 217] width 72 height 81
click at [589, 309] on td "Quantity 1" at bounding box center [585, 303] width 72 height 81
drag, startPoint x: 589, startPoint y: 371, endPoint x: 594, endPoint y: 366, distance: 7.5
click at [593, 373] on td "Quantity 1" at bounding box center [585, 388] width 72 height 78
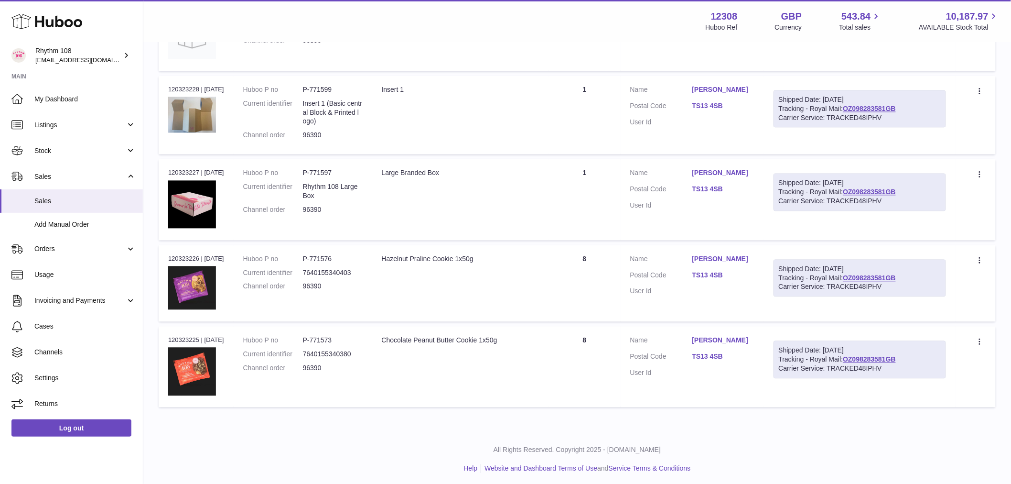
scroll to position [752, 0]
click at [589, 107] on td "Quantity 1" at bounding box center [585, 114] width 72 height 78
click at [589, 179] on td "Quantity 1" at bounding box center [585, 198] width 72 height 81
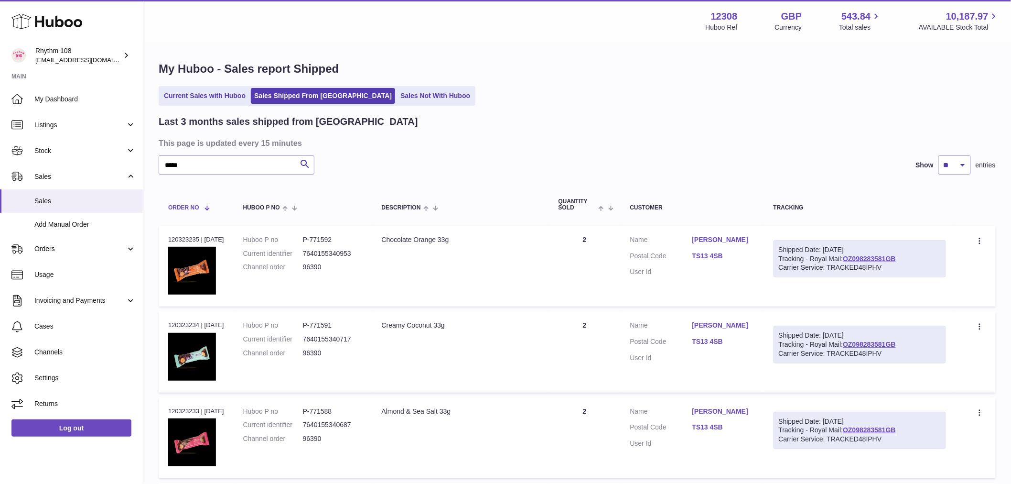
scroll to position [0, 0]
drag, startPoint x: 201, startPoint y: 164, endPoint x: -41, endPoint y: 134, distance: 243.7
click at [0, 134] on html ".st0{fill:#141414;}" at bounding box center [505, 242] width 1011 height 484
paste input "**********"
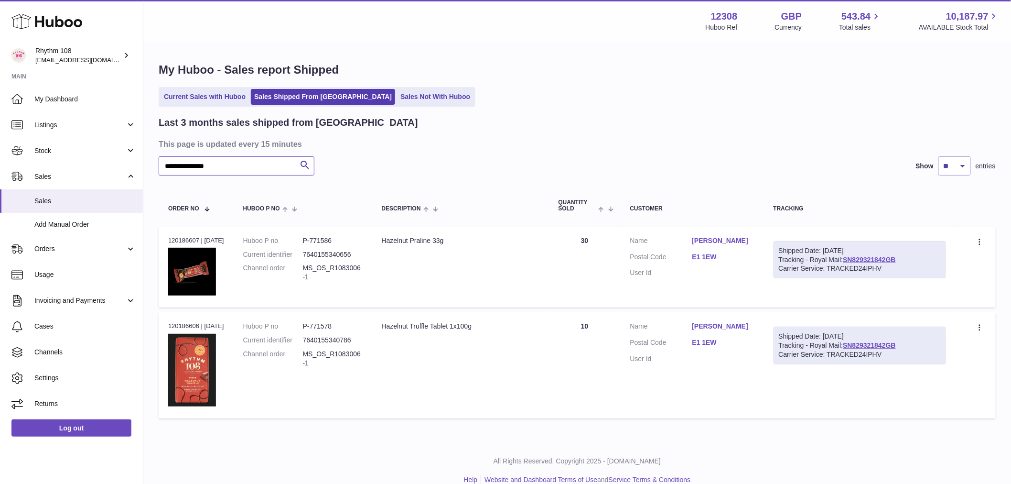
click at [0, 123] on html ".st0{fill:#141414;}" at bounding box center [505, 242] width 1011 height 484
paste input "text"
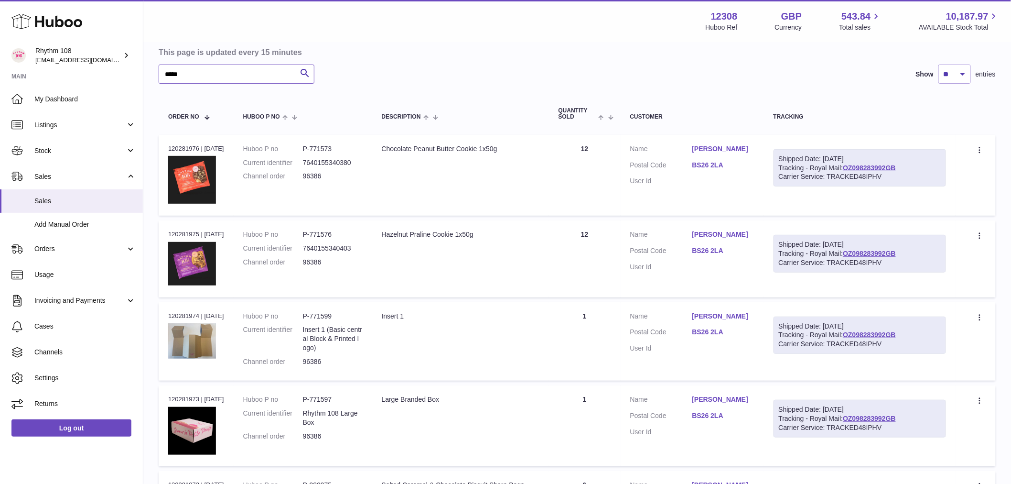
scroll to position [106, 0]
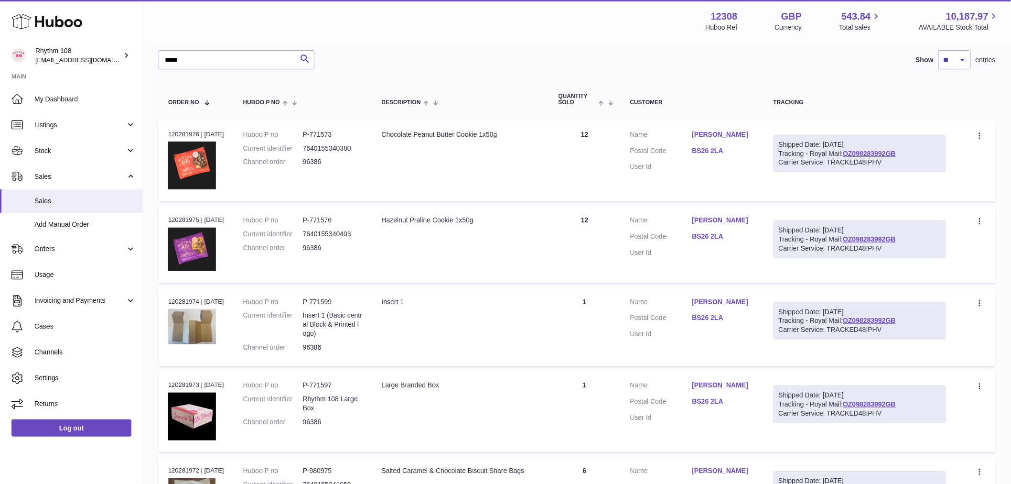
click at [610, 235] on td "Quantity 12" at bounding box center [585, 244] width 72 height 76
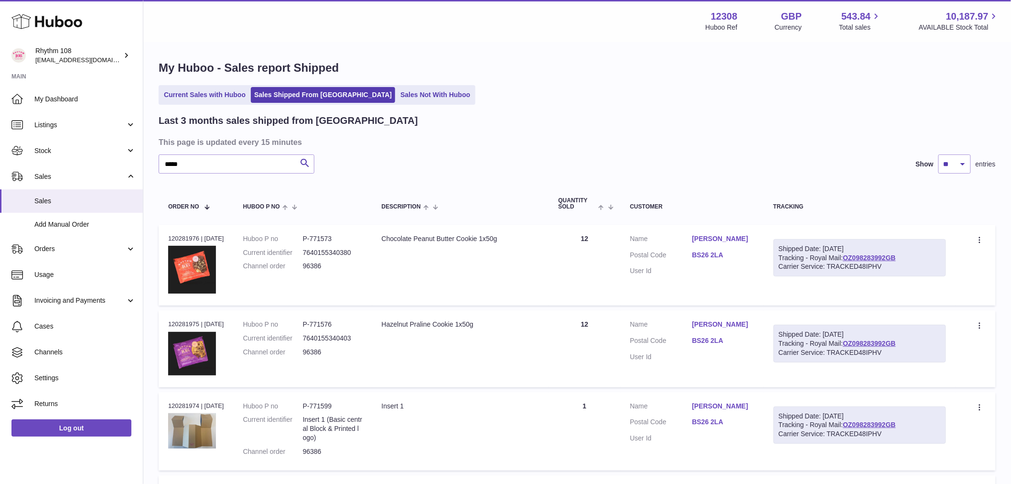
scroll to position [0, 0]
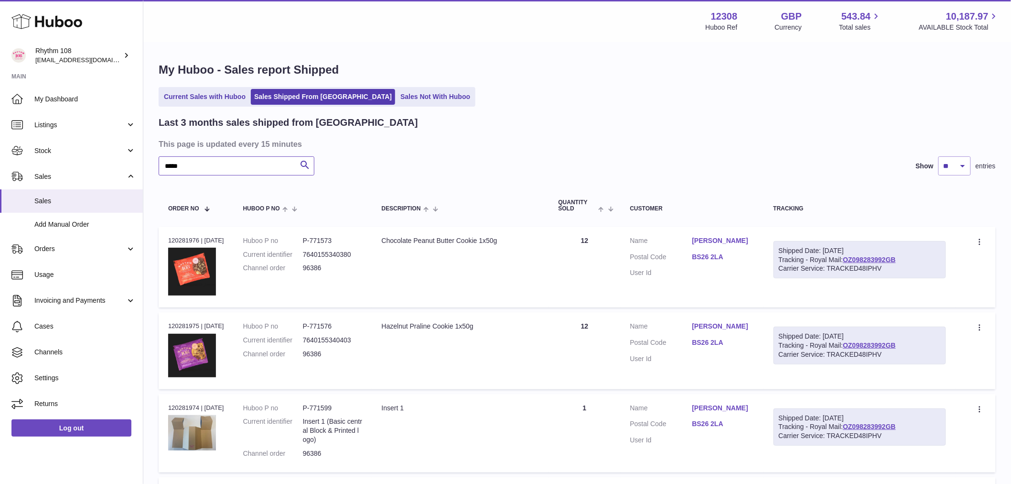
drag, startPoint x: 190, startPoint y: 167, endPoint x: -93, endPoint y: 141, distance: 283.6
click at [0, 141] on html ".st0{fill:#141414;}" at bounding box center [505, 242] width 1011 height 484
paste input "text"
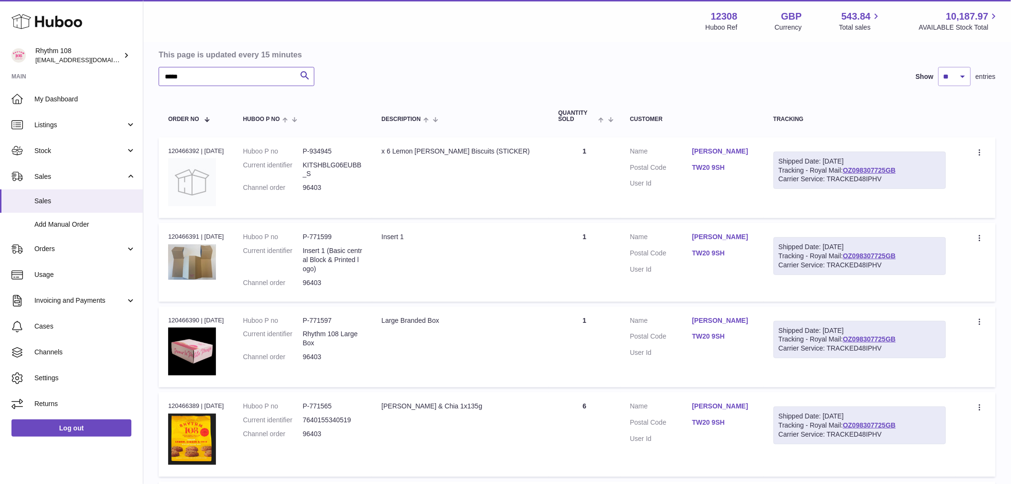
scroll to position [159, 0]
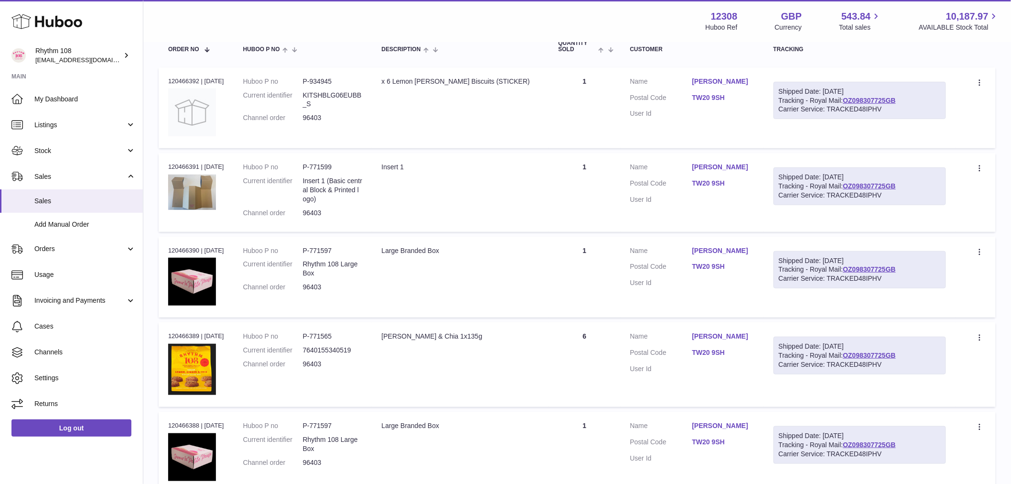
click at [607, 91] on td "Quantity 1" at bounding box center [585, 107] width 72 height 81
click at [583, 175] on td "Quantity 1" at bounding box center [585, 192] width 72 height 78
drag, startPoint x: 609, startPoint y: 273, endPoint x: 622, endPoint y: 261, distance: 16.9
click at [610, 273] on td "Quantity 1" at bounding box center [585, 277] width 72 height 81
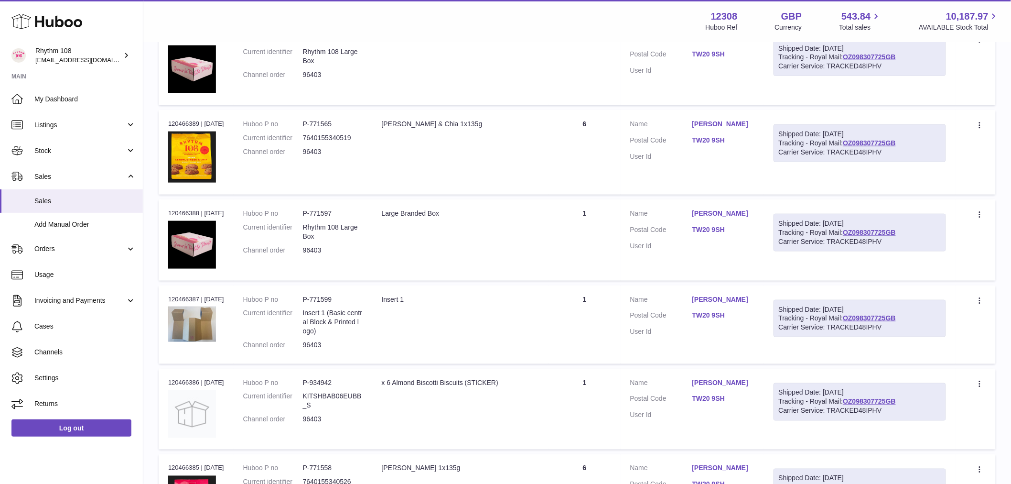
scroll to position [424, 0]
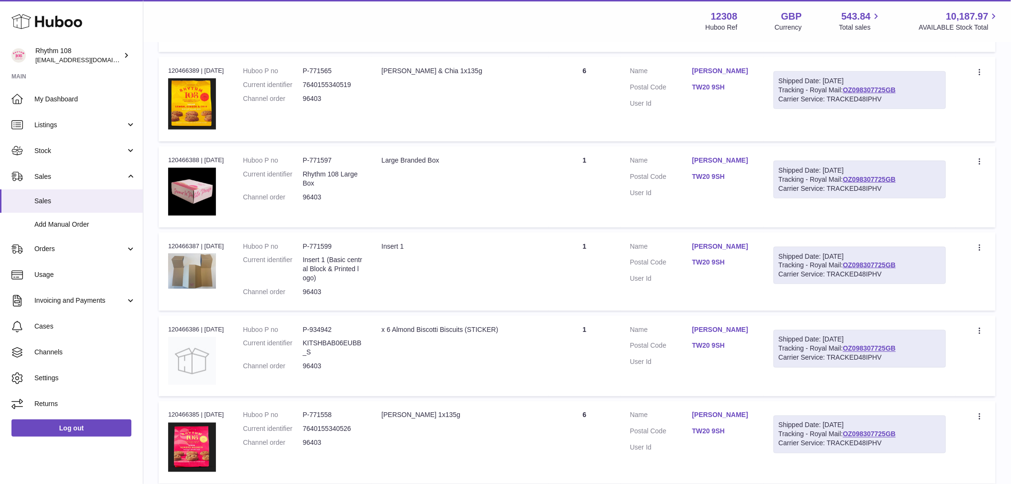
click at [599, 171] on td "Quantity 1" at bounding box center [585, 186] width 72 height 81
click at [601, 279] on td "Quantity 1" at bounding box center [585, 271] width 72 height 78
click at [577, 333] on td "Quantity 1" at bounding box center [585, 355] width 72 height 81
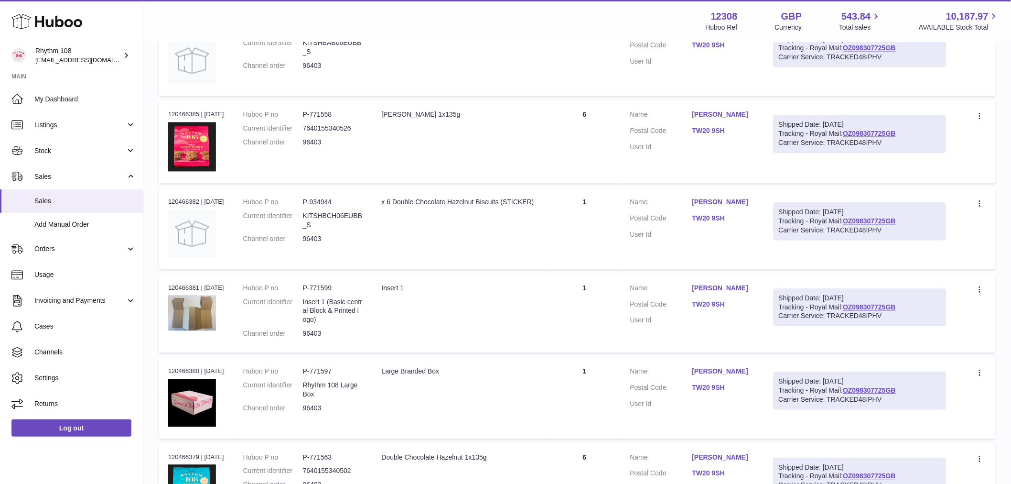
scroll to position [743, 0]
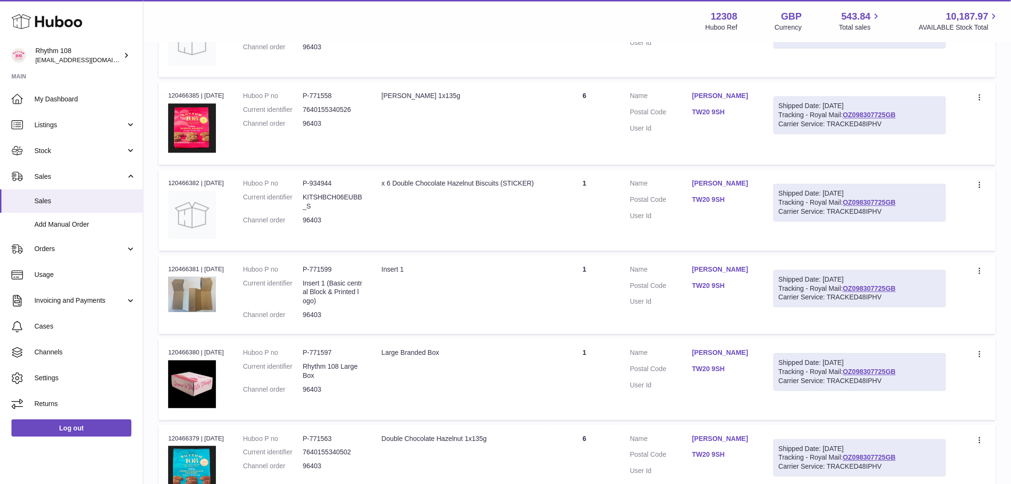
click at [587, 204] on td "Quantity 1" at bounding box center [585, 210] width 72 height 81
click at [601, 287] on td "Quantity 1" at bounding box center [585, 295] width 72 height 78
click at [576, 345] on td "Quantity 1" at bounding box center [585, 379] width 72 height 81
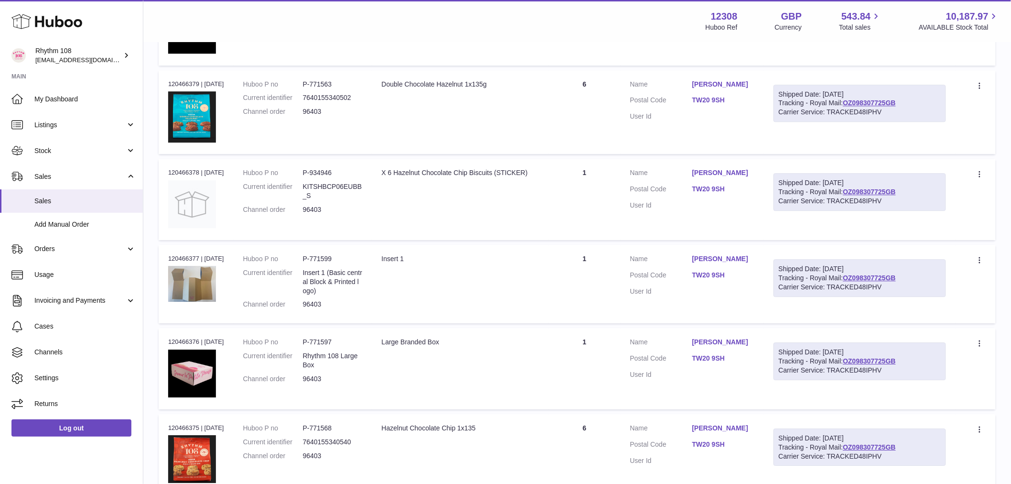
scroll to position [1115, 0]
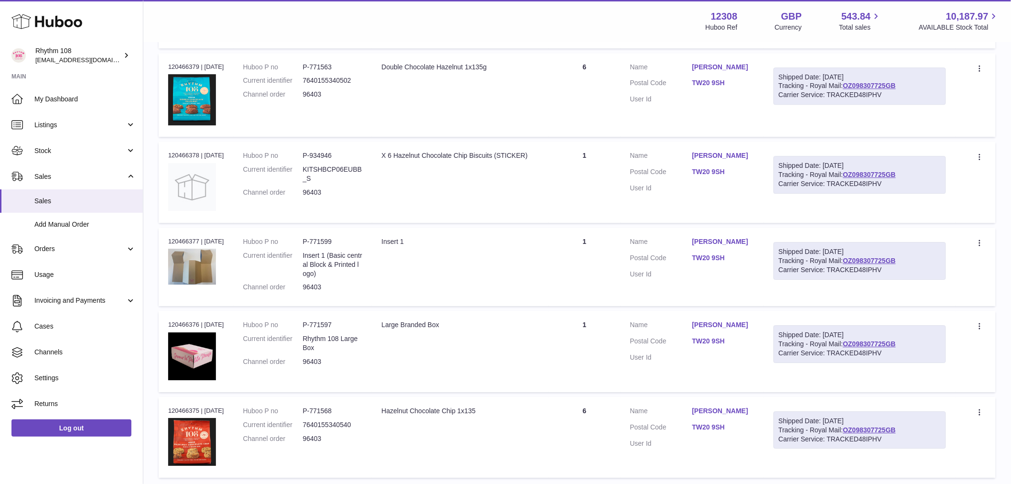
click at [591, 161] on td "Quantity 1" at bounding box center [585, 181] width 72 height 81
click at [592, 249] on td "Quantity 1" at bounding box center [585, 266] width 72 height 78
click at [571, 349] on td "Quantity 1" at bounding box center [585, 351] width 72 height 81
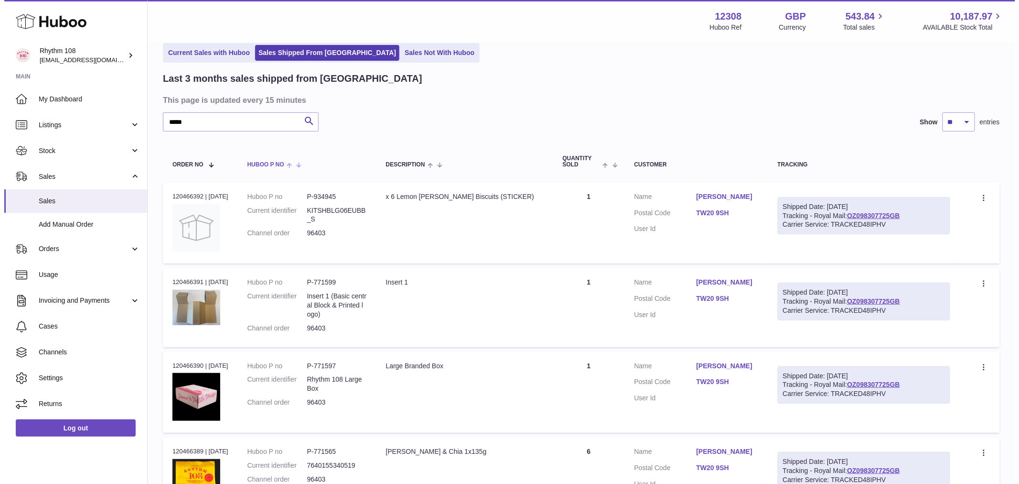
scroll to position [0, 0]
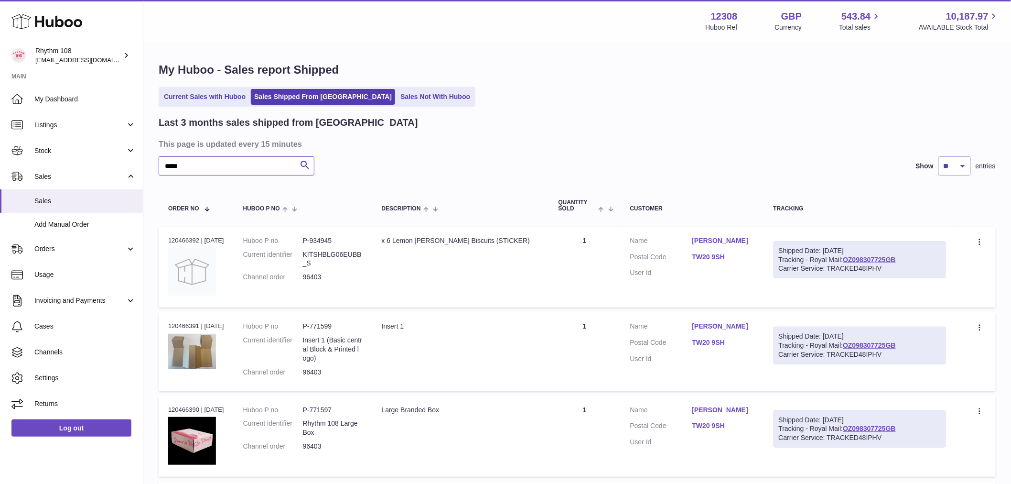
drag, startPoint x: 211, startPoint y: 166, endPoint x: -14, endPoint y: 134, distance: 227.3
click at [0, 134] on html ".st0{fill:#141414;}" at bounding box center [505, 242] width 1011 height 484
paste input "**********"
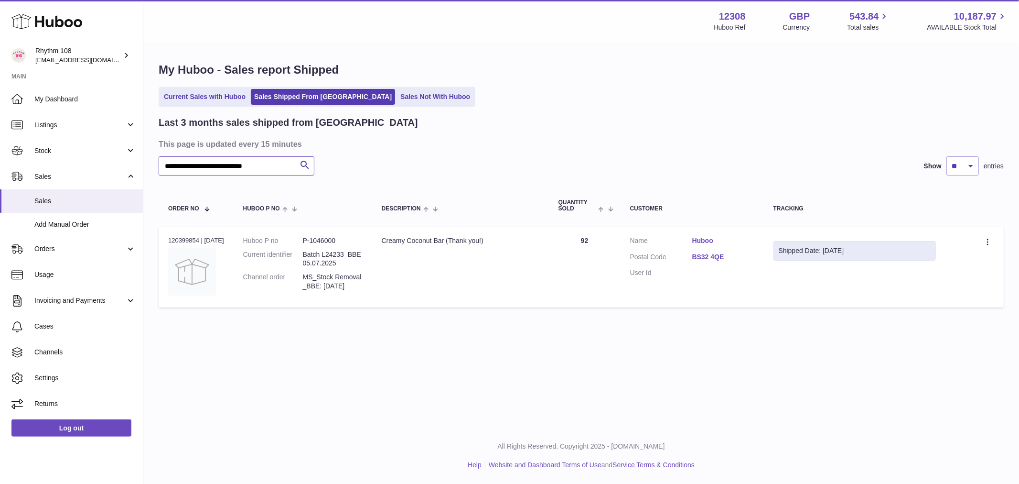
drag, startPoint x: 288, startPoint y: 167, endPoint x: -46, endPoint y: 140, distance: 335.1
click at [0, 140] on html ".st0{fill:#141414;}" at bounding box center [509, 242] width 1019 height 484
paste input "*******"
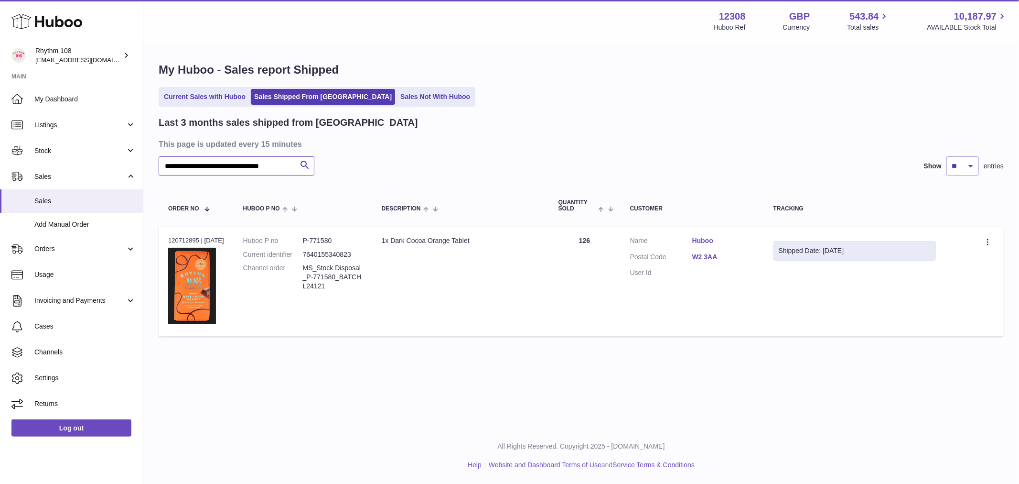
click at [257, 166] on input "**********" at bounding box center [237, 165] width 156 height 19
paste input "text"
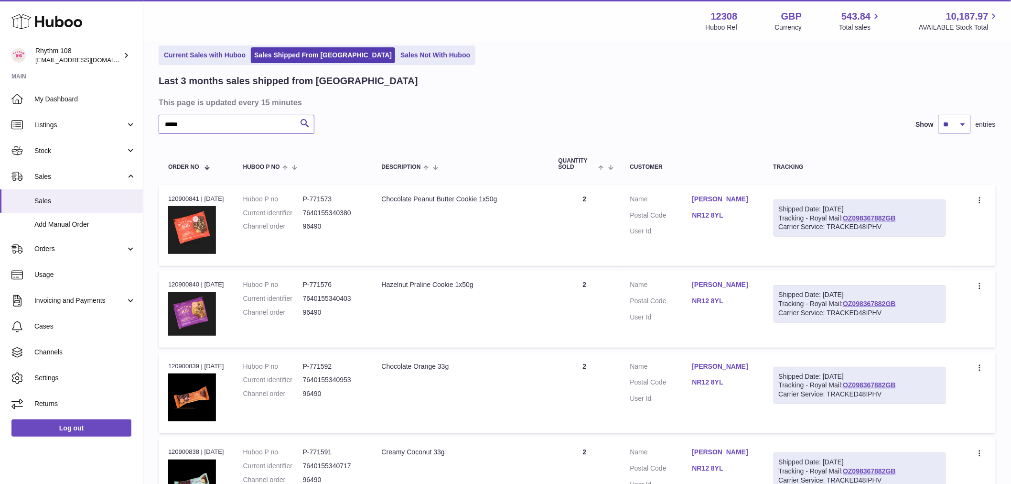
scroll to position [106, 0]
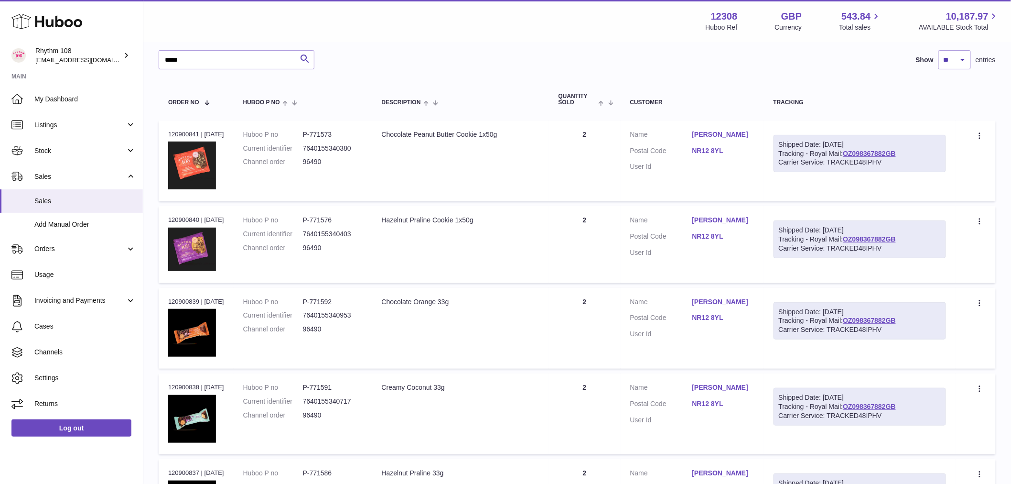
click at [628, 173] on td "Customer Name Sharon Leach Postal Code NR12 8YL User Id" at bounding box center [692, 160] width 143 height 81
click at [617, 248] on td "Quantity 2" at bounding box center [585, 244] width 72 height 76
drag, startPoint x: 596, startPoint y: 336, endPoint x: 608, endPoint y: 337, distance: 11.6
click at [597, 336] on td "Quantity 2" at bounding box center [585, 328] width 72 height 81
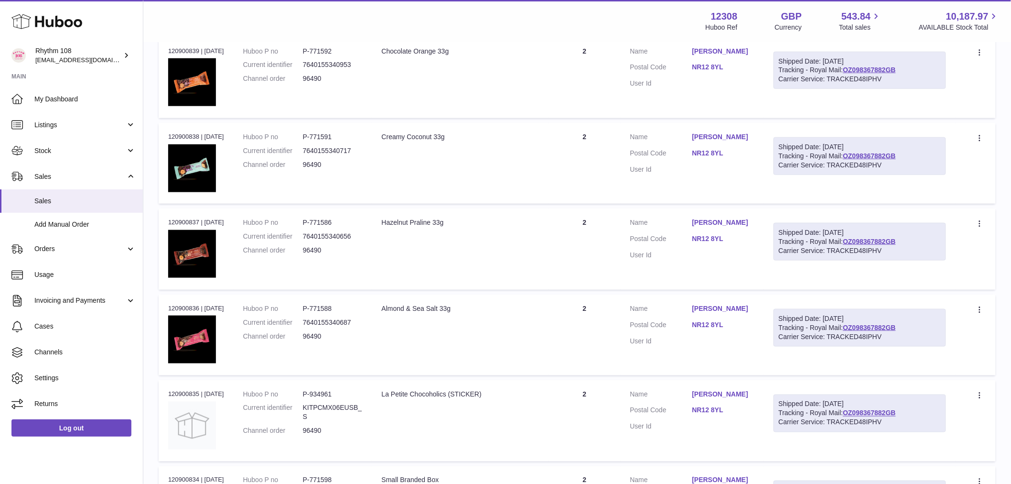
scroll to position [371, 0]
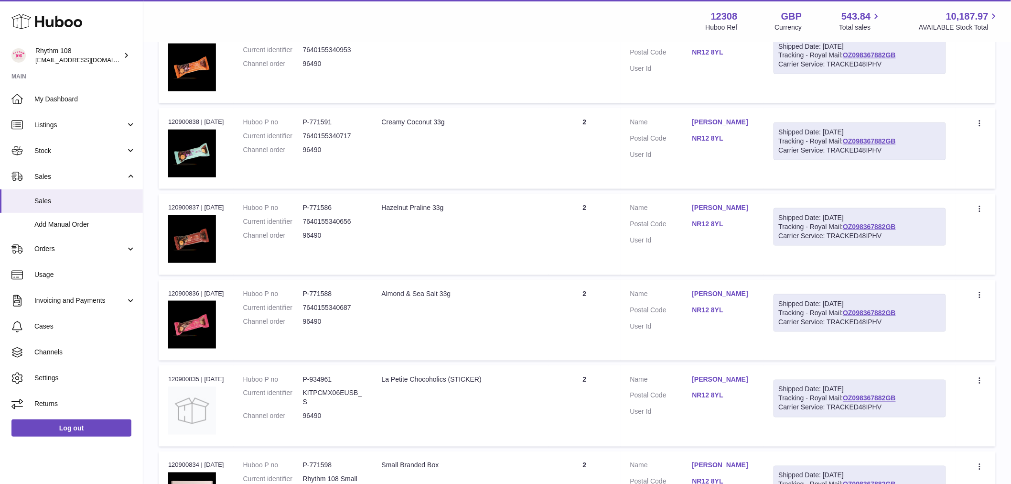
click at [615, 144] on td "Quantity 2" at bounding box center [585, 148] width 72 height 81
click at [615, 211] on td "Quantity 2" at bounding box center [585, 234] width 72 height 81
click at [605, 312] on td "Quantity 2" at bounding box center [585, 320] width 72 height 81
click at [590, 386] on td "Quantity 2" at bounding box center [585, 405] width 72 height 81
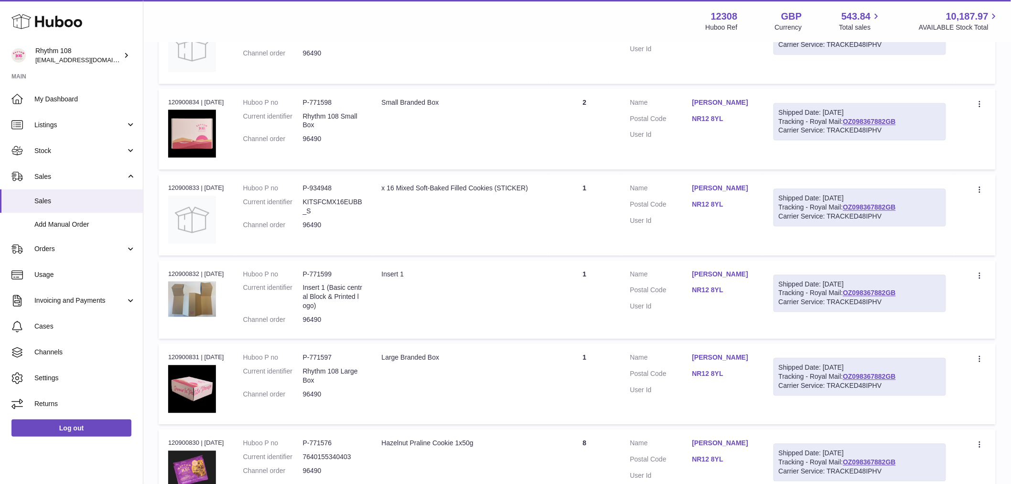
scroll to position [743, 0]
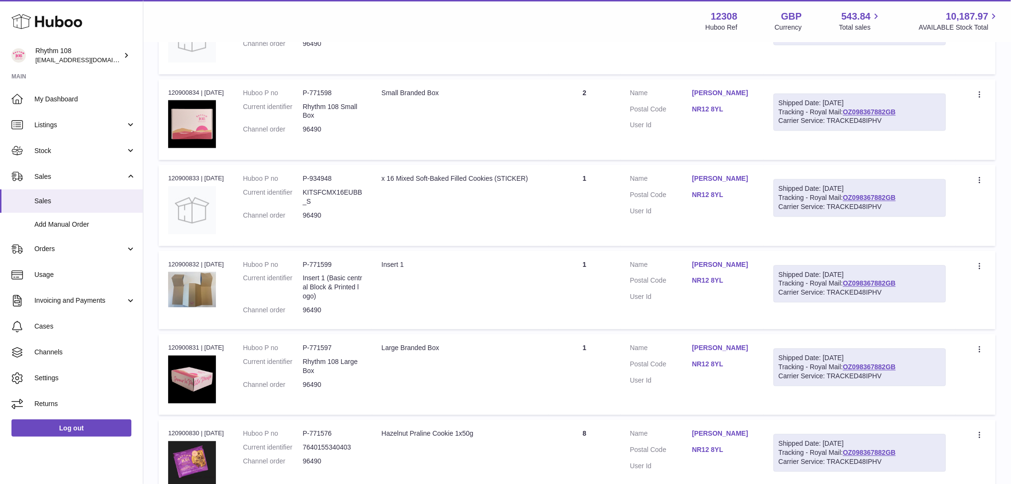
drag, startPoint x: 609, startPoint y: 101, endPoint x: 618, endPoint y: 92, distance: 12.2
click at [610, 101] on td "Quantity 2" at bounding box center [585, 119] width 72 height 81
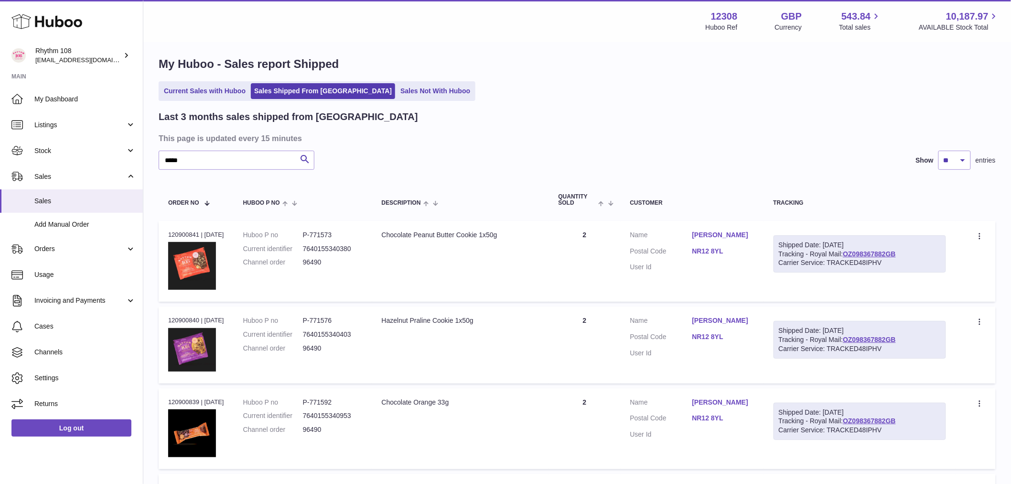
scroll to position [0, 0]
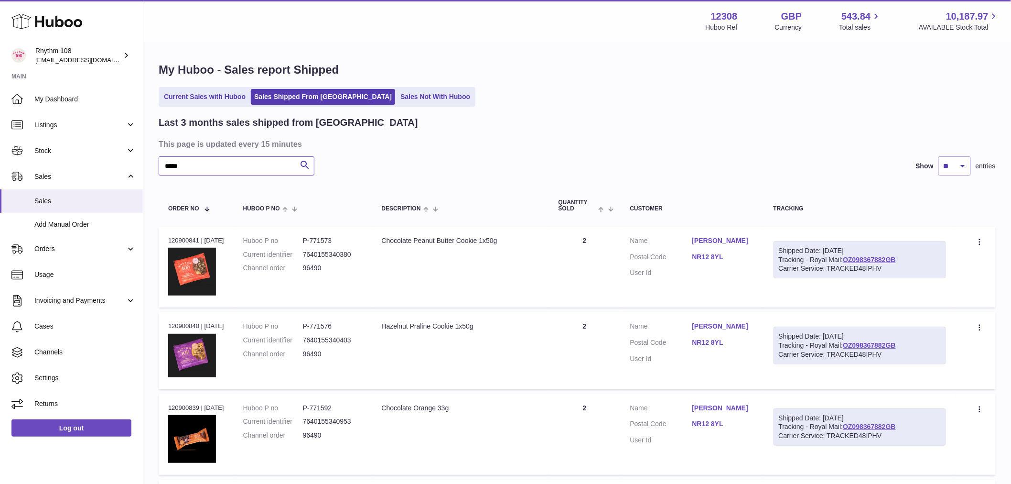
drag, startPoint x: 221, startPoint y: 164, endPoint x: -94, endPoint y: 134, distance: 316.4
click at [0, 134] on html ".st0{fill:#141414;}" at bounding box center [505, 242] width 1011 height 484
paste input "********"
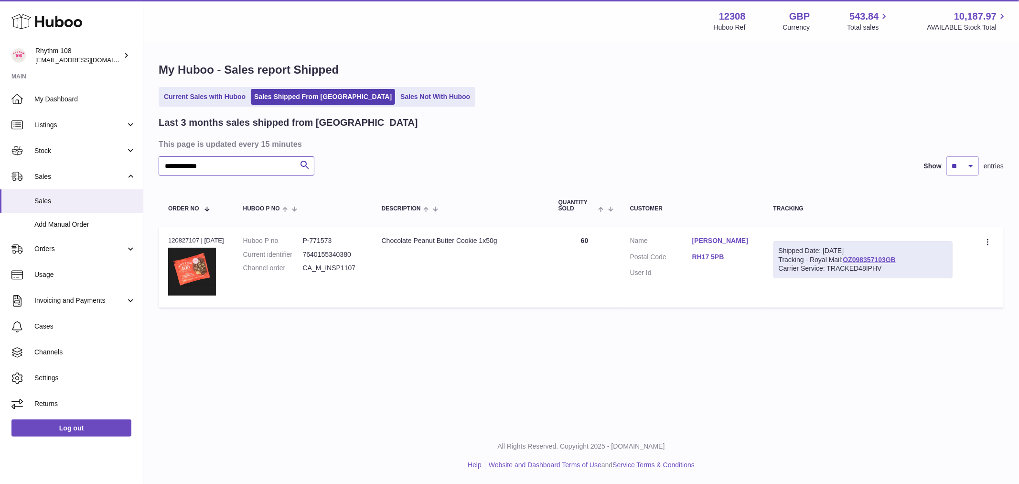
drag, startPoint x: 63, startPoint y: 142, endPoint x: -286, endPoint y: 97, distance: 351.2
click at [0, 97] on html ".st0{fill:#141414;}" at bounding box center [509, 242] width 1019 height 484
paste input "text"
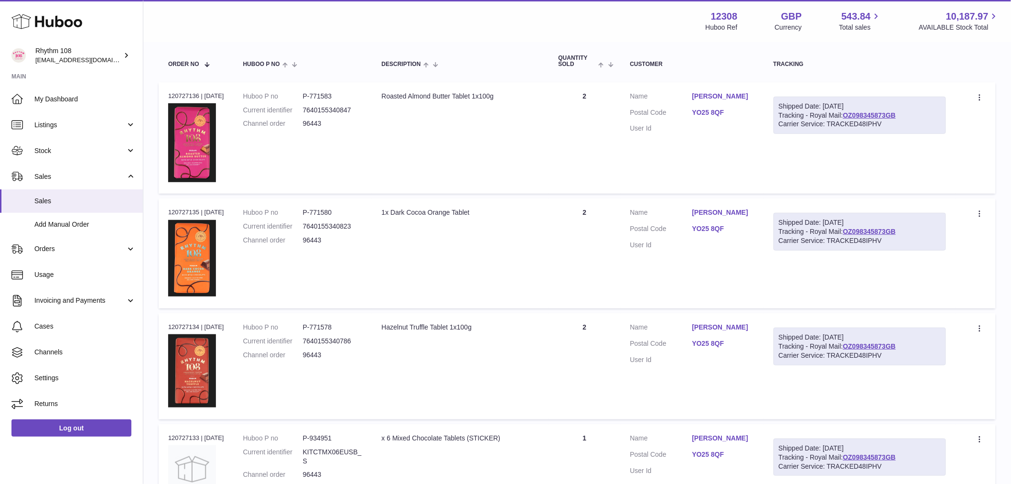
scroll to position [159, 0]
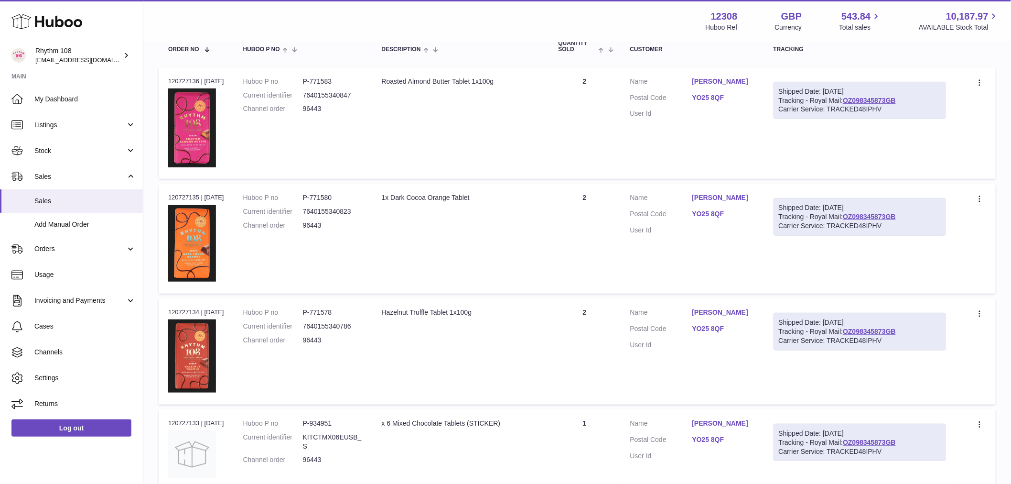
drag, startPoint x: 583, startPoint y: 102, endPoint x: 601, endPoint y: 257, distance: 155.8
click at [585, 102] on td "Quantity 2" at bounding box center [585, 123] width 72 height 112
click at [596, 269] on td "Quantity 2" at bounding box center [585, 237] width 72 height 109
click at [583, 314] on td "Quantity 2" at bounding box center [585, 351] width 72 height 106
click at [504, 403] on td "Description Hazelnut Truffle Tablet 1x100g" at bounding box center [460, 351] width 177 height 106
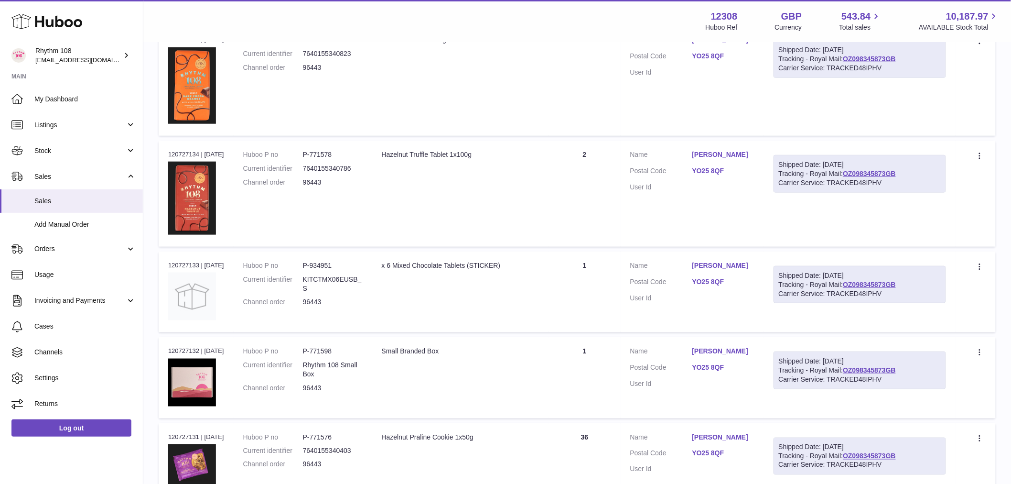
scroll to position [0, 0]
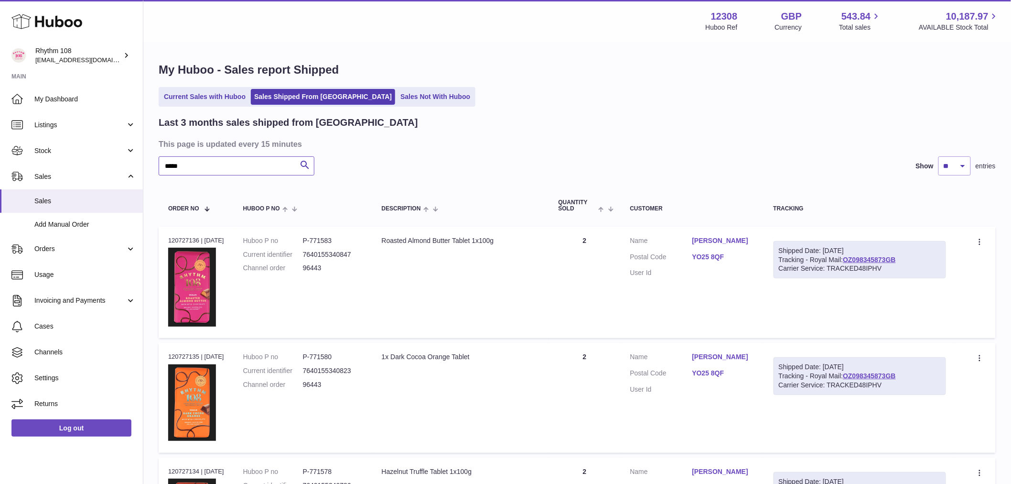
drag, startPoint x: 226, startPoint y: 173, endPoint x: -52, endPoint y: 141, distance: 280.4
click at [0, 141] on html ".st0{fill:#141414;}" at bounding box center [505, 242] width 1011 height 484
paste input "**********"
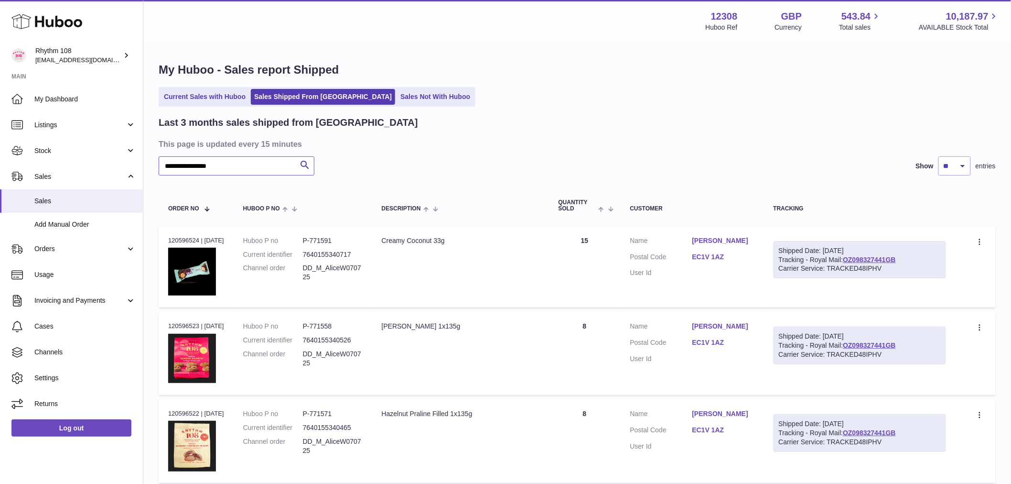
drag, startPoint x: 251, startPoint y: 165, endPoint x: -61, endPoint y: 135, distance: 314.0
click at [0, 135] on html ".st0{fill:#141414;}" at bounding box center [505, 242] width 1011 height 484
paste input "text"
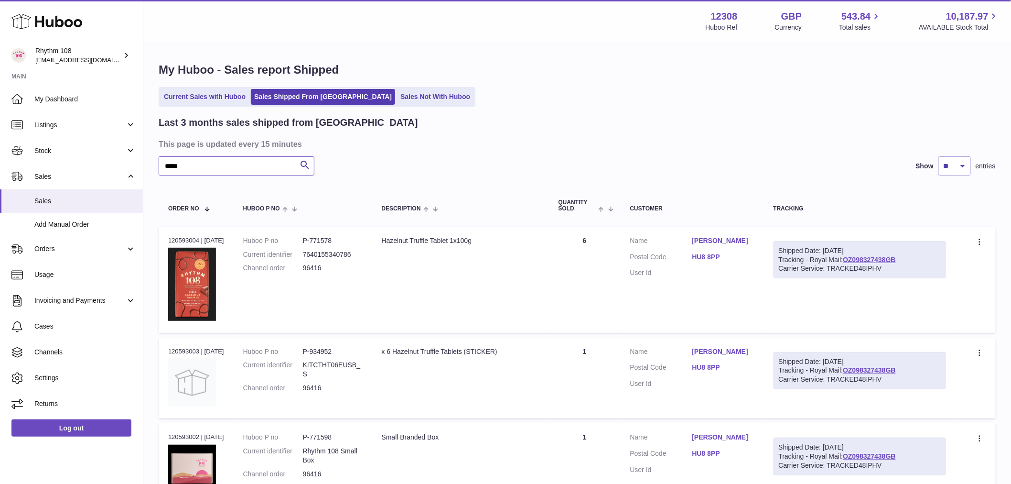
drag, startPoint x: 193, startPoint y: 168, endPoint x: -38, endPoint y: 135, distance: 233.7
click at [0, 135] on html ".st0{fill:#141414;}" at bounding box center [505, 242] width 1011 height 484
paste input "text"
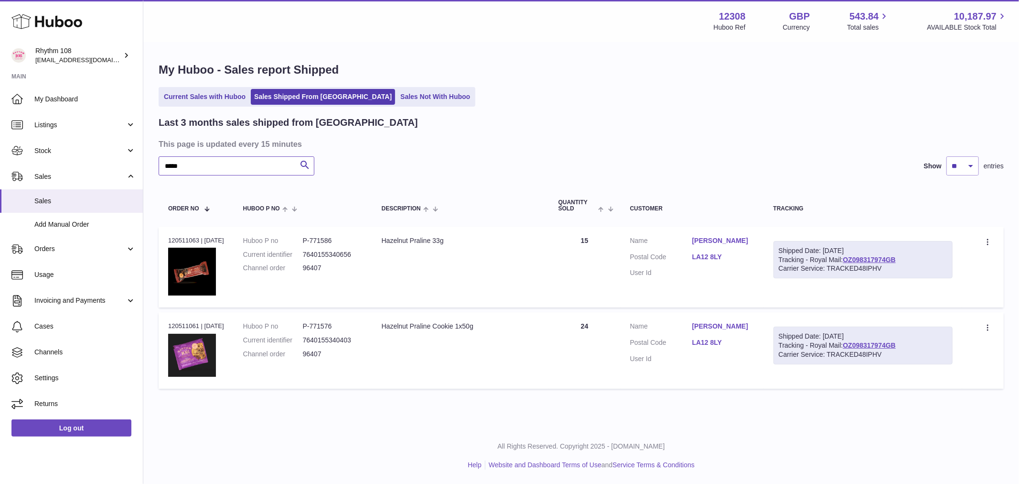
drag, startPoint x: 197, startPoint y: 160, endPoint x: -9, endPoint y: 146, distance: 206.4
click at [0, 146] on html ".st0{fill:#141414;}" at bounding box center [509, 242] width 1019 height 484
paste input "text"
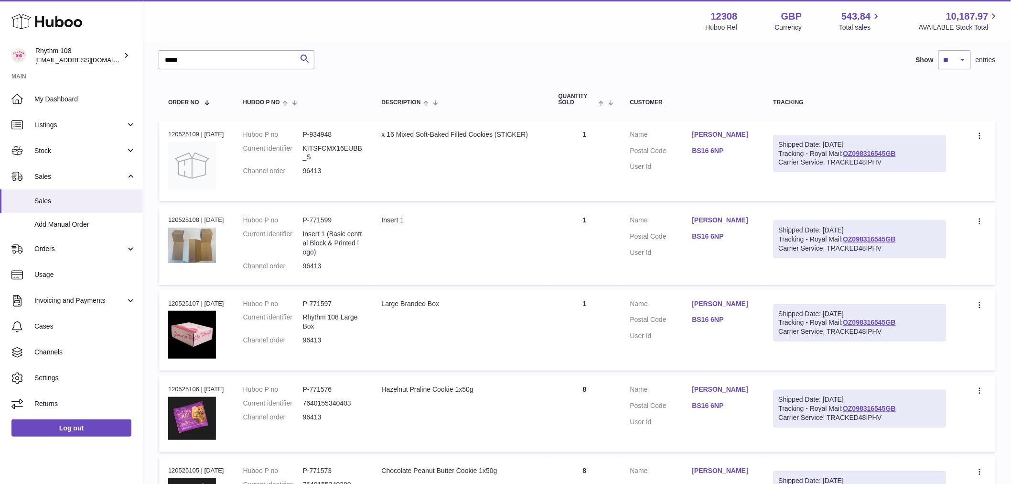
drag, startPoint x: 583, startPoint y: 160, endPoint x: 583, endPoint y: 167, distance: 7.2
click at [582, 160] on td "Quantity 1" at bounding box center [585, 160] width 72 height 81
click at [582, 234] on td "Quantity 1" at bounding box center [585, 245] width 72 height 78
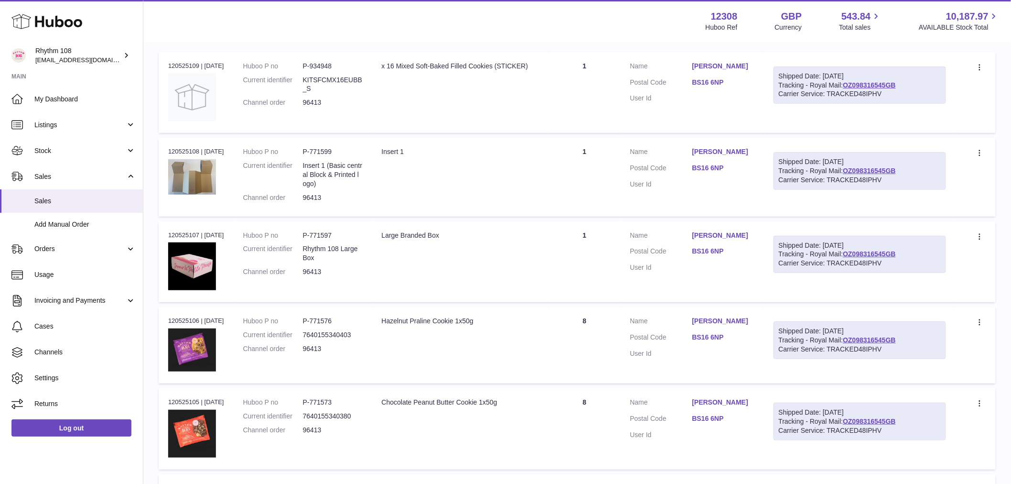
scroll to position [265, 0]
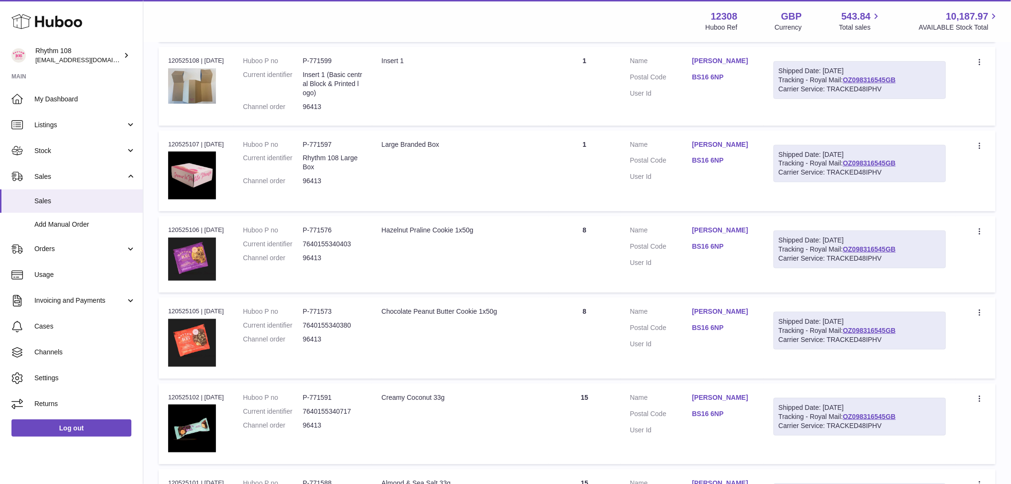
click at [589, 171] on td "Quantity 1" at bounding box center [585, 170] width 72 height 81
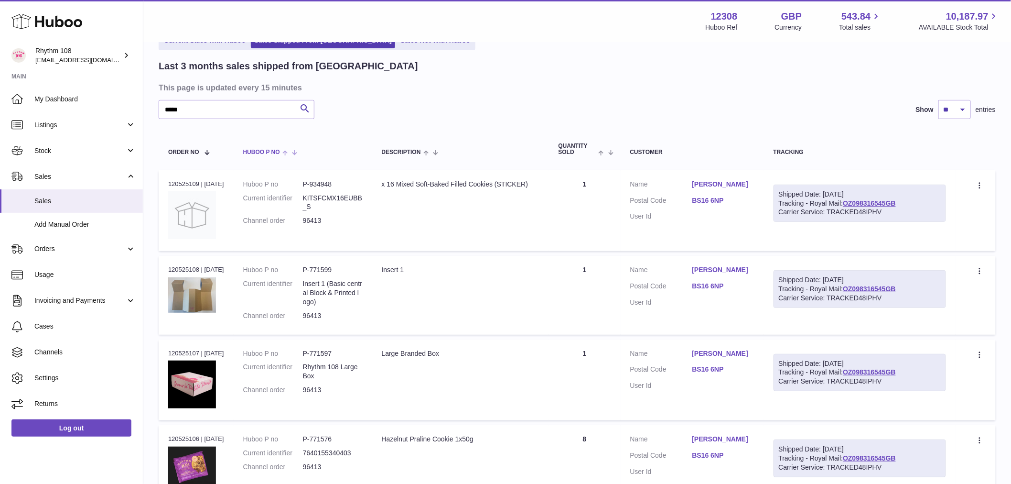
scroll to position [0, 0]
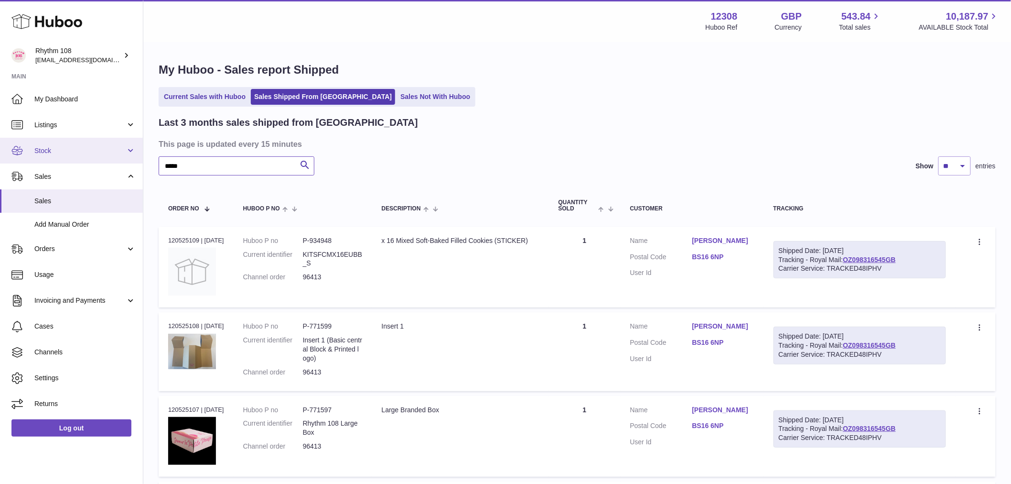
drag, startPoint x: 214, startPoint y: 160, endPoint x: 27, endPoint y: 146, distance: 187.3
click at [26, 149] on div "Huboo Rhythm 108 internalAdmin-12308@internal.huboo.com Main My Dashboard Listi…" at bounding box center [505, 447] width 1011 height 895
paste input "text"
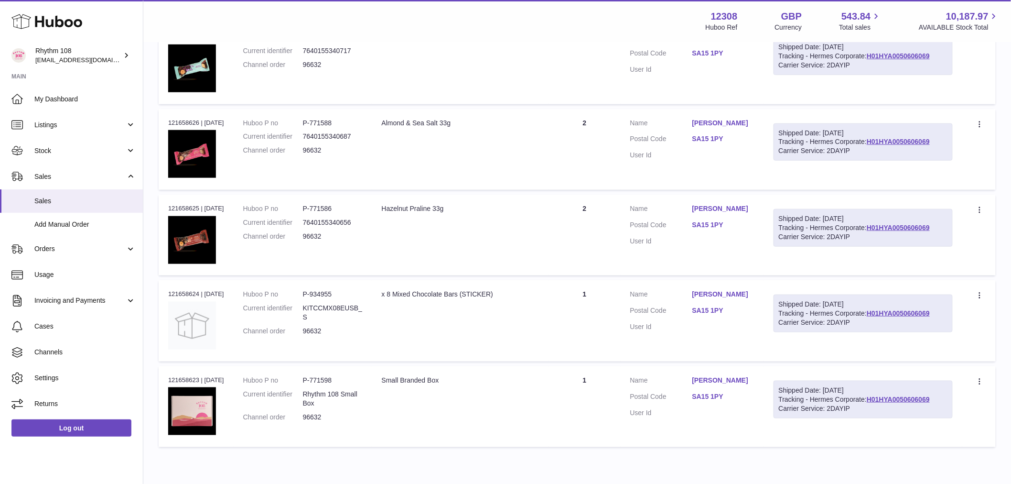
scroll to position [331, 0]
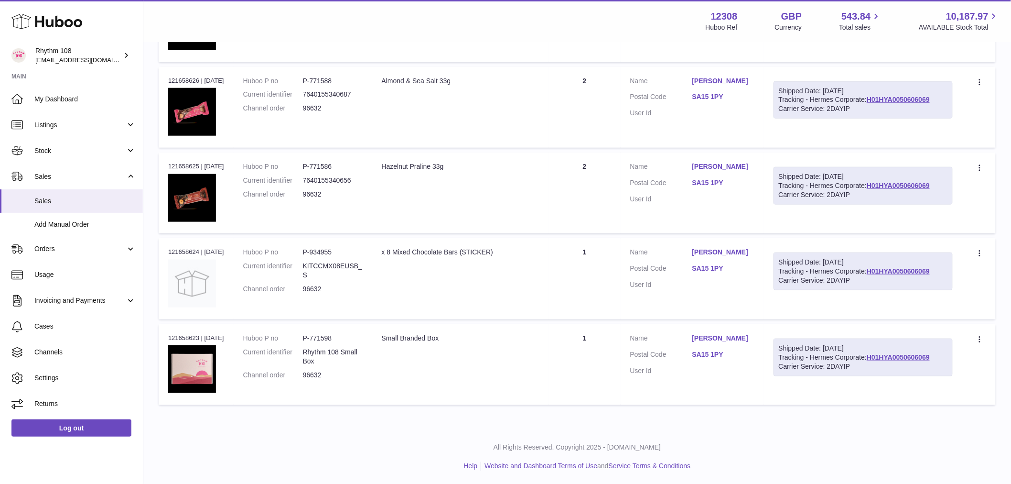
drag, startPoint x: 611, startPoint y: 356, endPoint x: 598, endPoint y: 254, distance: 102.6
click at [598, 252] on tbody "Order no 121658628 | 25th Jul Huboo P no P-771592 Current identifier 7640155340…" at bounding box center [577, 150] width 837 height 510
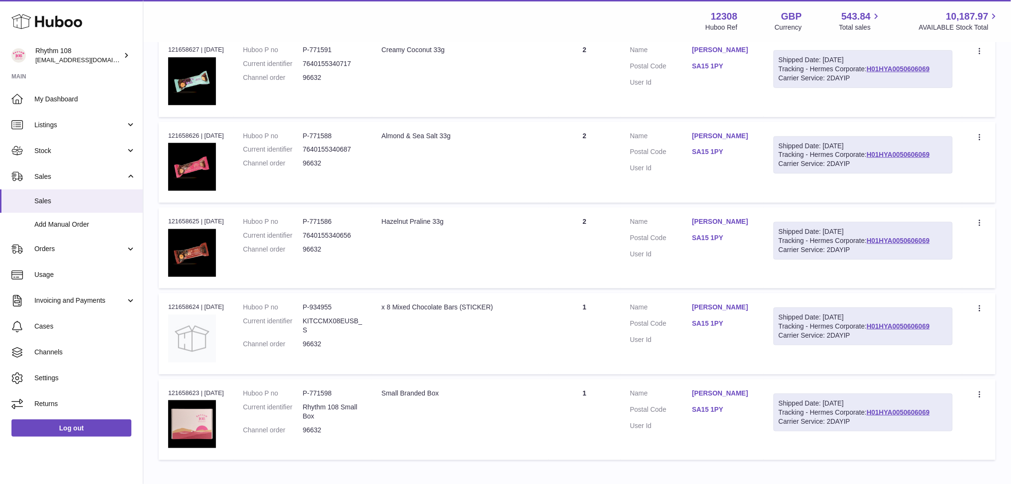
scroll to position [225, 0]
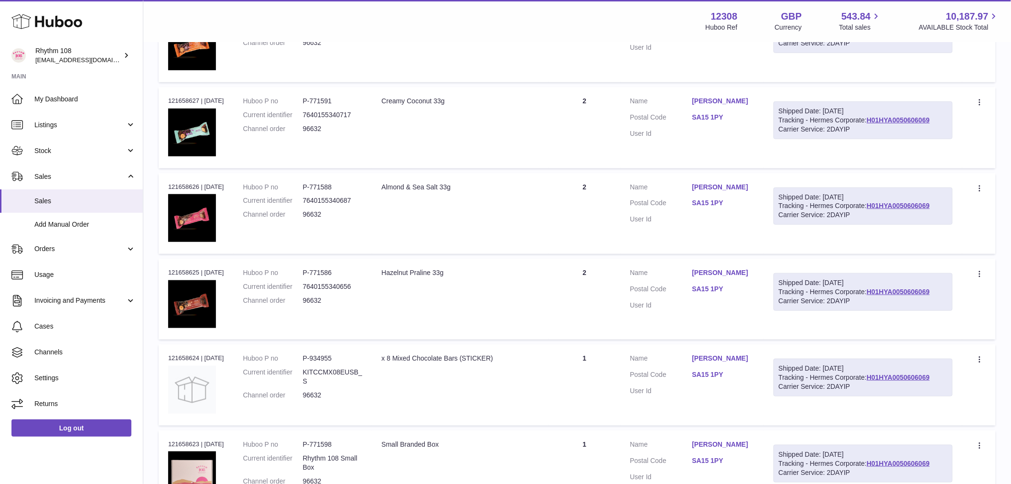
click at [595, 293] on td "Quantity 2" at bounding box center [585, 299] width 72 height 81
drag, startPoint x: 588, startPoint y: 195, endPoint x: 584, endPoint y: 153, distance: 41.7
click at [588, 196] on td "Quantity 2" at bounding box center [585, 213] width 72 height 81
click at [581, 107] on td "Quantity 2" at bounding box center [585, 127] width 72 height 81
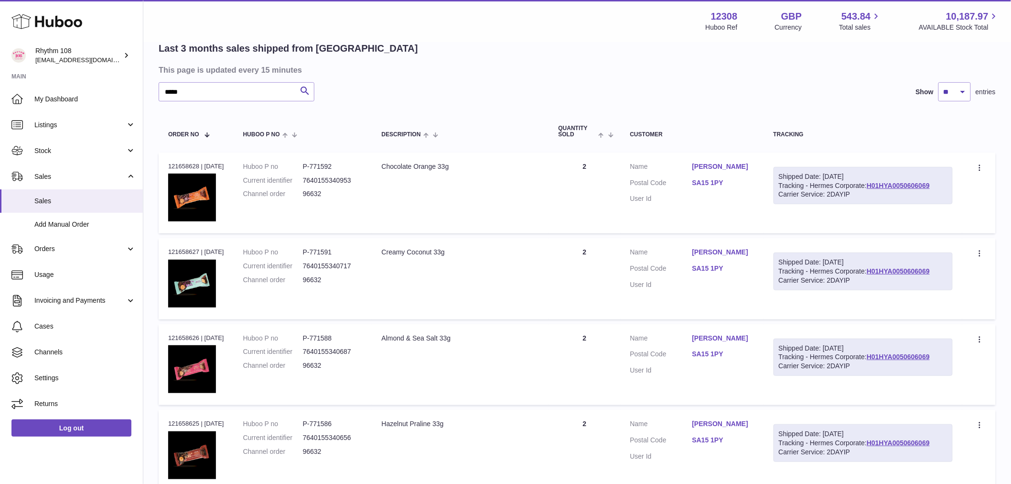
scroll to position [65, 0]
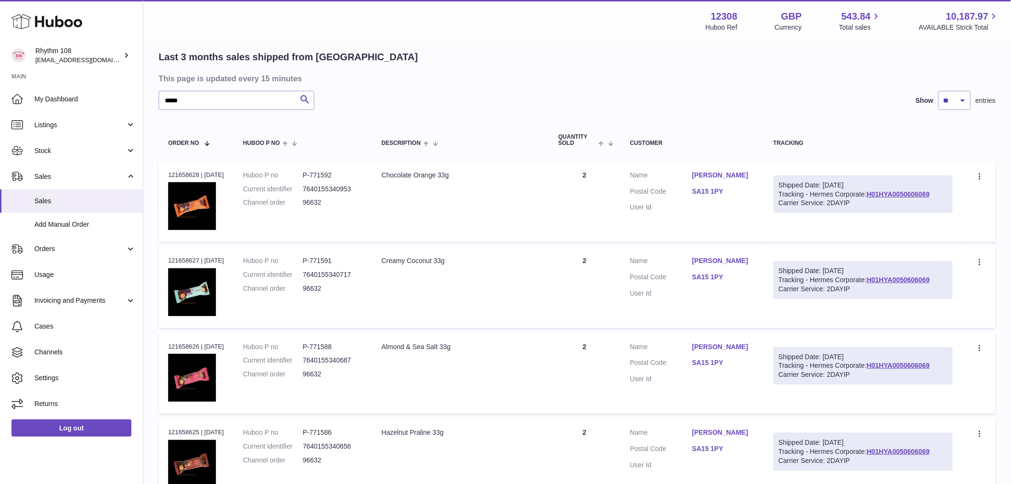
click at [612, 219] on td "Quantity 2" at bounding box center [585, 201] width 72 height 81
drag, startPoint x: 235, startPoint y: 101, endPoint x: -18, endPoint y: 75, distance: 254.7
click at [0, 75] on html ".st0{fill:#141414;}" at bounding box center [505, 177] width 1011 height 484
paste input "text"
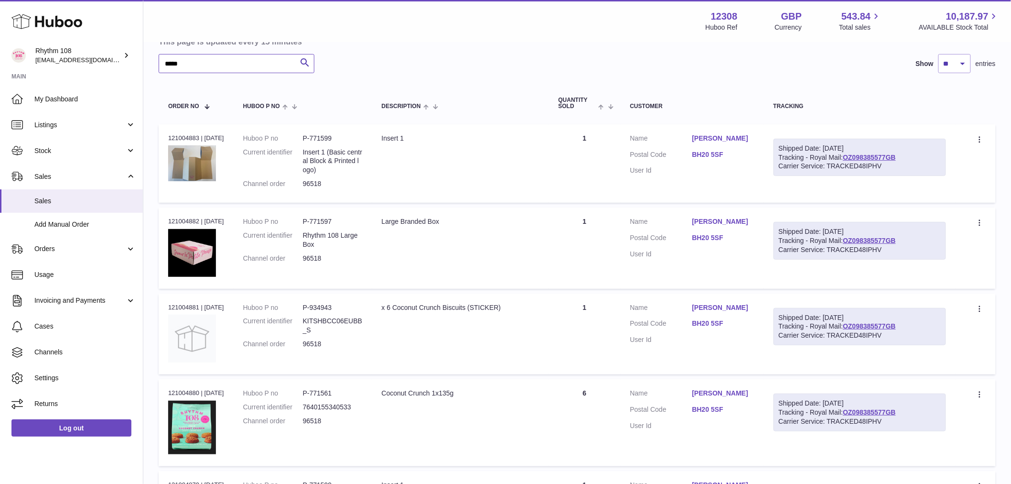
scroll to position [119, 0]
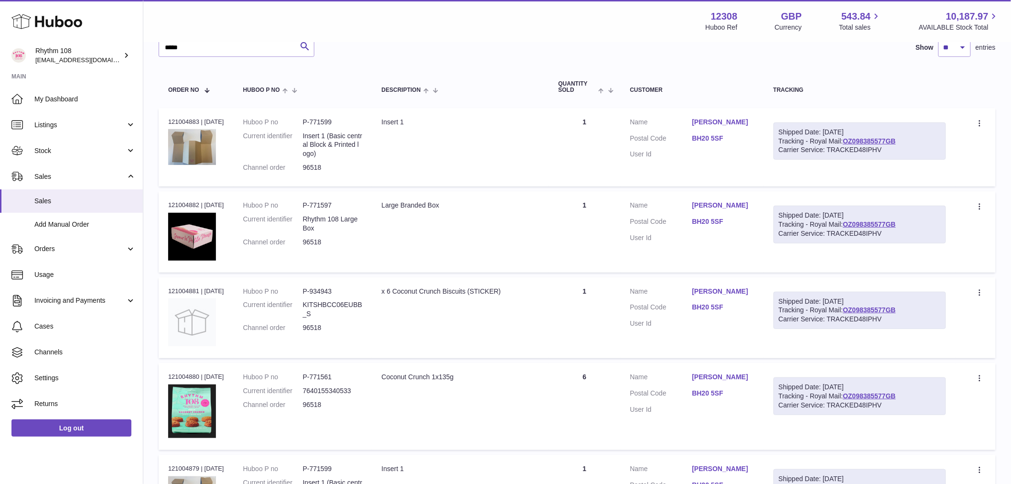
click at [615, 137] on td "Quantity 1" at bounding box center [585, 147] width 72 height 78
click at [606, 191] on td "Quantity 1" at bounding box center [585, 231] width 72 height 81
click at [615, 284] on td "Quantity 1" at bounding box center [585, 317] width 72 height 81
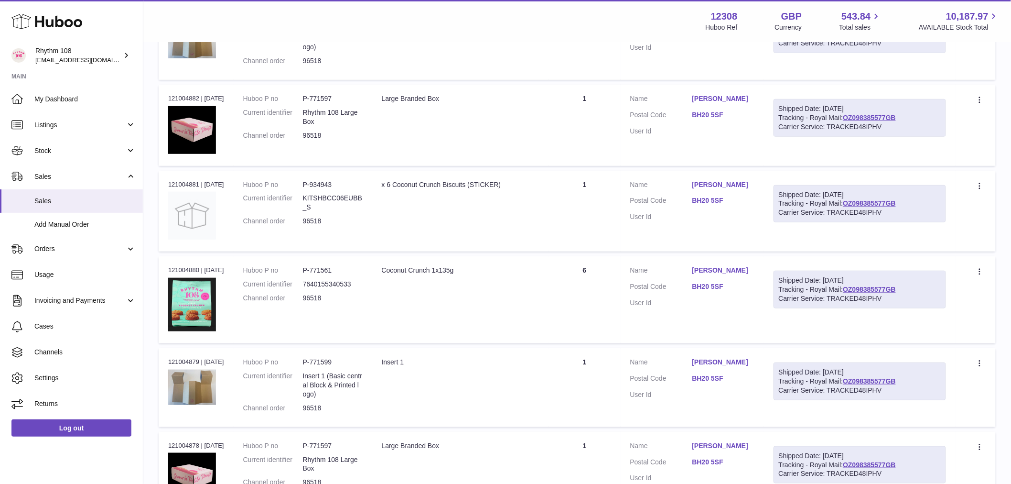
click at [606, 304] on td "Quantity 6" at bounding box center [585, 299] width 72 height 87
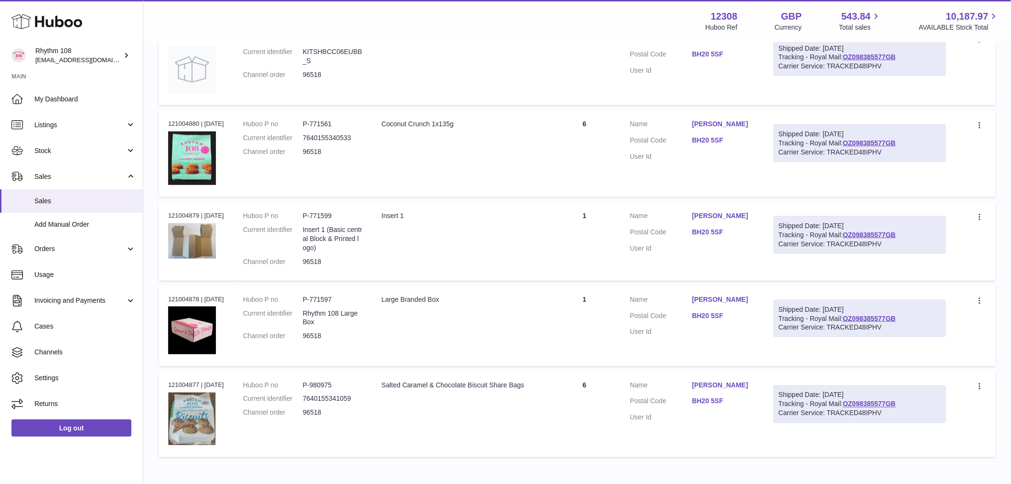
scroll to position [384, 0]
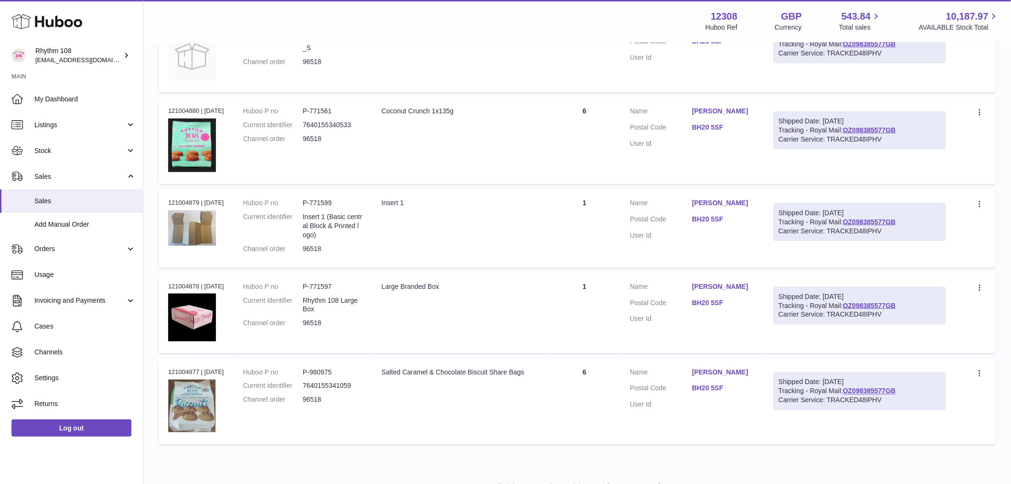
click at [587, 208] on td "Quantity 1" at bounding box center [585, 228] width 72 height 78
click at [609, 288] on td "Quantity 1" at bounding box center [585, 312] width 72 height 81
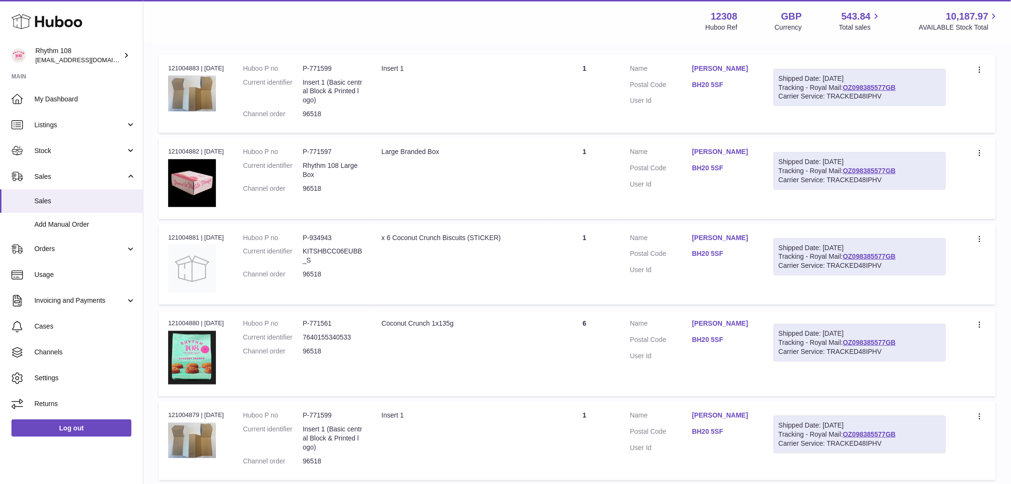
drag, startPoint x: 604, startPoint y: 254, endPoint x: 598, endPoint y: 188, distance: 66.3
click at [601, 254] on td "Quantity 1" at bounding box center [585, 264] width 72 height 81
click at [601, 172] on td "Quantity 1" at bounding box center [585, 178] width 72 height 81
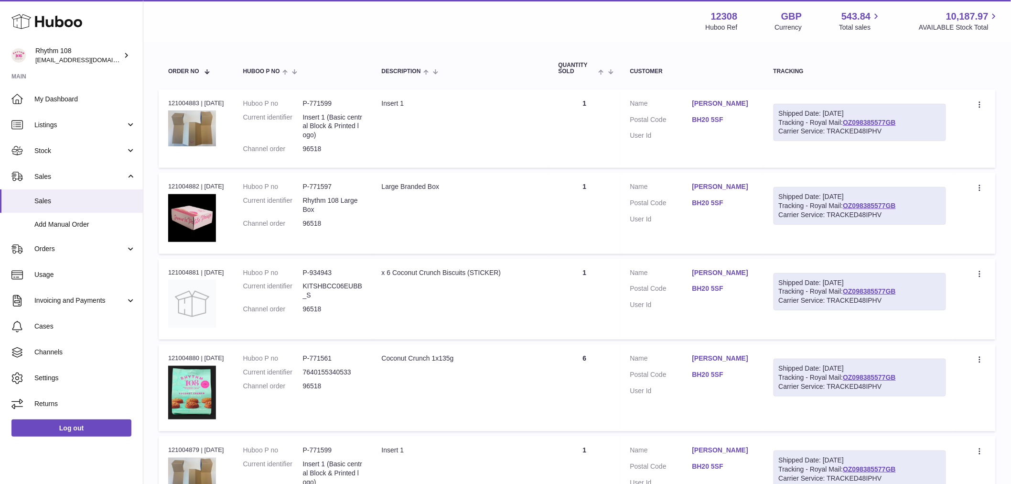
scroll to position [119, 0]
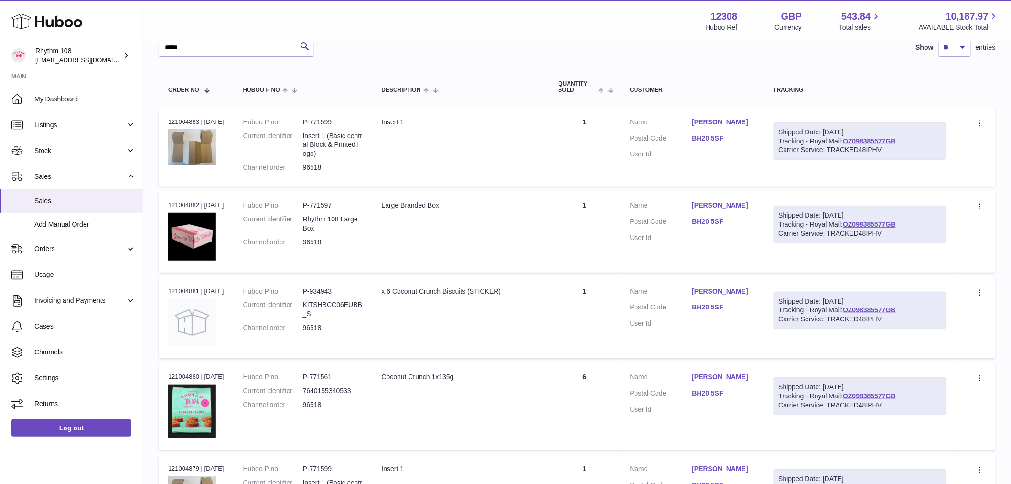
click at [583, 158] on td "Quantity 1" at bounding box center [585, 147] width 72 height 78
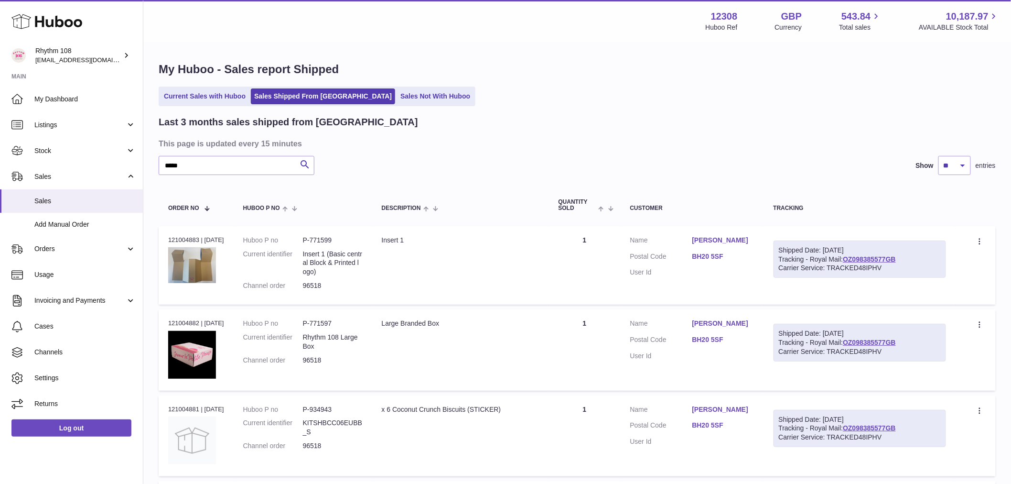
scroll to position [0, 0]
drag, startPoint x: 208, startPoint y: 168, endPoint x: -94, endPoint y: 131, distance: 304.2
click at [0, 131] on html ".st0{fill:#141414;}" at bounding box center [505, 242] width 1011 height 484
paste input "text"
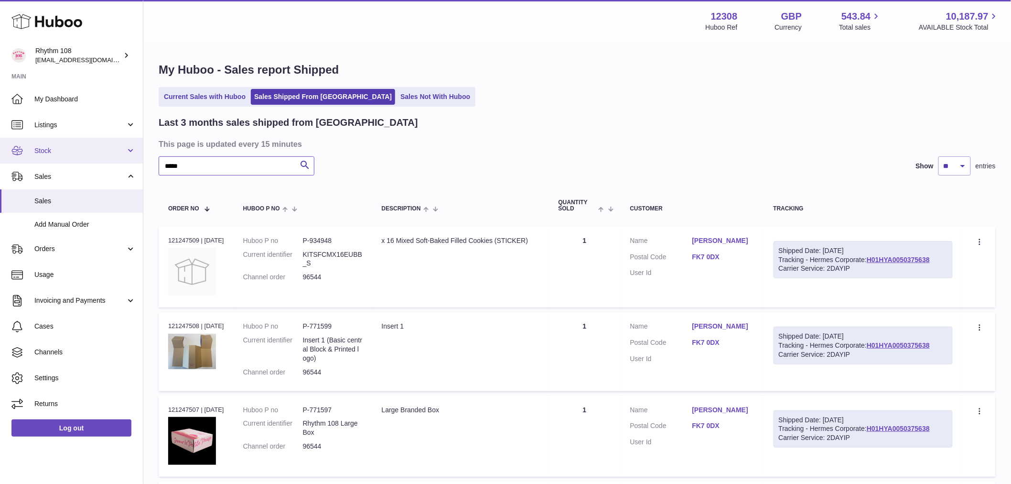
drag, startPoint x: 217, startPoint y: 168, endPoint x: 53, endPoint y: 154, distance: 164.9
click at [62, 151] on div "Huboo Rhythm 108 internalAdmin-12308@internal.huboo.com Main My Dashboard Listi…" at bounding box center [505, 362] width 1011 height 724
paste input "text"
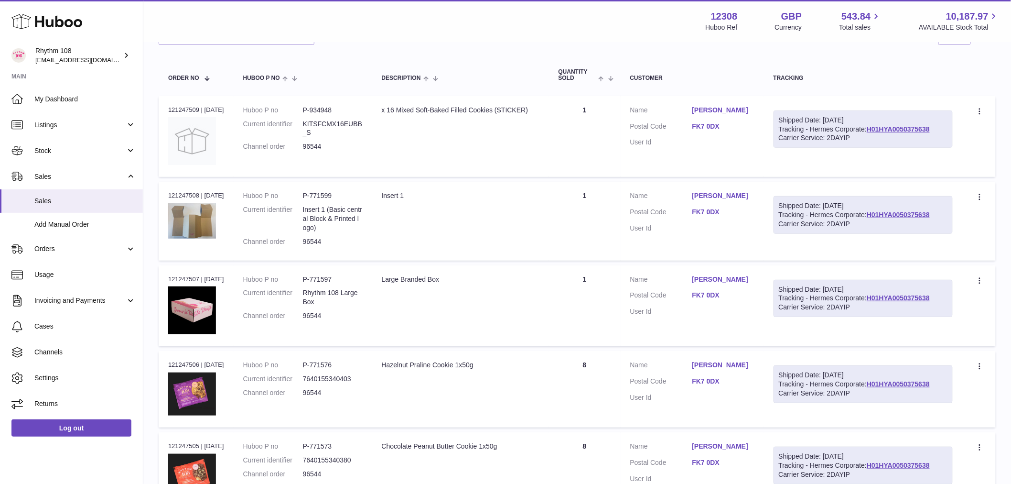
scroll to position [186, 0]
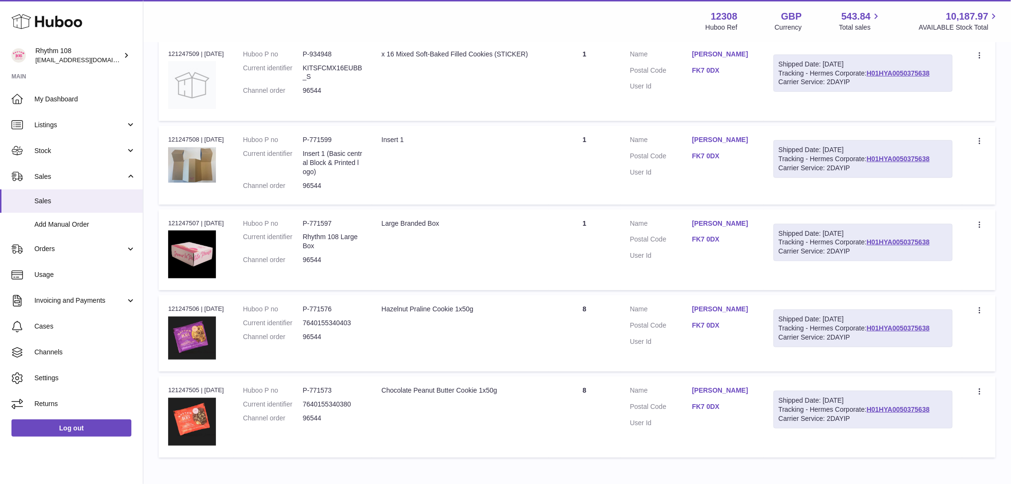
drag, startPoint x: 595, startPoint y: 321, endPoint x: 591, endPoint y: 330, distance: 10.0
click at [595, 321] on td "Quantity 8" at bounding box center [585, 333] width 72 height 76
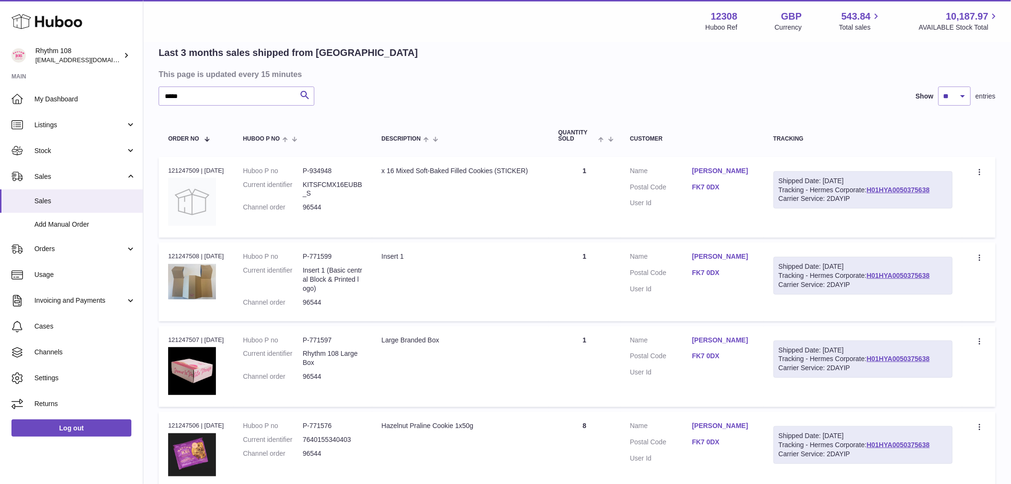
scroll to position [0, 0]
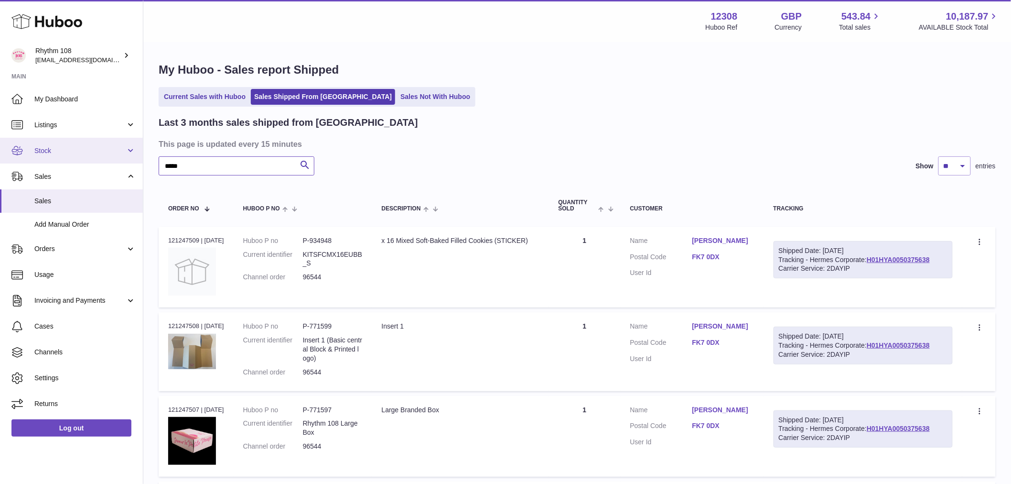
drag, startPoint x: 196, startPoint y: 166, endPoint x: 62, endPoint y: 155, distance: 134.7
click at [62, 155] on div "Huboo Rhythm 108 internalAdmin-12308@internal.huboo.com Main My Dashboard Listi…" at bounding box center [505, 362] width 1011 height 724
drag, startPoint x: 197, startPoint y: 167, endPoint x: -71, endPoint y: 128, distance: 270.9
click at [0, 128] on html ".st0{fill:#141414;}" at bounding box center [505, 242] width 1011 height 484
paste input "text"
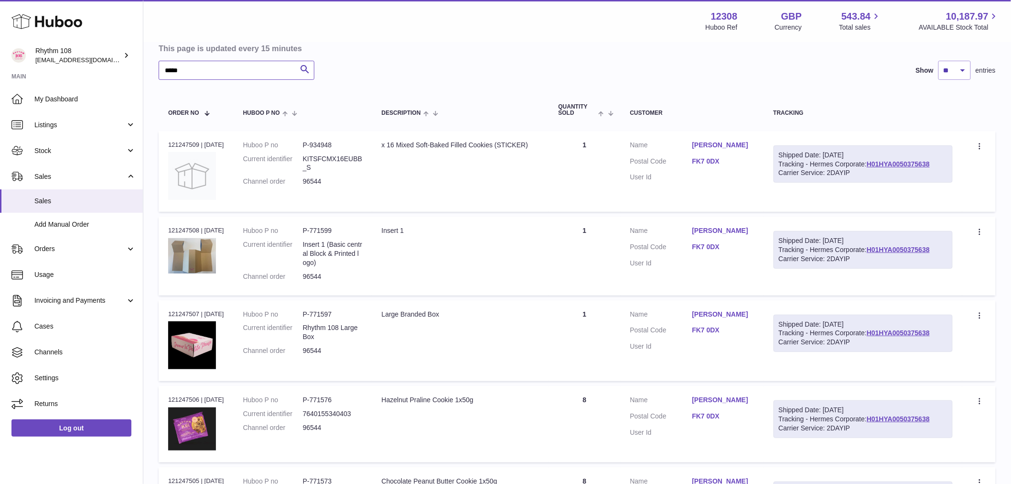
scroll to position [212, 0]
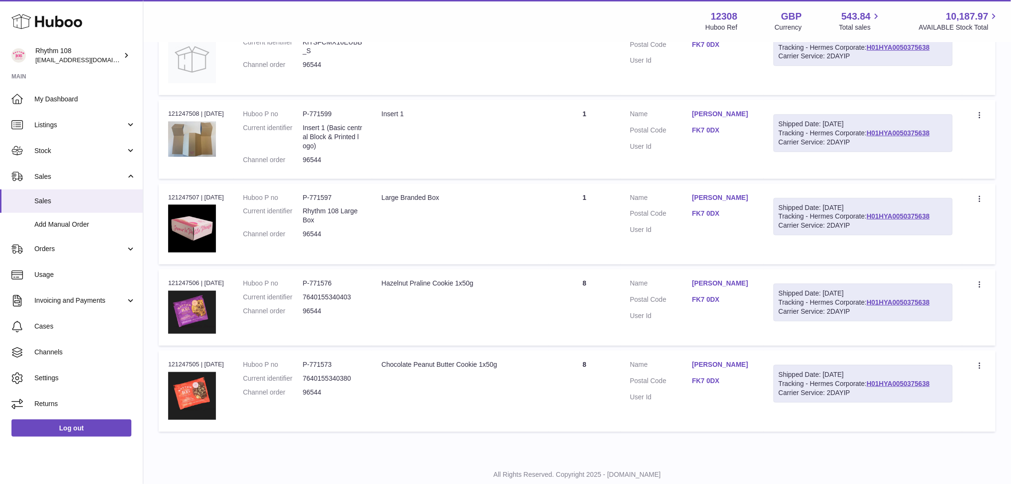
type input "*****"
drag, startPoint x: 593, startPoint y: 363, endPoint x: 578, endPoint y: 281, distance: 83.4
click at [593, 363] on td "Quantity 8" at bounding box center [585, 390] width 72 height 81
drag, startPoint x: 578, startPoint y: 281, endPoint x: 580, endPoint y: 289, distance: 8.3
click at [580, 284] on td "Quantity 8" at bounding box center [585, 307] width 72 height 76
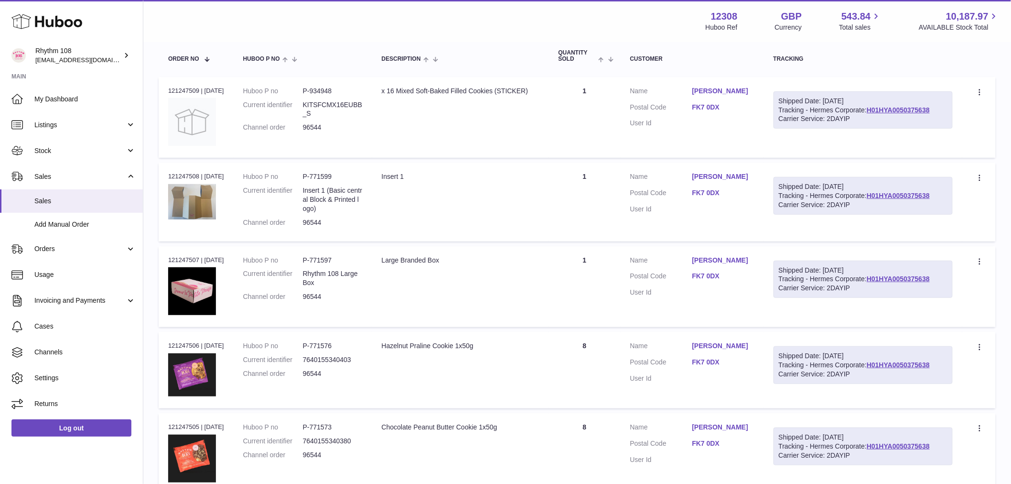
scroll to position [106, 0]
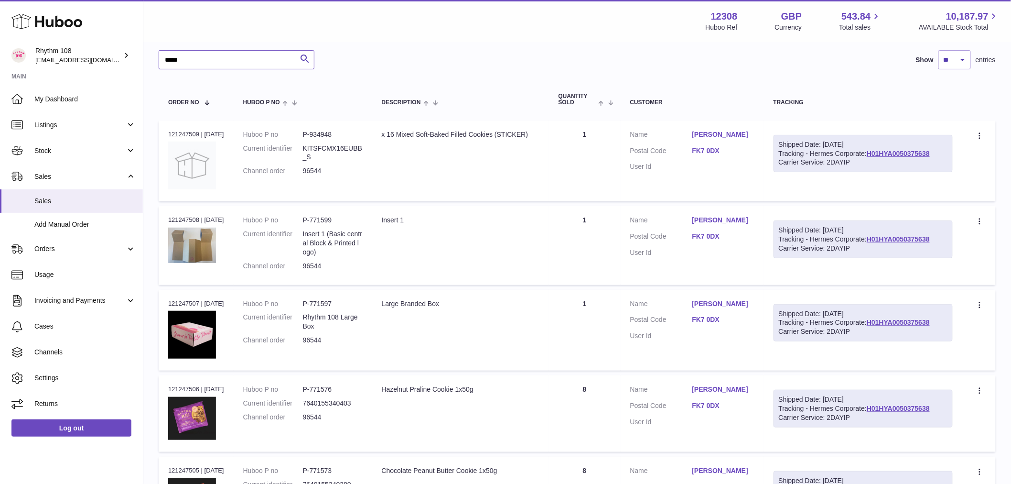
click at [212, 59] on input "*****" at bounding box center [237, 59] width 156 height 19
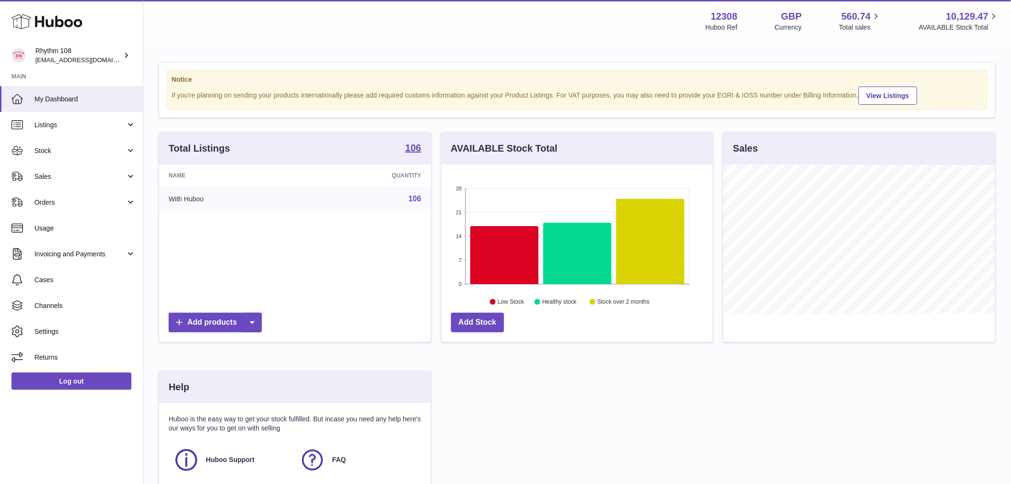
drag, startPoint x: 55, startPoint y: 177, endPoint x: 63, endPoint y: 210, distance: 33.8
click at [55, 177] on span "Sales" at bounding box center [79, 176] width 91 height 9
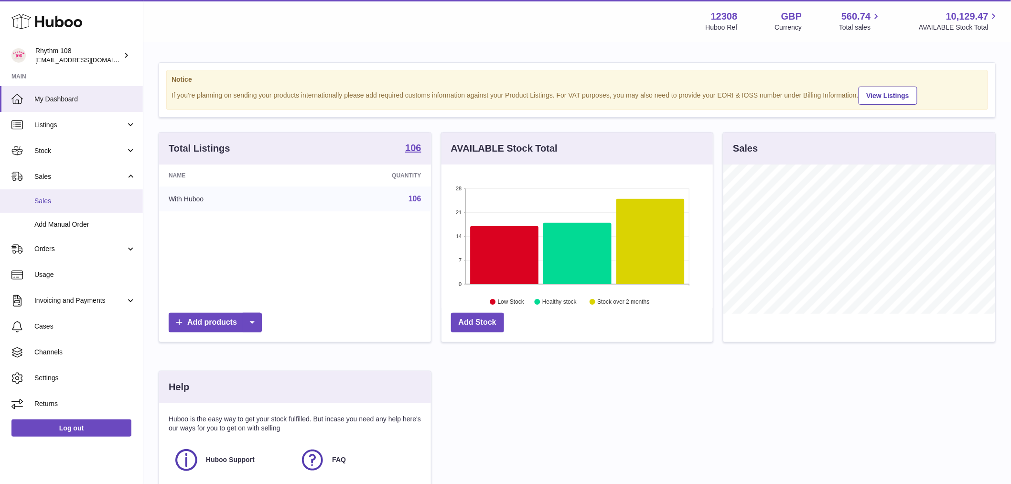
click at [63, 208] on link "Sales" at bounding box center [71, 200] width 143 height 23
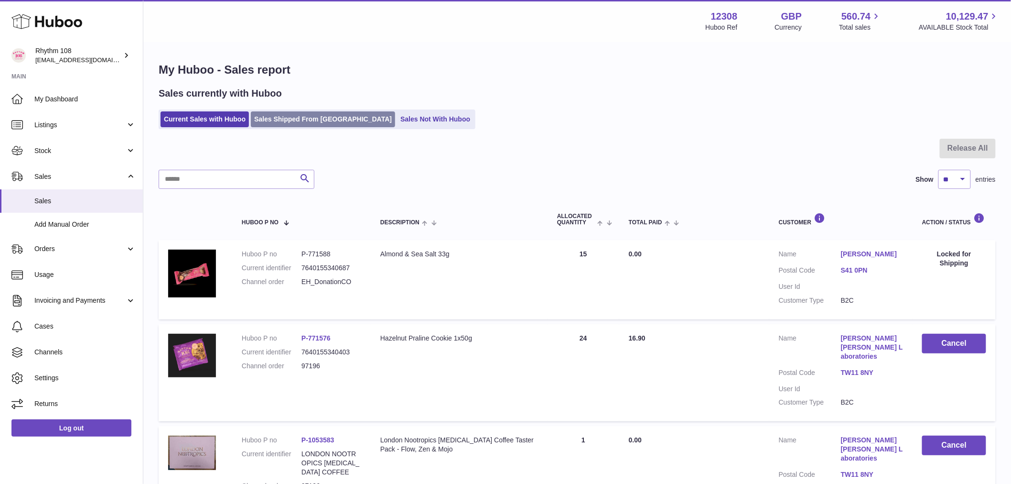
click at [289, 117] on link "Sales Shipped From [GEOGRAPHIC_DATA]" at bounding box center [323, 119] width 144 height 16
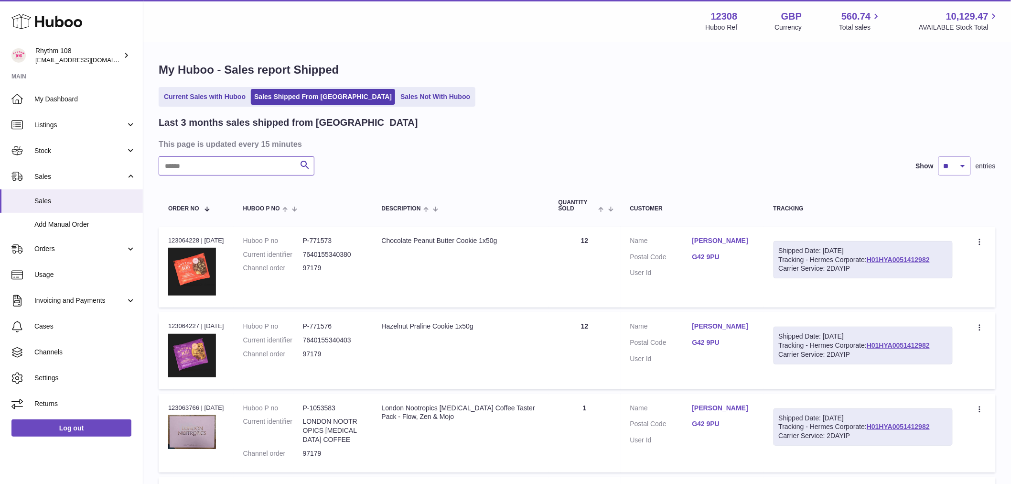
click at [203, 169] on input "text" at bounding box center [237, 165] width 156 height 19
paste input "*****"
type input "*****"
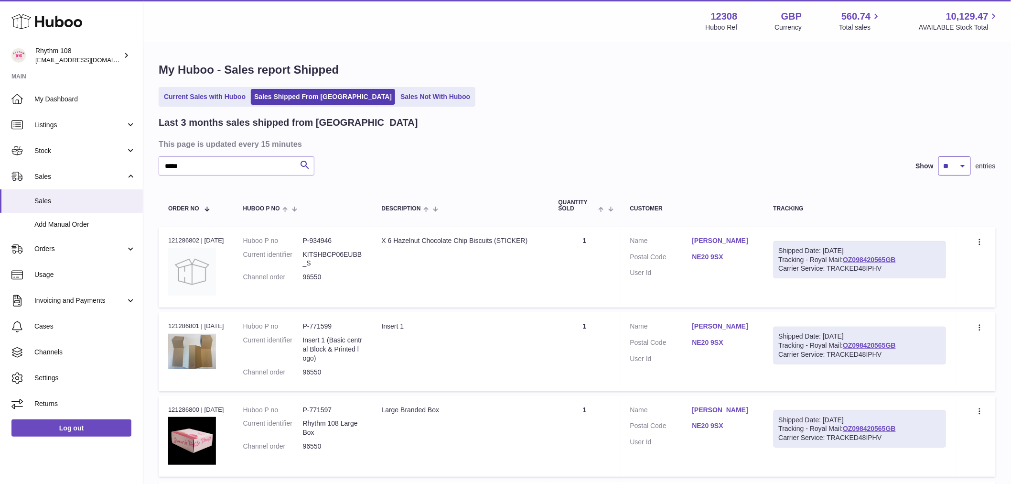
drag, startPoint x: 968, startPoint y: 164, endPoint x: 962, endPoint y: 168, distance: 6.9
click at [967, 164] on select "** ** **" at bounding box center [954, 165] width 32 height 19
click at [948, 169] on select "** ** **" at bounding box center [954, 165] width 32 height 19
select select "**"
click at [938, 156] on select "** ** **" at bounding box center [954, 165] width 32 height 19
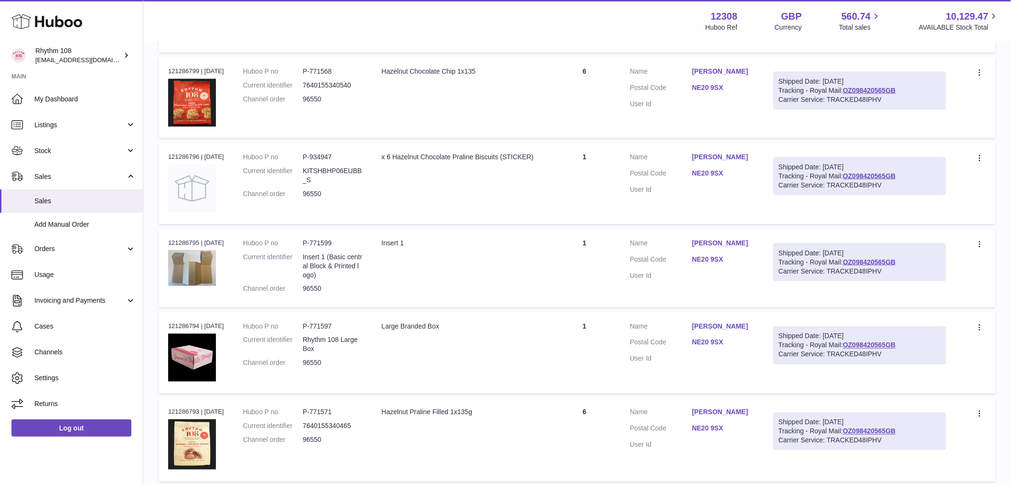
scroll to position [424, 0]
click at [613, 173] on td "Quantity 1" at bounding box center [585, 182] width 72 height 81
click at [577, 239] on td "Quantity 1" at bounding box center [585, 267] width 72 height 78
click at [588, 314] on td "Quantity 1" at bounding box center [585, 352] width 72 height 81
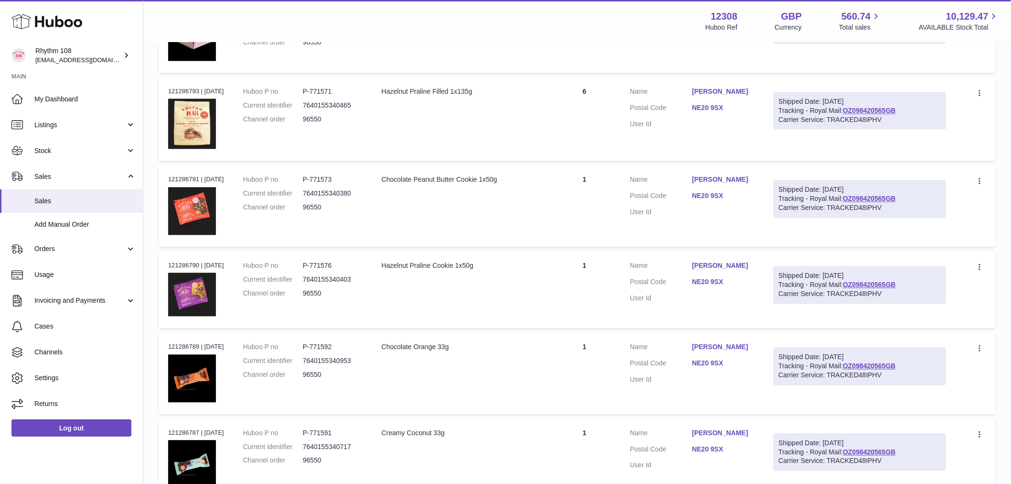
scroll to position [796, 0]
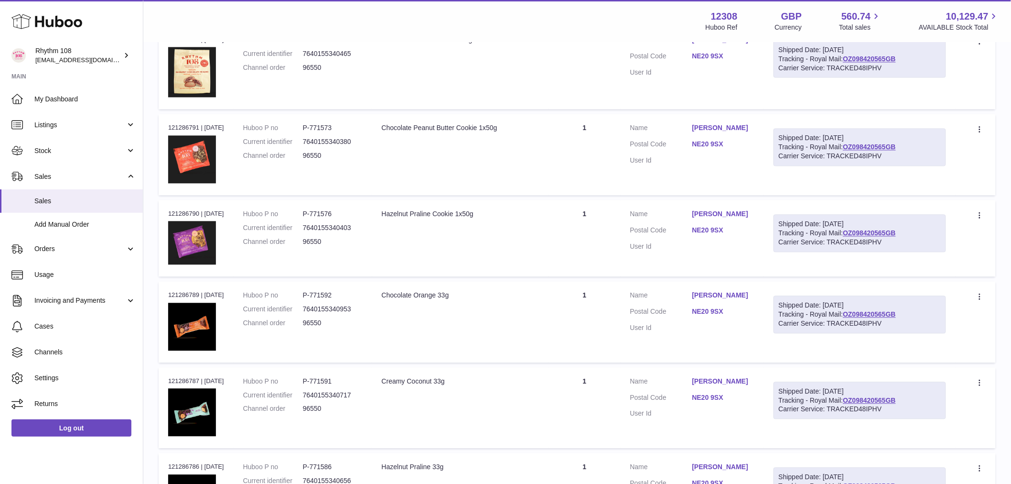
click at [593, 147] on td "Quantity 1" at bounding box center [585, 154] width 72 height 81
click at [603, 220] on td "Quantity 1" at bounding box center [585, 238] width 72 height 76
click at [584, 317] on td "Quantity 1" at bounding box center [585, 321] width 72 height 81
drag, startPoint x: 592, startPoint y: 382, endPoint x: 629, endPoint y: 337, distance: 58.4
click at [592, 383] on td "Quantity 1" at bounding box center [585, 407] width 72 height 81
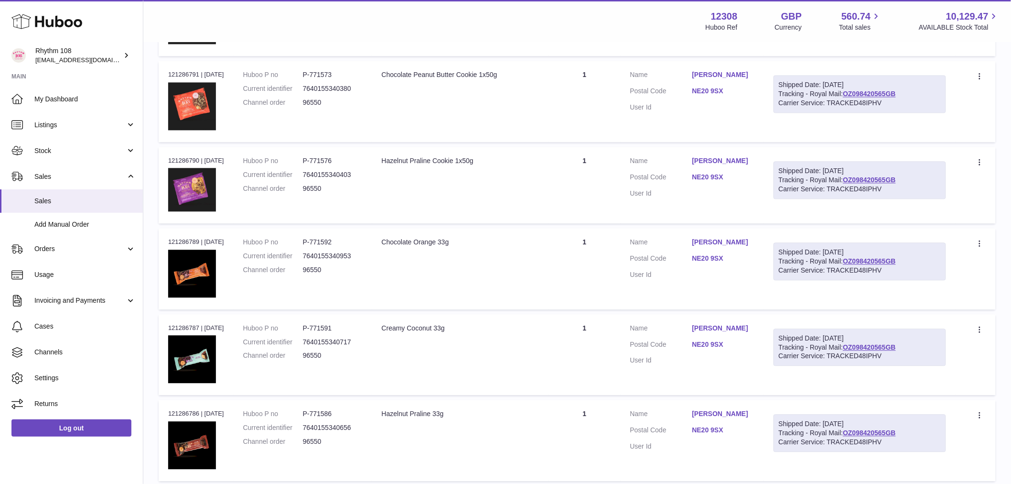
scroll to position [902, 0]
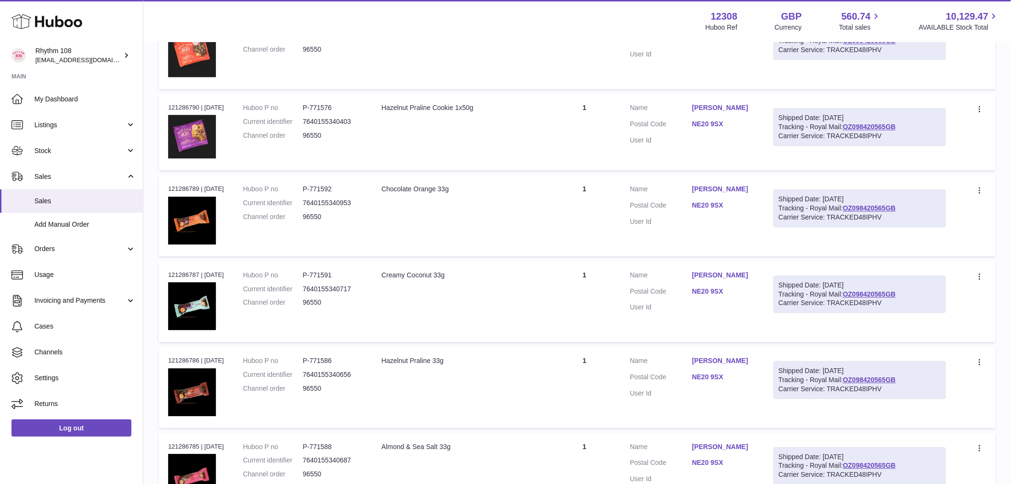
click at [595, 366] on td "Quantity 1" at bounding box center [585, 386] width 72 height 81
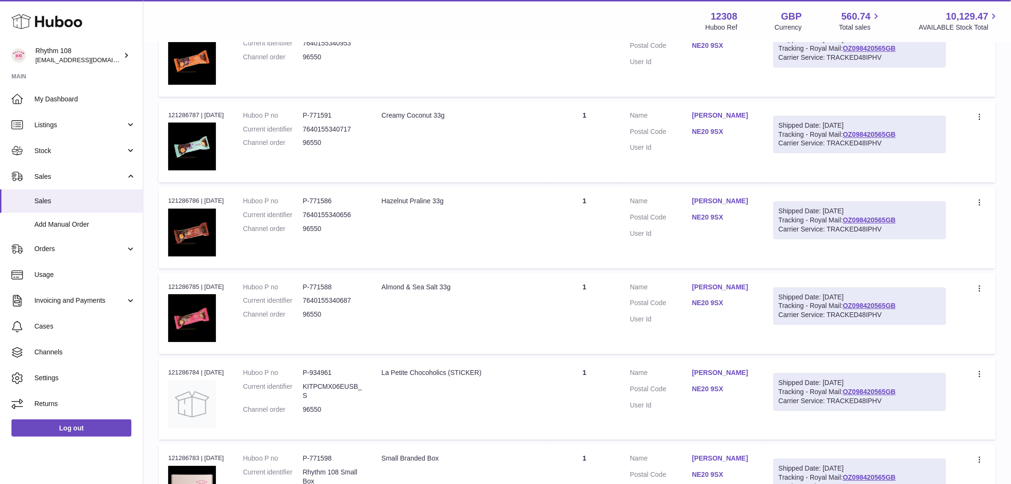
click at [610, 346] on td "Quantity 1" at bounding box center [585, 313] width 72 height 81
click at [603, 386] on td "Quantity 1" at bounding box center [585, 398] width 72 height 81
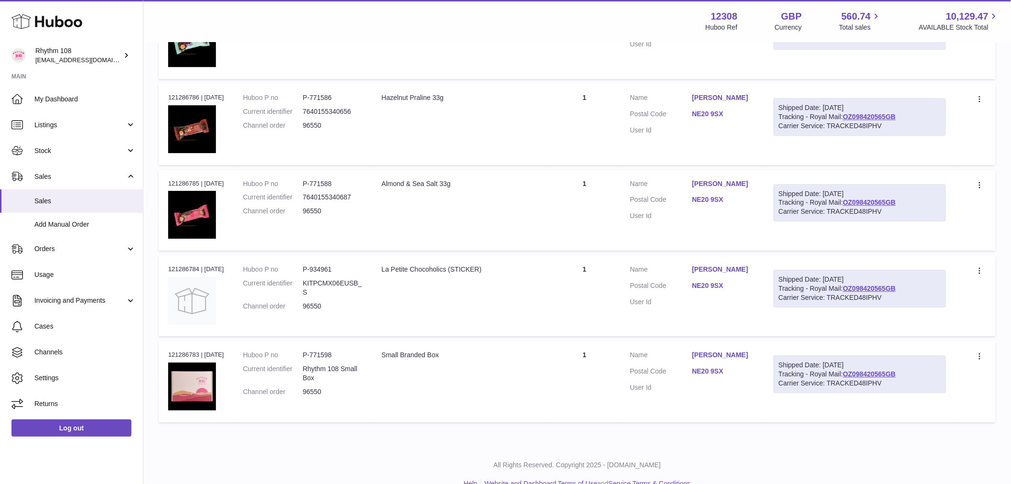
scroll to position [1168, 0]
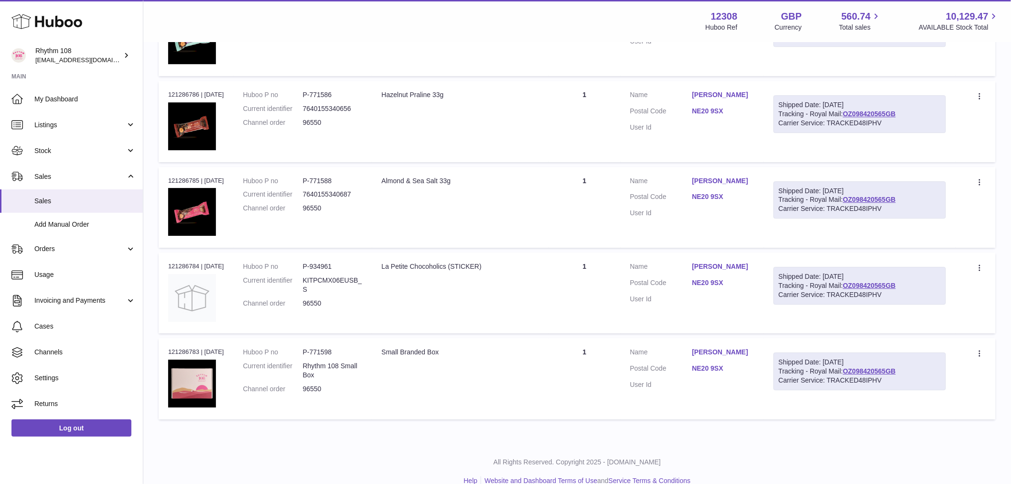
click at [598, 365] on td "Quantity 1" at bounding box center [585, 378] width 72 height 81
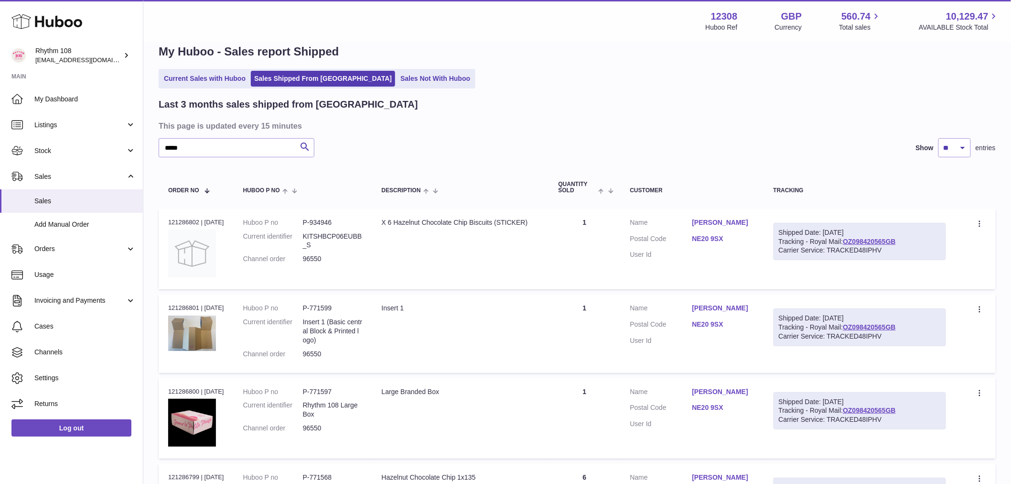
scroll to position [0, 0]
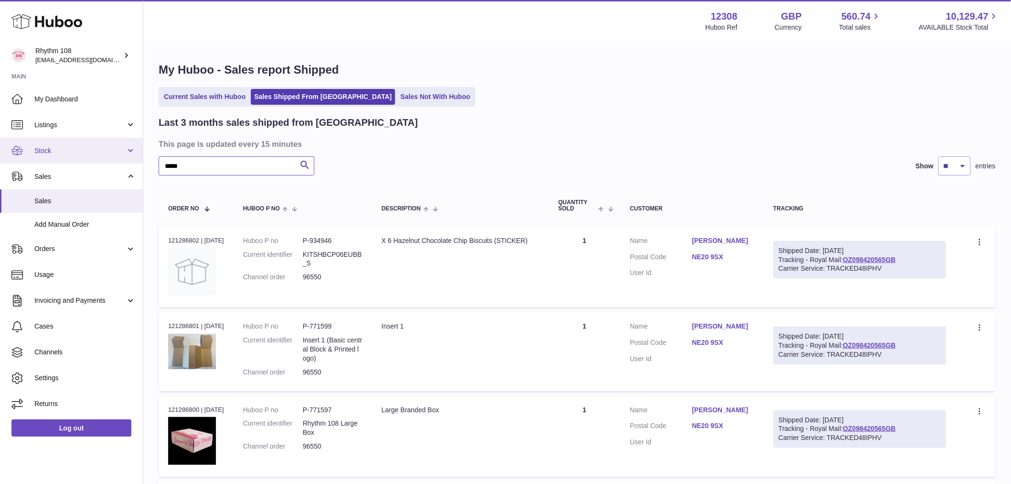
drag, startPoint x: 203, startPoint y: 161, endPoint x: 60, endPoint y: 151, distance: 143.3
paste input "text"
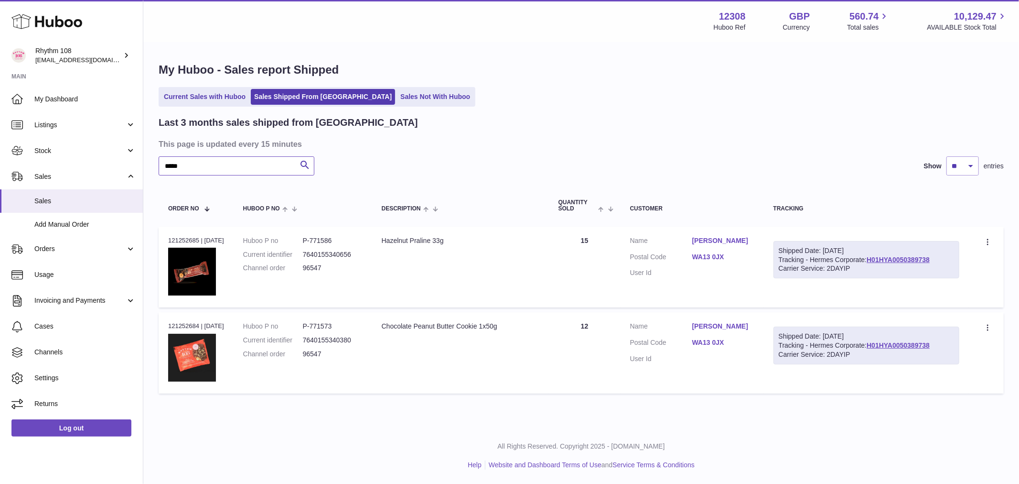
drag, startPoint x: -94, startPoint y: 139, endPoint x: -160, endPoint y: 127, distance: 67.0
click at [0, 127] on html ".st0{fill:#141414;}" at bounding box center [509, 242] width 1019 height 484
paste input "text"
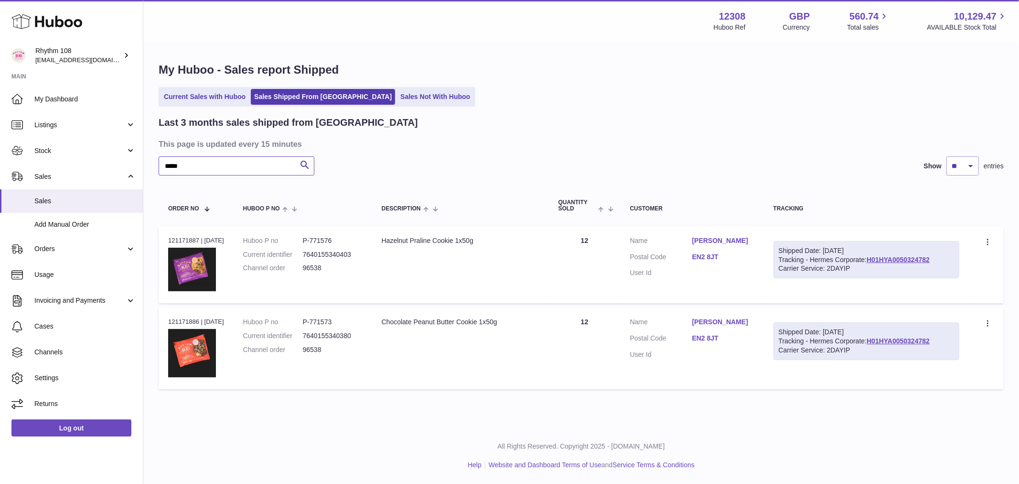
drag, startPoint x: 221, startPoint y: 166, endPoint x: -166, endPoint y: 140, distance: 387.4
click at [0, 140] on html ".st0{fill:#141414;}" at bounding box center [509, 242] width 1019 height 484
paste input "text"
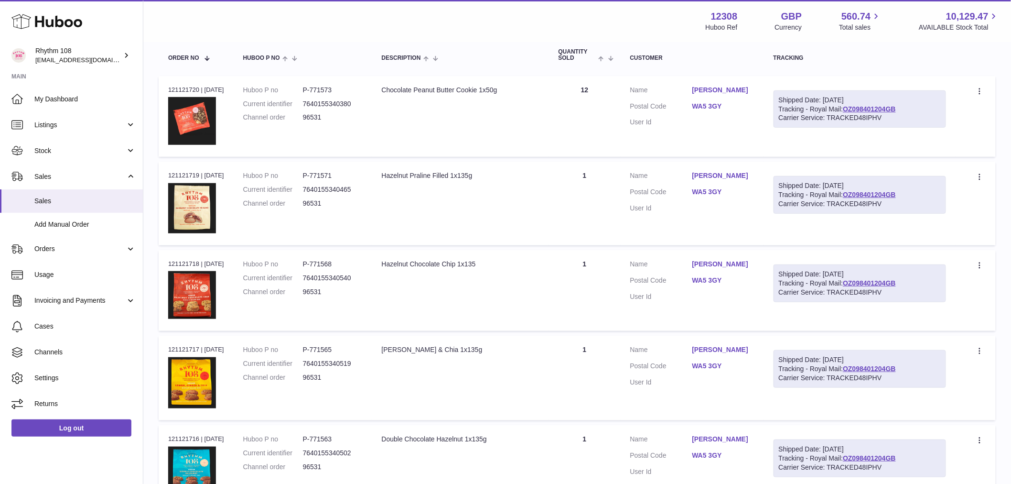
scroll to position [212, 0]
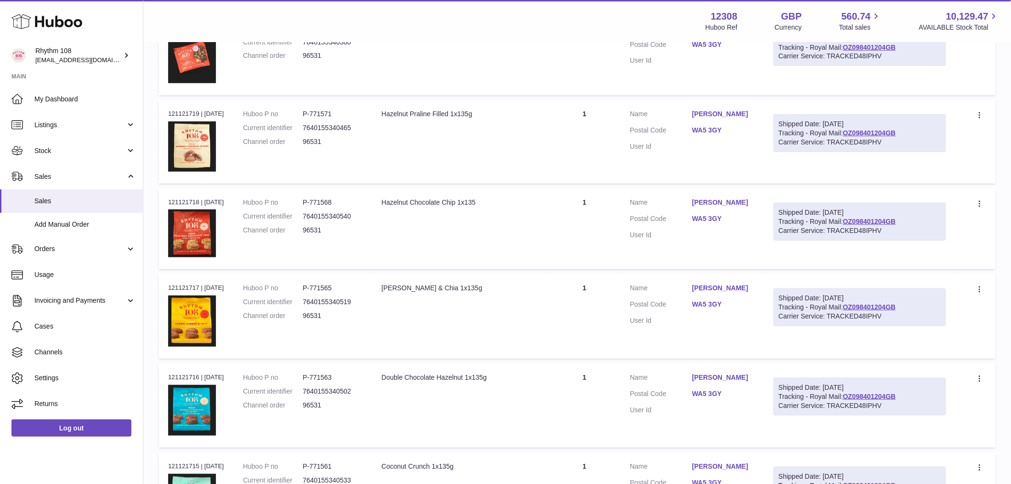
click at [581, 127] on td "Quantity 1" at bounding box center [585, 142] width 72 height 84
click at [576, 198] on td "Quantity 1" at bounding box center [585, 228] width 72 height 81
click at [585, 297] on td "Quantity 1" at bounding box center [585, 316] width 72 height 85
click at [566, 384] on td "Quantity 1" at bounding box center [585, 405] width 72 height 84
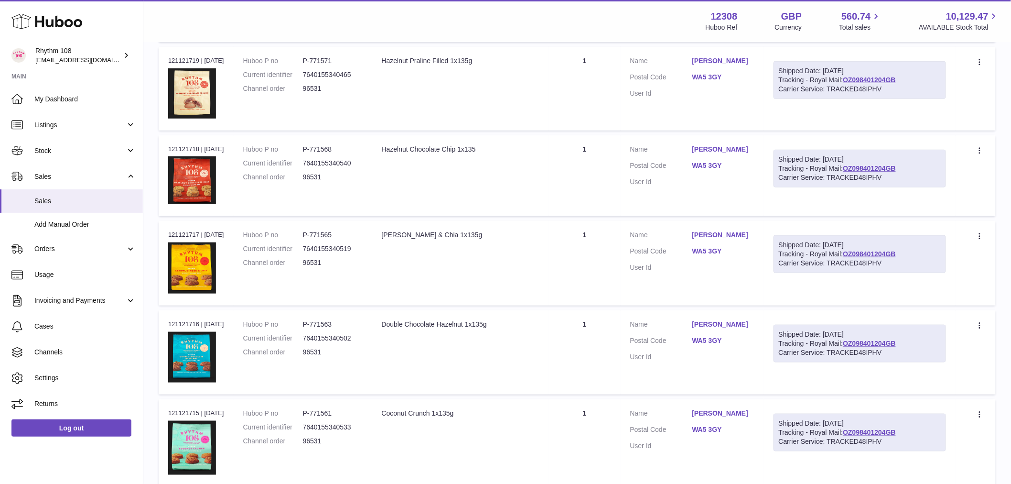
click at [570, 78] on td "Quantity 1" at bounding box center [585, 89] width 72 height 84
click at [570, 155] on td "Quantity 1" at bounding box center [585, 175] width 72 height 81
click at [571, 277] on td "Quantity 1" at bounding box center [585, 263] width 72 height 85
drag, startPoint x: 563, startPoint y: 349, endPoint x: 543, endPoint y: 441, distance: 93.4
click at [564, 350] on td "Quantity 1" at bounding box center [585, 352] width 72 height 84
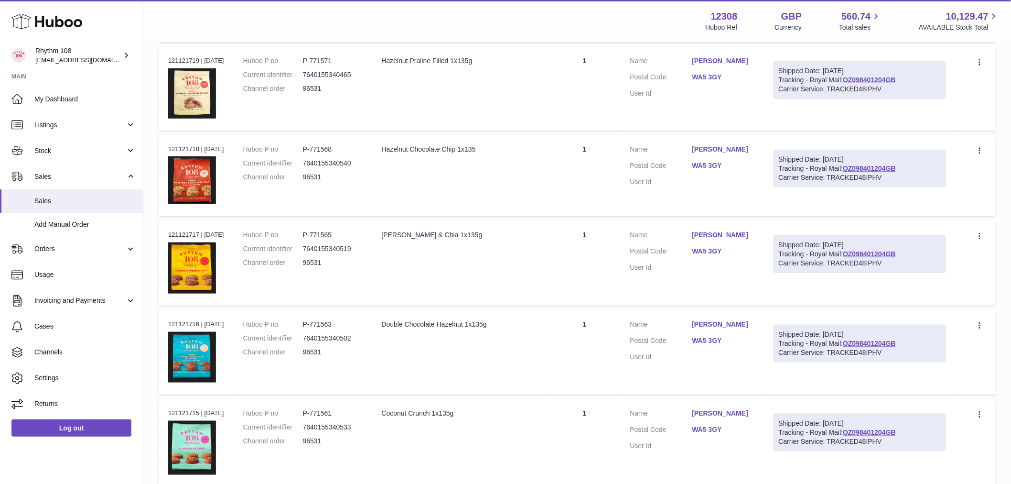
click at [548, 441] on tr "Order no 121121715 | [DATE] Huboo P no P-771561 Current identifier 764015534053…" at bounding box center [577, 442] width 837 height 87
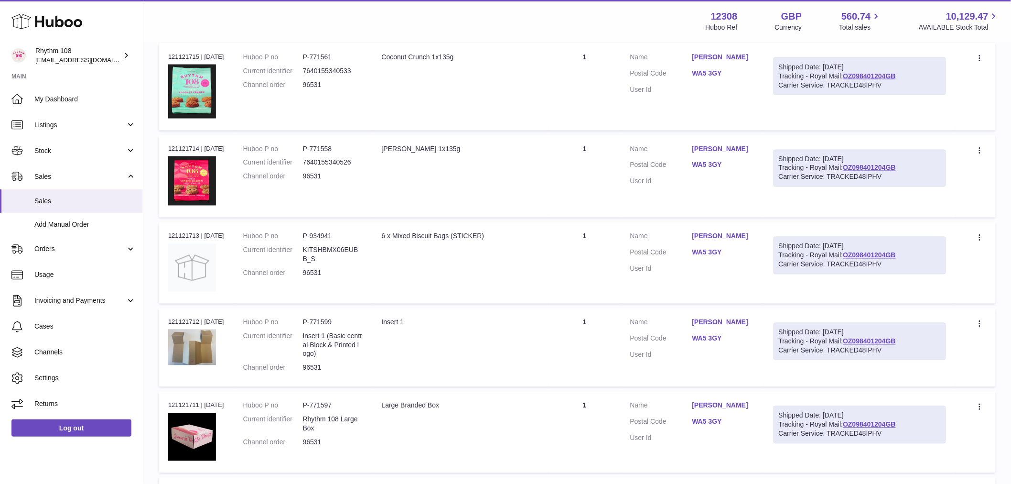
scroll to position [637, 0]
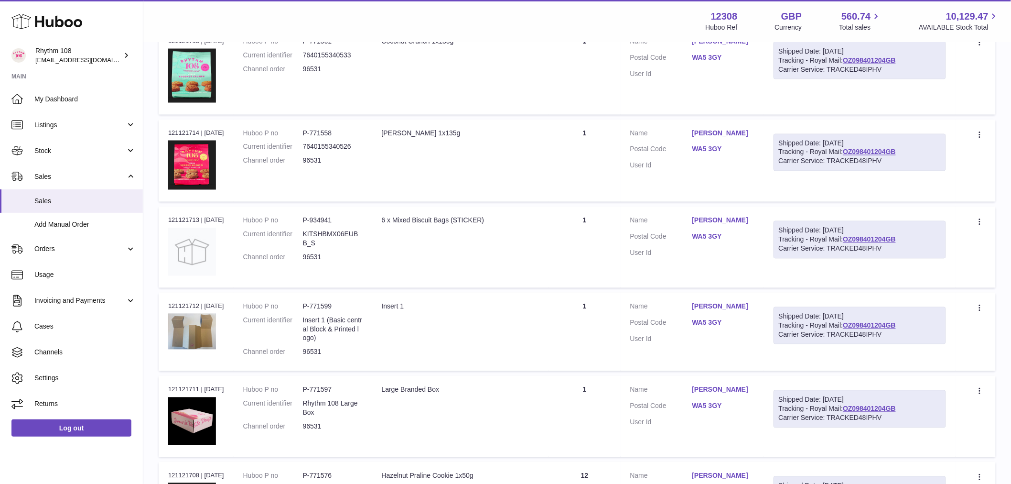
click at [593, 150] on td "Quantity 1" at bounding box center [585, 160] width 72 height 83
click at [599, 241] on td "Quantity 1" at bounding box center [585, 246] width 72 height 81
click at [586, 326] on td "Quantity 1" at bounding box center [585, 331] width 72 height 78
click at [581, 403] on td "Quantity 1" at bounding box center [585, 416] width 72 height 81
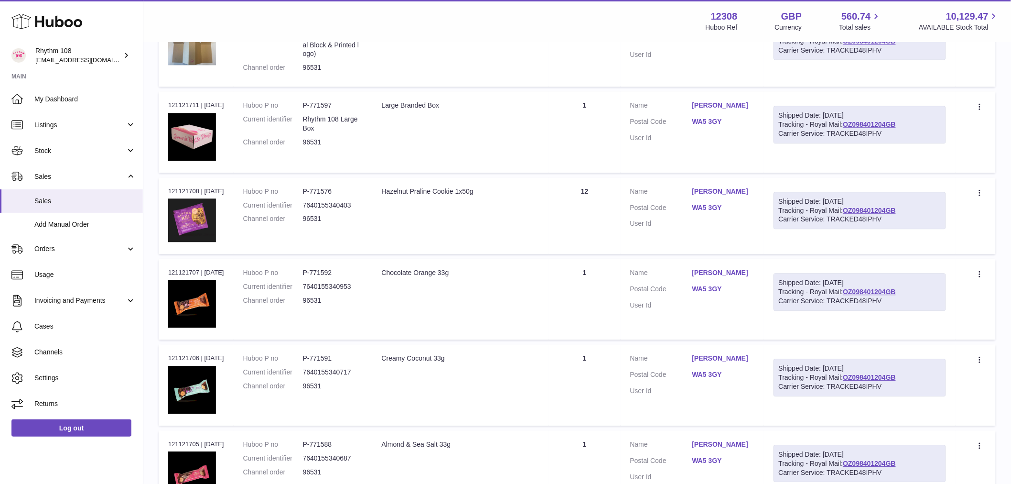
scroll to position [956, 0]
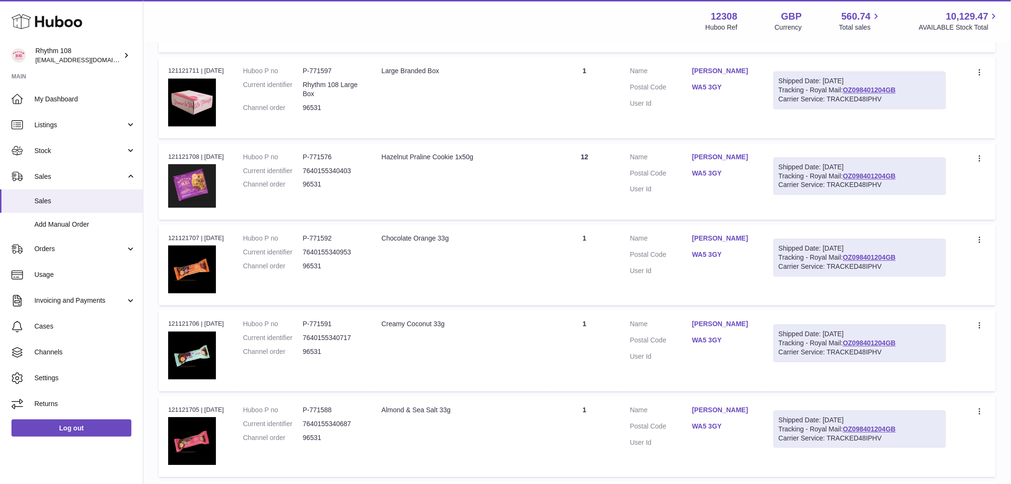
click at [583, 275] on td "Quantity 1" at bounding box center [585, 264] width 72 height 81
click at [586, 345] on td "Quantity 1" at bounding box center [585, 350] width 72 height 81
click at [598, 417] on td "Quantity 1" at bounding box center [585, 436] width 72 height 81
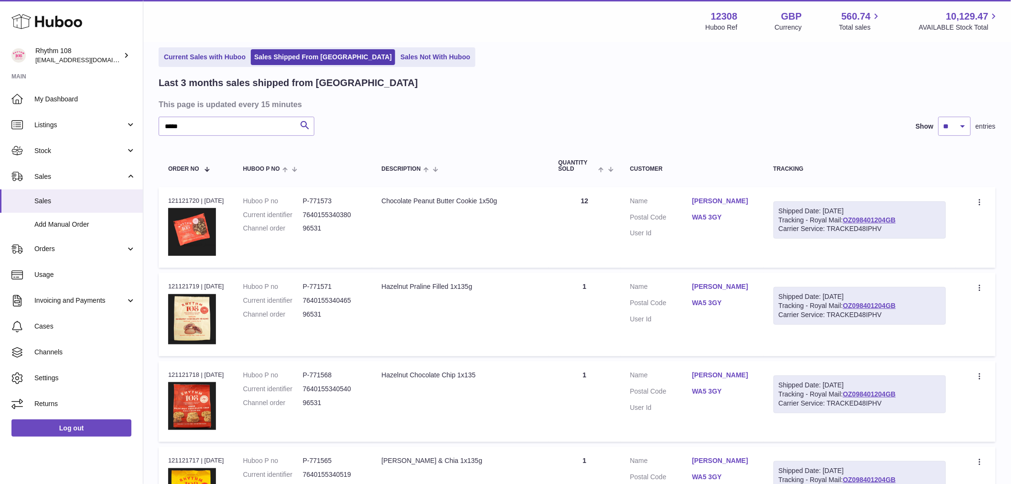
scroll to position [0, 0]
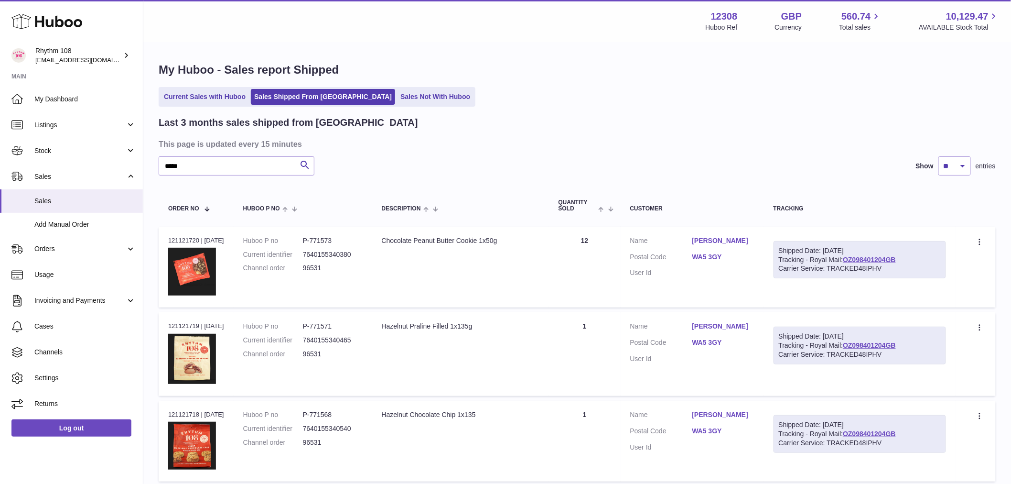
click at [605, 266] on td "Quantity 12" at bounding box center [585, 266] width 72 height 81
click at [604, 265] on td "Quantity 12" at bounding box center [585, 266] width 72 height 81
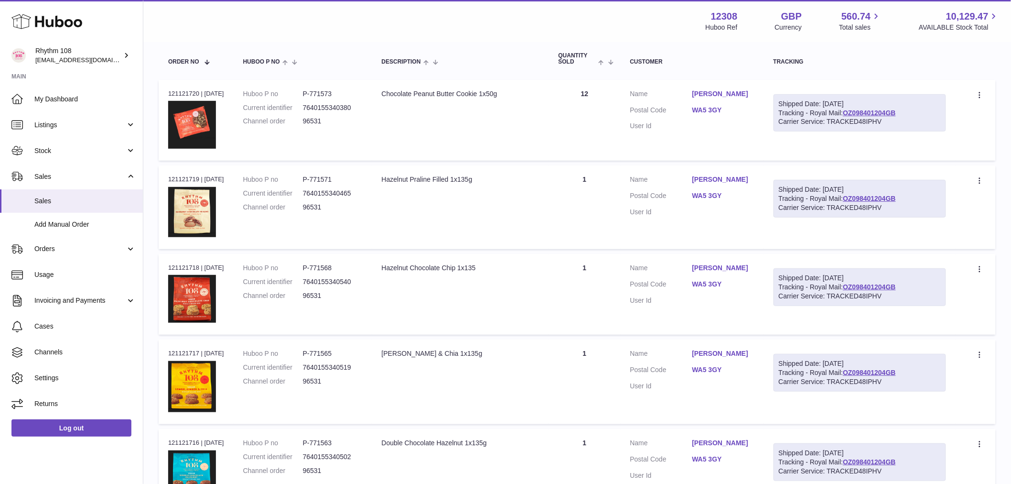
scroll to position [159, 0]
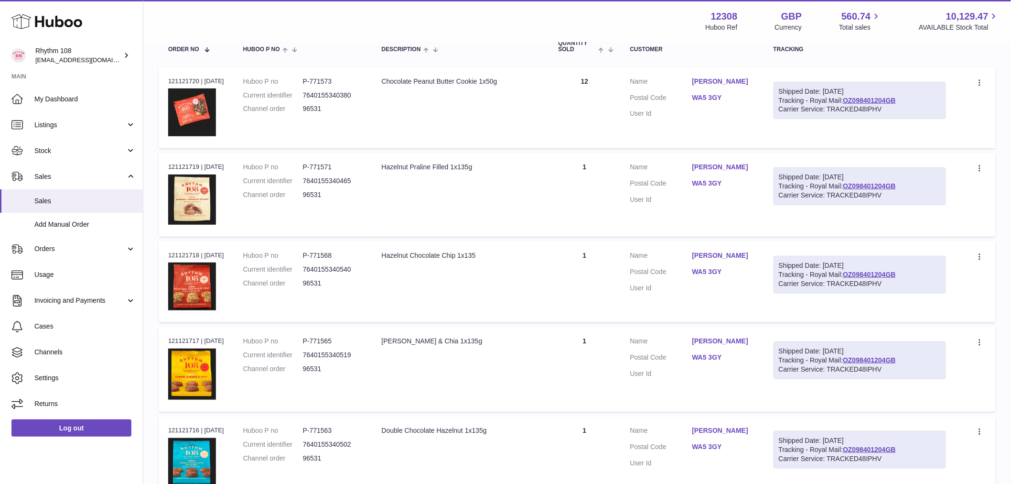
click at [583, 197] on td "Quantity 1" at bounding box center [585, 195] width 72 height 84
click at [581, 273] on td "Quantity 1" at bounding box center [585, 281] width 72 height 81
click at [583, 338] on td "Quantity 1" at bounding box center [585, 369] width 72 height 85
click at [558, 442] on td "Quantity 1" at bounding box center [585, 458] width 72 height 84
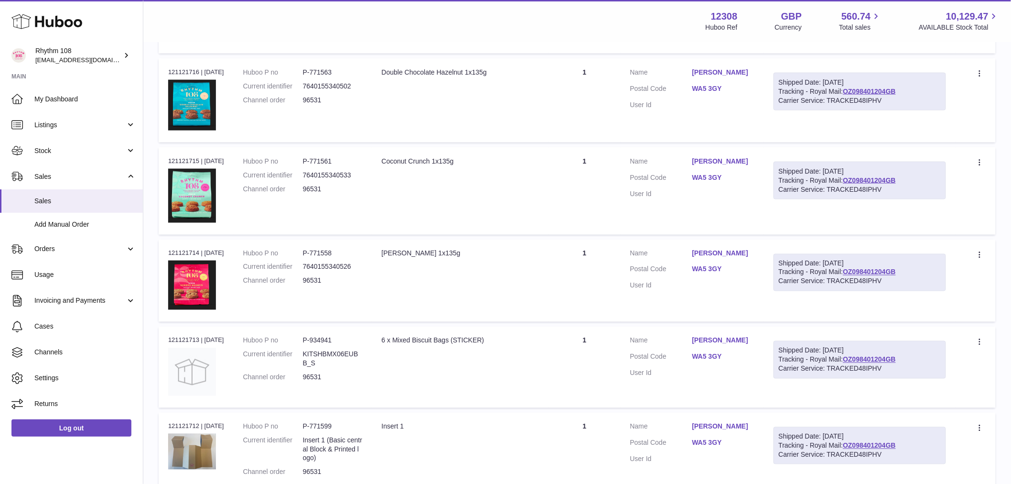
scroll to position [531, 0]
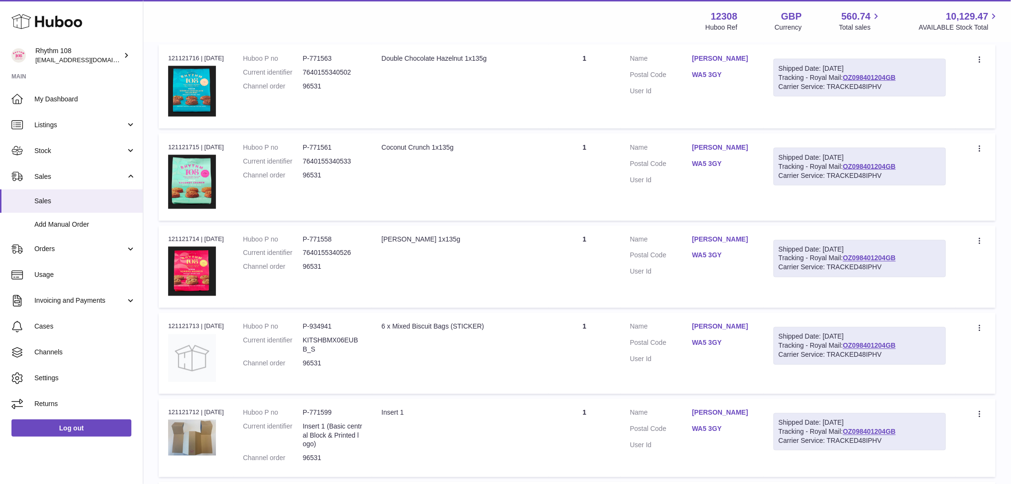
click at [584, 148] on td "Quantity 1" at bounding box center [585, 176] width 72 height 87
click at [600, 263] on td "Quantity 1" at bounding box center [585, 267] width 72 height 83
click at [566, 362] on td "Quantity 1" at bounding box center [585, 353] width 72 height 81
drag, startPoint x: 529, startPoint y: 432, endPoint x: 544, endPoint y: 416, distance: 21.3
click at [529, 431] on td "Description Insert 1" at bounding box center [460, 438] width 177 height 78
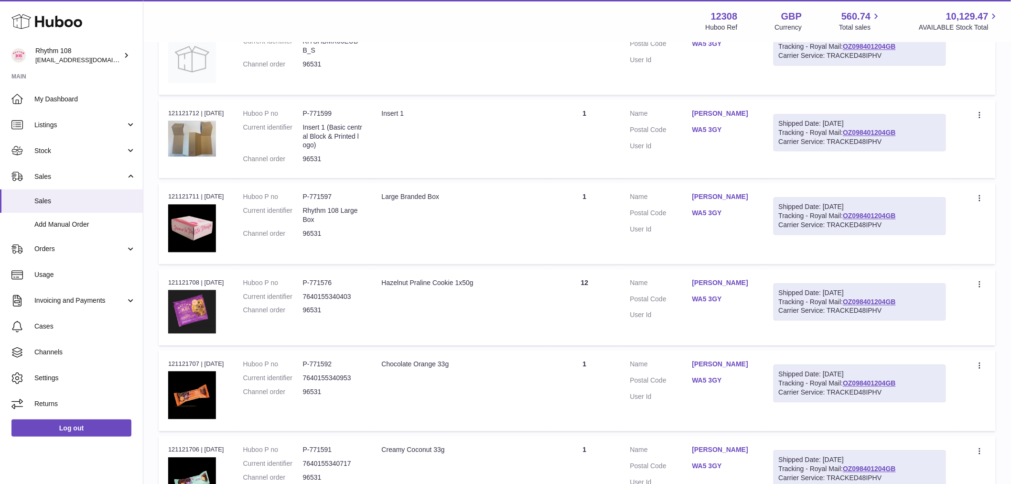
scroll to position [849, 0]
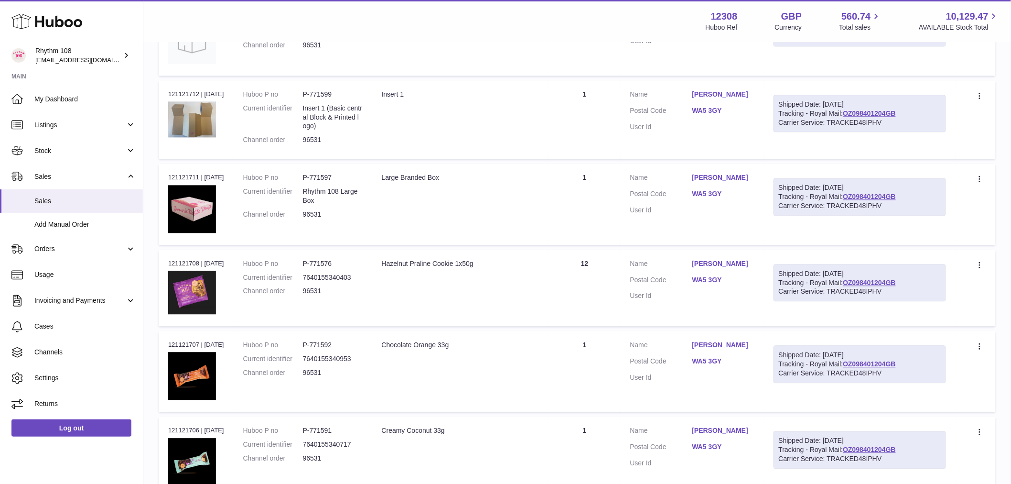
click at [584, 185] on td "Quantity 1" at bounding box center [585, 203] width 72 height 81
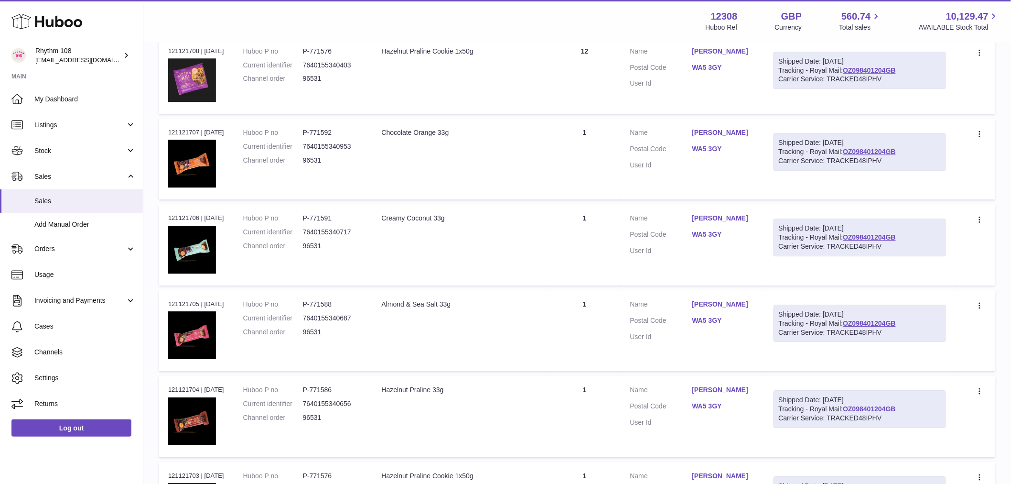
scroll to position [1062, 0]
click at [594, 150] on td "Quantity 1" at bounding box center [585, 158] width 72 height 81
click at [601, 246] on td "Quantity 1" at bounding box center [585, 244] width 72 height 81
click at [593, 327] on td "Quantity 1" at bounding box center [585, 330] width 72 height 81
click at [577, 408] on td "Quantity 1" at bounding box center [585, 415] width 72 height 81
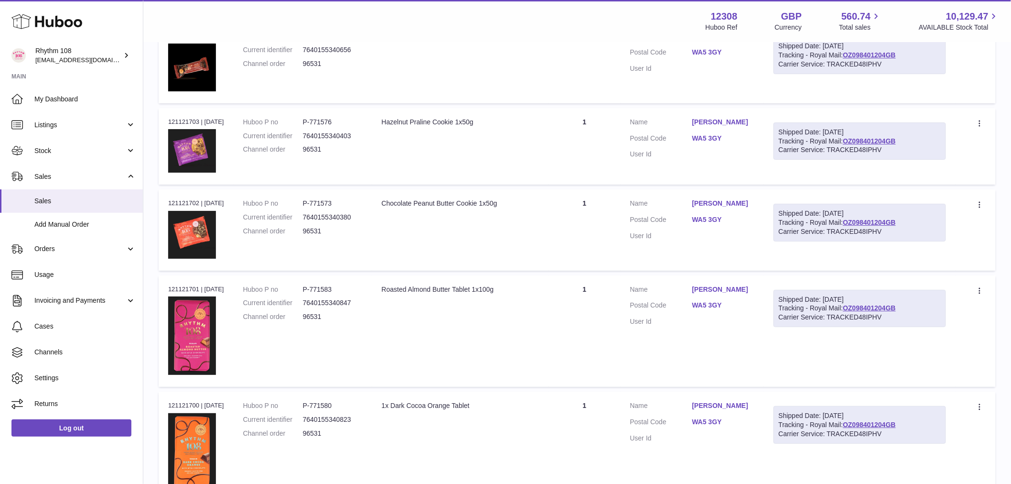
scroll to position [1434, 0]
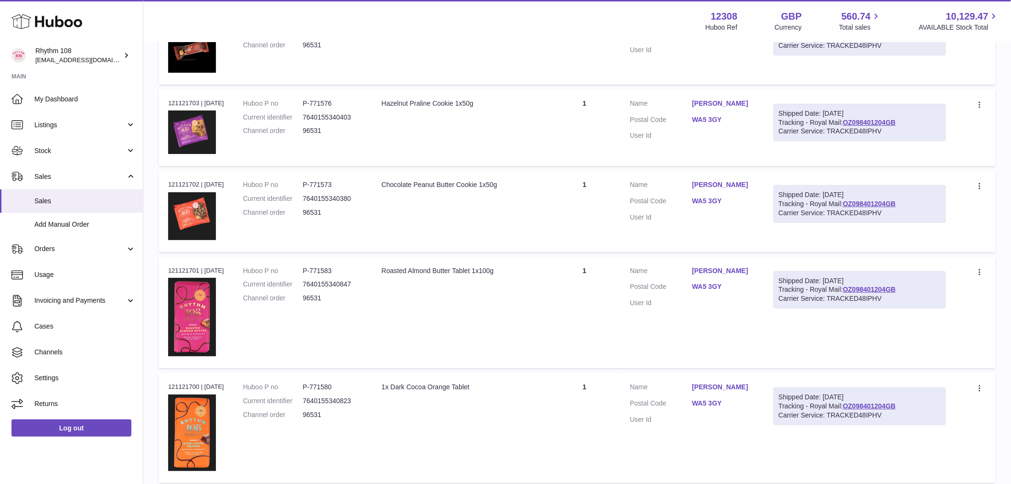
click at [569, 113] on td "Quantity 1" at bounding box center [585, 127] width 72 height 76
click at [591, 203] on td "Quantity 1" at bounding box center [585, 211] width 72 height 81
click at [582, 338] on td "Quantity 1" at bounding box center [585, 313] width 72 height 112
drag, startPoint x: 571, startPoint y: 415, endPoint x: 562, endPoint y: 339, distance: 76.0
click at [571, 413] on td "Quantity 1" at bounding box center [585, 427] width 72 height 109
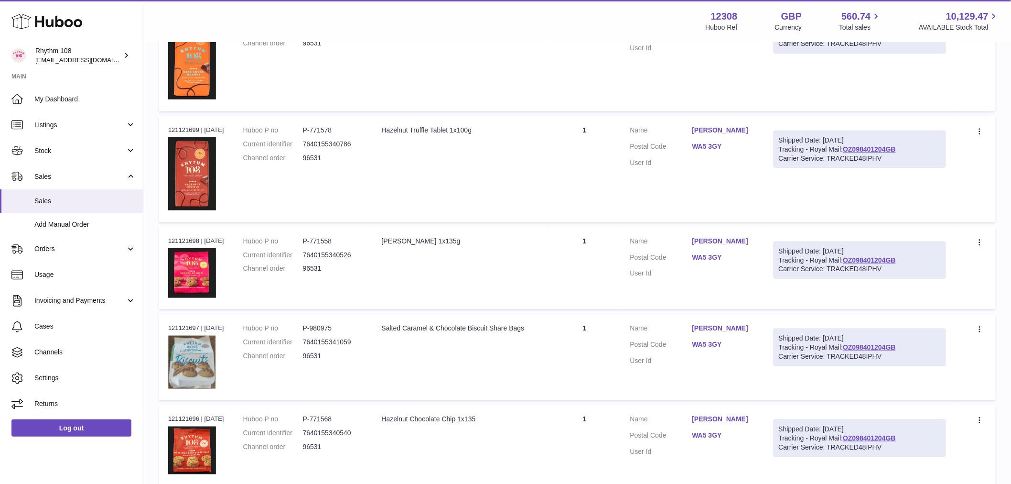
scroll to position [1858, 0]
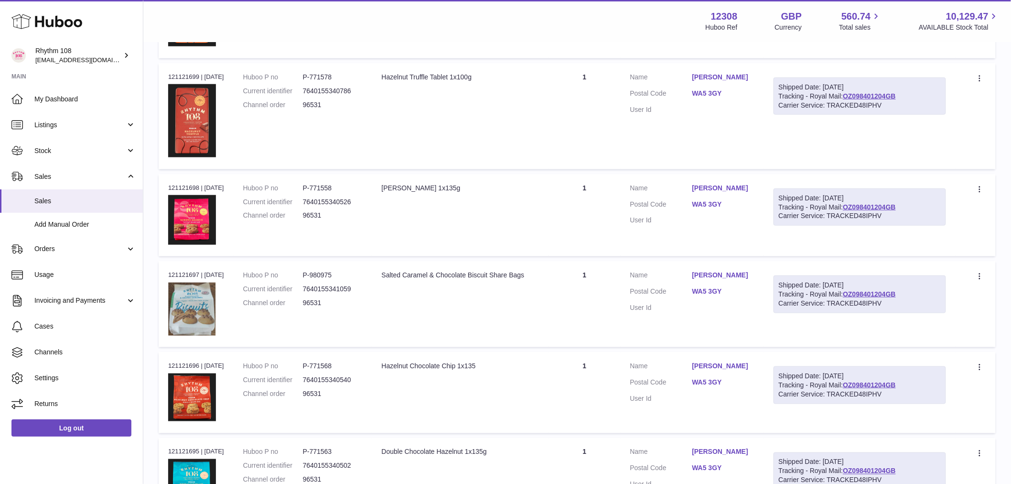
click at [574, 96] on td "Quantity 1" at bounding box center [585, 116] width 72 height 106
click at [604, 202] on td "Quantity 1" at bounding box center [585, 215] width 72 height 83
click at [573, 287] on td "Quantity 1" at bounding box center [585, 304] width 72 height 86
click at [585, 367] on td "Quantity 1" at bounding box center [585, 392] width 72 height 81
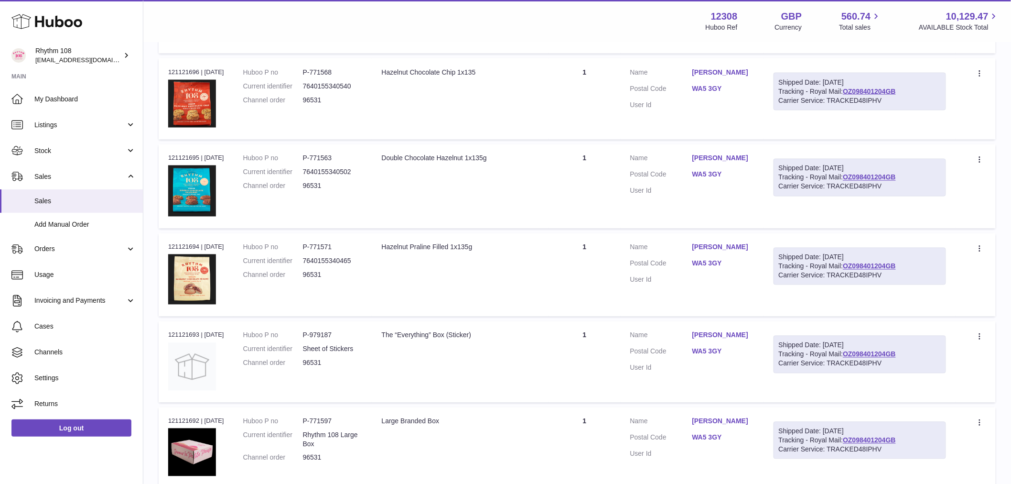
scroll to position [2177, 0]
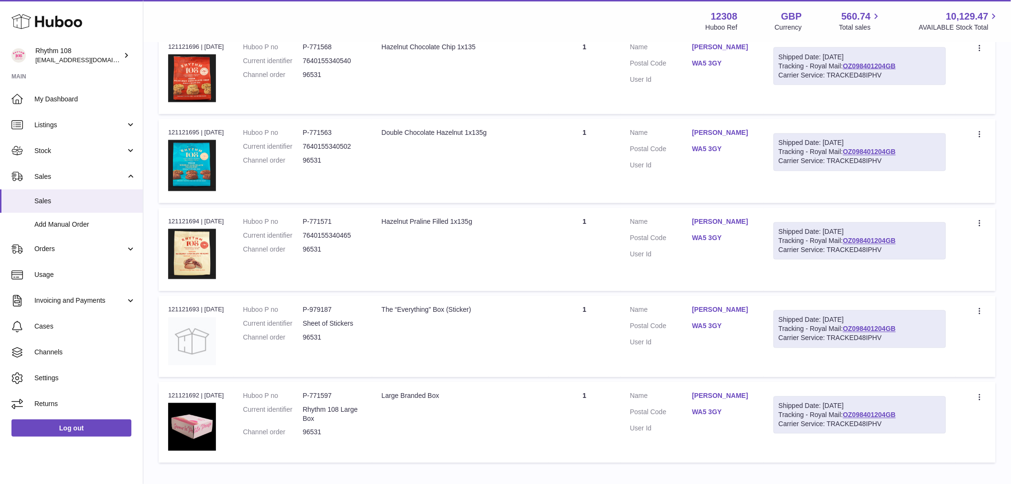
click at [591, 159] on td "Quantity 1" at bounding box center [585, 161] width 72 height 84
click at [596, 233] on td "Quantity 1" at bounding box center [585, 250] width 72 height 84
click at [561, 326] on td "Quantity 1" at bounding box center [585, 336] width 72 height 81
drag, startPoint x: 583, startPoint y: 440, endPoint x: 624, endPoint y: 341, distance: 107.2
click at [583, 433] on td "Quantity 1" at bounding box center [585, 422] width 72 height 81
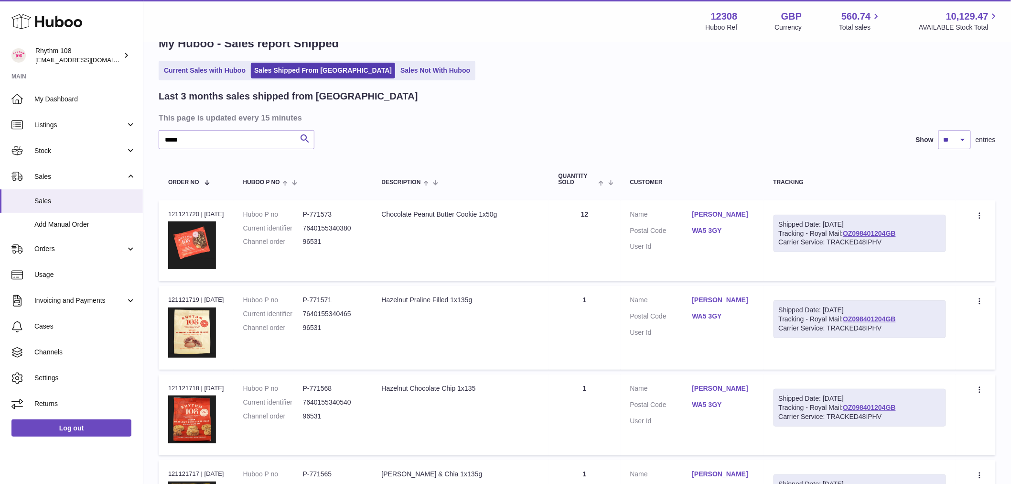
scroll to position [0, 0]
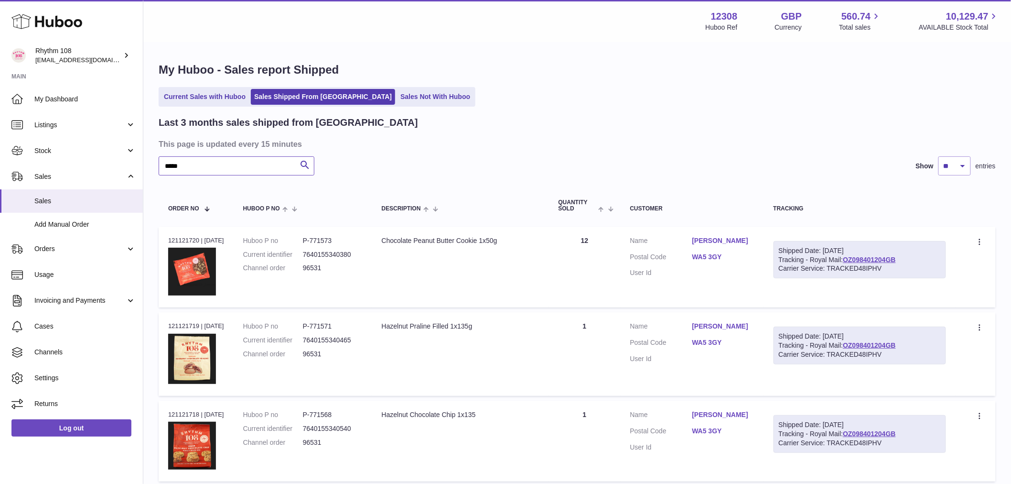
drag, startPoint x: 193, startPoint y: 169, endPoint x: -116, endPoint y: 119, distance: 312.6
click at [0, 119] on html ".st0{fill:#141414;}" at bounding box center [505, 242] width 1011 height 484
paste input "text"
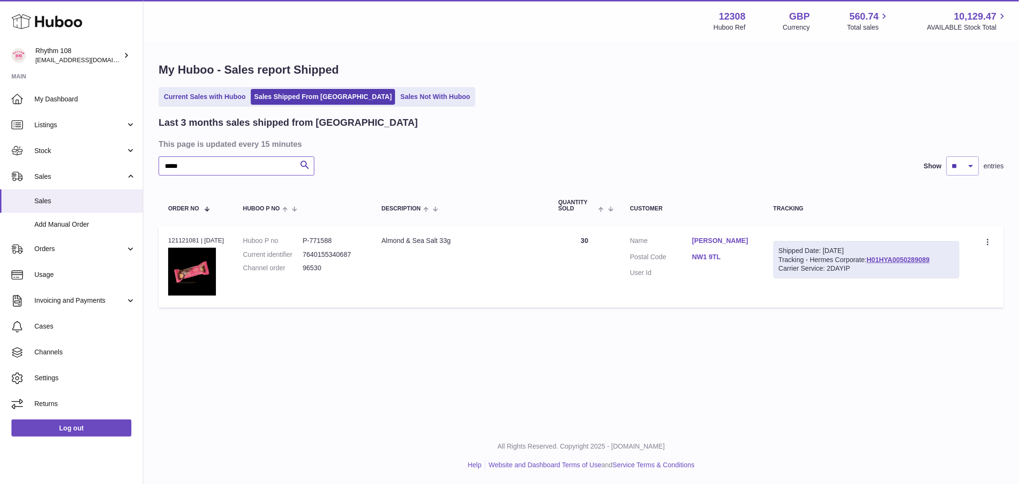
drag, startPoint x: 209, startPoint y: 170, endPoint x: -132, endPoint y: 140, distance: 342.4
click at [0, 140] on html ".st0{fill:#141414;}" at bounding box center [509, 242] width 1019 height 484
paste input "**********"
drag, startPoint x: 247, startPoint y: 168, endPoint x: -233, endPoint y: 112, distance: 483.0
click at [0, 112] on html ".st0{fill:#141414;}" at bounding box center [509, 242] width 1019 height 484
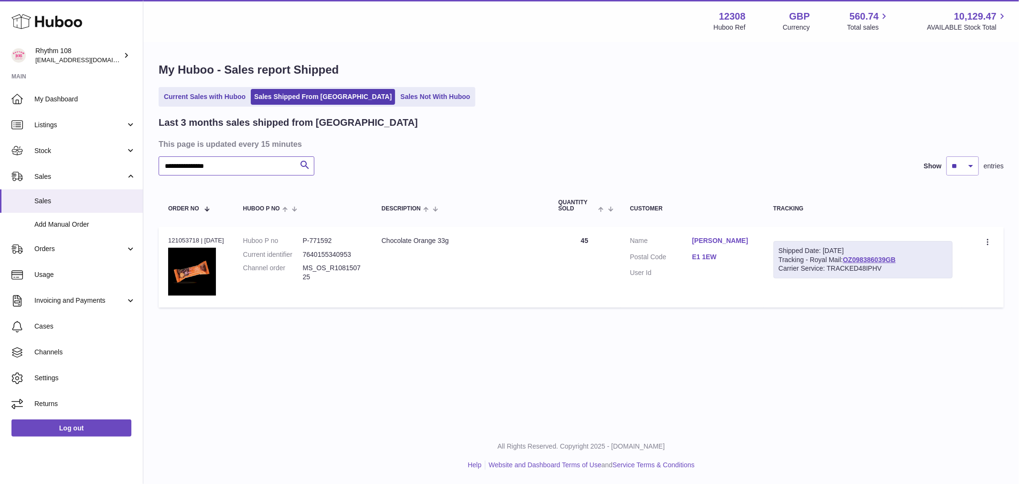
paste input "text"
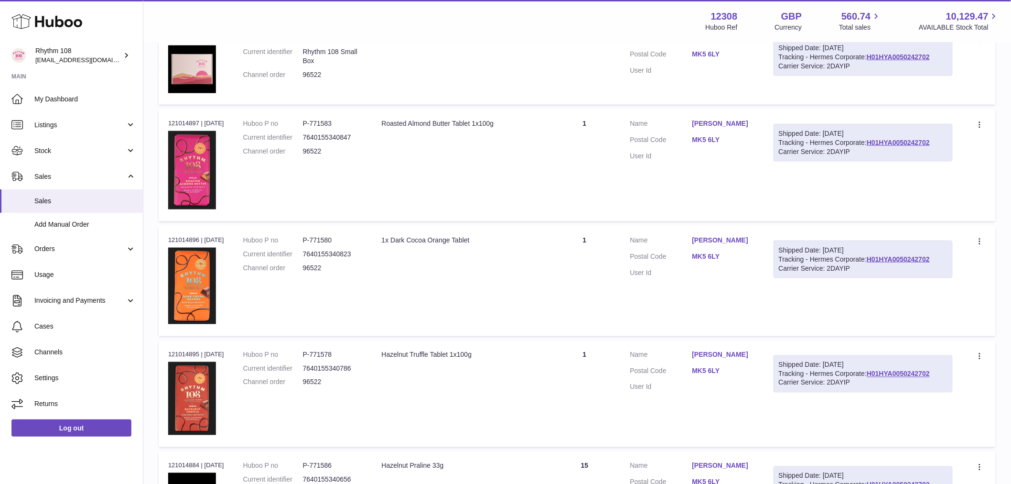
scroll to position [562, 0]
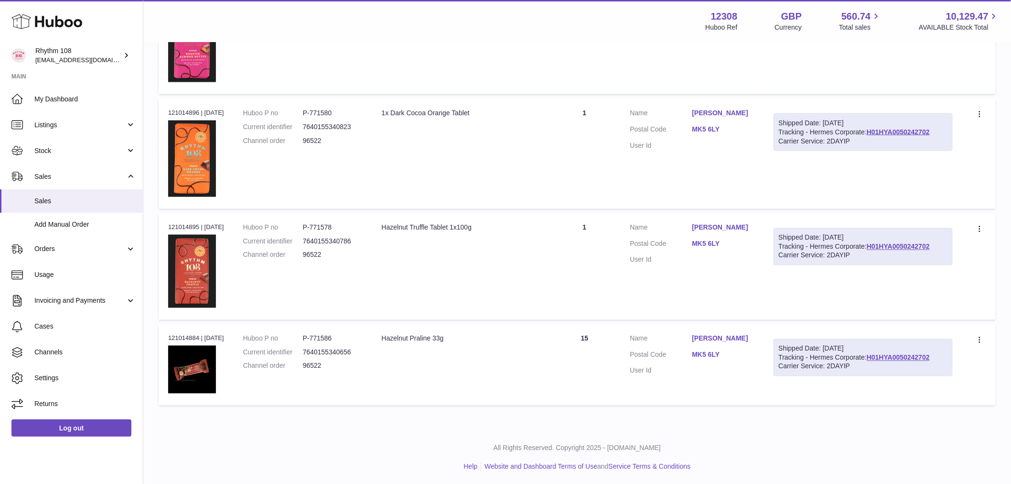
click at [614, 352] on td "Quantity 15" at bounding box center [585, 364] width 72 height 81
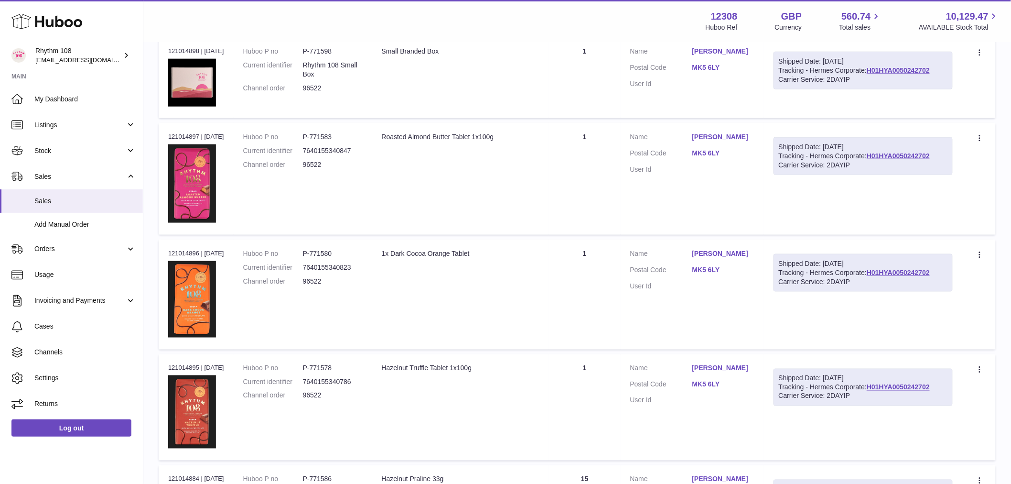
scroll to position [403, 0]
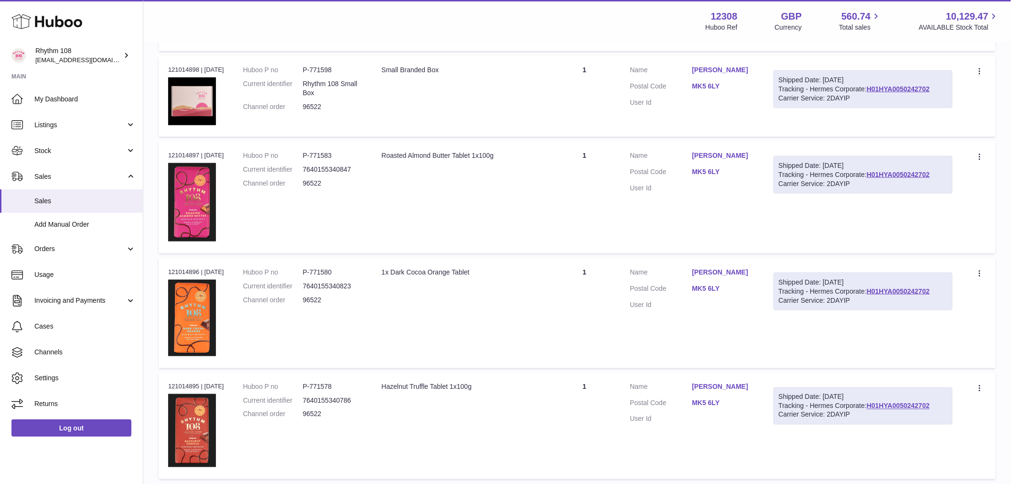
click at [577, 418] on td "Quantity 1" at bounding box center [585, 426] width 72 height 106
click at [599, 285] on td "Quantity 1" at bounding box center [585, 312] width 72 height 109
click at [572, 181] on td "Quantity 1" at bounding box center [585, 197] width 72 height 112
click at [570, 80] on td "Quantity 1" at bounding box center [585, 96] width 72 height 81
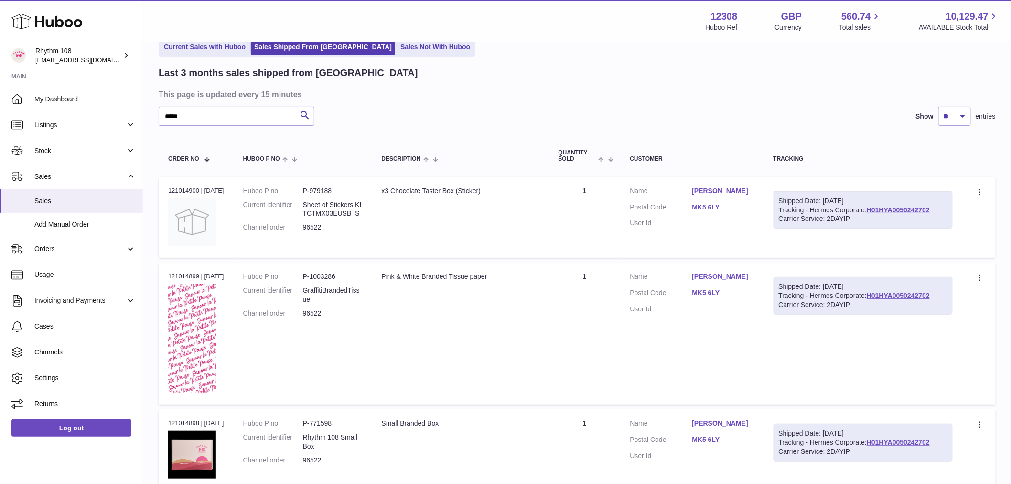
scroll to position [31, 0]
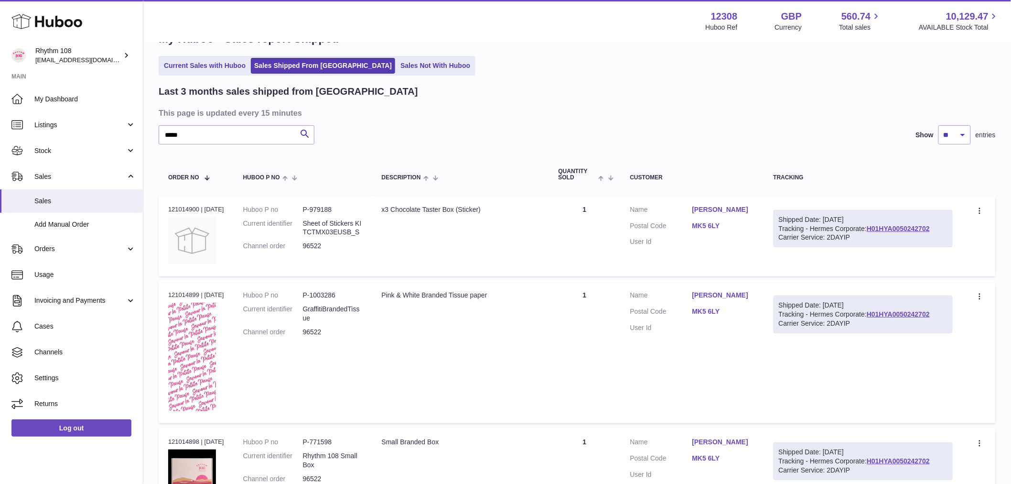
drag, startPoint x: 606, startPoint y: 379, endPoint x: 612, endPoint y: 360, distance: 20.0
click at [606, 378] on td "Quantity 1" at bounding box center [585, 352] width 72 height 142
click at [582, 216] on td "Quantity 1" at bounding box center [585, 235] width 72 height 81
drag, startPoint x: 220, startPoint y: 132, endPoint x: -112, endPoint y: 98, distance: 334.4
click at [0, 98] on html ".st0{fill:#141414;}" at bounding box center [505, 211] width 1011 height 484
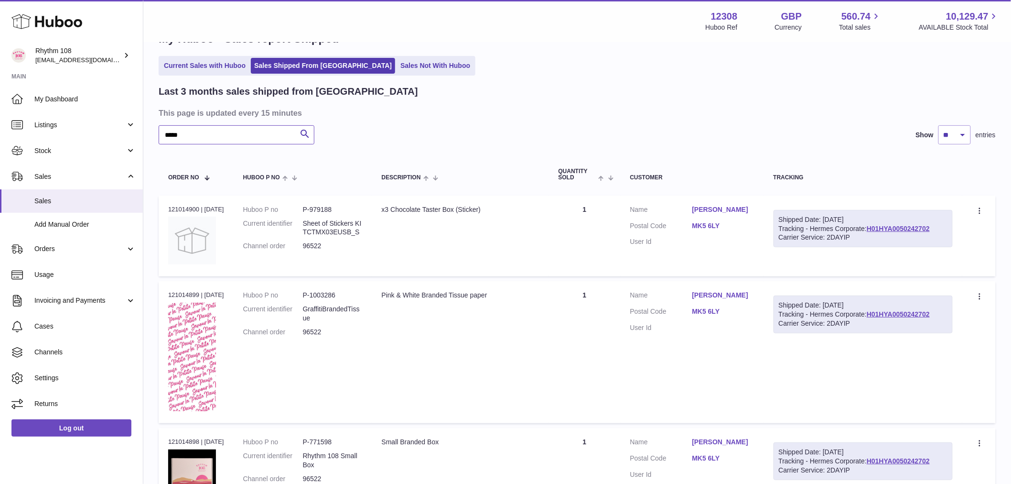
paste input "text"
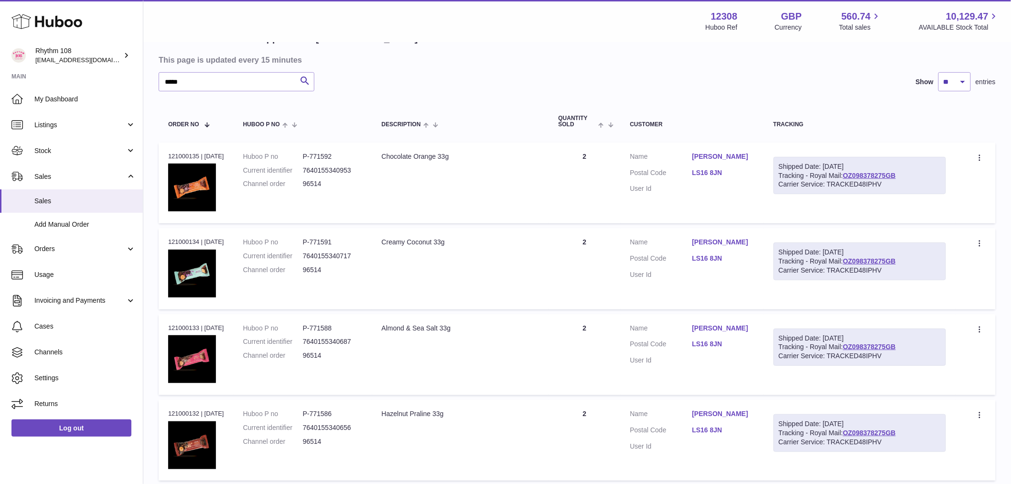
click at [593, 257] on td "Quantity 2" at bounding box center [585, 268] width 72 height 81
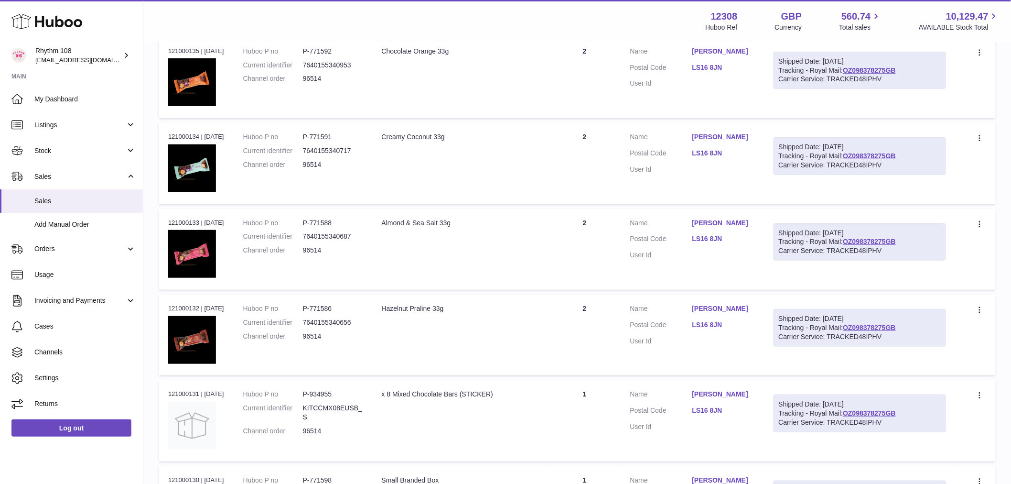
scroll to position [190, 0]
click at [597, 69] on td "Quantity 2" at bounding box center [585, 76] width 72 height 81
click at [585, 160] on td "Quantity 2" at bounding box center [585, 162] width 72 height 81
click at [605, 260] on td "Quantity 2" at bounding box center [585, 248] width 72 height 81
drag, startPoint x: 570, startPoint y: 346, endPoint x: 658, endPoint y: 247, distance: 133.4
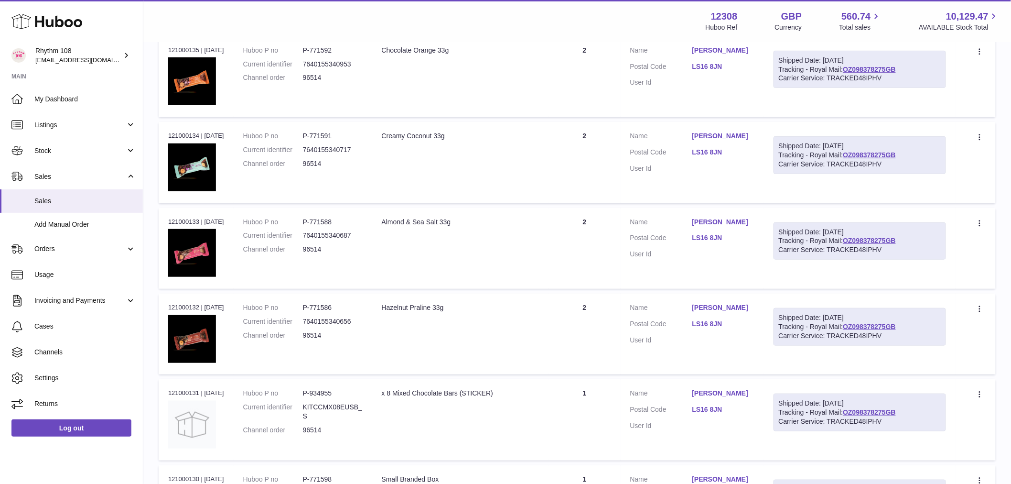
click at [570, 346] on td "Quantity 2" at bounding box center [585, 333] width 72 height 81
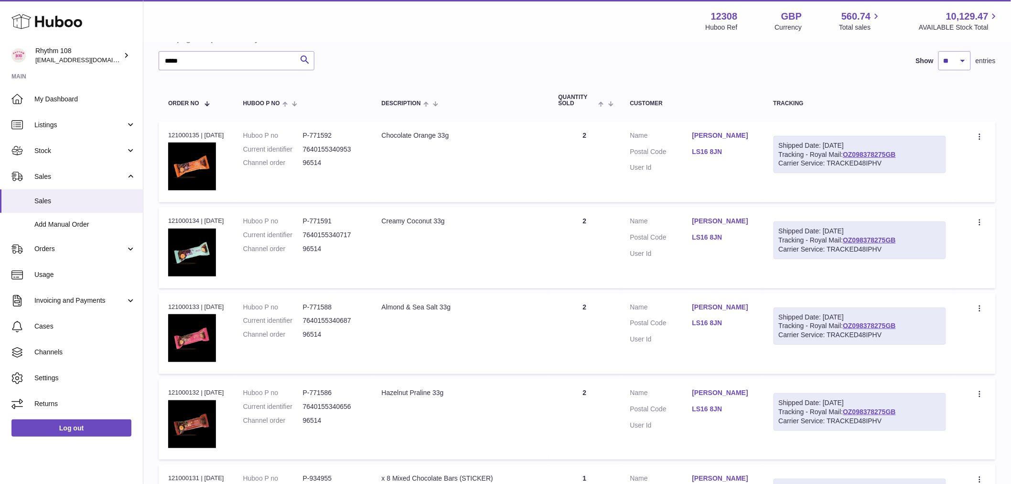
scroll to position [159, 0]
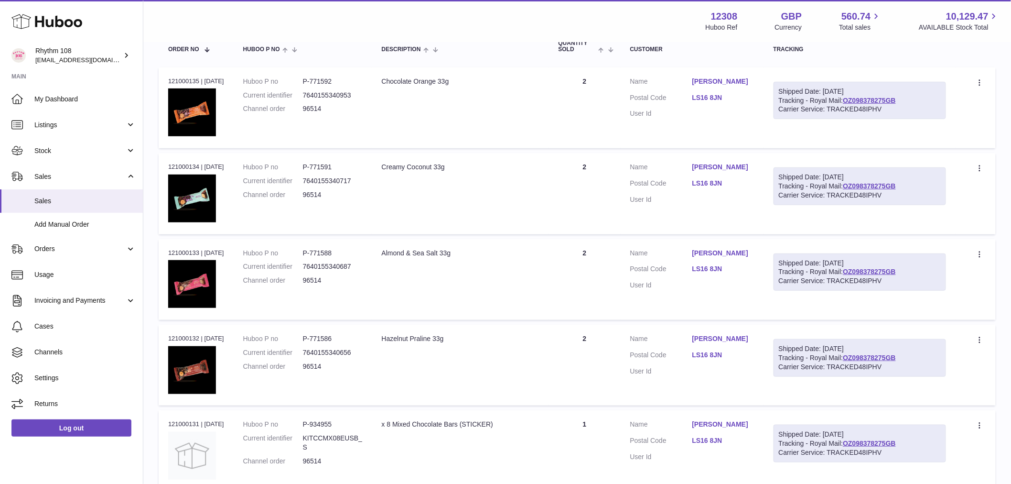
click at [580, 118] on td "Quantity 2" at bounding box center [585, 107] width 72 height 81
click at [599, 194] on td "Quantity 2" at bounding box center [585, 193] width 72 height 81
click at [577, 275] on td "Quantity 2" at bounding box center [585, 279] width 72 height 81
click at [595, 342] on td "Quantity 2" at bounding box center [585, 364] width 72 height 81
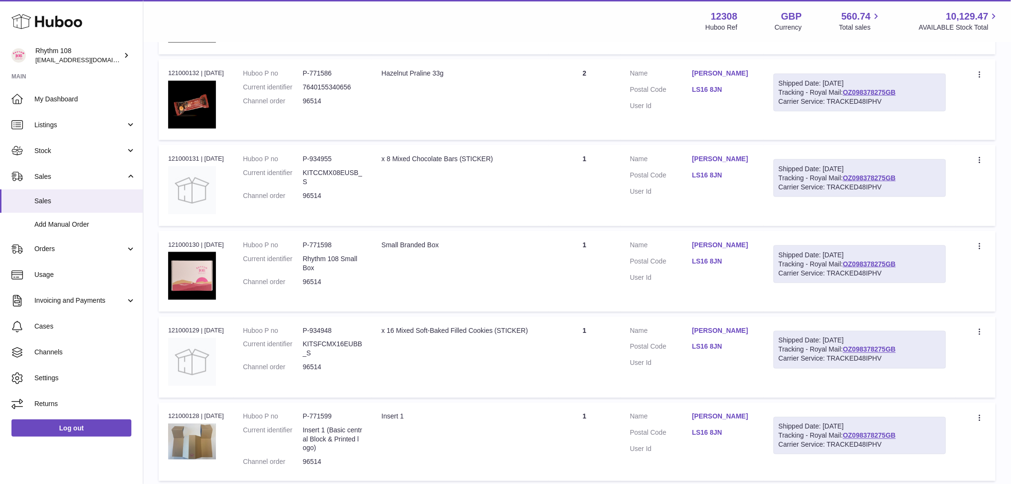
scroll to position [531, 0]
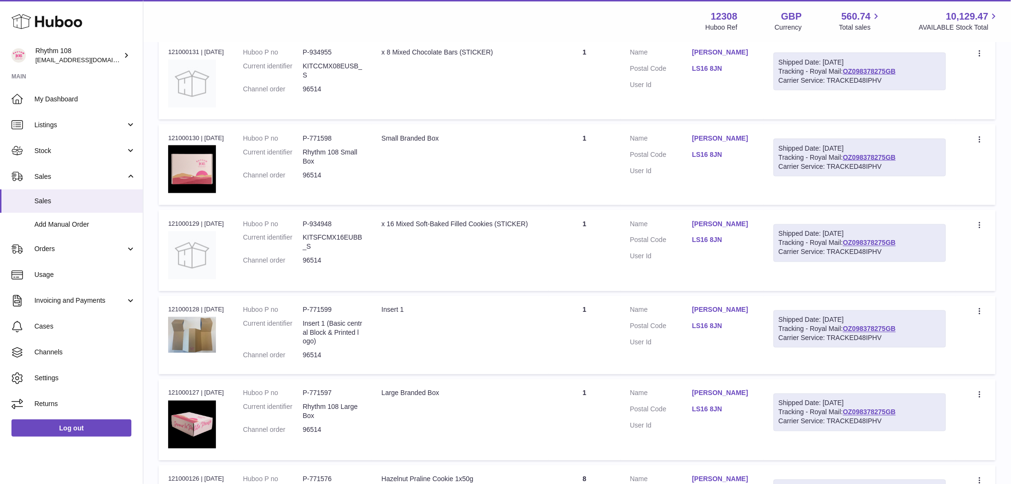
click at [600, 80] on td "Quantity 1" at bounding box center [585, 78] width 72 height 81
click at [596, 182] on td "Quantity 1" at bounding box center [585, 164] width 72 height 81
click at [594, 249] on td "Quantity 1" at bounding box center [585, 250] width 72 height 81
click at [576, 357] on td "Quantity 1" at bounding box center [585, 335] width 72 height 78
drag, startPoint x: 584, startPoint y: 422, endPoint x: 589, endPoint y: 414, distance: 9.0
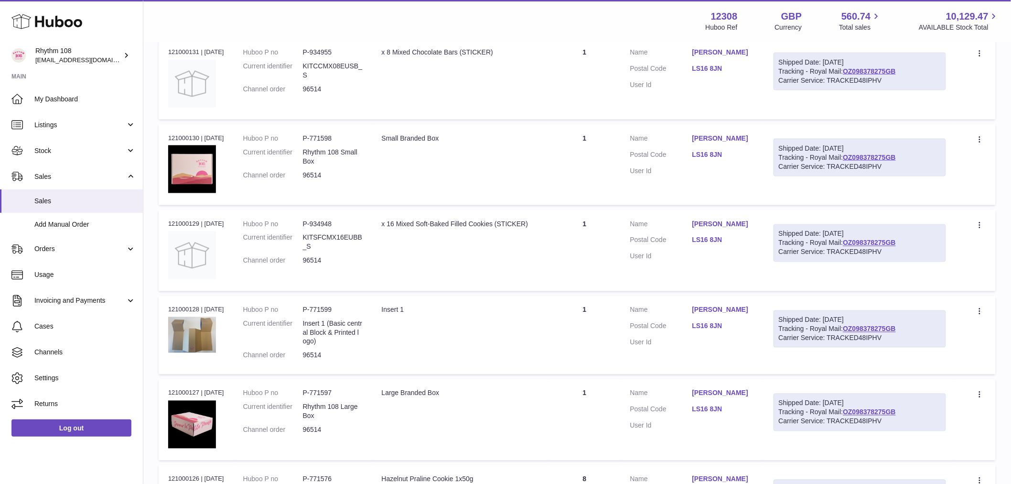
click at [583, 423] on td "Quantity 1" at bounding box center [585, 419] width 72 height 81
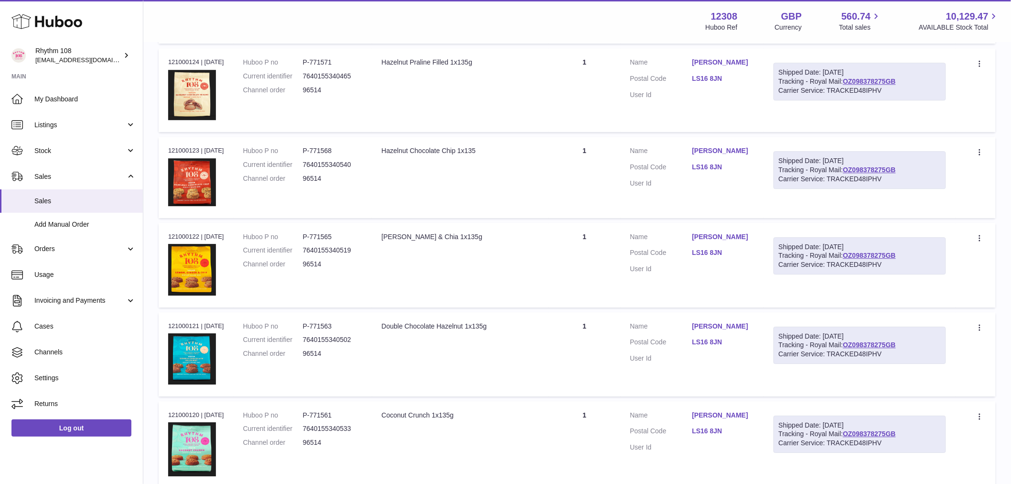
scroll to position [1115, 0]
click at [598, 88] on td "Quantity 1" at bounding box center [585, 90] width 72 height 84
click at [595, 164] on td "Quantity 1" at bounding box center [585, 176] width 72 height 81
drag, startPoint x: 615, startPoint y: 264, endPoint x: 609, endPoint y: 275, distance: 12.0
click at [614, 265] on td "Quantity 1" at bounding box center [585, 264] width 72 height 85
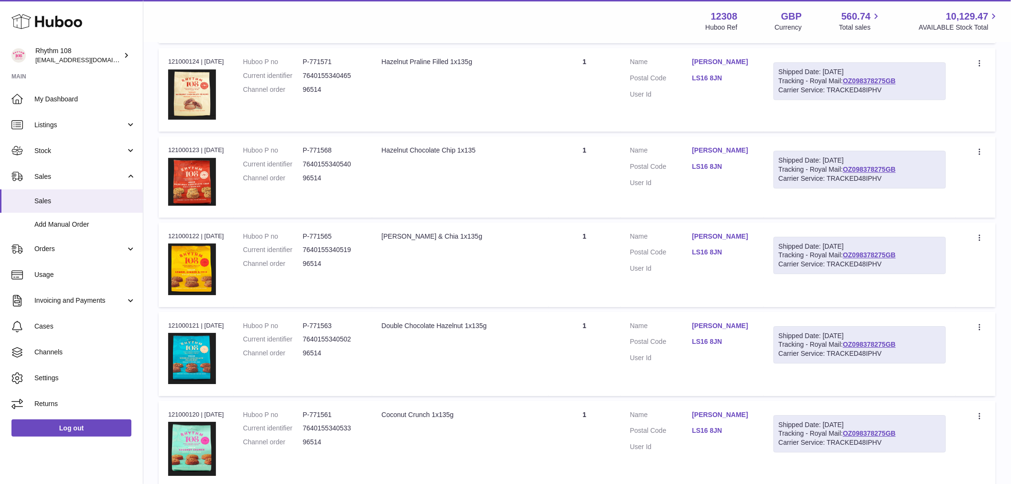
drag, startPoint x: 571, startPoint y: 360, endPoint x: 558, endPoint y: 391, distance: 33.6
click at [571, 360] on td "Quantity 1" at bounding box center [585, 354] width 72 height 84
drag, startPoint x: 546, startPoint y: 446, endPoint x: 558, endPoint y: 421, distance: 27.6
click at [546, 445] on td "Description Coconut Crunch 1x135g" at bounding box center [460, 443] width 177 height 87
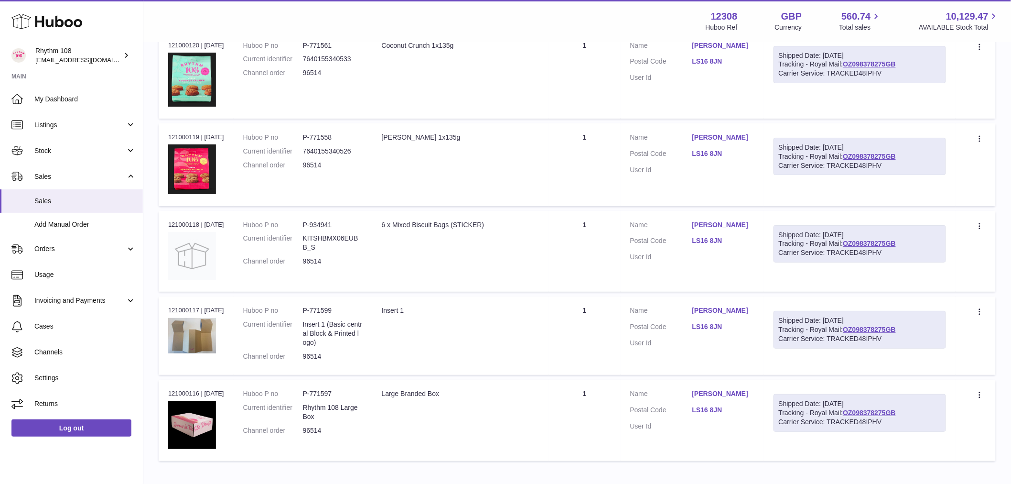
scroll to position [1487, 0]
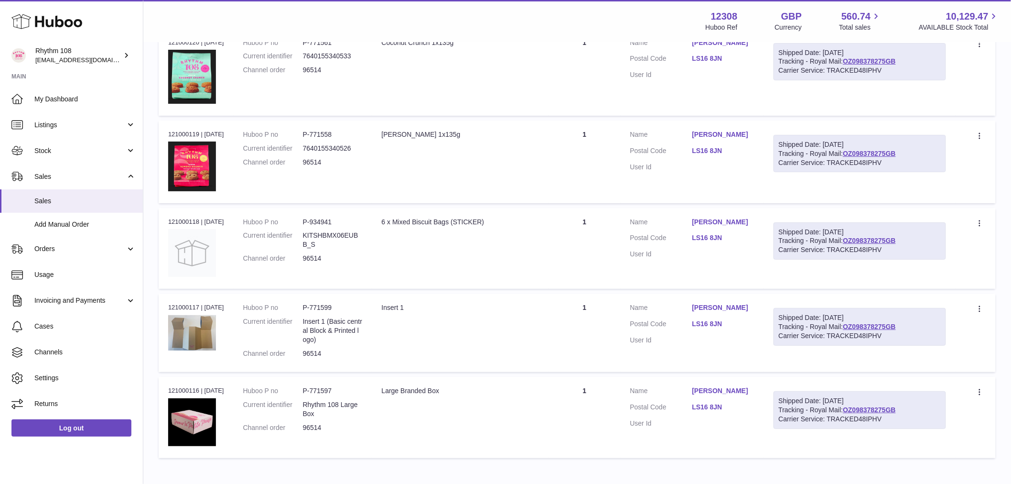
click at [597, 147] on td "Quantity 1" at bounding box center [585, 161] width 72 height 83
click at [589, 235] on td "Quantity 1" at bounding box center [585, 248] width 72 height 81
drag, startPoint x: 594, startPoint y: 309, endPoint x: 582, endPoint y: 345, distance: 38.8
click at [593, 313] on td "Quantity 1" at bounding box center [585, 332] width 72 height 78
drag, startPoint x: 580, startPoint y: 376, endPoint x: 589, endPoint y: 357, distance: 20.7
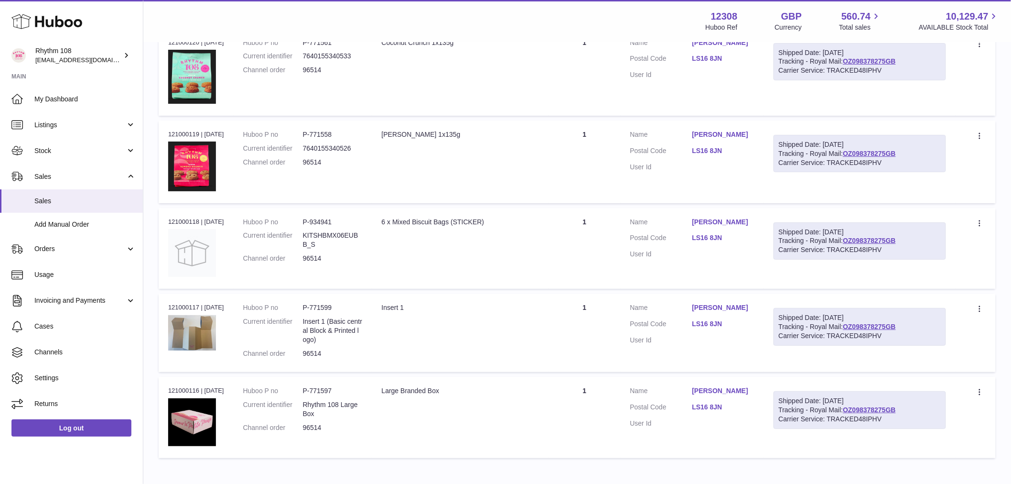
click at [580, 377] on td "Quantity 1" at bounding box center [585, 417] width 72 height 81
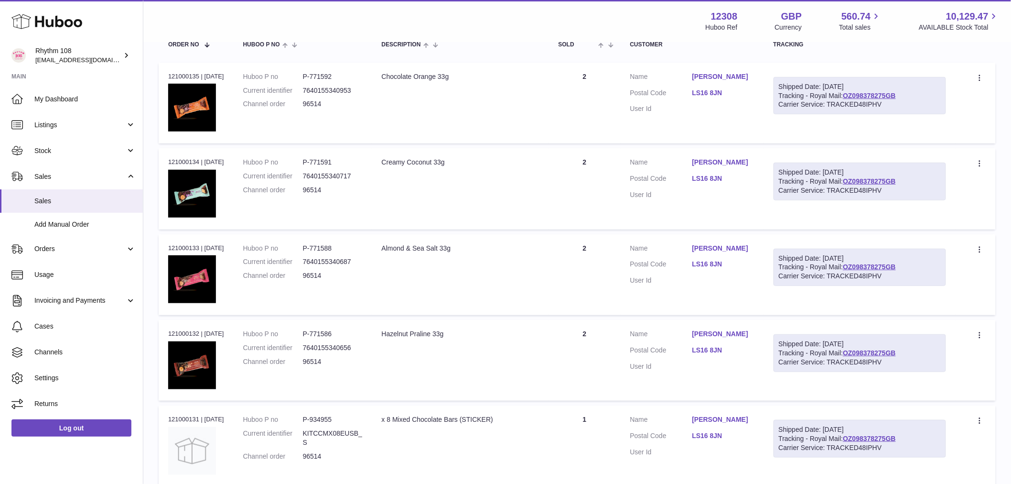
scroll to position [0, 0]
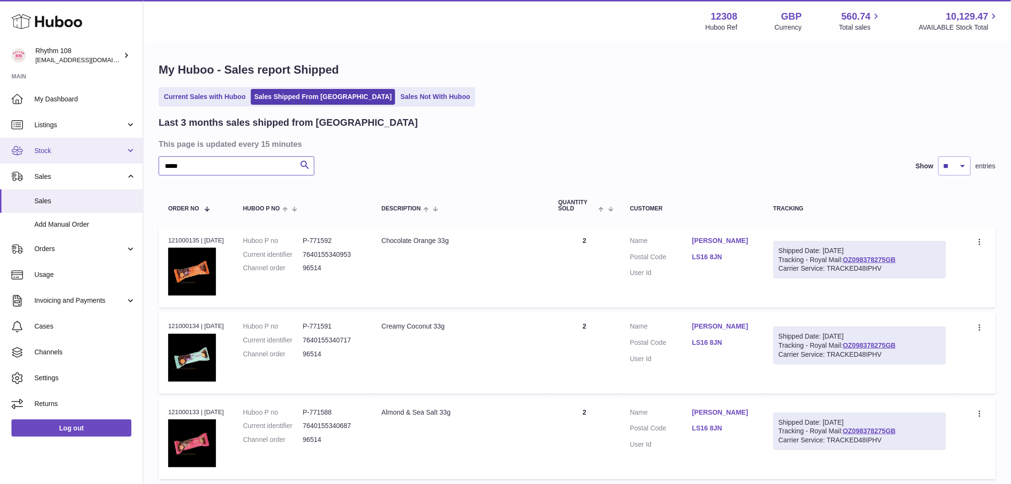
drag, startPoint x: 199, startPoint y: 162, endPoint x: 35, endPoint y: 161, distance: 163.4
paste input "text"
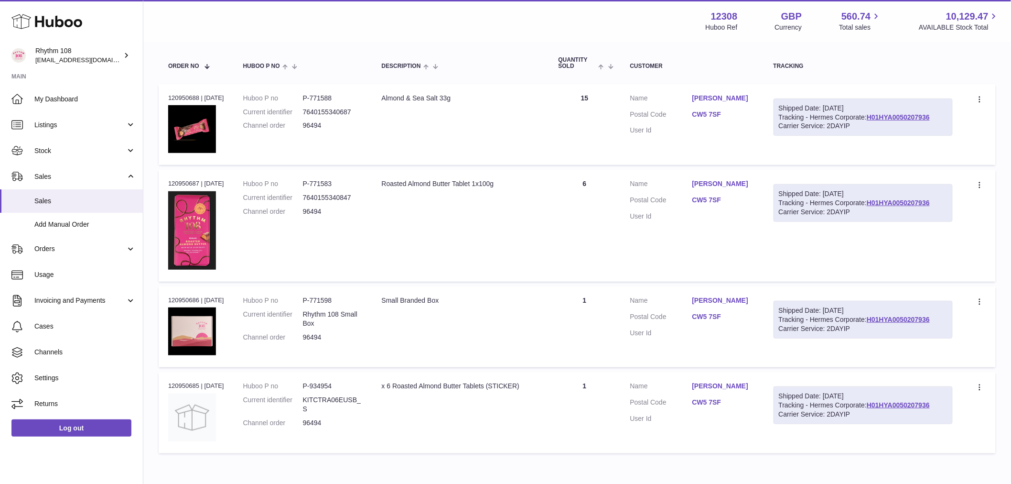
scroll to position [191, 0]
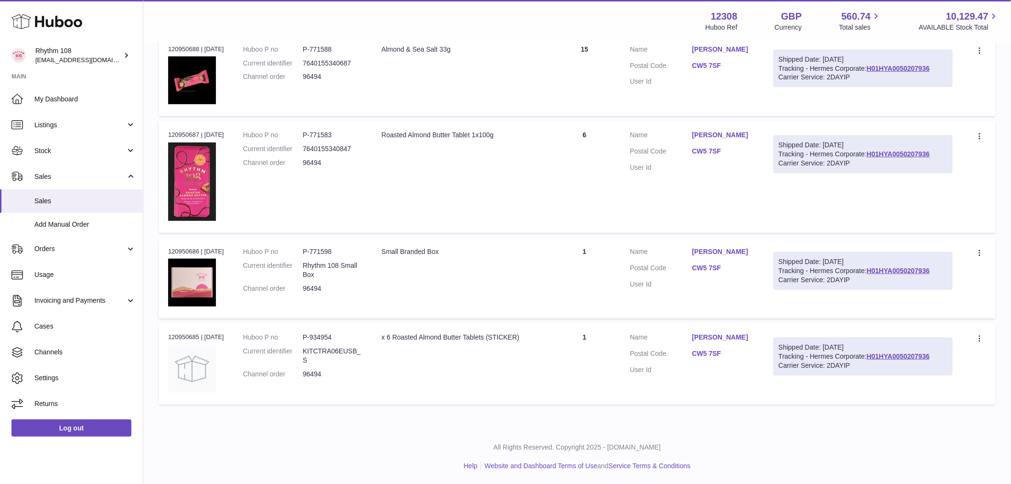
click at [591, 285] on td "Quantity 1" at bounding box center [585, 277] width 72 height 81
drag, startPoint x: 570, startPoint y: 338, endPoint x: 575, endPoint y: 337, distance: 4.8
click at [570, 338] on td "Quantity 1" at bounding box center [585, 363] width 72 height 81
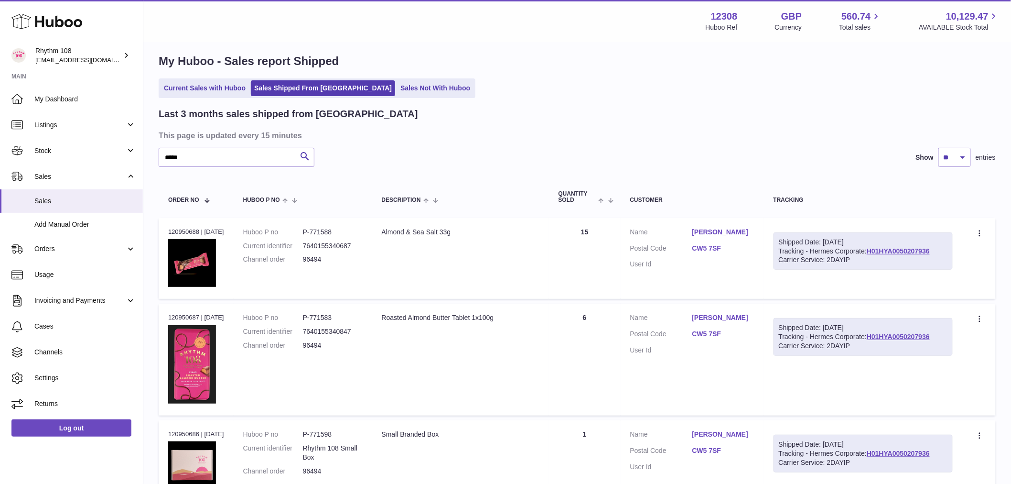
scroll to position [0, 0]
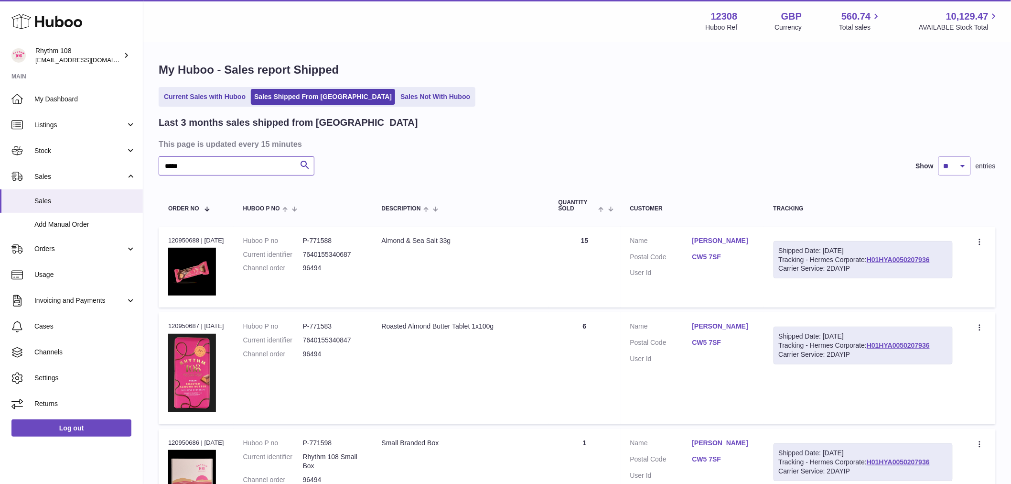
drag, startPoint x: 195, startPoint y: 161, endPoint x: -36, endPoint y: 150, distance: 231.1
click at [0, 150] on html ".st0{fill:#141414;}" at bounding box center [505, 242] width 1011 height 484
paste input "text"
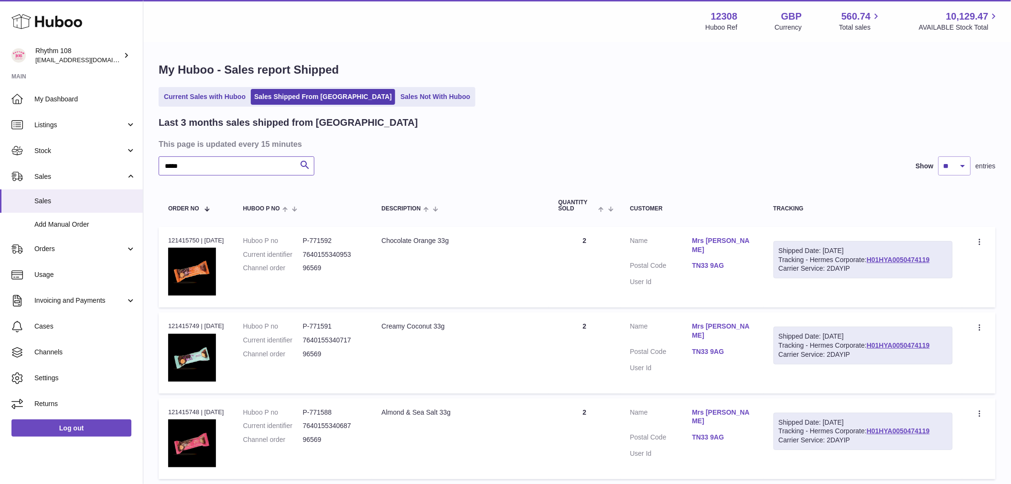
scroll to position [53, 0]
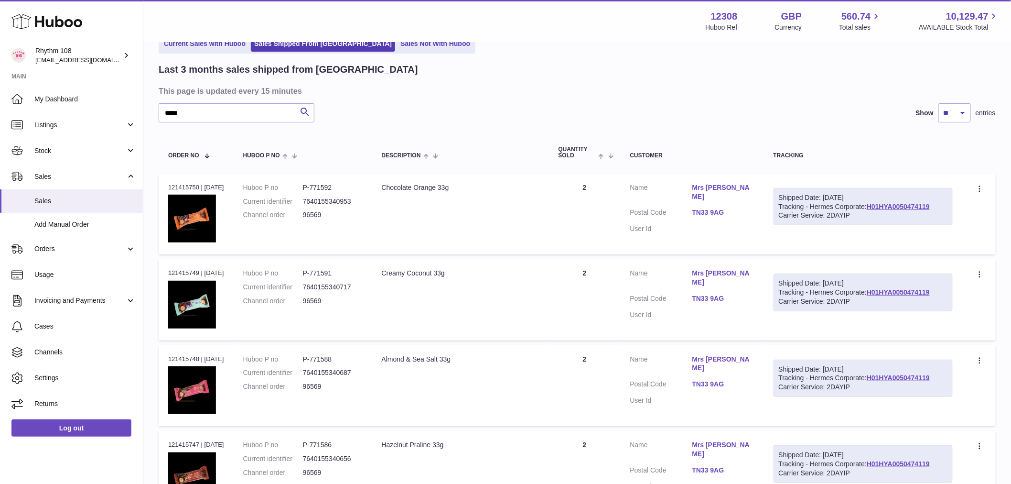
click at [610, 203] on td "Quantity 2" at bounding box center [585, 213] width 72 height 81
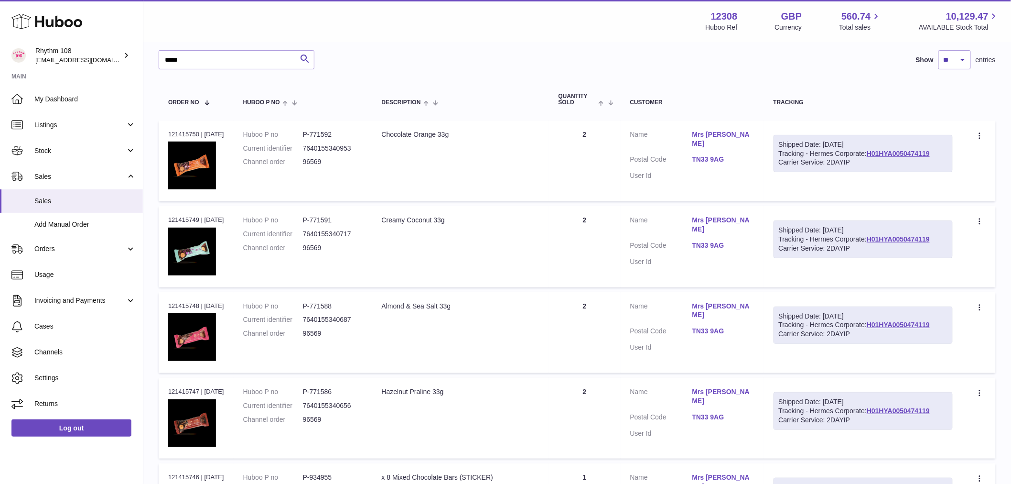
click at [596, 258] on td "Quantity 2" at bounding box center [585, 246] width 72 height 81
click at [607, 325] on td "Quantity 2" at bounding box center [585, 332] width 72 height 81
click at [597, 392] on td "Quantity 2" at bounding box center [585, 417] width 72 height 81
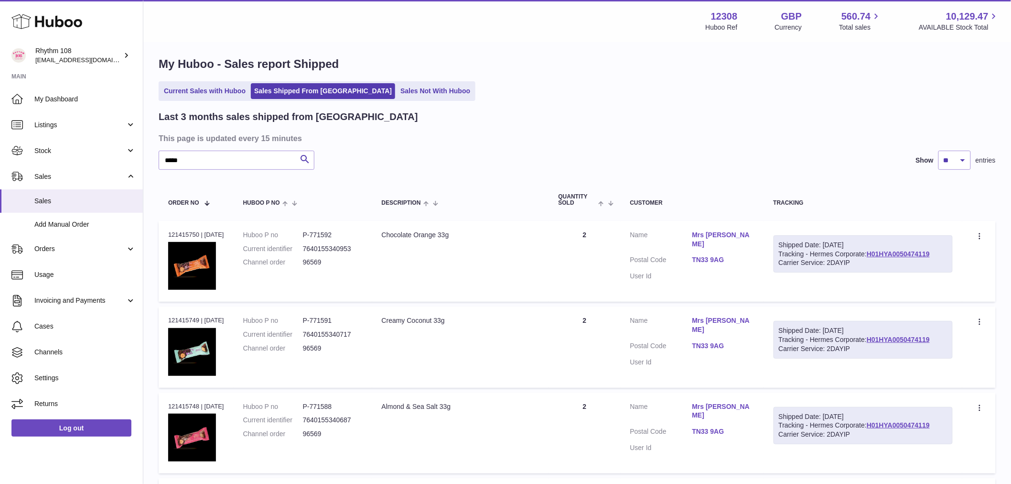
scroll to position [0, 0]
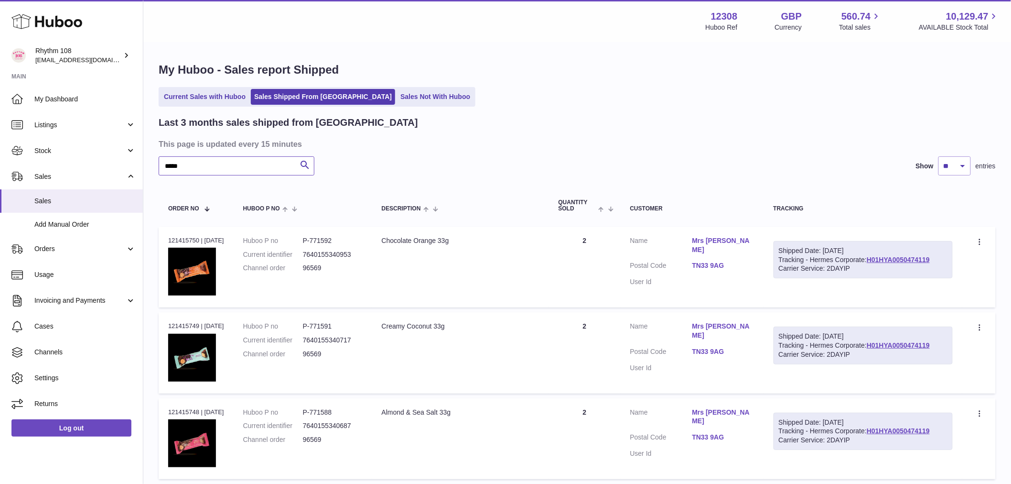
drag, startPoint x: 201, startPoint y: 166, endPoint x: -50, endPoint y: 145, distance: 252.2
click at [0, 145] on html ".st0{fill:#141414;}" at bounding box center [505, 242] width 1011 height 484
paste input "text"
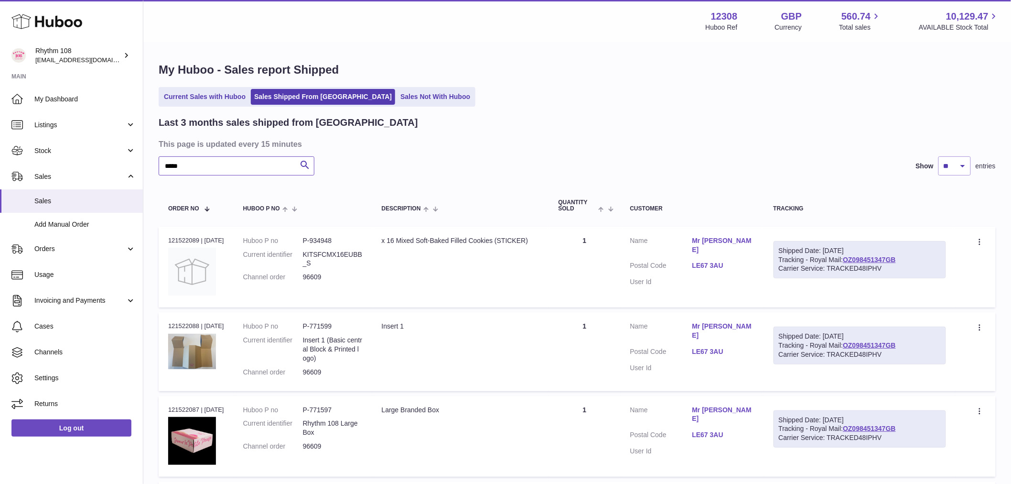
drag, startPoint x: 218, startPoint y: 164, endPoint x: -27, endPoint y: 161, distance: 244.7
click at [0, 161] on html ".st0{fill:#141414;}" at bounding box center [505, 242] width 1011 height 484
paste input "text"
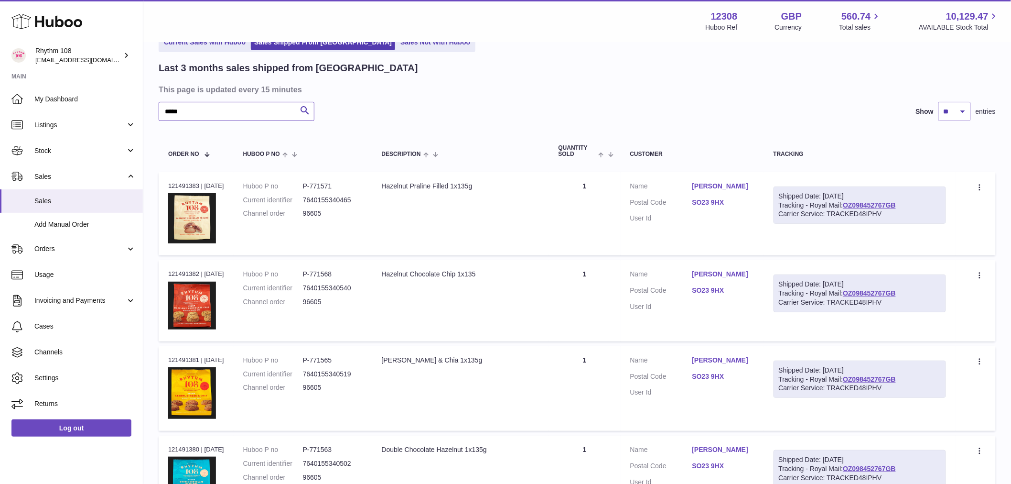
scroll to position [106, 0]
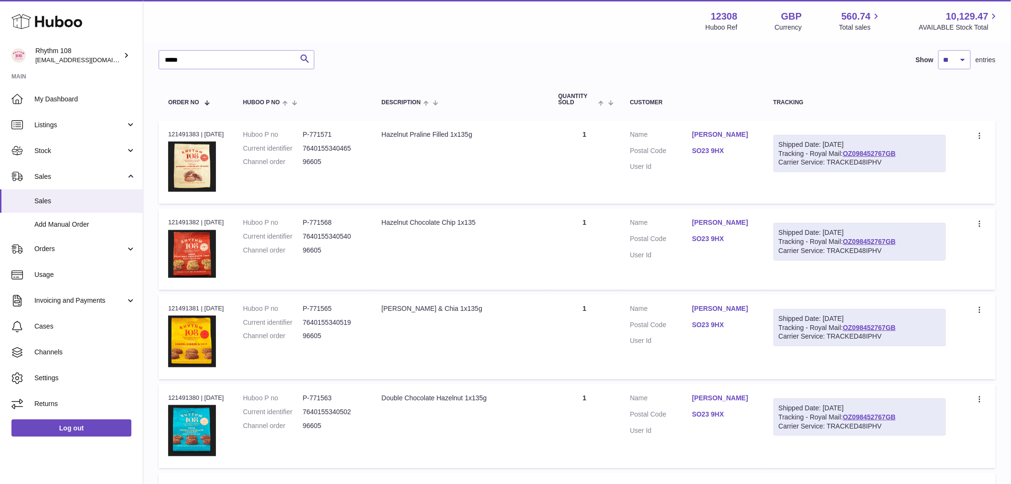
drag, startPoint x: 609, startPoint y: 157, endPoint x: 613, endPoint y: 216, distance: 58.9
click at [610, 156] on td "Quantity 1" at bounding box center [585, 162] width 72 height 84
click at [609, 241] on td "Quantity 1" at bounding box center [585, 248] width 72 height 81
click at [593, 324] on td "Quantity 1" at bounding box center [585, 336] width 72 height 85
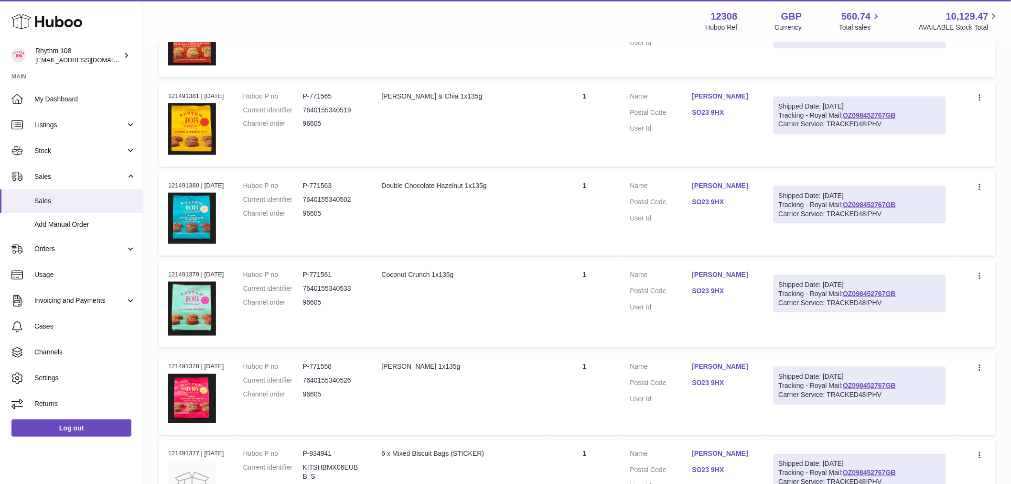
click at [615, 313] on td "Quantity 1" at bounding box center [585, 303] width 72 height 87
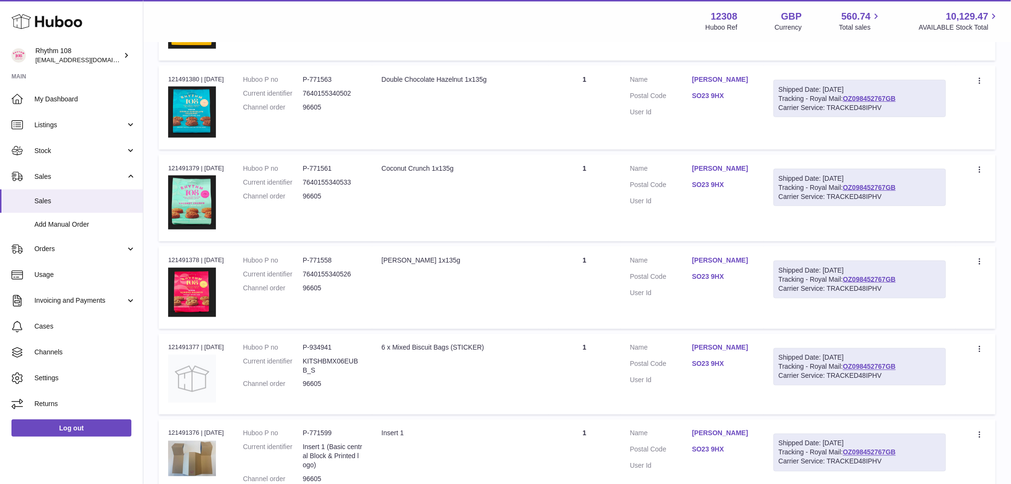
click at [596, 268] on td "Quantity 1" at bounding box center [585, 287] width 72 height 83
click at [614, 378] on td "Quantity 1" at bounding box center [585, 374] width 72 height 81
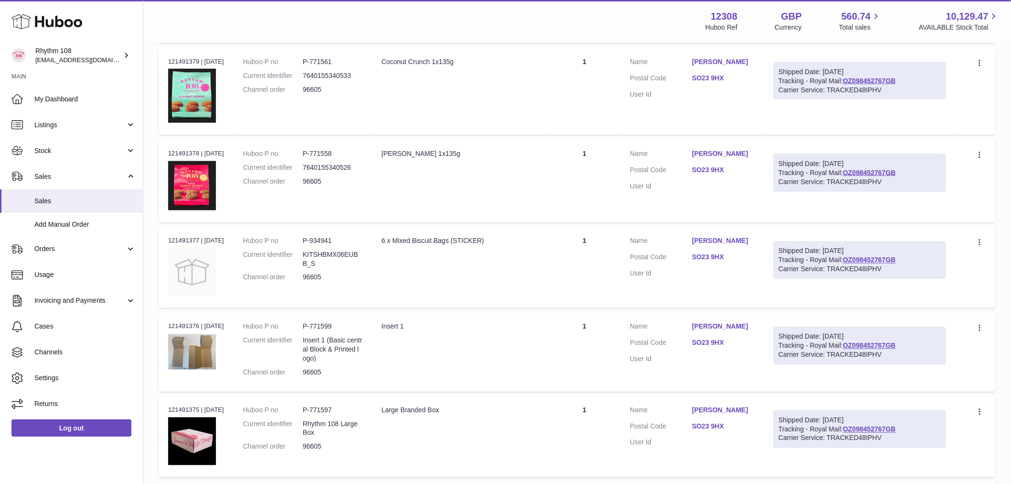
click at [585, 337] on td "Quantity 1" at bounding box center [585, 352] width 72 height 78
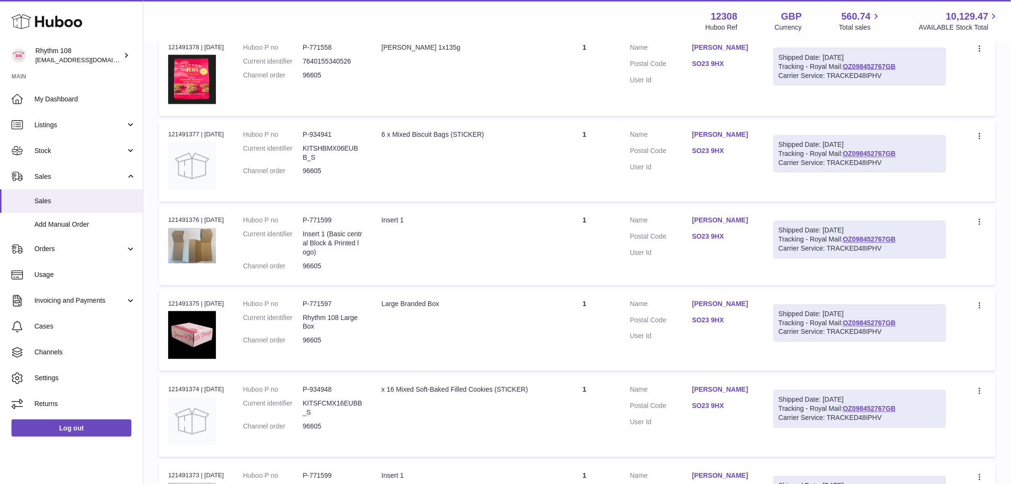
click at [597, 325] on td "Quantity 1" at bounding box center [585, 330] width 72 height 81
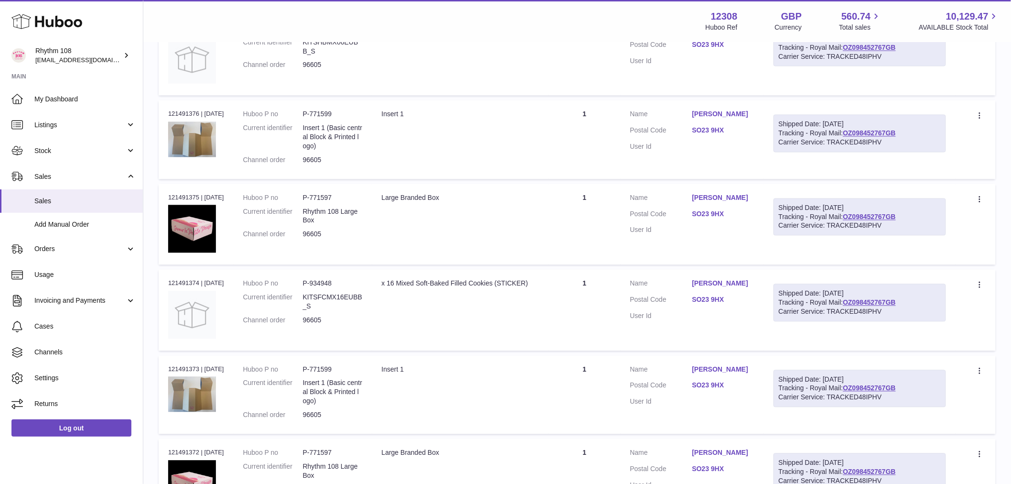
click at [603, 331] on td "Quantity 1" at bounding box center [585, 310] width 72 height 81
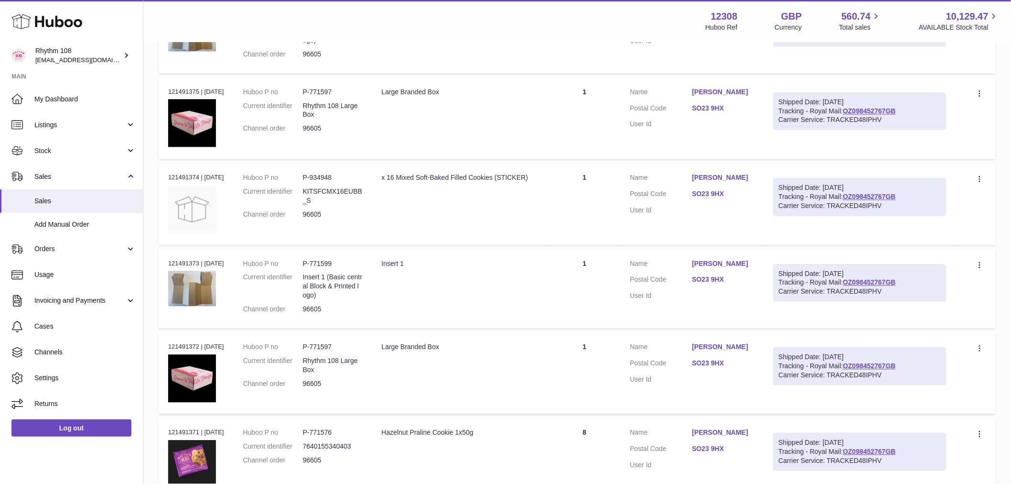
click at [601, 280] on td "Quantity 1" at bounding box center [585, 288] width 72 height 78
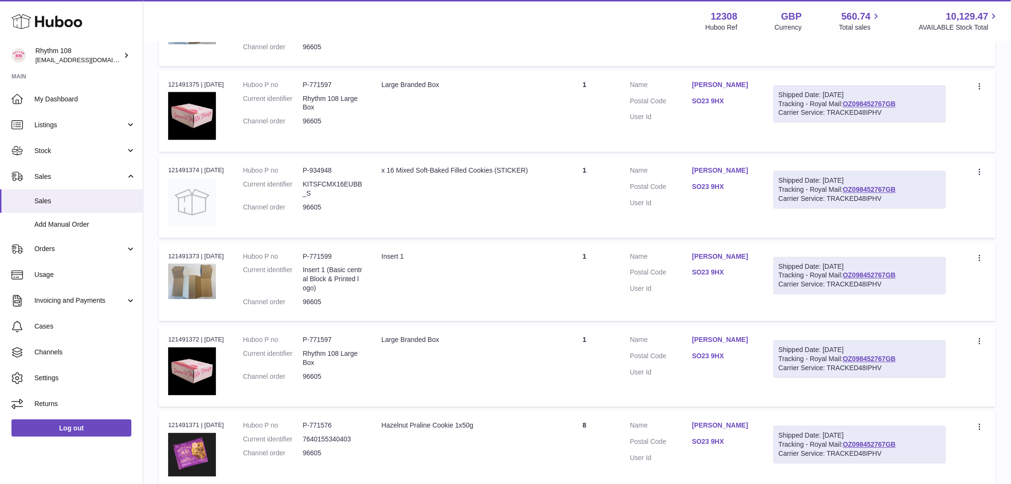
scroll to position [956, 0]
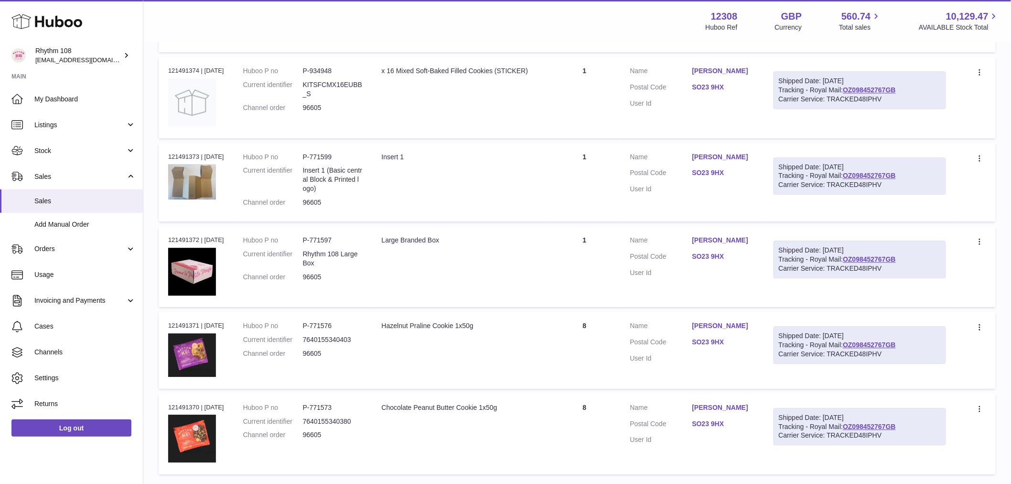
click at [604, 270] on td "Quantity 1" at bounding box center [585, 266] width 72 height 81
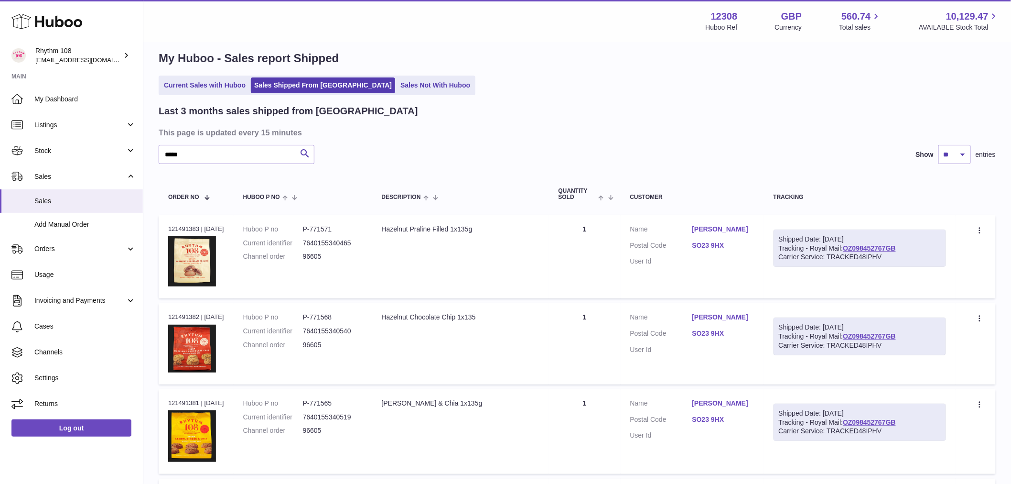
scroll to position [0, 0]
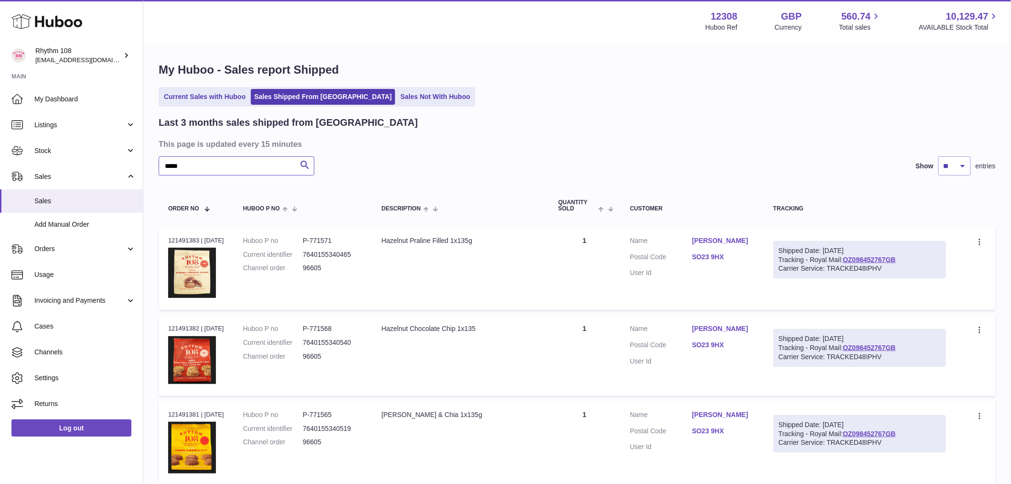
drag, startPoint x: 198, startPoint y: 166, endPoint x: -10, endPoint y: 151, distance: 208.4
click at [0, 151] on html ".st0{fill:#141414;}" at bounding box center [505, 242] width 1011 height 484
paste input "text"
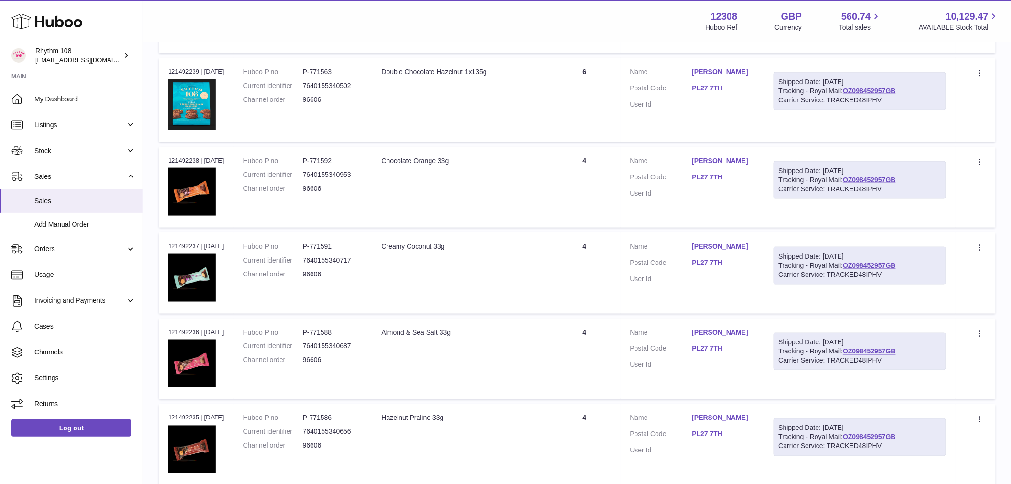
scroll to position [424, 0]
click at [600, 190] on td "Quantity 4" at bounding box center [585, 186] width 72 height 81
click at [603, 254] on td "Quantity 4" at bounding box center [585, 271] width 72 height 81
click at [593, 342] on td "Quantity 4" at bounding box center [585, 357] width 72 height 81
click at [569, 422] on td "Quantity 4" at bounding box center [585, 443] width 72 height 81
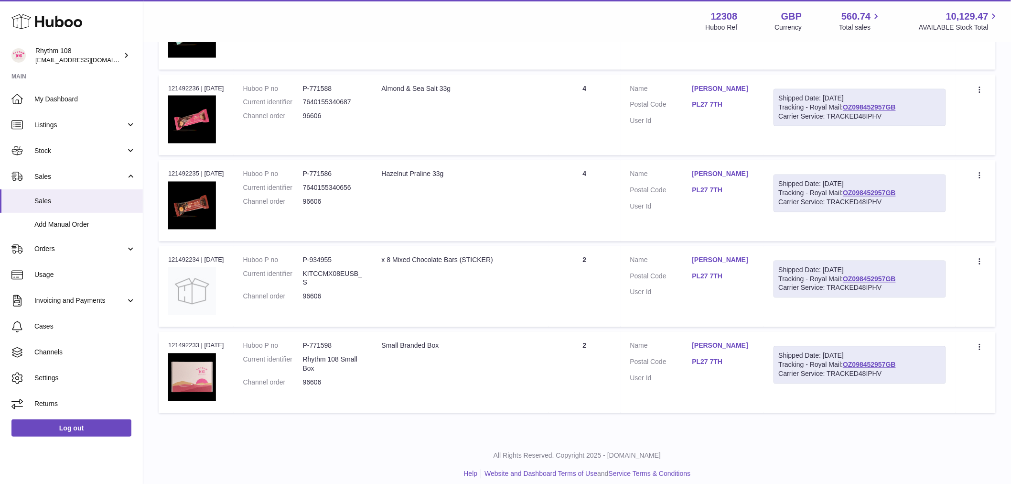
scroll to position [674, 0]
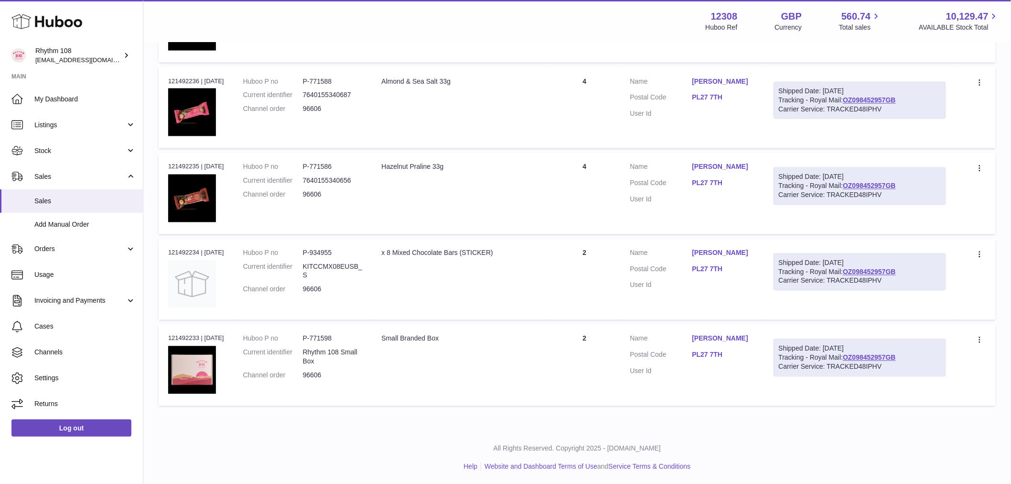
click at [621, 270] on td "Quantity 2" at bounding box center [585, 279] width 72 height 81
click at [615, 326] on td "Quantity 2" at bounding box center [585, 364] width 72 height 81
click at [603, 371] on td "Quantity 2" at bounding box center [585, 364] width 72 height 81
click at [591, 275] on td "Quantity 2" at bounding box center [585, 279] width 72 height 81
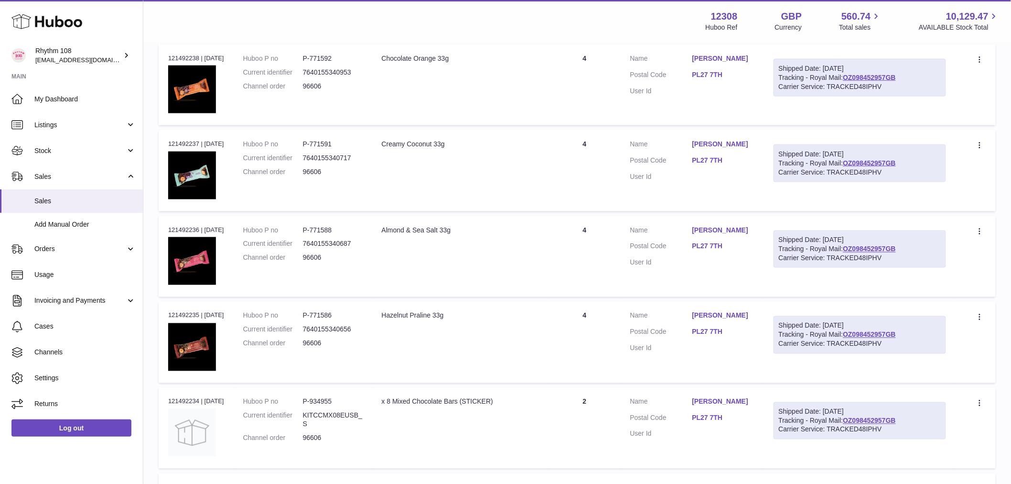
scroll to position [515, 0]
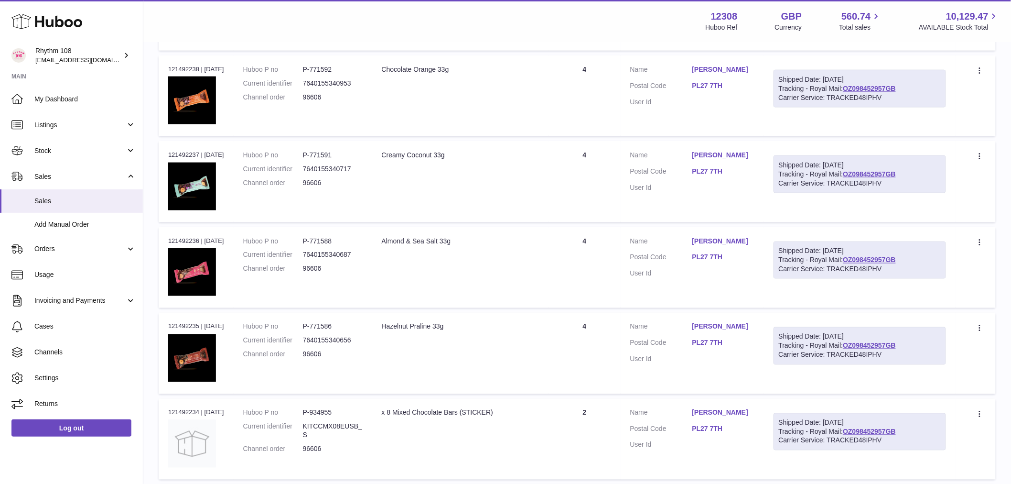
click at [621, 348] on td "Quantity 4" at bounding box center [585, 353] width 72 height 81
click at [577, 237] on td "Quantity 4" at bounding box center [585, 267] width 72 height 81
click at [619, 150] on td "Quantity 4" at bounding box center [585, 181] width 72 height 81
click at [602, 86] on td "Quantity 4" at bounding box center [585, 95] width 72 height 81
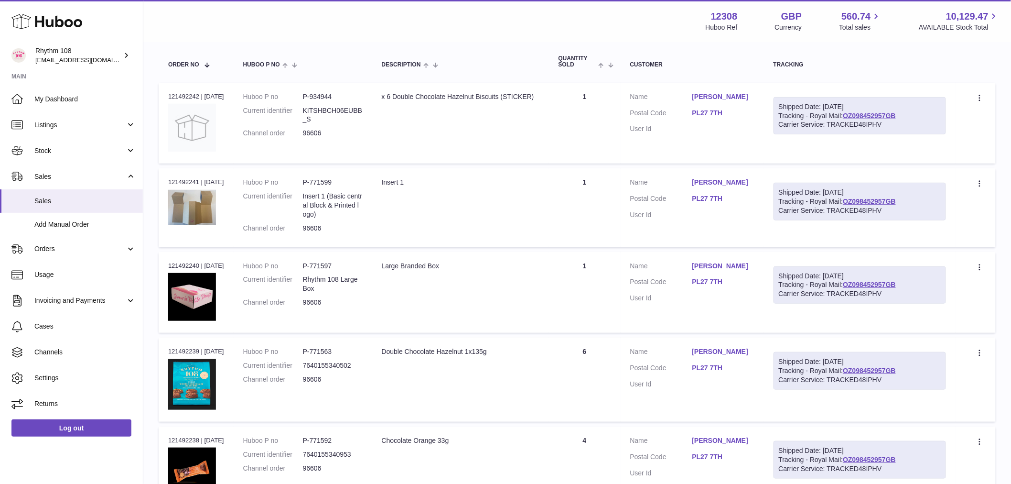
scroll to position [143, 0]
drag, startPoint x: 581, startPoint y: 275, endPoint x: 585, endPoint y: 251, distance: 23.8
click at [581, 273] on td "Quantity 1" at bounding box center [585, 292] width 72 height 81
drag, startPoint x: 614, startPoint y: 209, endPoint x: 617, endPoint y: 134, distance: 75.1
click at [614, 205] on td "Quantity 1" at bounding box center [585, 208] width 72 height 78
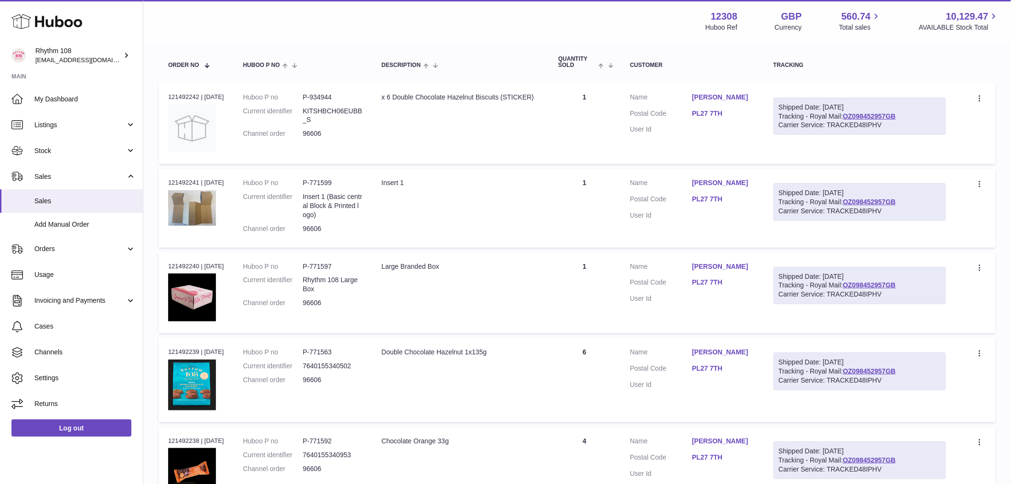
click at [617, 134] on td "Quantity 1" at bounding box center [585, 123] width 72 height 81
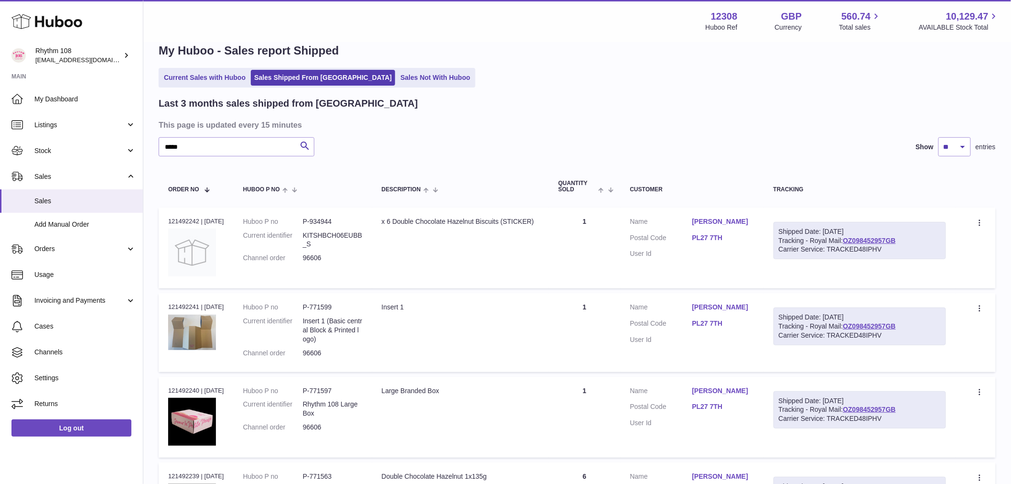
scroll to position [0, 0]
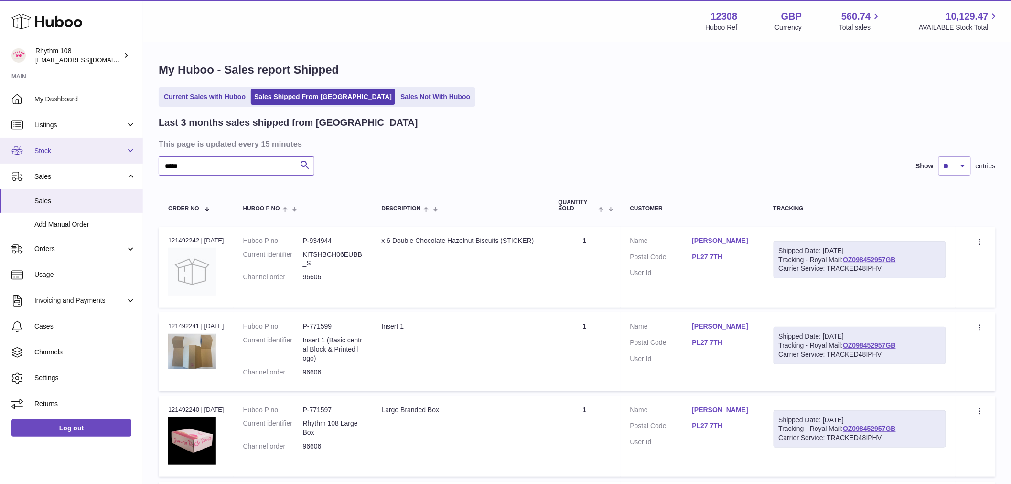
drag, startPoint x: 204, startPoint y: 167, endPoint x: 31, endPoint y: 154, distance: 173.0
click at [193, 164] on input "*****" at bounding box center [237, 165] width 156 height 19
drag, startPoint x: 193, startPoint y: 166, endPoint x: 4, endPoint y: 155, distance: 189.1
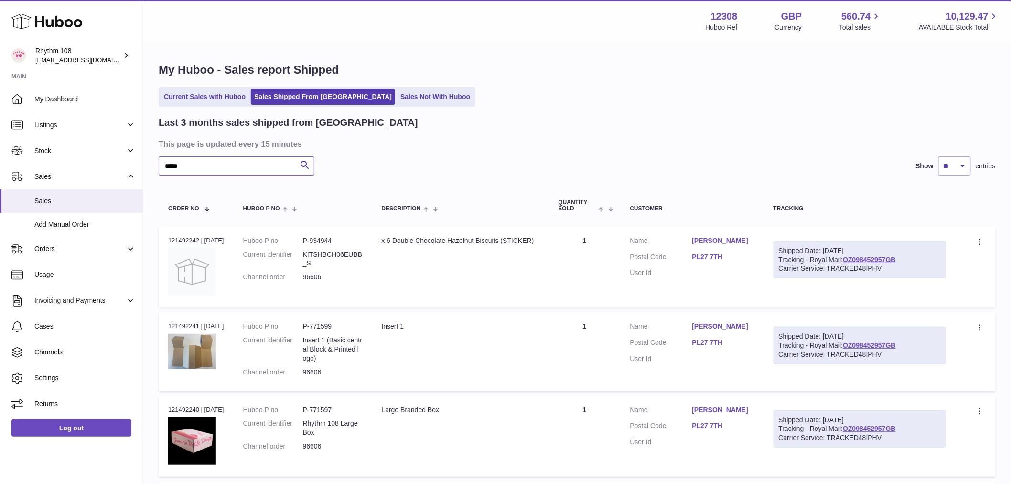
drag, startPoint x: 197, startPoint y: 166, endPoint x: -124, endPoint y: 110, distance: 326.4
click at [0, 110] on html ".st0{fill:#141414;}" at bounding box center [505, 242] width 1011 height 484
paste input "text"
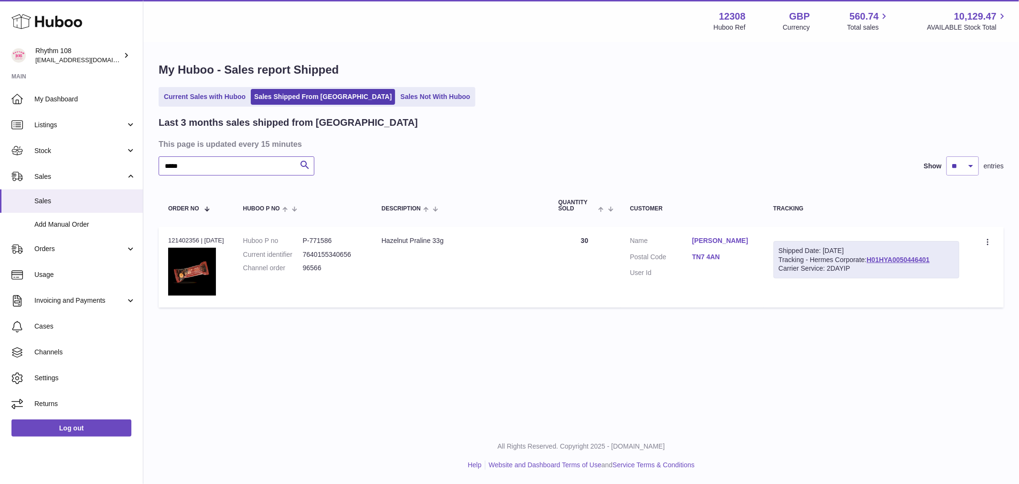
drag, startPoint x: 194, startPoint y: 165, endPoint x: -56, endPoint y: 145, distance: 250.7
click at [0, 145] on html ".st0{fill:#141414;}" at bounding box center [509, 242] width 1019 height 484
paste input "text"
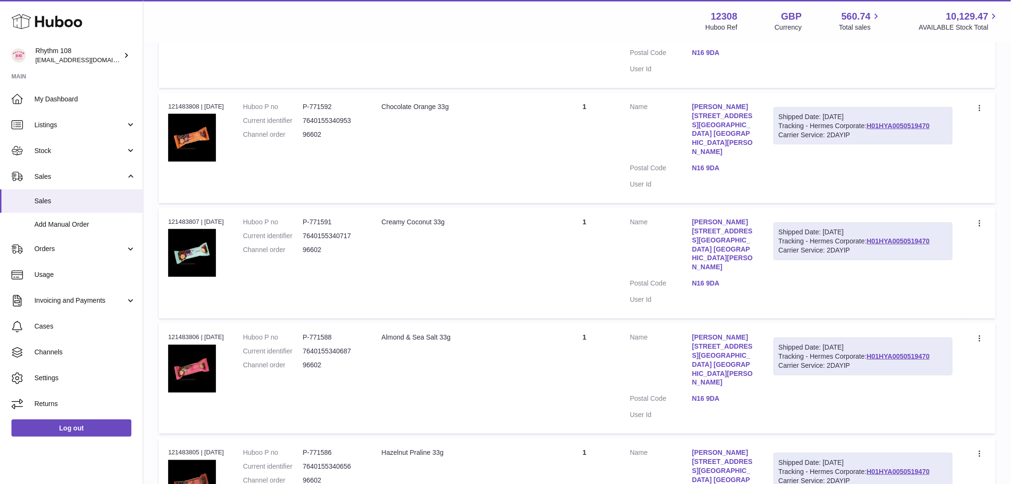
scroll to position [265, 0]
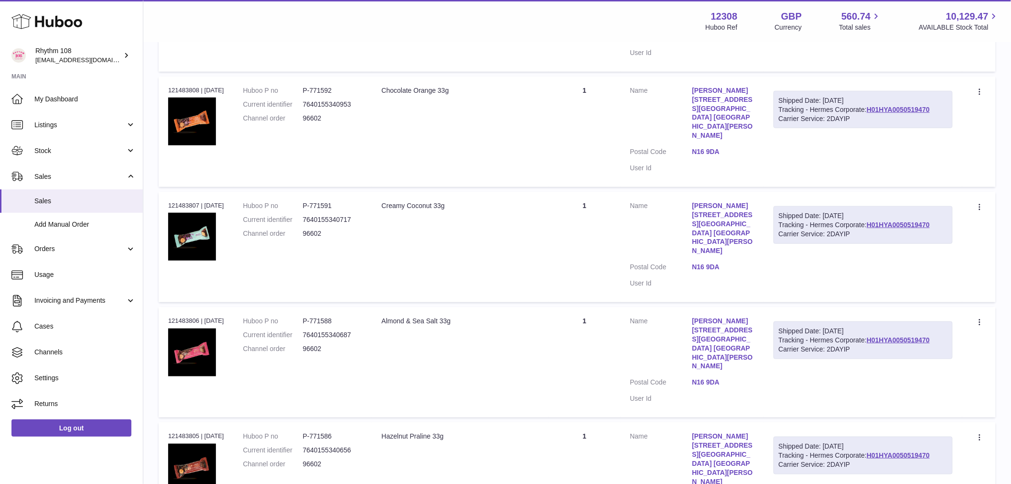
click at [601, 95] on td "Quantity 1" at bounding box center [585, 131] width 72 height 110
click at [608, 192] on td "Quantity 1" at bounding box center [585, 247] width 72 height 110
click at [582, 307] on td "Quantity 1" at bounding box center [585, 362] width 72 height 110
click at [589, 422] on td "Quantity 1" at bounding box center [585, 477] width 72 height 110
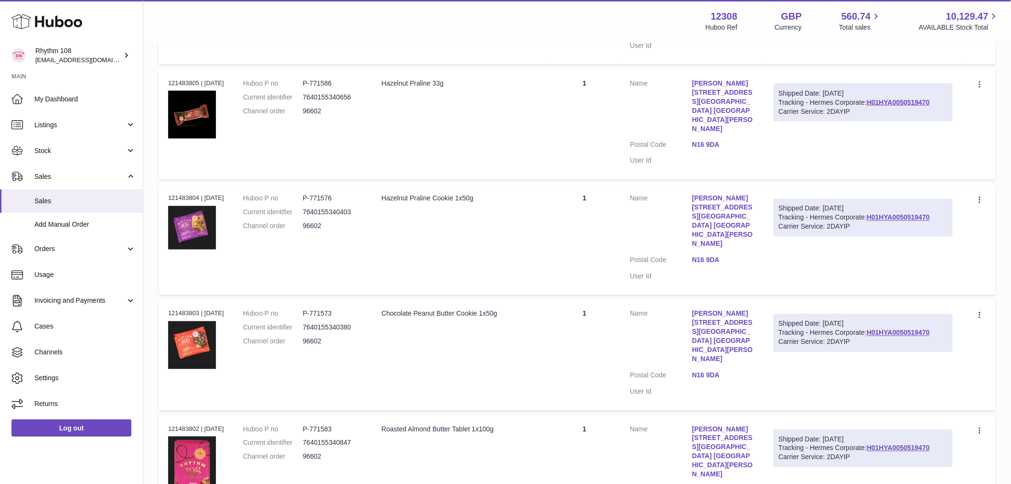
scroll to position [637, 0]
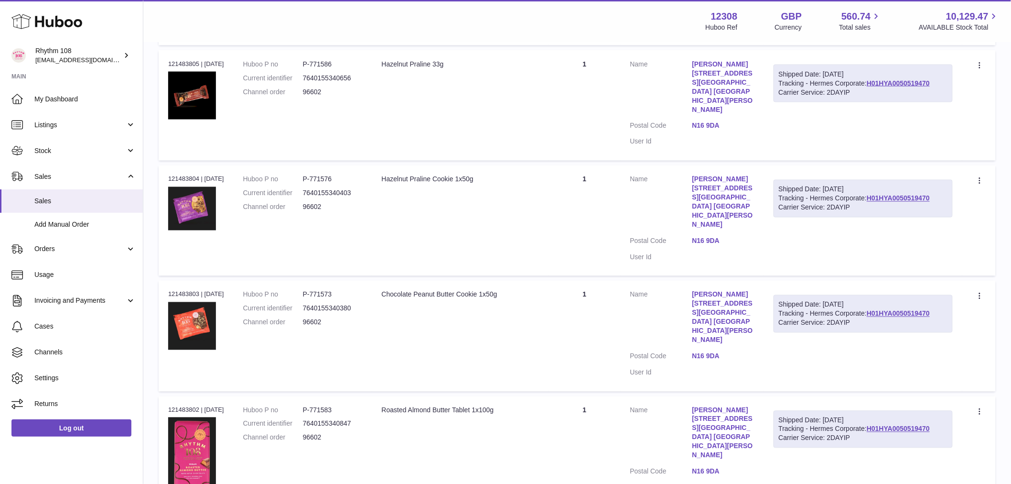
click at [590, 165] on td "Quantity 1" at bounding box center [585, 220] width 72 height 110
click at [604, 280] on td "Quantity 1" at bounding box center [585, 335] width 72 height 110
click at [607, 396] on td "Quantity 1" at bounding box center [585, 452] width 72 height 112
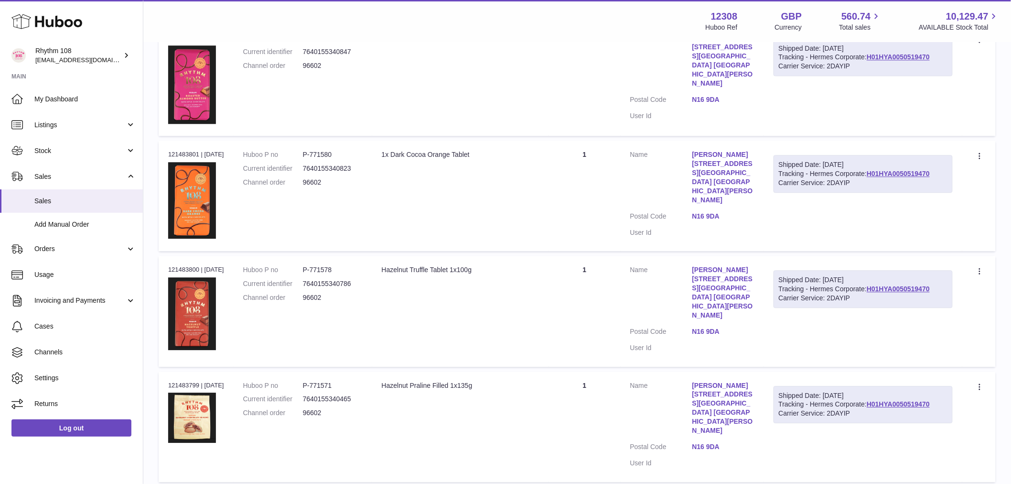
scroll to position [1062, 0]
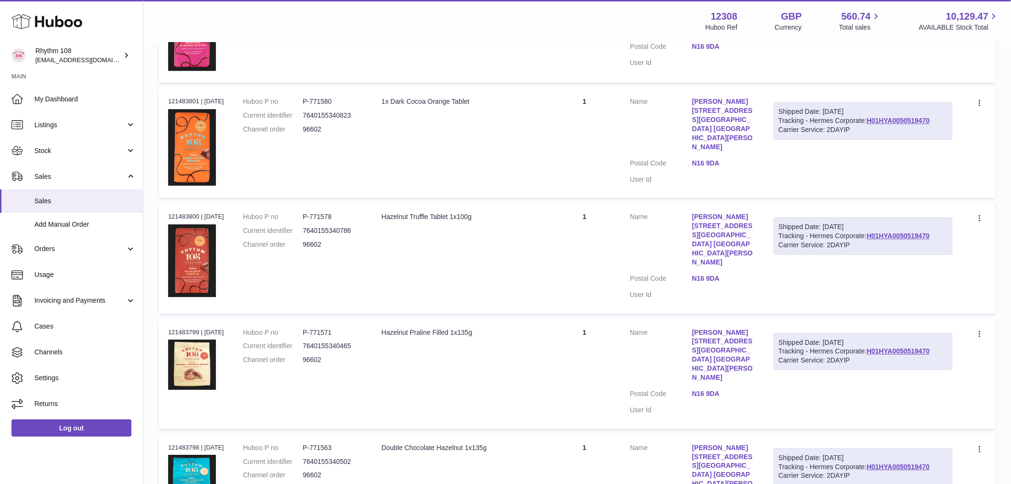
click at [580, 203] on td "Quantity 1" at bounding box center [585, 258] width 72 height 110
click at [612, 318] on td "Quantity 1" at bounding box center [585, 373] width 72 height 110
click at [594, 433] on td "Quantity 1" at bounding box center [585, 488] width 72 height 110
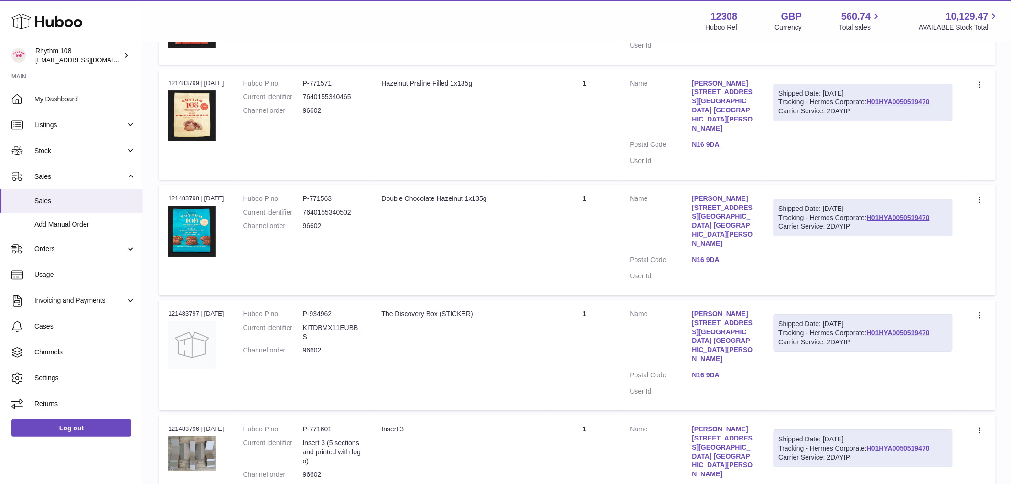
scroll to position [1325, 0]
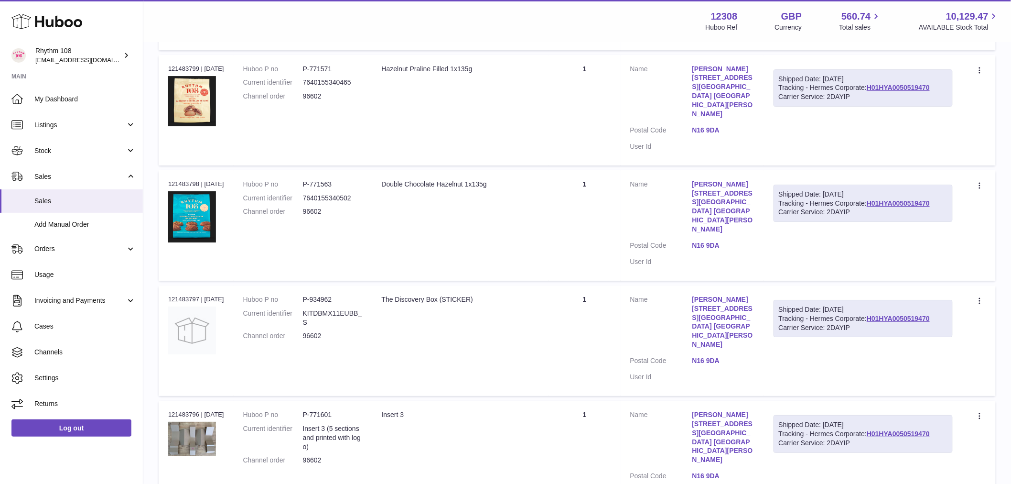
click at [586, 400] on td "Quantity 1" at bounding box center [585, 455] width 72 height 110
drag, startPoint x: 582, startPoint y: 470, endPoint x: 587, endPoint y: 433, distance: 36.6
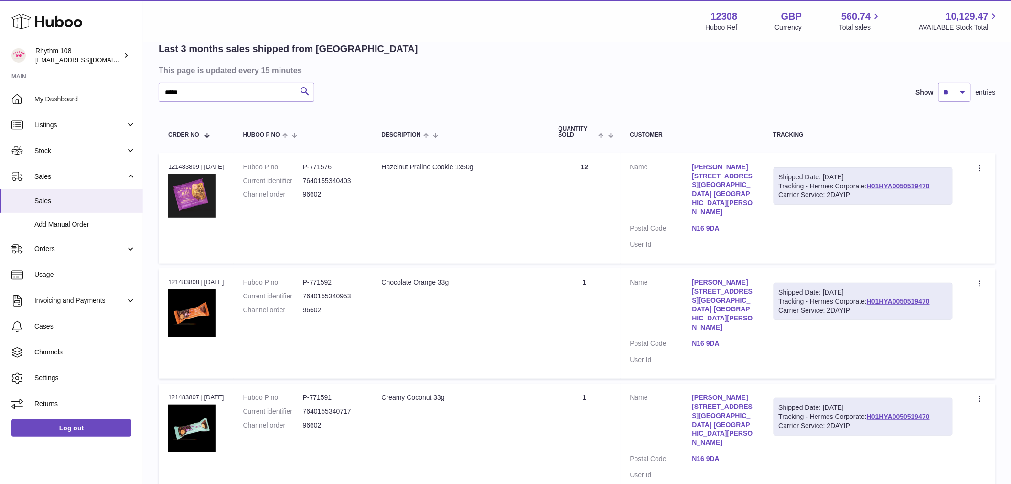
scroll to position [0, 0]
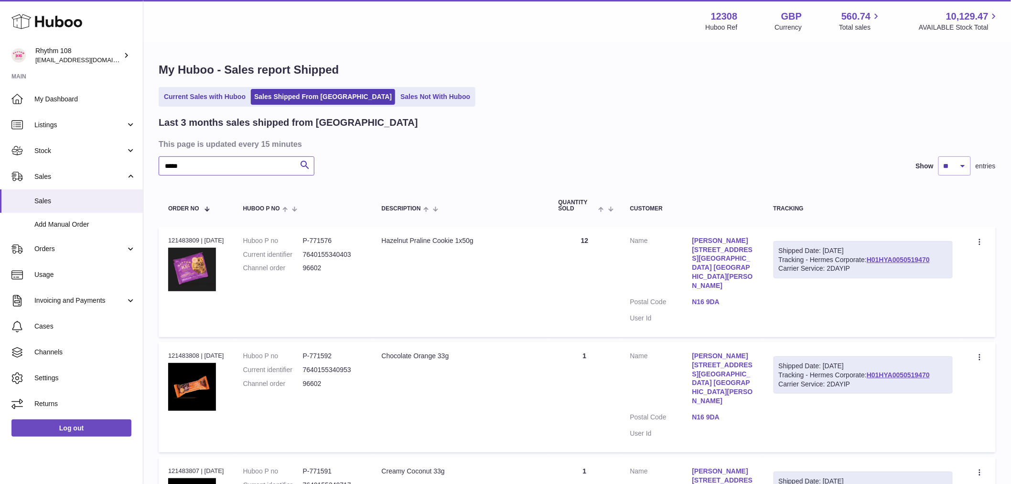
drag, startPoint x: 216, startPoint y: 164, endPoint x: -65, endPoint y: 147, distance: 282.0
click at [0, 147] on html ".st0{fill:#141414;}" at bounding box center [505, 242] width 1011 height 484
paste input "text"
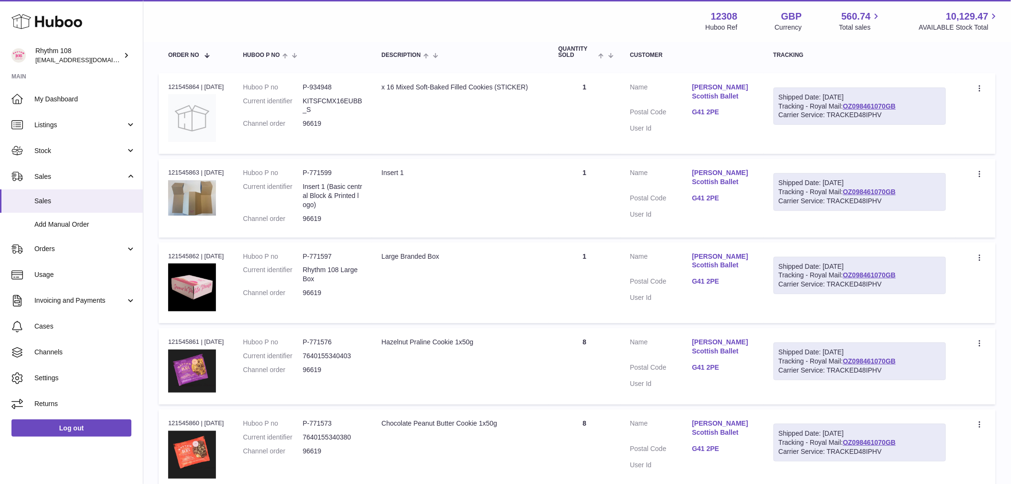
scroll to position [106, 0]
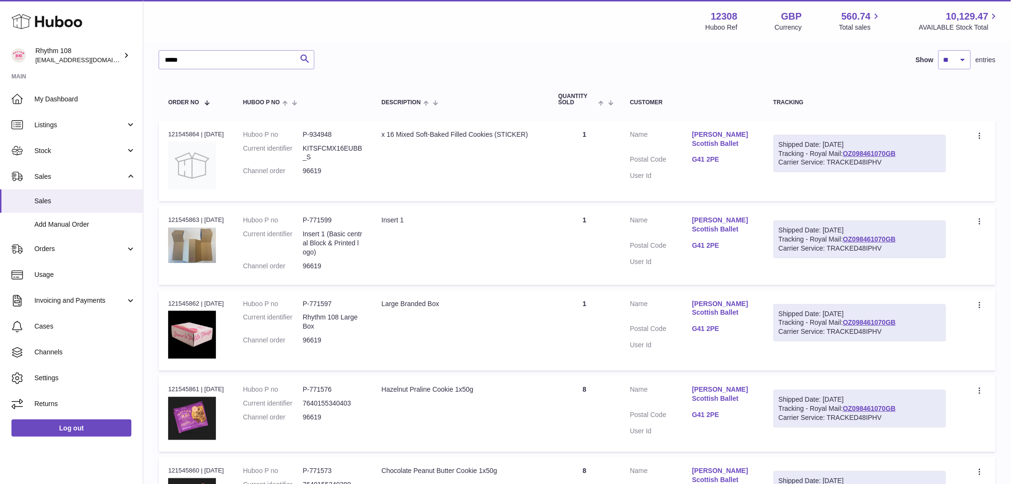
click at [585, 157] on td "Quantity 1" at bounding box center [585, 160] width 72 height 81
click at [593, 265] on td "Quantity 1" at bounding box center [585, 245] width 72 height 78
drag, startPoint x: 579, startPoint y: 335, endPoint x: 628, endPoint y: 270, distance: 81.5
click at [579, 334] on td "Quantity 1" at bounding box center [585, 330] width 72 height 81
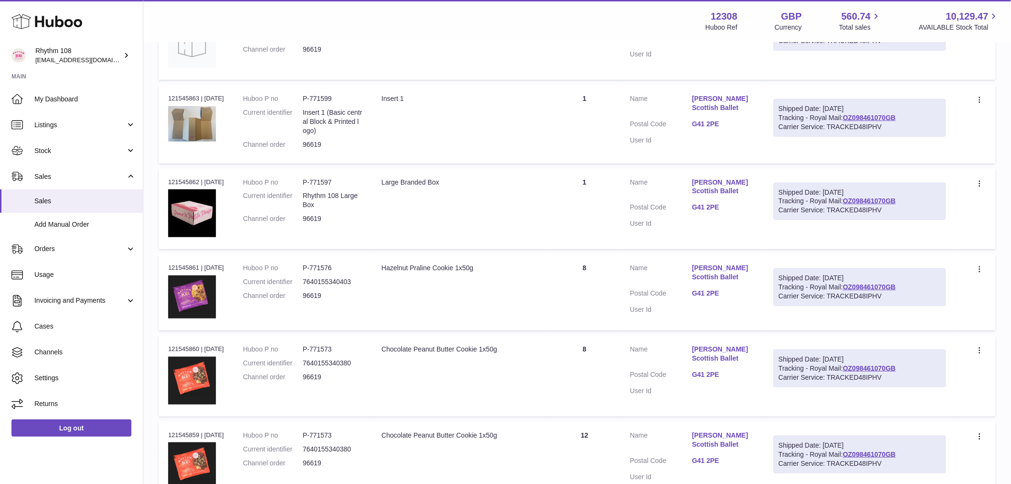
scroll to position [318, 0]
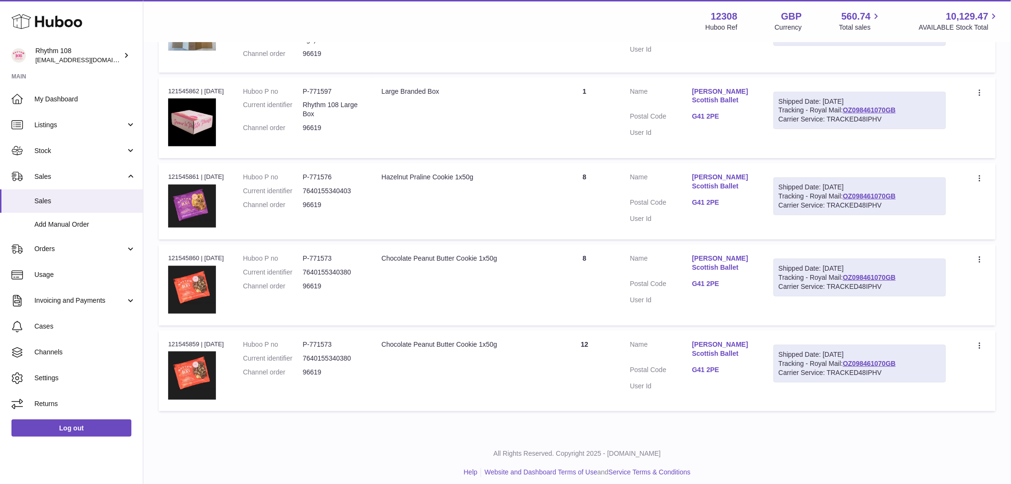
click at [607, 197] on td "Quantity 8" at bounding box center [585, 201] width 72 height 76
click at [618, 284] on td "Quantity 8" at bounding box center [585, 284] width 72 height 81
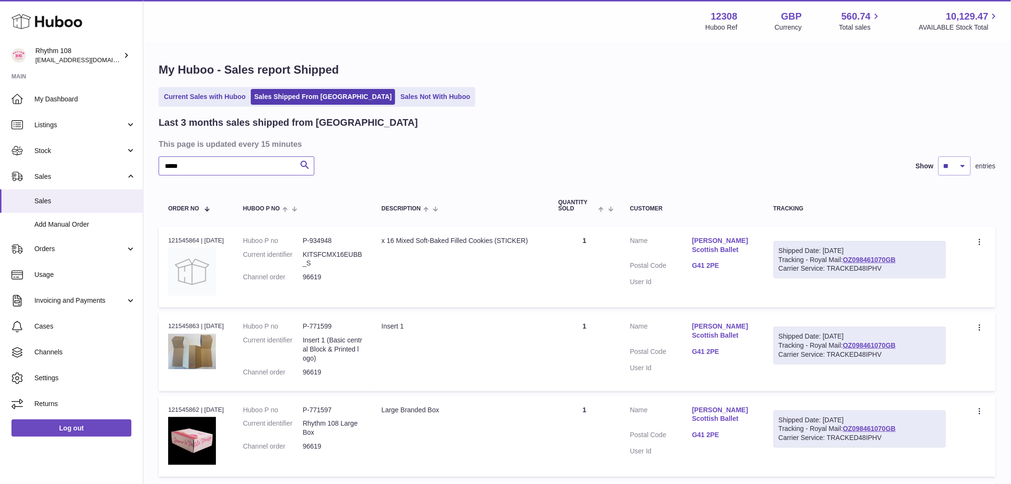
drag, startPoint x: 206, startPoint y: 168, endPoint x: -36, endPoint y: 149, distance: 243.5
click at [0, 149] on html ".st0{fill:#141414;}" at bounding box center [505, 242] width 1011 height 484
paste input "text"
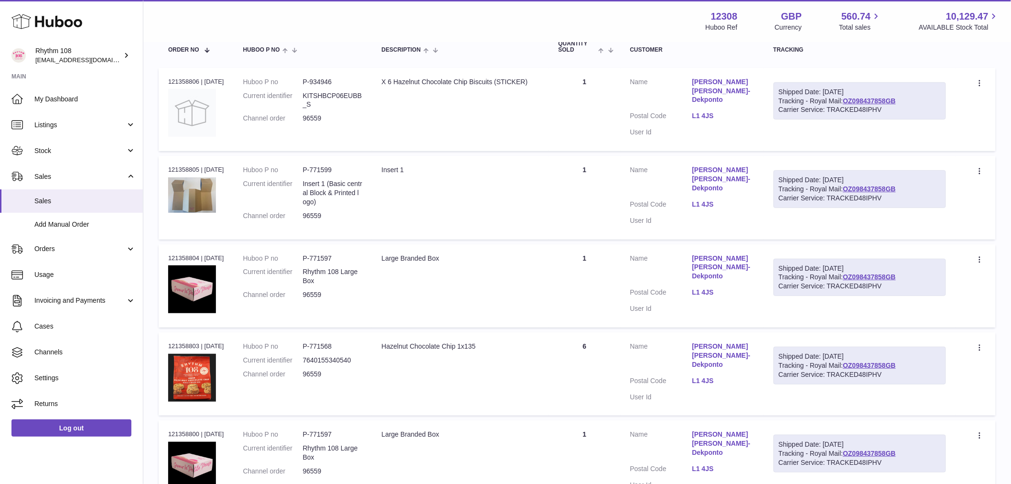
scroll to position [159, 0]
drag, startPoint x: 593, startPoint y: 104, endPoint x: 612, endPoint y: 221, distance: 118.2
click at [593, 105] on td "Quantity 1" at bounding box center [585, 108] width 72 height 83
click at [610, 216] on td "Quantity 1" at bounding box center [585, 196] width 72 height 83
click at [596, 295] on td "Quantity 1" at bounding box center [585, 285] width 72 height 83
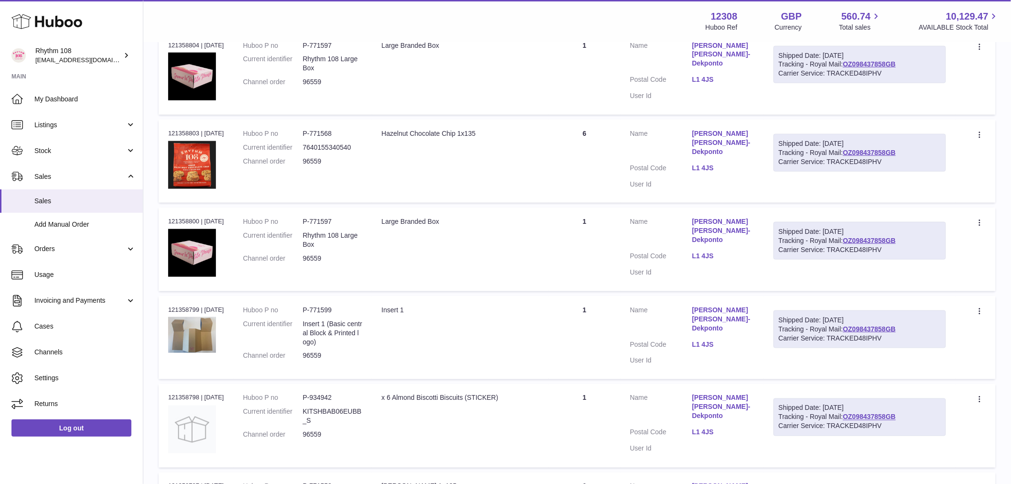
scroll to position [424, 0]
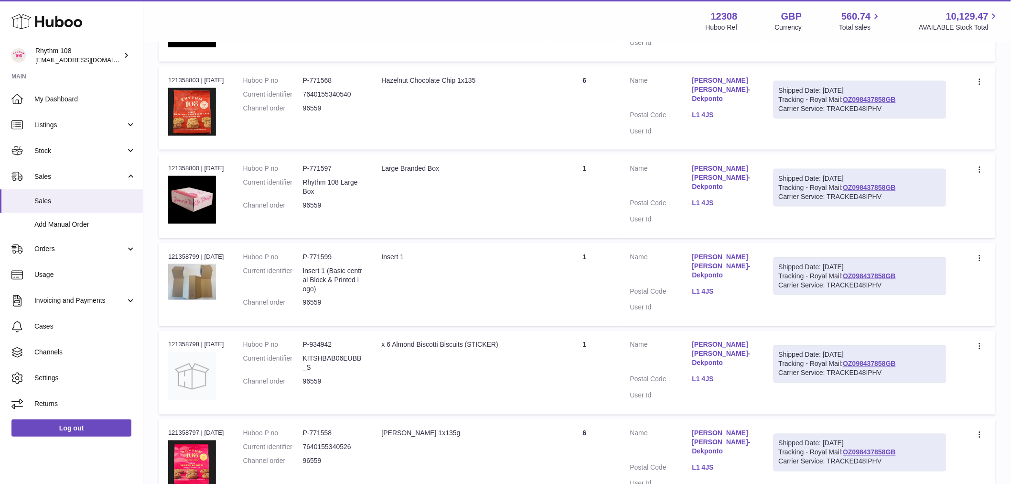
click at [599, 170] on td "Quantity 1" at bounding box center [585, 195] width 72 height 83
click at [589, 260] on td "Quantity 1" at bounding box center [585, 284] width 72 height 83
drag, startPoint x: 607, startPoint y: 349, endPoint x: 623, endPoint y: 331, distance: 24.0
click at [610, 349] on td "Quantity 1" at bounding box center [585, 372] width 72 height 83
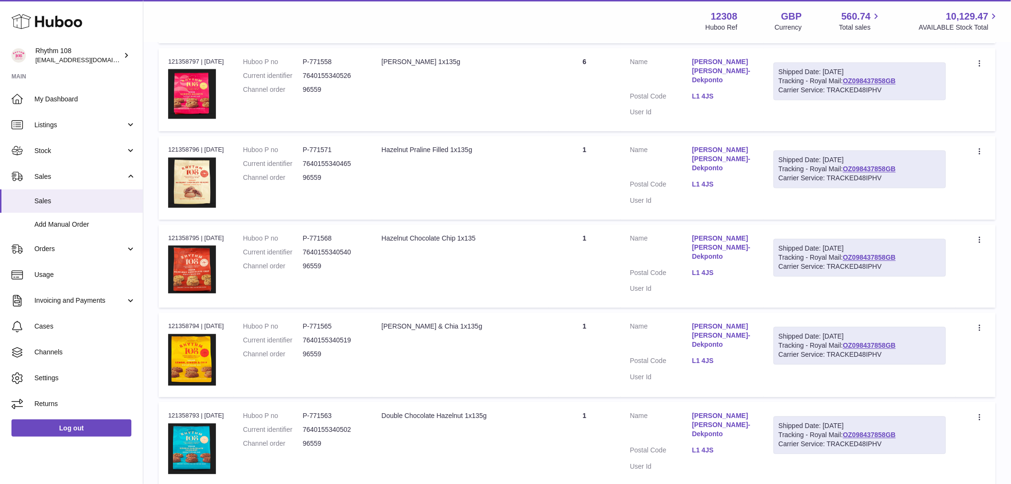
scroll to position [796, 0]
click at [598, 156] on td "Quantity 1" at bounding box center [585, 177] width 72 height 84
click at [606, 243] on td "Quantity 1" at bounding box center [585, 265] width 72 height 83
click at [585, 323] on td "Quantity 1" at bounding box center [585, 354] width 72 height 85
click at [590, 401] on td "Quantity 1" at bounding box center [585, 443] width 72 height 84
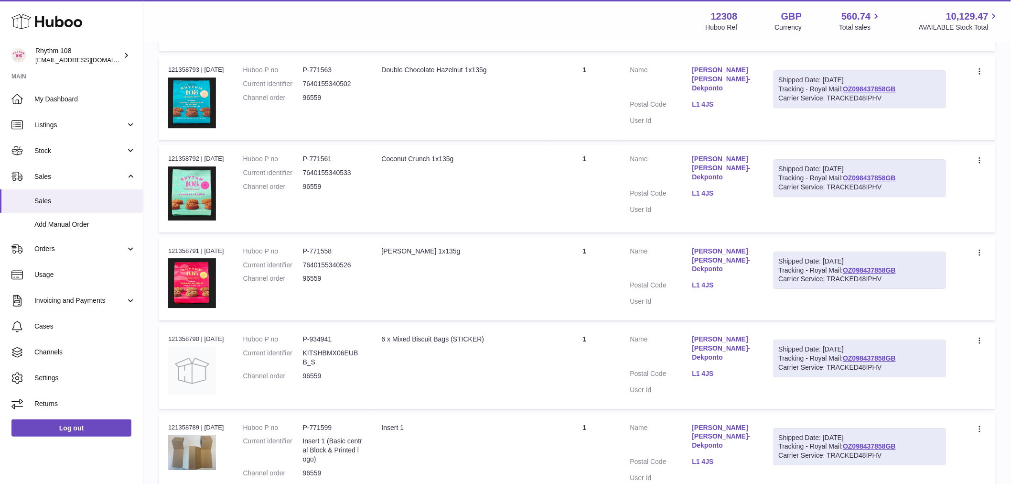
scroll to position [1168, 0]
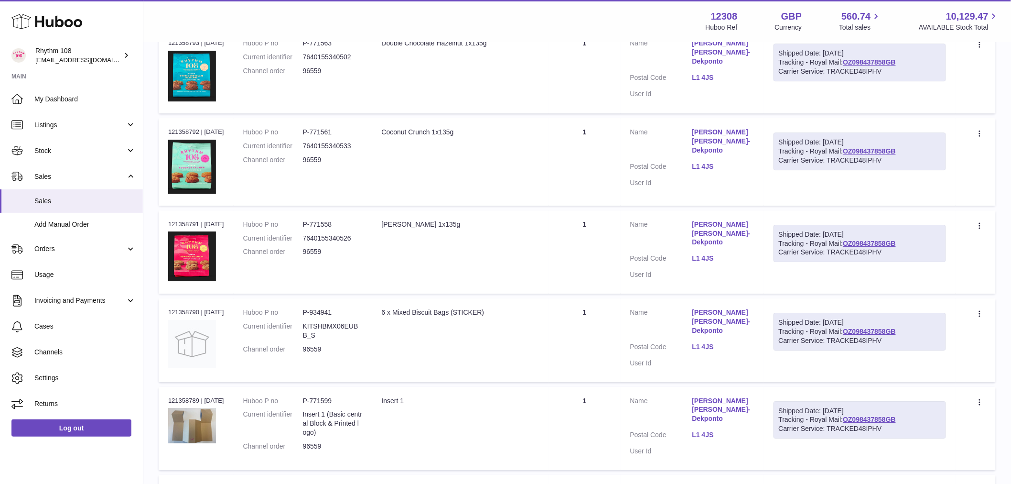
click at [580, 134] on td "Quantity 1" at bounding box center [585, 161] width 72 height 87
click at [591, 211] on td "Quantity 1" at bounding box center [585, 251] width 72 height 83
click at [585, 298] on td "Quantity 1" at bounding box center [585, 339] width 72 height 83
click at [578, 387] on td "Quantity 1" at bounding box center [585, 428] width 72 height 83
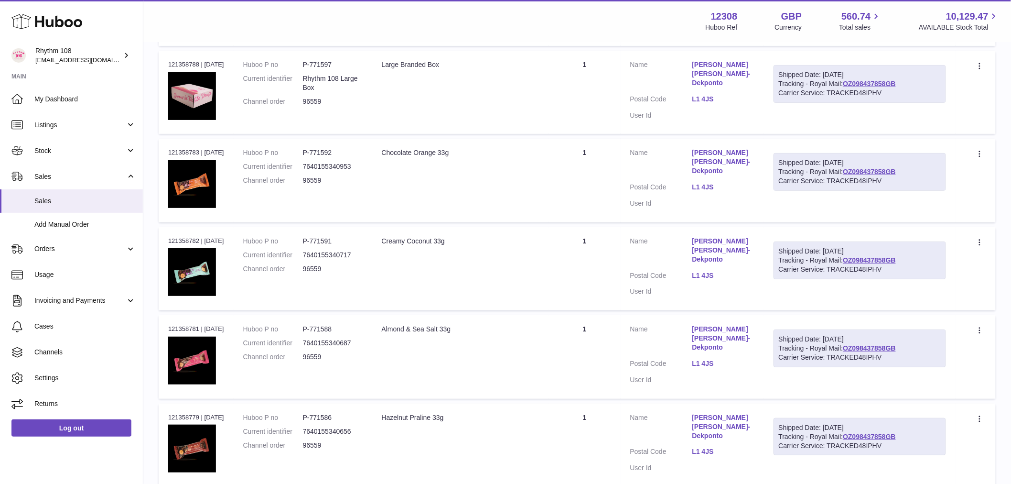
scroll to position [1593, 0]
click at [575, 138] on td "Quantity 1" at bounding box center [585, 179] width 72 height 83
click at [585, 226] on td "Quantity 1" at bounding box center [585, 267] width 72 height 83
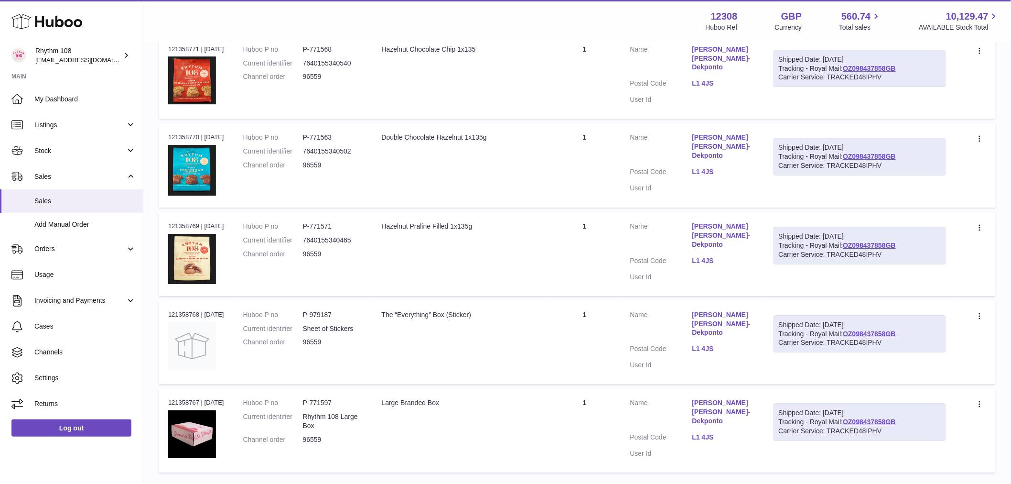
click at [614, 388] on td "Quantity 1" at bounding box center [585, 429] width 72 height 83
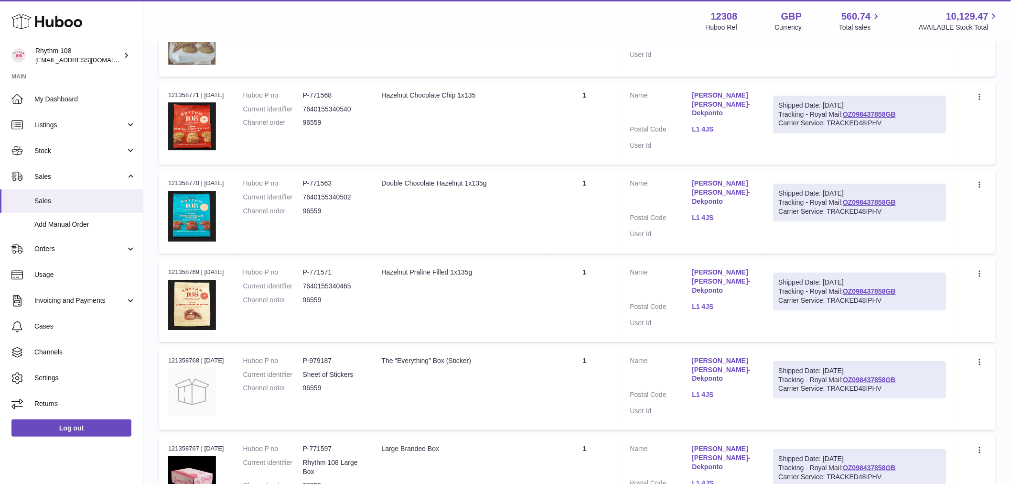
scroll to position [2639, 0]
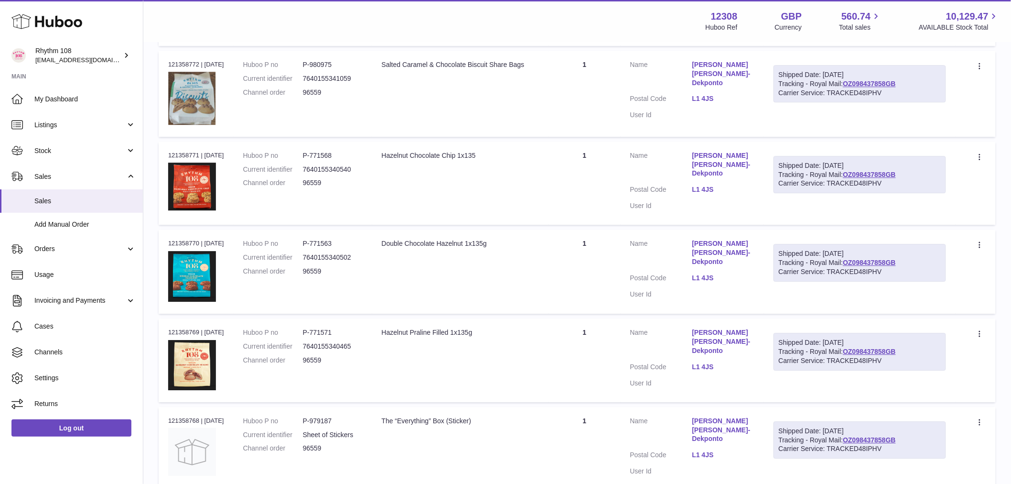
click at [585, 407] on td "Quantity 1" at bounding box center [585, 448] width 72 height 83
click at [587, 318] on td "Quantity 1" at bounding box center [585, 360] width 72 height 84
click at [580, 229] on td "Quantity 1" at bounding box center [585, 271] width 72 height 84
click at [544, 141] on td "Description Hazelnut Chocolate Chip 1x135" at bounding box center [460, 182] width 177 height 83
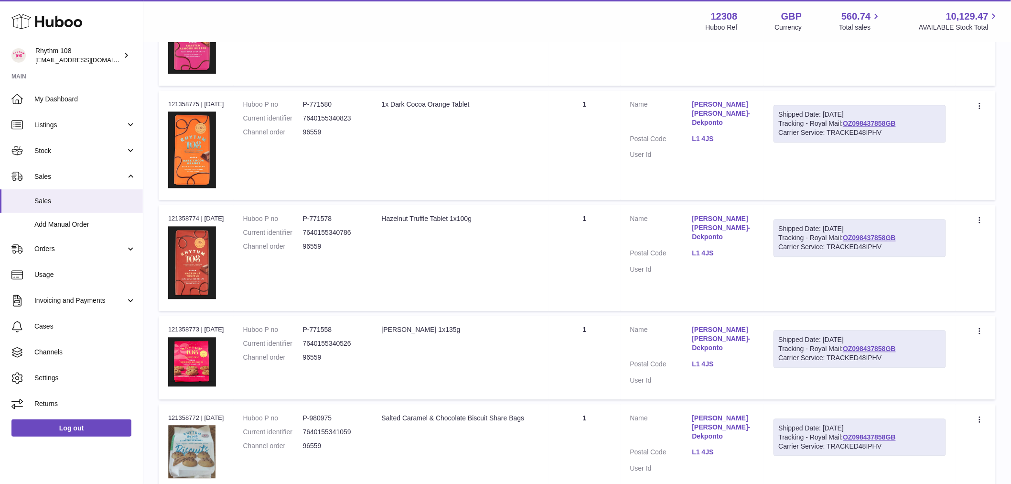
scroll to position [2267, 0]
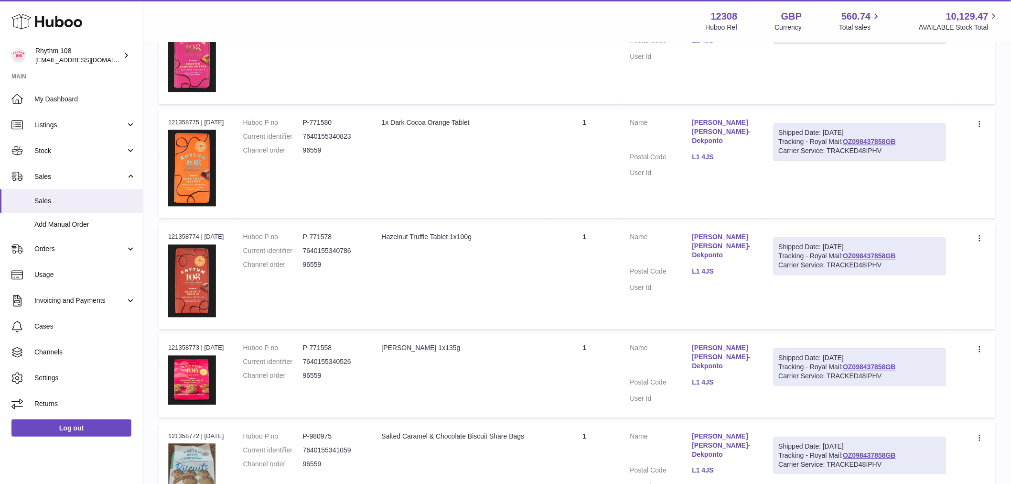
click at [596, 422] on td "Quantity 1" at bounding box center [585, 465] width 72 height 86
click at [591, 334] on td "Quantity 1" at bounding box center [585, 375] width 72 height 83
drag, startPoint x: 587, startPoint y: 230, endPoint x: 586, endPoint y: 225, distance: 5.3
click at [586, 227] on td "Quantity 1" at bounding box center [585, 276] width 72 height 106
click at [590, 109] on td "Quantity 1" at bounding box center [585, 163] width 72 height 109
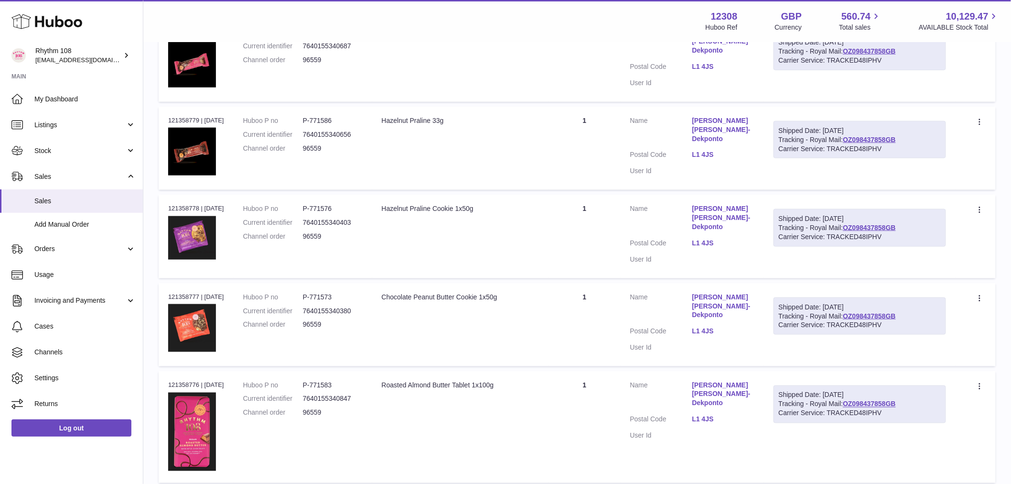
scroll to position [1842, 0]
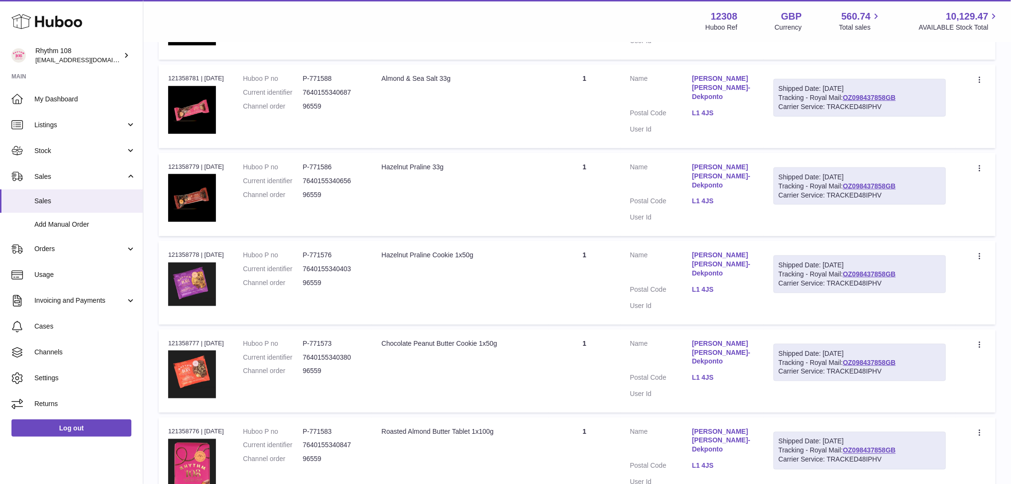
drag, startPoint x: 575, startPoint y: 408, endPoint x: 594, endPoint y: 357, distance: 54.1
click at [575, 417] on td "Quantity 1" at bounding box center [585, 473] width 72 height 112
click at [583, 329] on td "Quantity 1" at bounding box center [585, 370] width 72 height 83
click at [574, 241] on td "Quantity 1" at bounding box center [585, 282] width 72 height 83
click at [567, 156] on td "Quantity 1" at bounding box center [585, 194] width 72 height 83
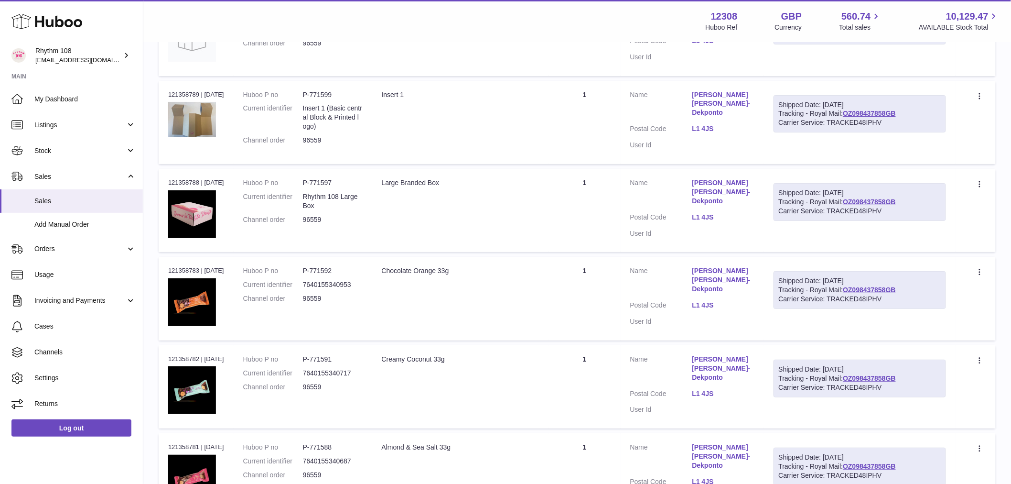
scroll to position [1417, 0]
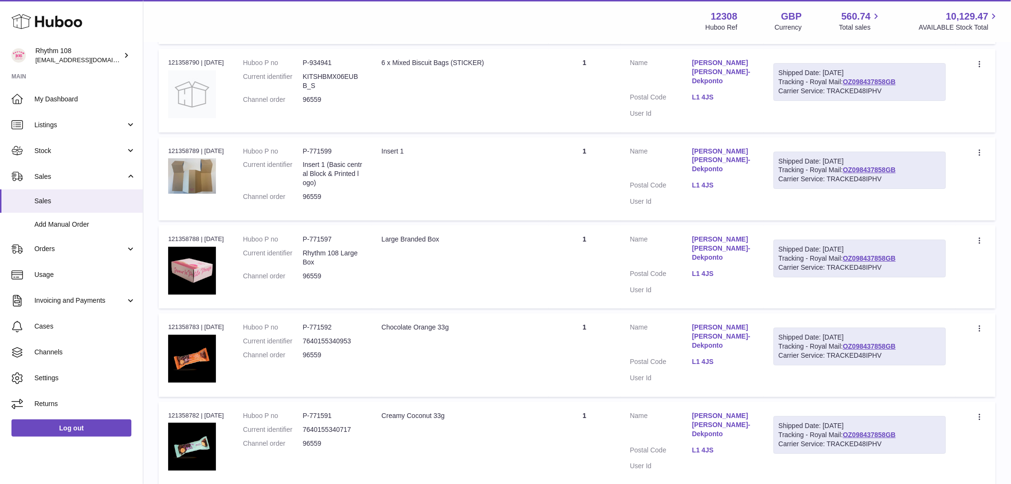
click at [598, 401] on td "Quantity 1" at bounding box center [585, 442] width 72 height 83
click at [579, 313] on td "Quantity 1" at bounding box center [585, 354] width 72 height 83
drag, startPoint x: 577, startPoint y: 222, endPoint x: 570, endPoint y: 150, distance: 72.5
click at [576, 225] on td "Quantity 1" at bounding box center [585, 266] width 72 height 83
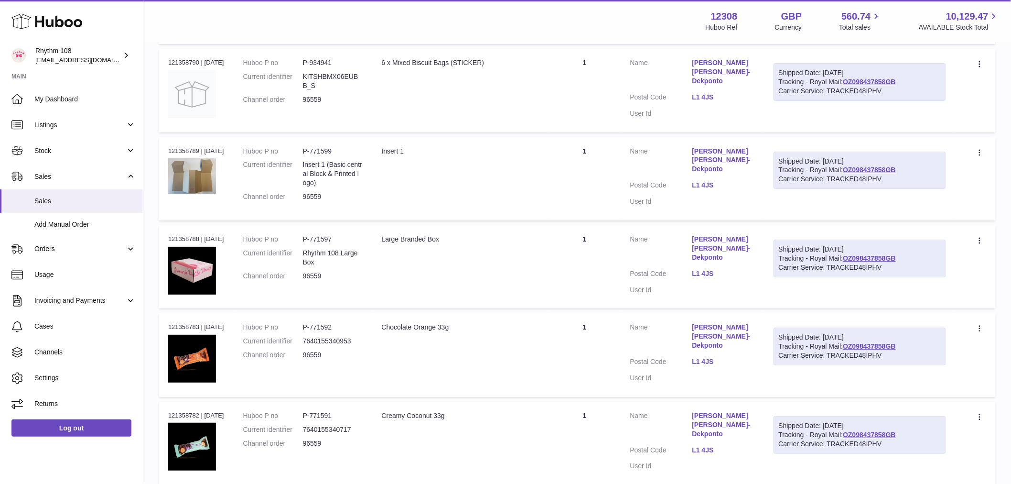
click at [568, 146] on td "Quantity 1" at bounding box center [585, 178] width 72 height 83
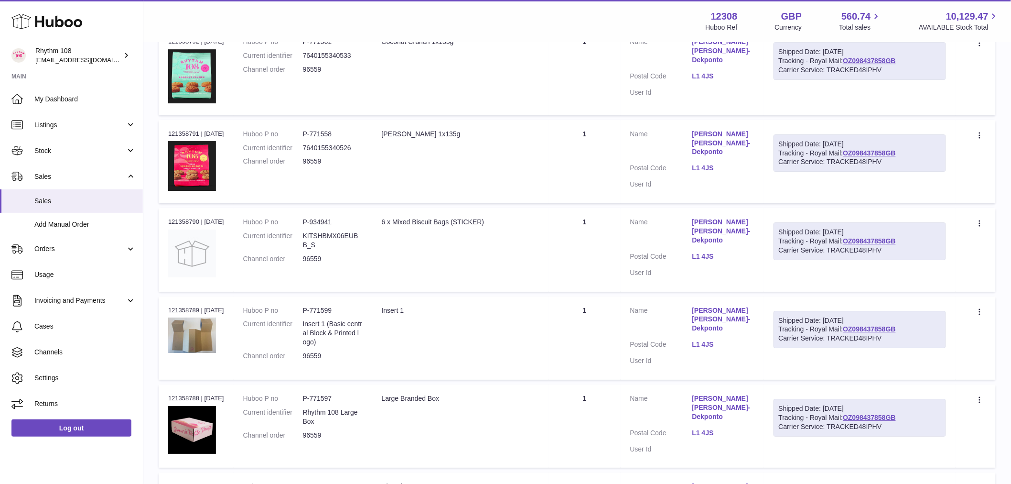
click at [591, 221] on td "Quantity 1" at bounding box center [585, 249] width 72 height 83
click at [585, 128] on td "Quantity 1" at bounding box center [585, 161] width 72 height 83
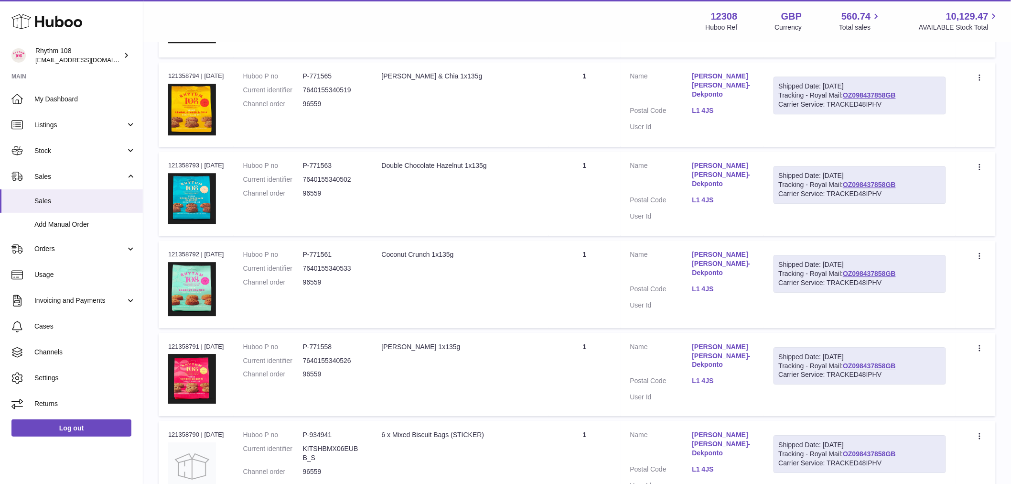
click at [596, 240] on td "Quantity 1" at bounding box center [585, 283] width 72 height 87
click at [601, 160] on td "Quantity 1" at bounding box center [585, 193] width 72 height 84
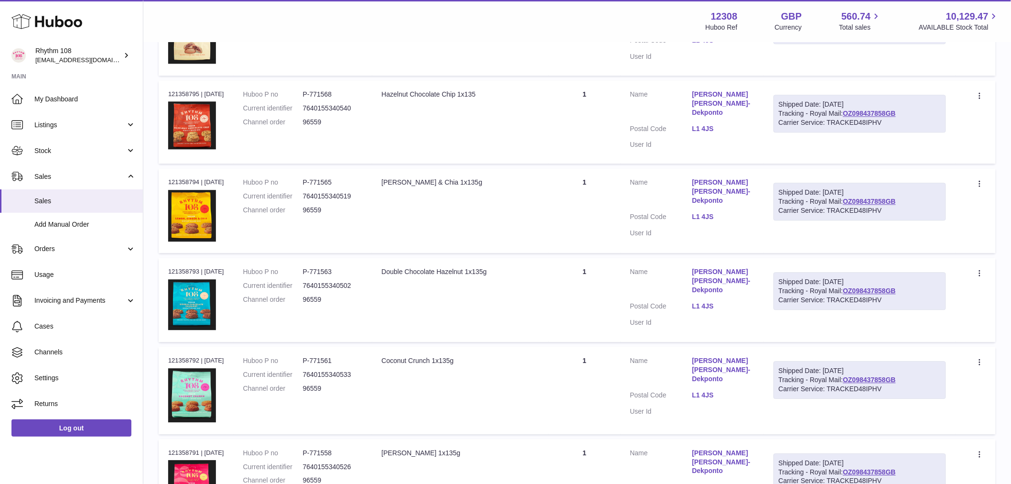
click at [598, 177] on td "Quantity 1" at bounding box center [585, 210] width 72 height 85
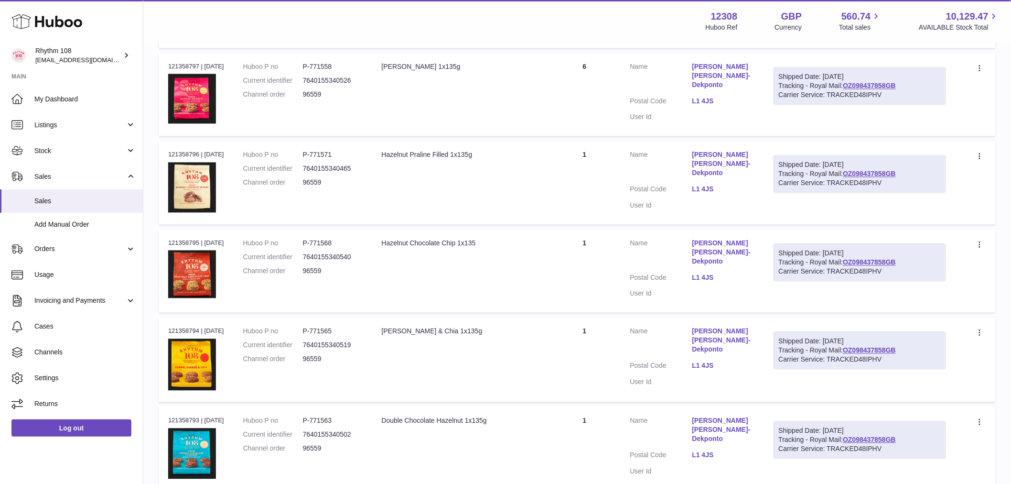
scroll to position [780, 0]
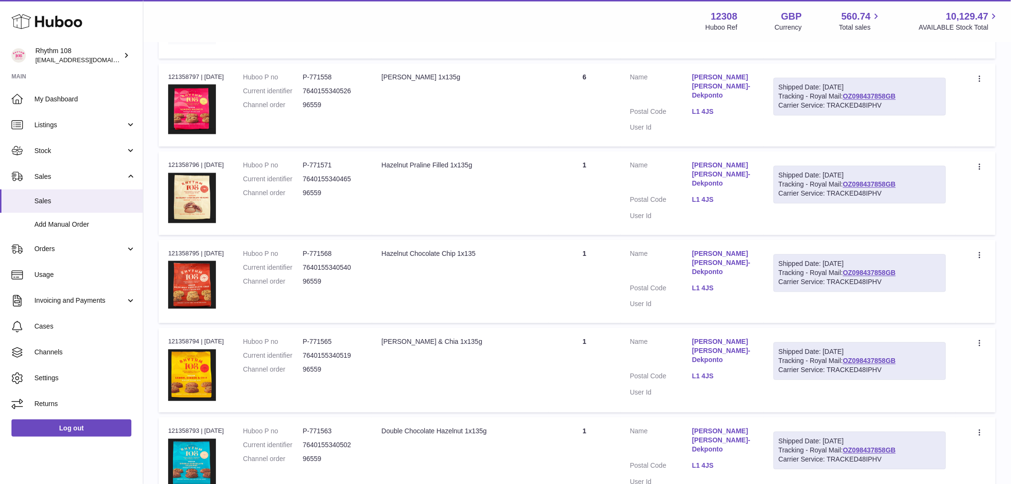
click at [589, 241] on td "Quantity 1" at bounding box center [585, 280] width 72 height 83
click at [593, 166] on td "Quantity 1" at bounding box center [585, 193] width 72 height 84
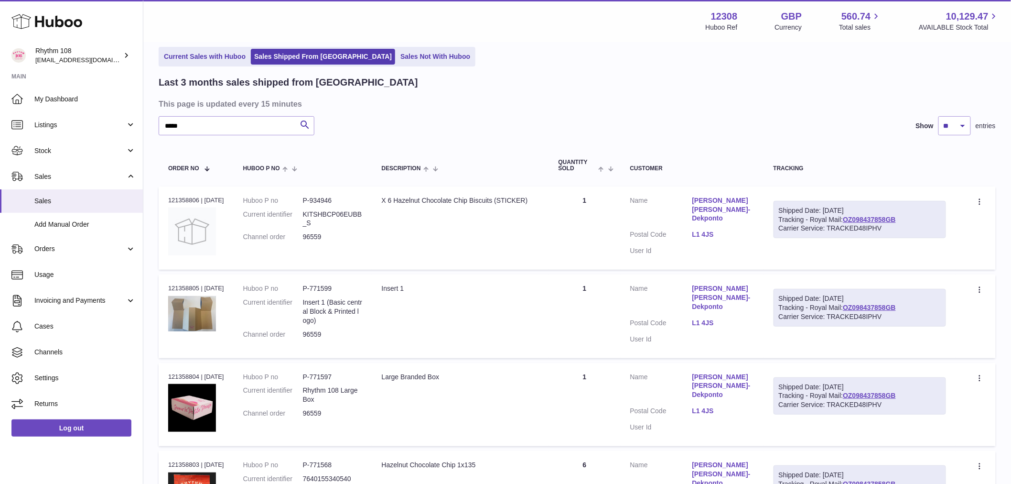
scroll to position [0, 0]
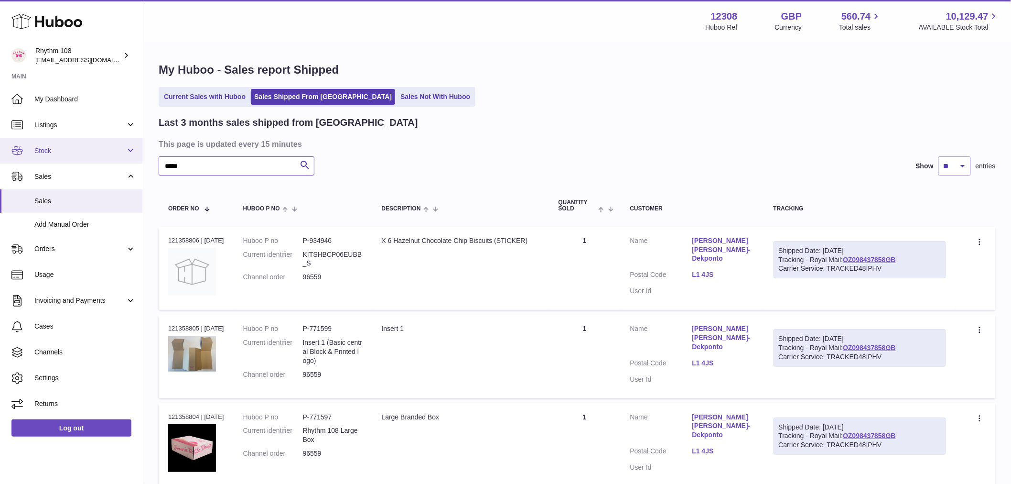
drag, startPoint x: 197, startPoint y: 170, endPoint x: -38, endPoint y: 141, distance: 236.8
click at [0, 141] on html ".st0{fill:#141414;}" at bounding box center [505, 242] width 1011 height 484
paste input "text"
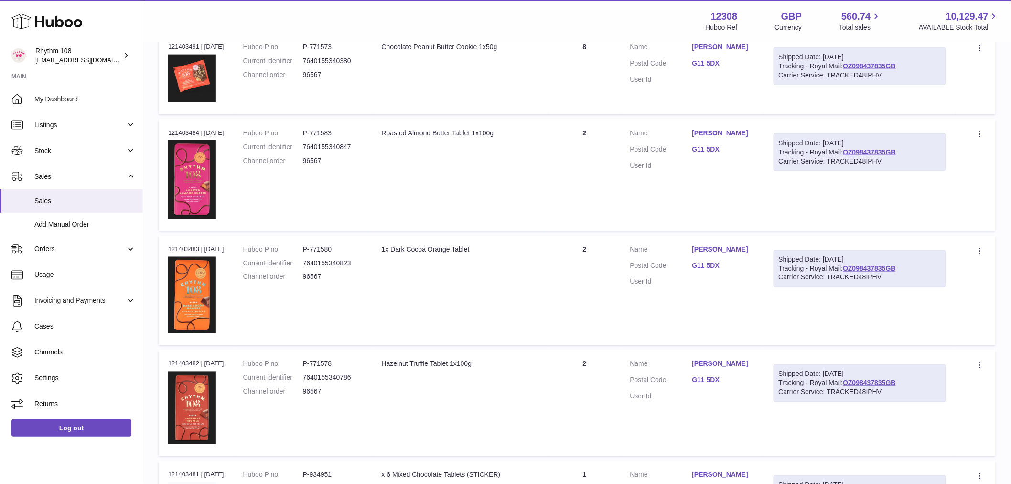
scroll to position [531, 0]
click at [611, 150] on td "Quantity 2" at bounding box center [585, 174] width 72 height 112
click at [619, 273] on td "Quantity 2" at bounding box center [585, 288] width 72 height 109
click at [595, 399] on td "Quantity 2" at bounding box center [585, 401] width 72 height 106
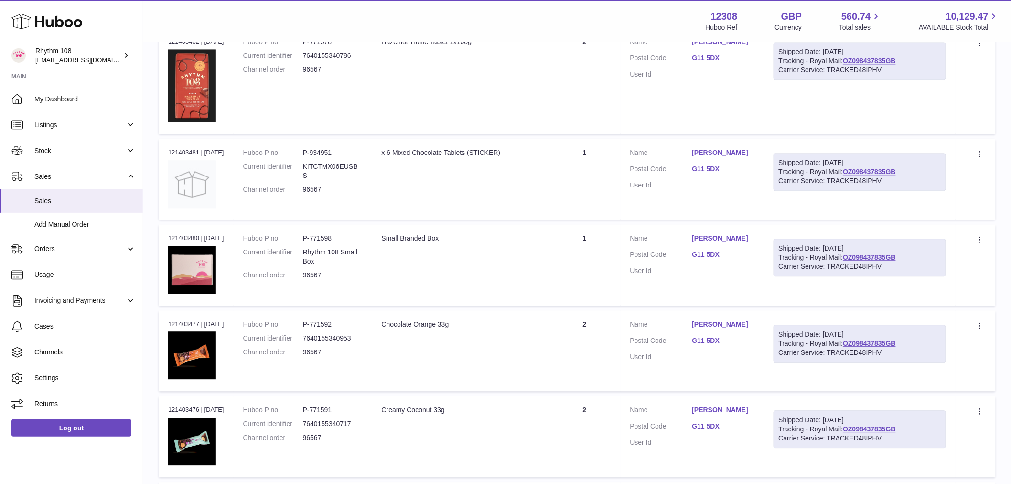
scroll to position [902, 0]
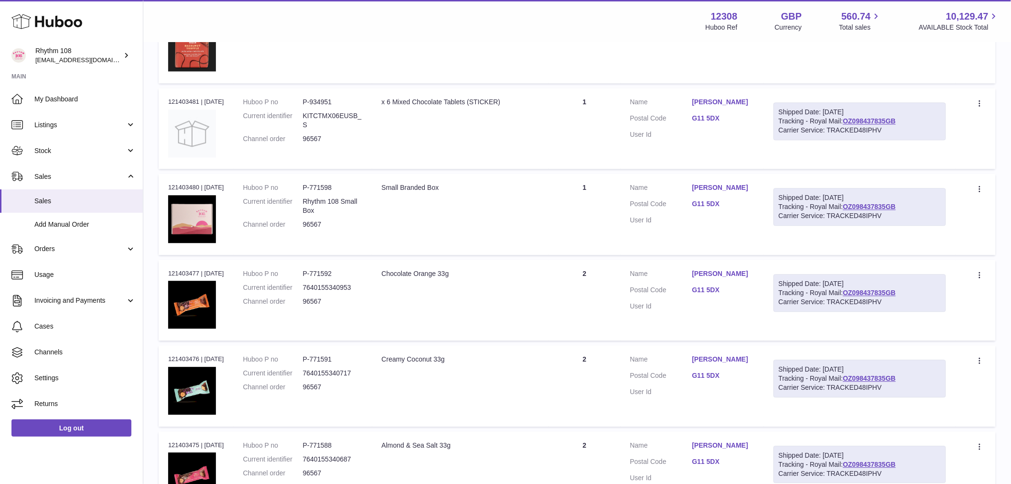
click at [593, 121] on td "Quantity 1" at bounding box center [585, 128] width 72 height 81
click at [600, 198] on td "Quantity 1" at bounding box center [585, 213] width 72 height 81
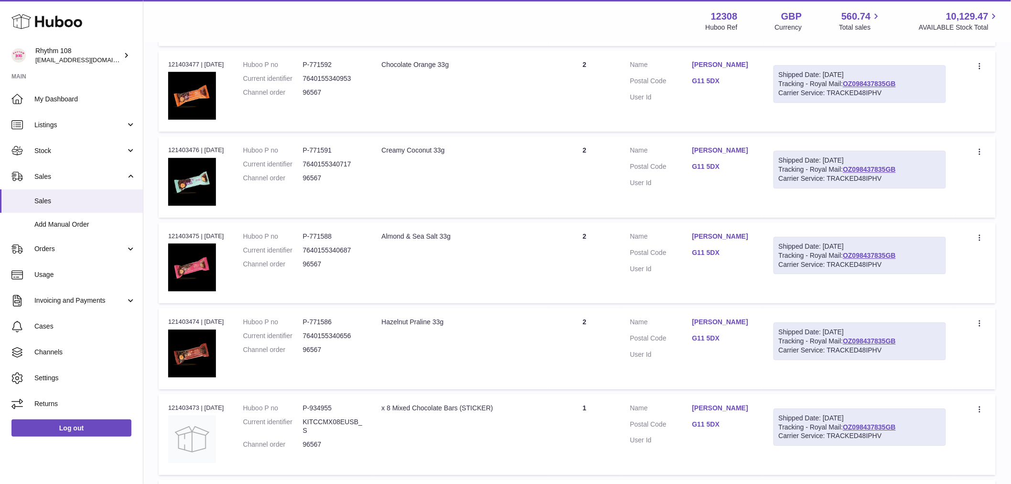
scroll to position [1115, 0]
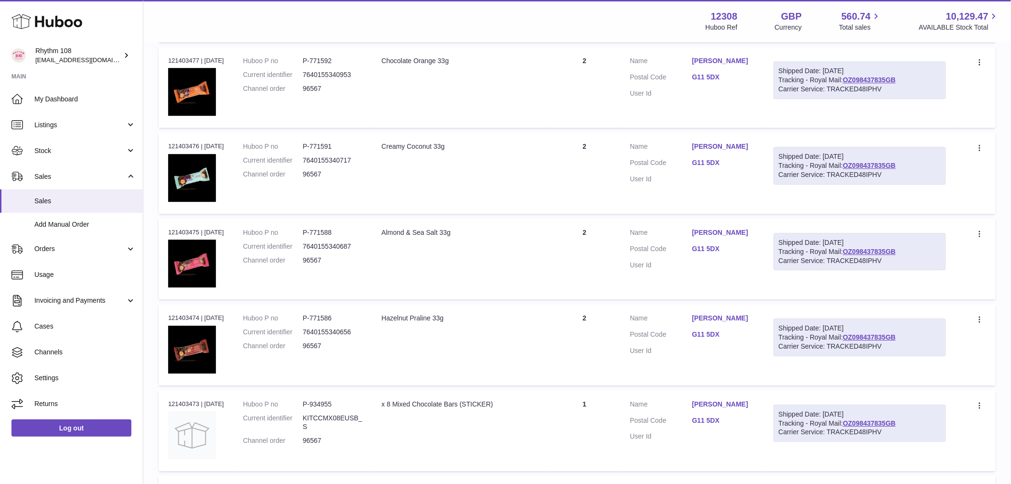
click at [587, 69] on td "Quantity 2" at bounding box center [585, 87] width 72 height 81
click at [623, 208] on td "Customer Name [PERSON_NAME] Postal Code G11 5DX User Id" at bounding box center [692, 172] width 143 height 81
click at [593, 166] on td "Quantity 2" at bounding box center [585, 172] width 72 height 81
click at [604, 259] on td "Quantity 2" at bounding box center [585, 258] width 72 height 81
click at [594, 338] on td "Quantity 2" at bounding box center [585, 344] width 72 height 81
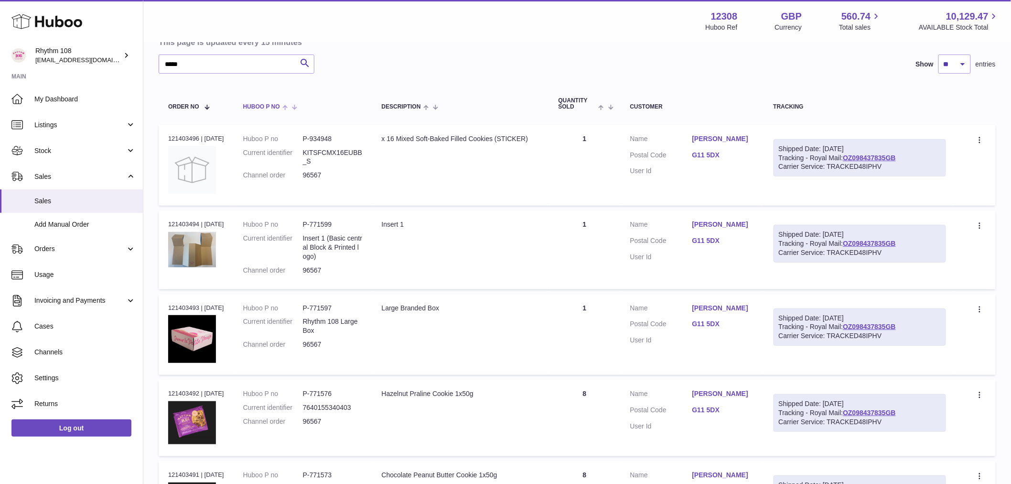
scroll to position [0, 0]
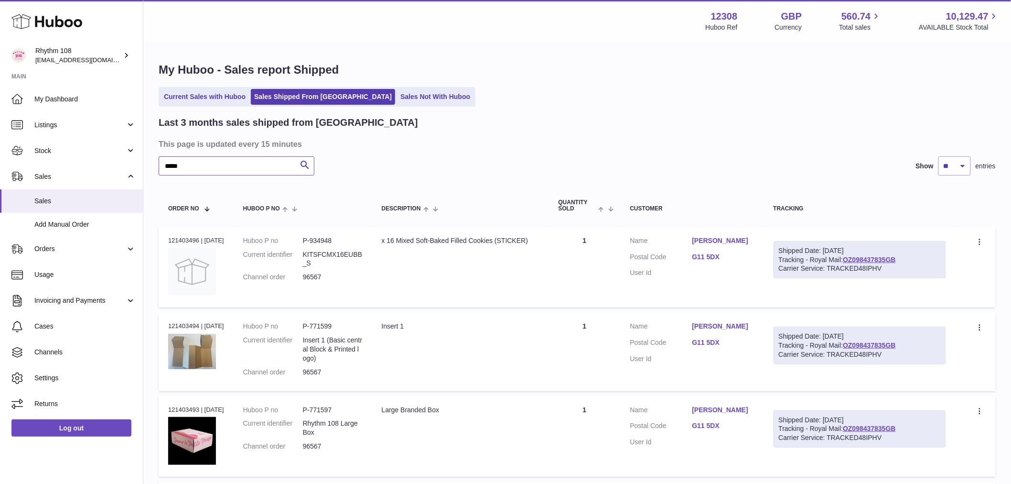
drag, startPoint x: 212, startPoint y: 161, endPoint x: -45, endPoint y: 155, distance: 257.1
click at [0, 155] on html ".st0{fill:#141414;}" at bounding box center [505, 242] width 1011 height 484
paste input "text"
drag, startPoint x: 211, startPoint y: 168, endPoint x: -104, endPoint y: 136, distance: 316.1
click at [0, 136] on html ".st0{fill:#141414;}" at bounding box center [505, 242] width 1011 height 484
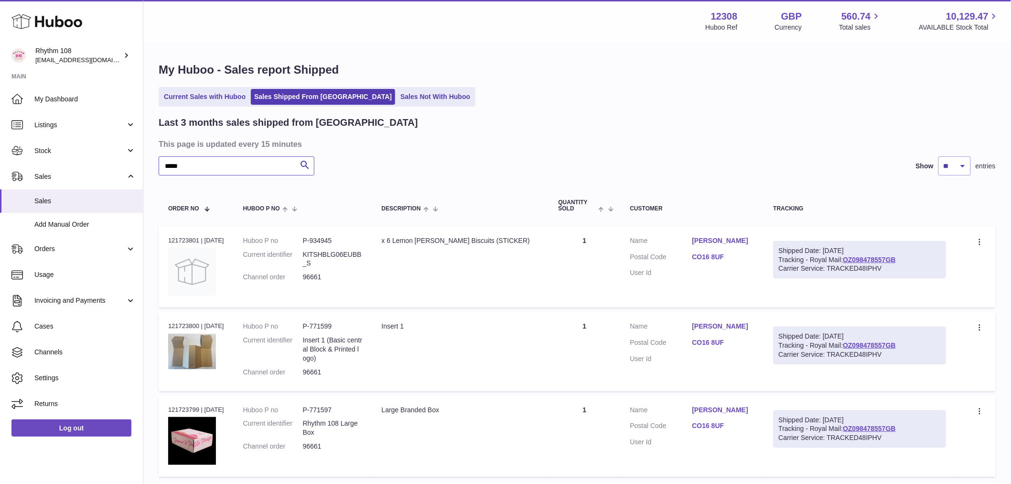
paste input "text"
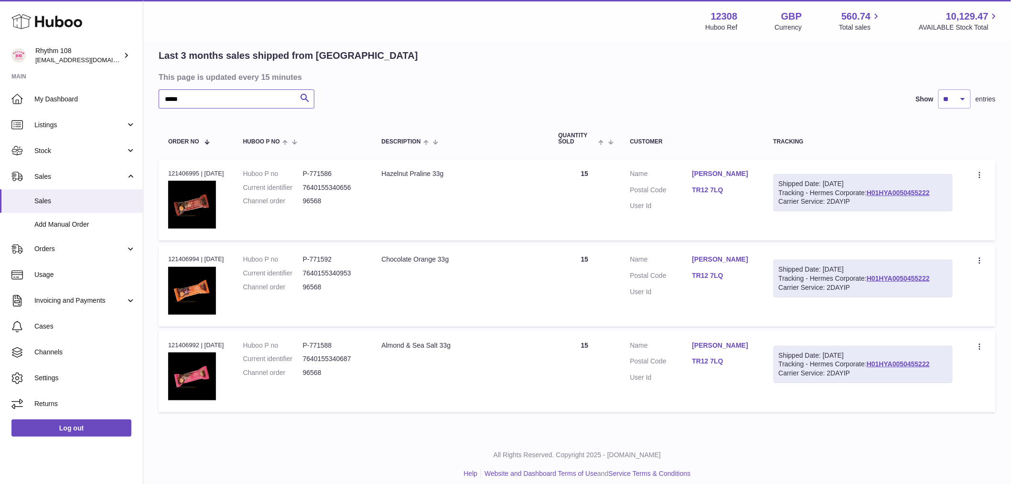
scroll to position [75, 0]
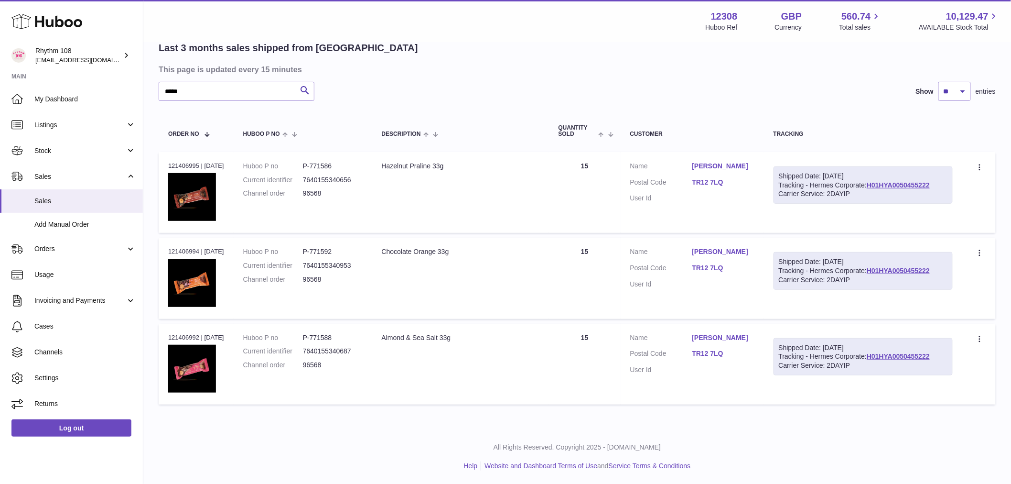
click at [582, 183] on td "Quantity 15" at bounding box center [585, 192] width 72 height 81
click at [612, 299] on td "Quantity 15" at bounding box center [585, 277] width 72 height 81
click at [597, 334] on td "Quantity 15" at bounding box center [585, 364] width 72 height 81
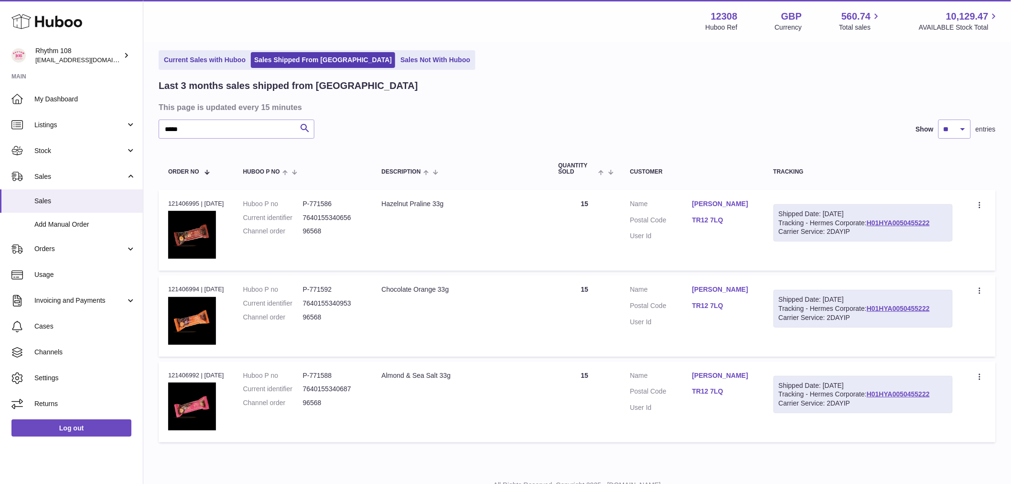
scroll to position [0, 0]
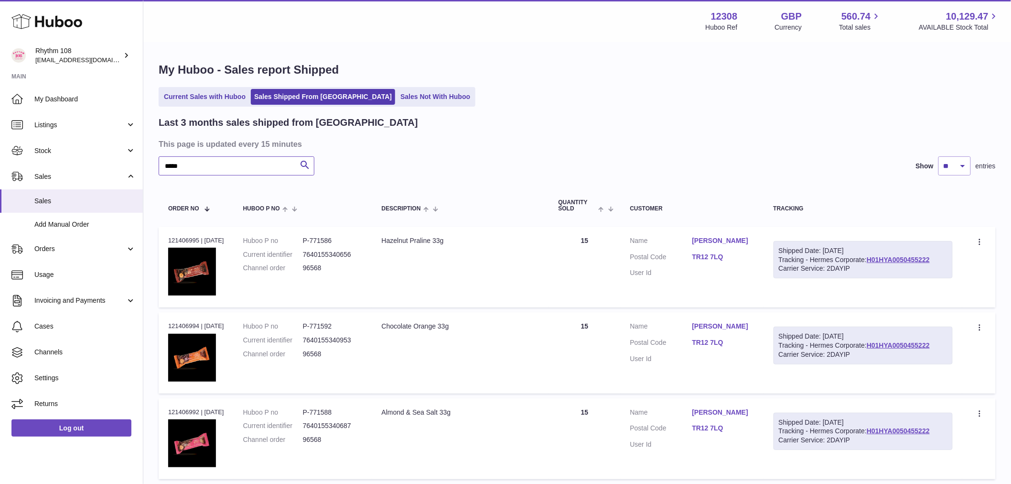
drag, startPoint x: 225, startPoint y: 172, endPoint x: -103, endPoint y: 144, distance: 329.4
click at [0, 144] on html ".st0{fill:#141414;}" at bounding box center [505, 242] width 1011 height 484
paste input "text"
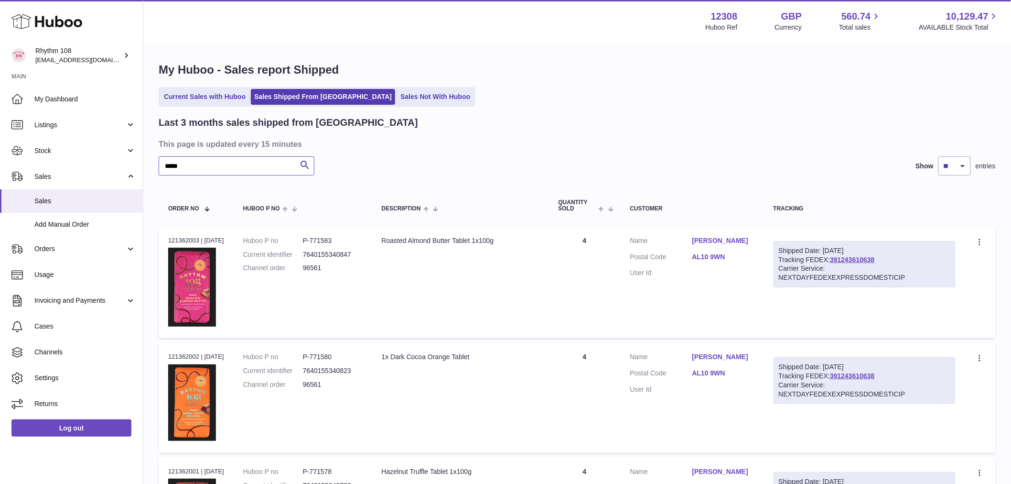
drag, startPoint x: 192, startPoint y: 162, endPoint x: -88, endPoint y: 127, distance: 282.7
click at [0, 127] on html ".st0{fill:#141414;}" at bounding box center [505, 242] width 1011 height 484
paste input "text"
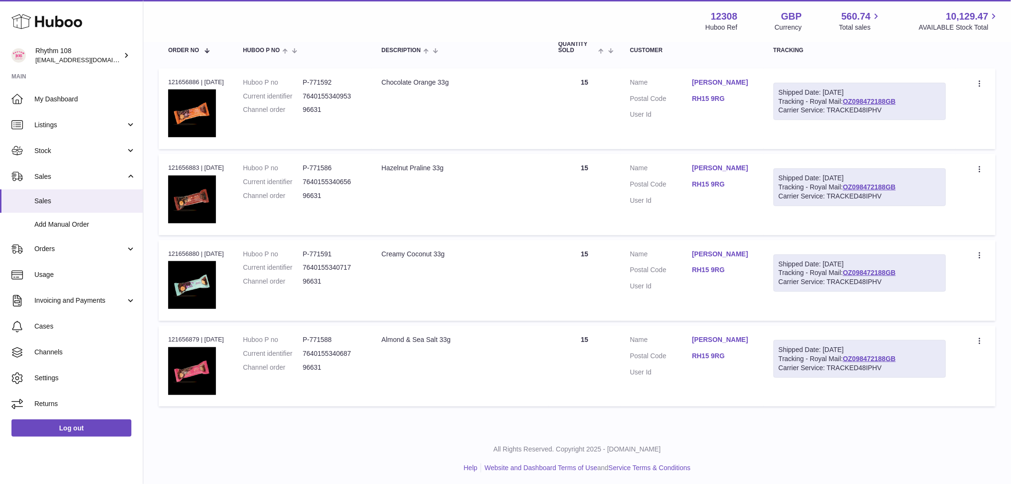
scroll to position [159, 0]
click at [583, 116] on td "Quantity 15" at bounding box center [585, 107] width 72 height 81
click at [582, 207] on td "Quantity 15" at bounding box center [585, 193] width 72 height 81
click at [585, 269] on td "Quantity 15" at bounding box center [585, 279] width 72 height 81
click at [585, 344] on td "Quantity 15" at bounding box center [585, 364] width 72 height 81
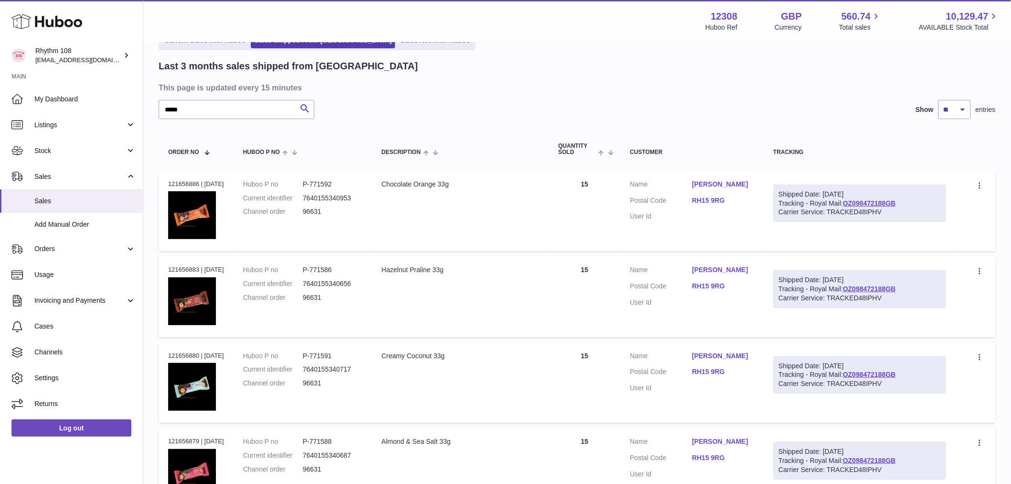
scroll to position [0, 0]
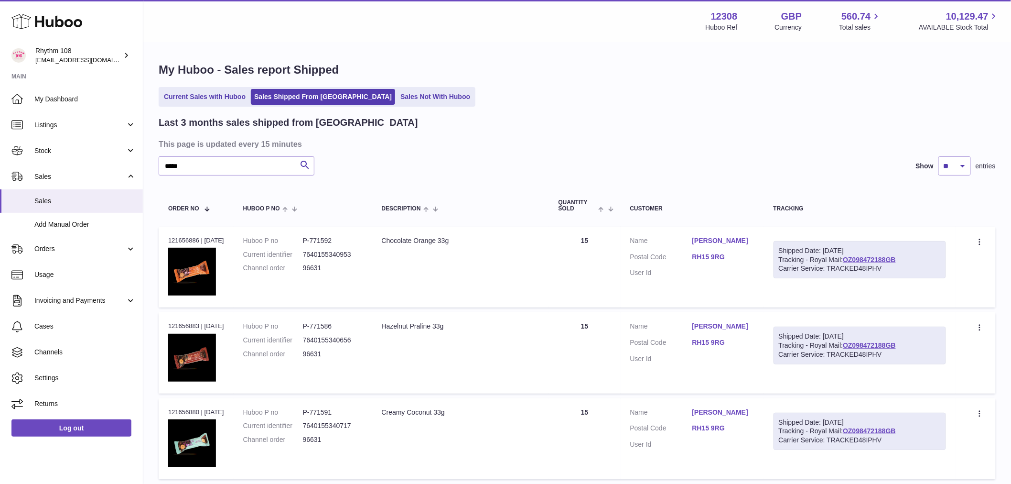
drag, startPoint x: 196, startPoint y: 177, endPoint x: 190, endPoint y: 167, distance: 12.1
click at [192, 175] on div "Last 3 months sales shipped from [GEOGRAPHIC_DATA] This page is updated every 1…" at bounding box center [577, 342] width 837 height 453
drag, startPoint x: 181, startPoint y: 166, endPoint x: 2, endPoint y: 145, distance: 179.9
click at [7, 149] on div "Huboo Rhythm 108 [EMAIL_ADDRESS][DOMAIN_NAME] Main My Dashboard Listings Not wi…" at bounding box center [505, 322] width 1011 height 645
paste input "*********"
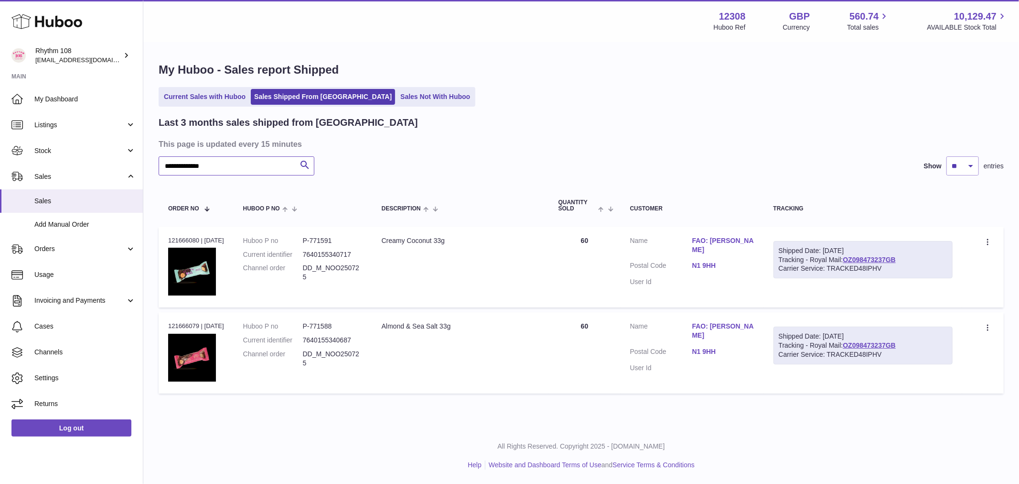
drag, startPoint x: 211, startPoint y: 168, endPoint x: -39, endPoint y: 124, distance: 253.7
click at [0, 124] on html ".st0{fill:#141414;}" at bounding box center [509, 242] width 1019 height 484
paste input "text"
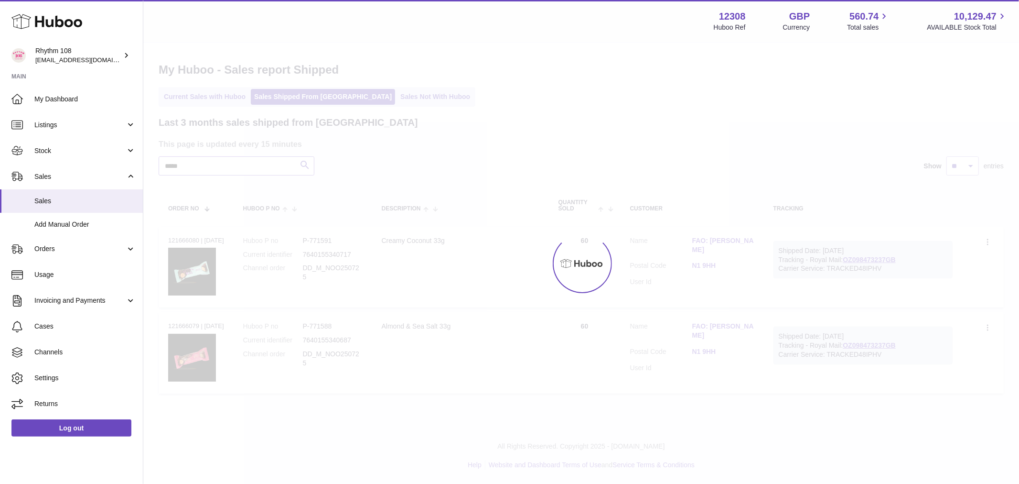
type input "*****"
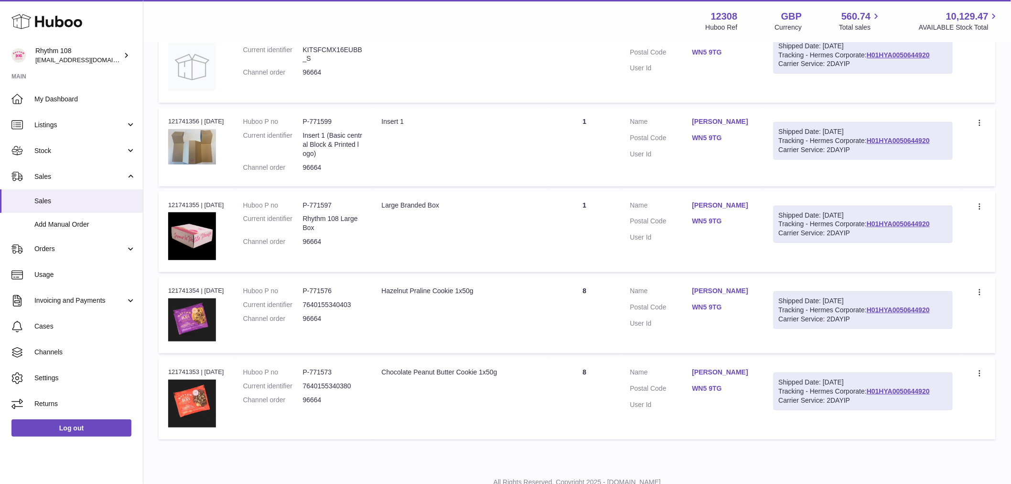
scroll to position [186, 0]
